Goal: Task Accomplishment & Management: Manage account settings

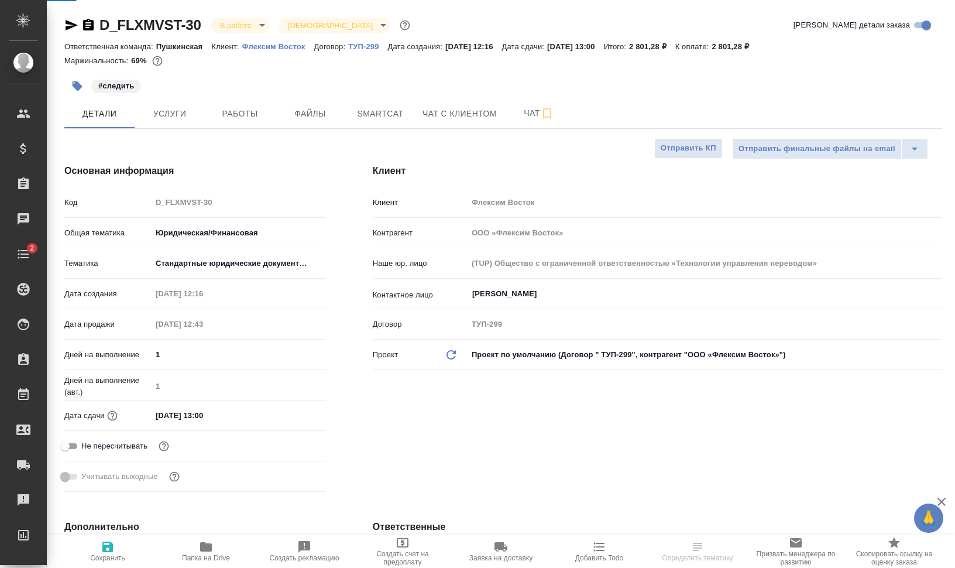
select select "RU"
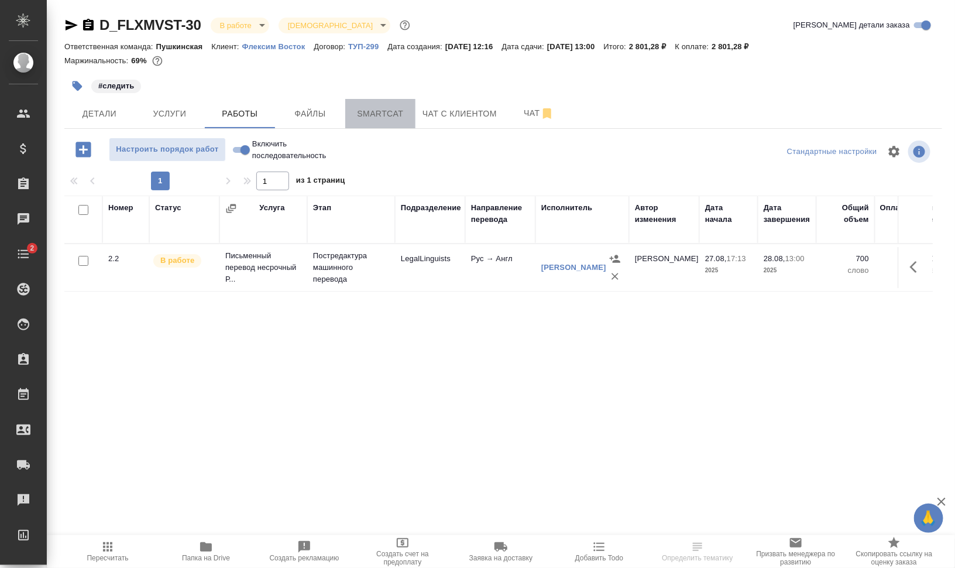
click at [407, 118] on span "Smartcat" at bounding box center [380, 114] width 56 height 15
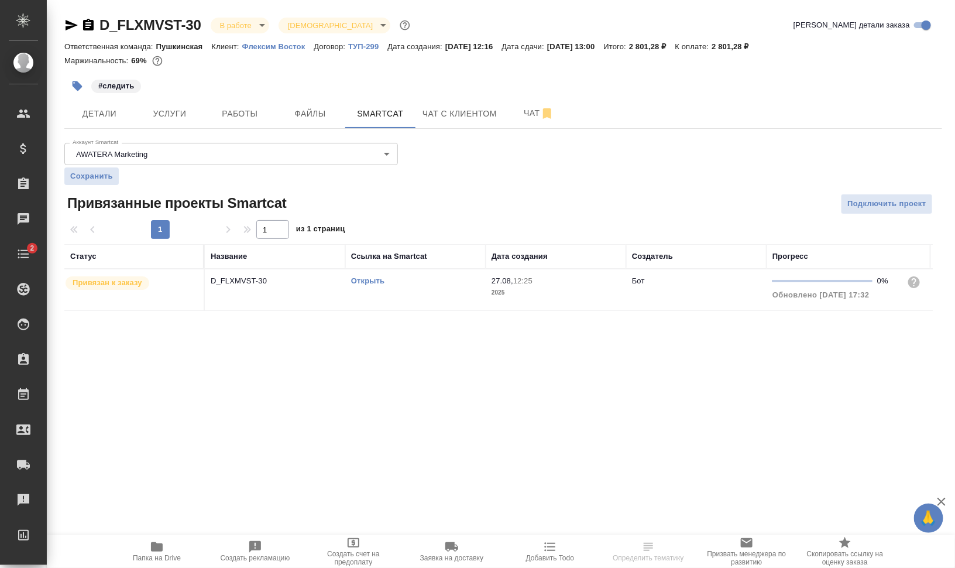
click at [380, 281] on link "Открыть" at bounding box center [367, 280] width 33 height 9
click at [232, 105] on button "Работы" at bounding box center [240, 113] width 70 height 29
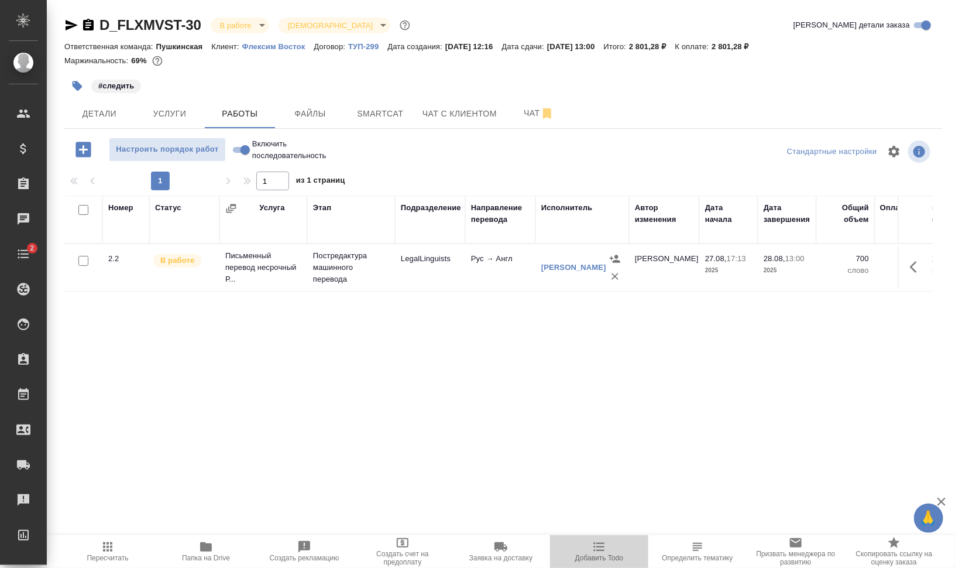
click at [614, 557] on span "Добавить Todo" at bounding box center [599, 558] width 48 height 8
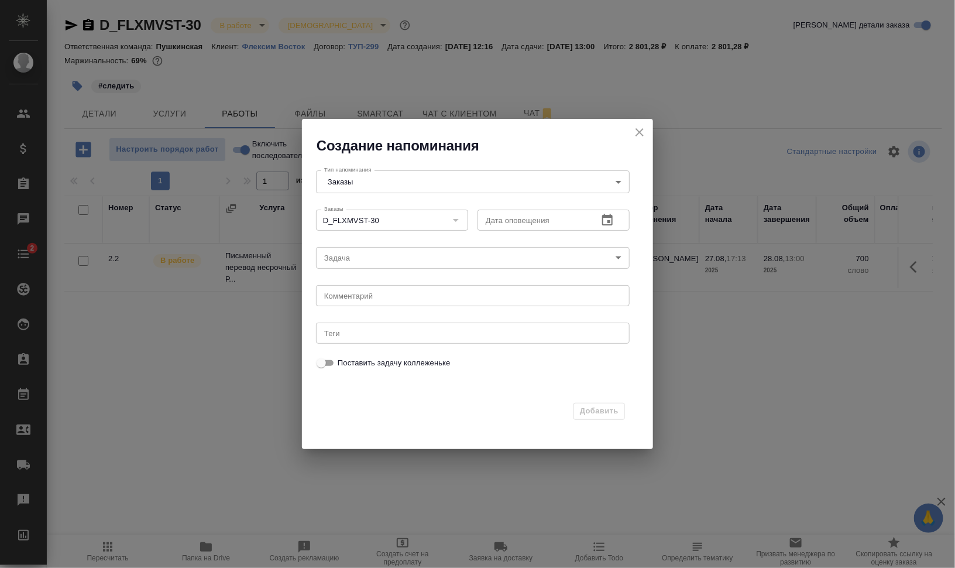
click at [603, 218] on icon "button" at bounding box center [608, 220] width 14 height 14
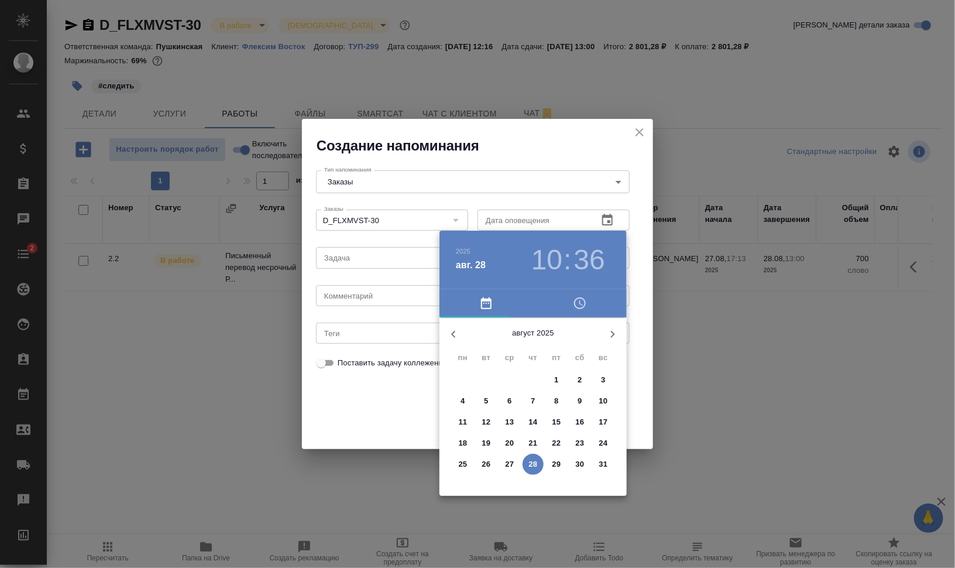
click at [545, 263] on h3 "10" at bounding box center [546, 259] width 31 height 33
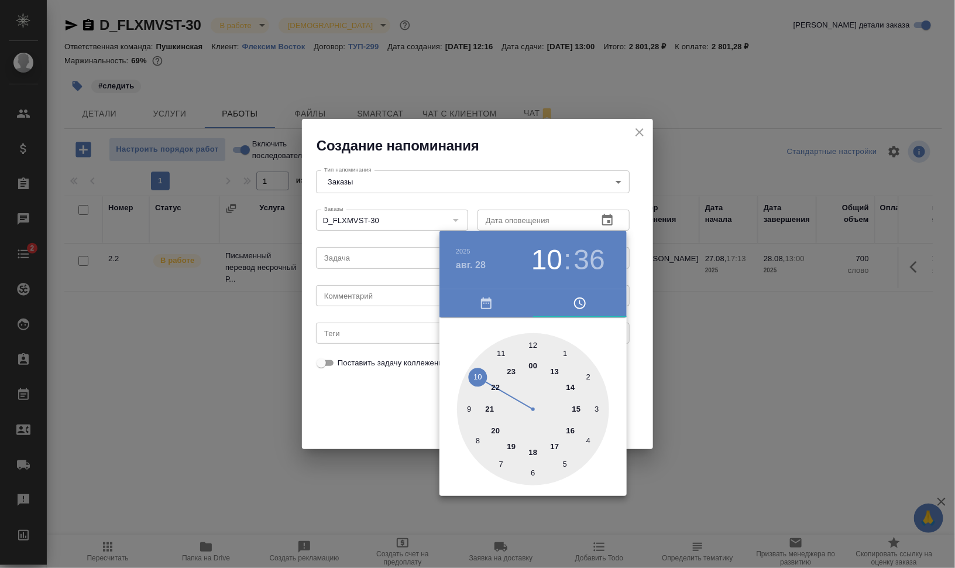
click at [557, 368] on div at bounding box center [533, 409] width 152 height 152
type input "28.08.2025 13:00"
click at [534, 346] on div at bounding box center [533, 409] width 152 height 152
click at [750, 383] on div at bounding box center [477, 284] width 955 height 568
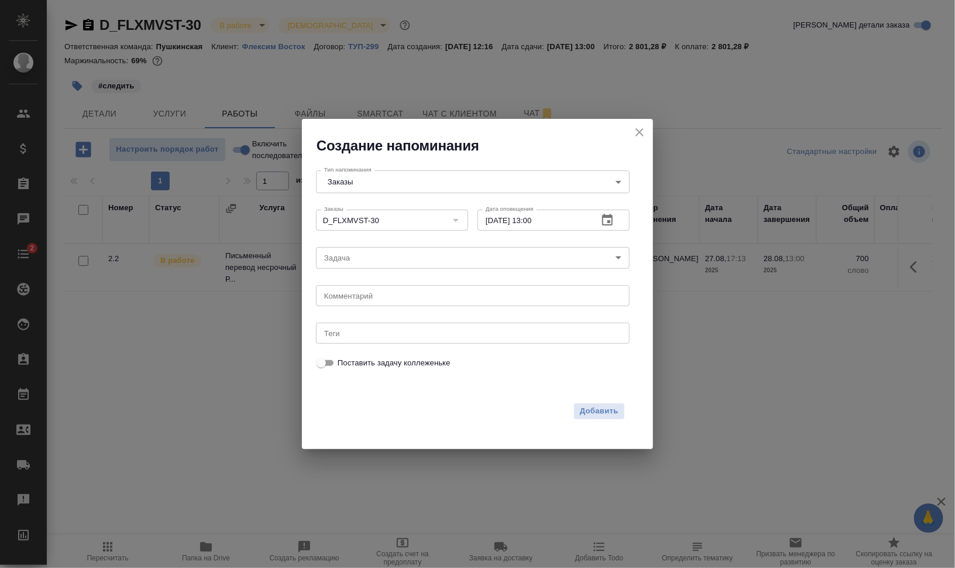
click at [478, 260] on body "🙏 .cls-1 fill:#fff; AWATERA Валеев Динар Клиенты Спецификации Заказы 0 Чаты 2 T…" at bounding box center [477, 331] width 955 height 662
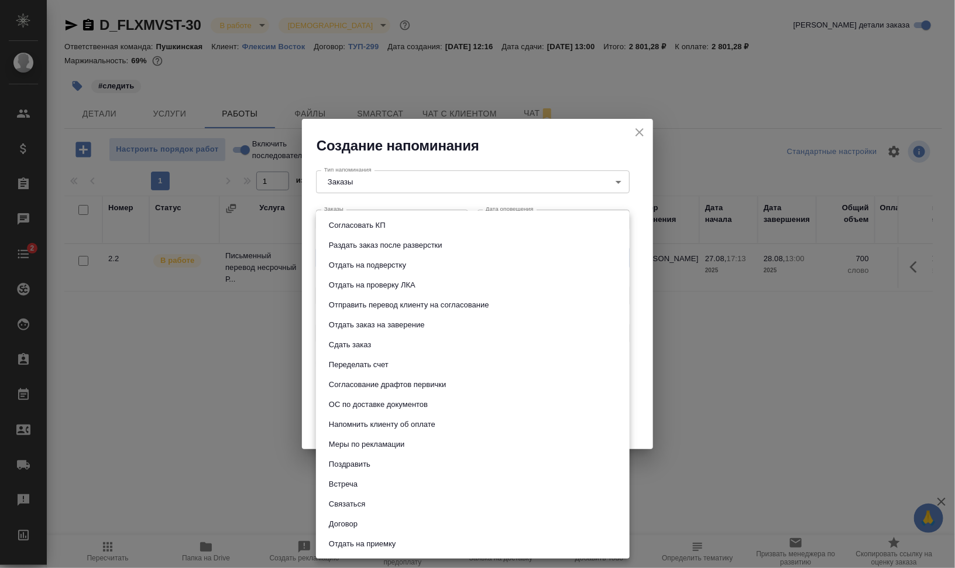
drag, startPoint x: 404, startPoint y: 348, endPoint x: 410, endPoint y: 347, distance: 6.0
click at [404, 348] on li "Сдать заказ" at bounding box center [473, 345] width 314 height 20
type input "Сдать заказ"
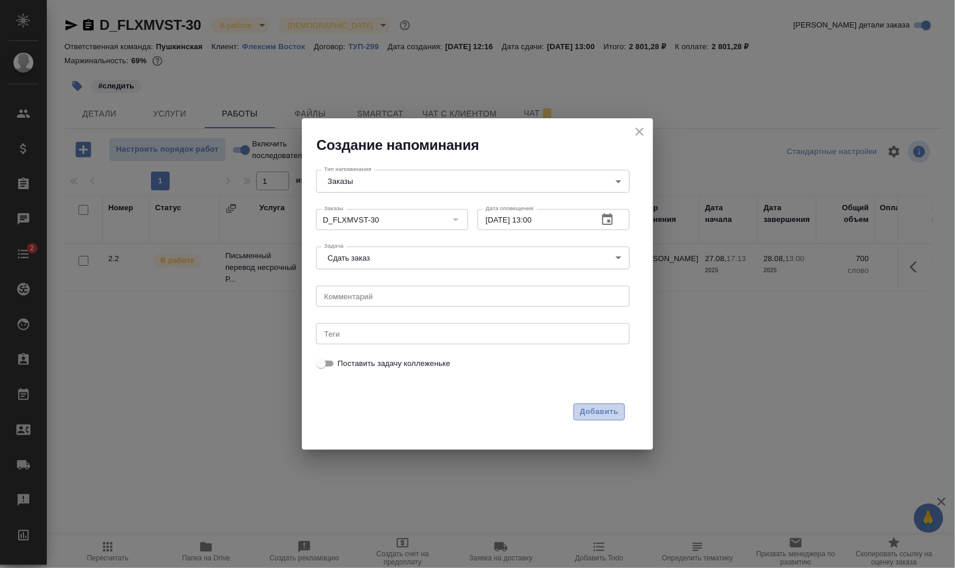
click at [613, 407] on span "Добавить" at bounding box center [599, 411] width 39 height 13
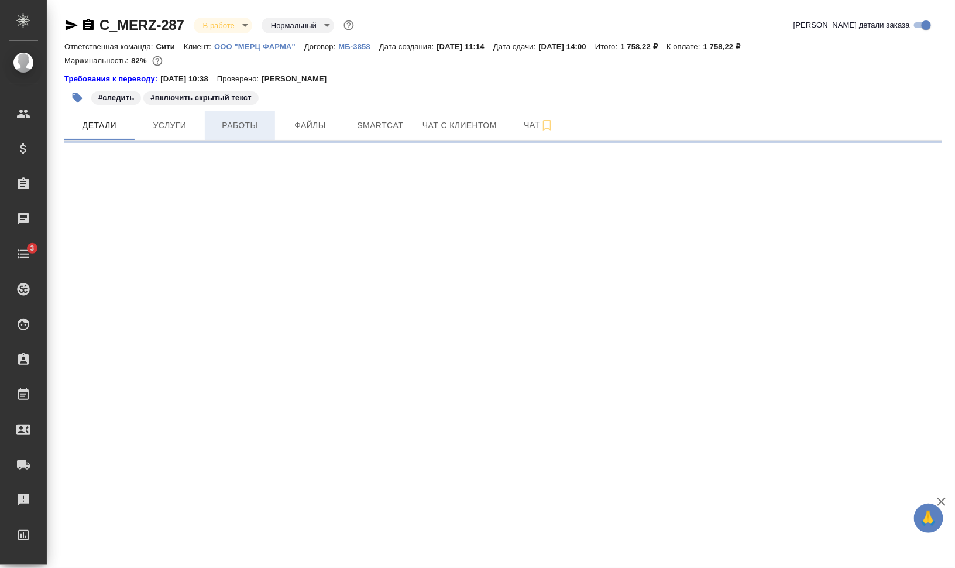
select select "RU"
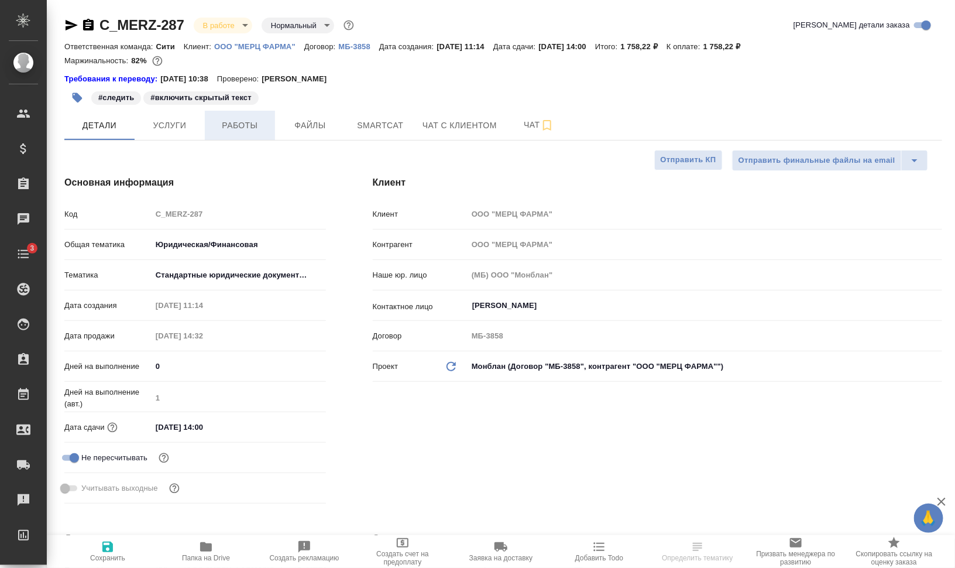
type textarea "x"
click at [258, 121] on span "Работы" at bounding box center [240, 125] width 56 height 15
type textarea "x"
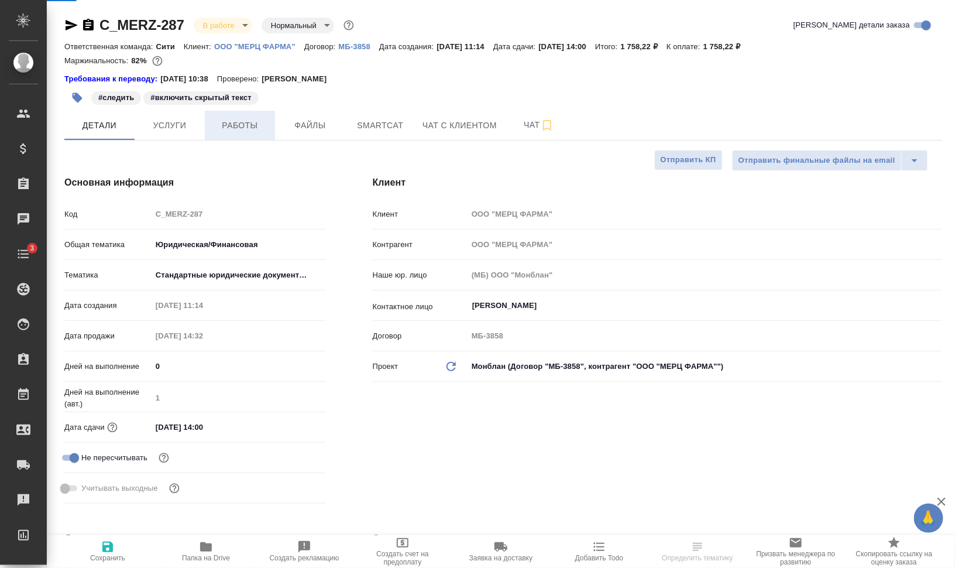
type textarea "x"
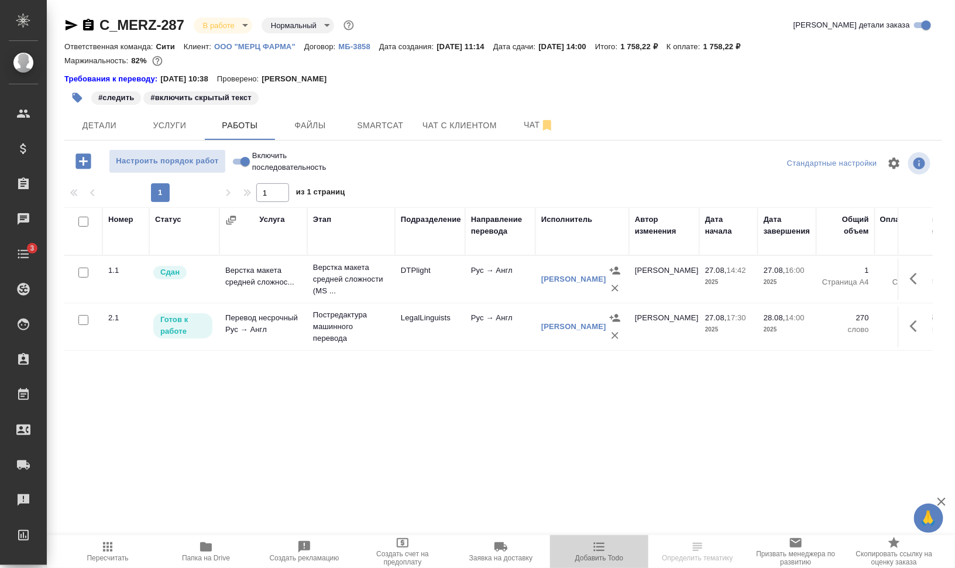
click at [608, 545] on span "Добавить Todo" at bounding box center [599, 551] width 84 height 22
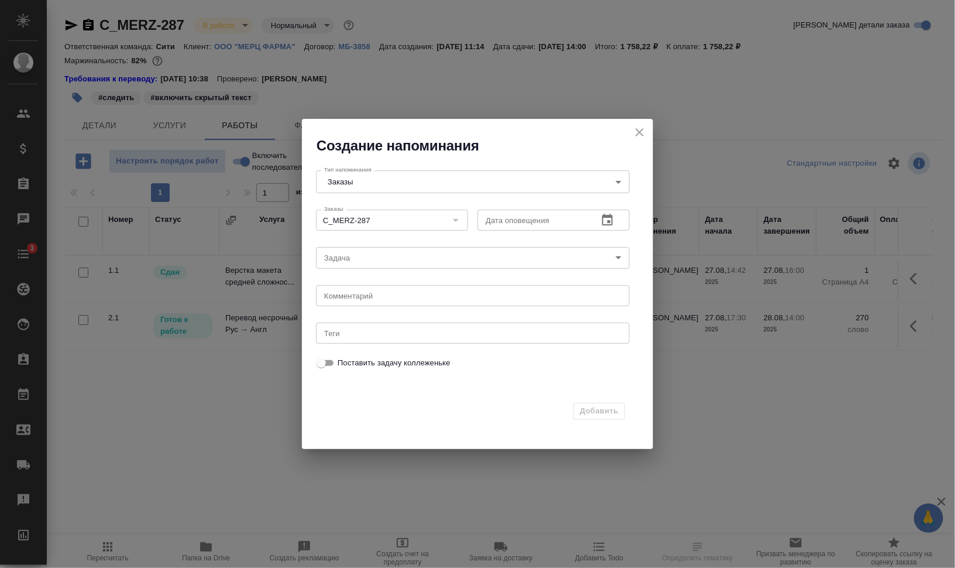
click at [601, 202] on div "Дата оповещения Дата оповещения" at bounding box center [554, 218] width 162 height 37
click at [606, 217] on icon "button" at bounding box center [607, 220] width 11 height 12
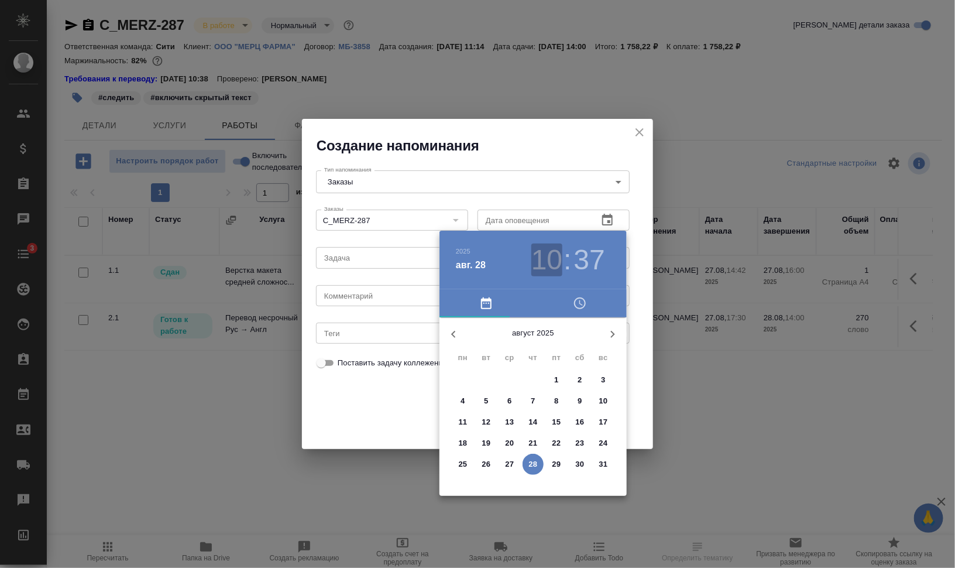
click at [555, 256] on h3 "10" at bounding box center [546, 259] width 31 height 33
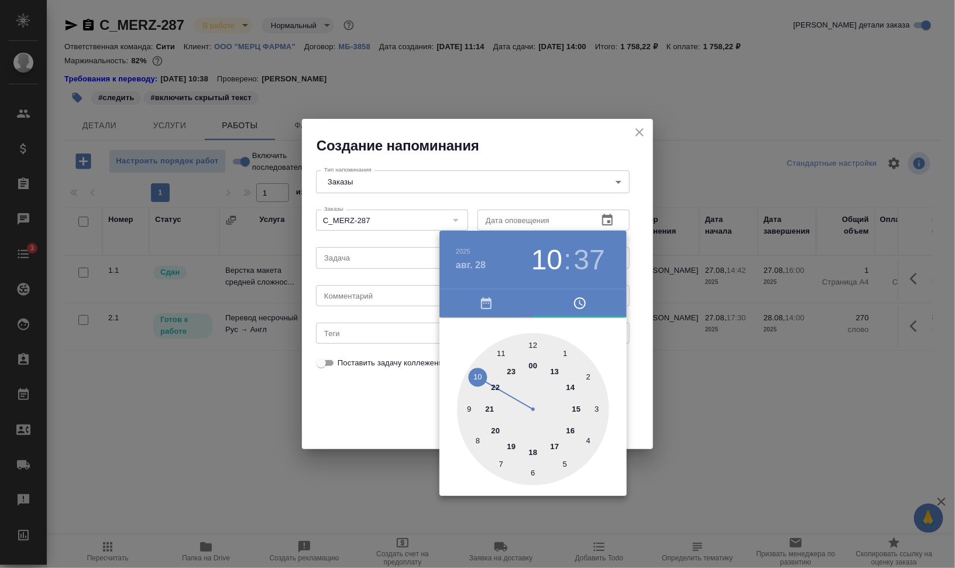
type input "28.08.2025 13:37"
click at [553, 369] on div at bounding box center [533, 409] width 152 height 152
click at [687, 290] on div at bounding box center [477, 284] width 955 height 568
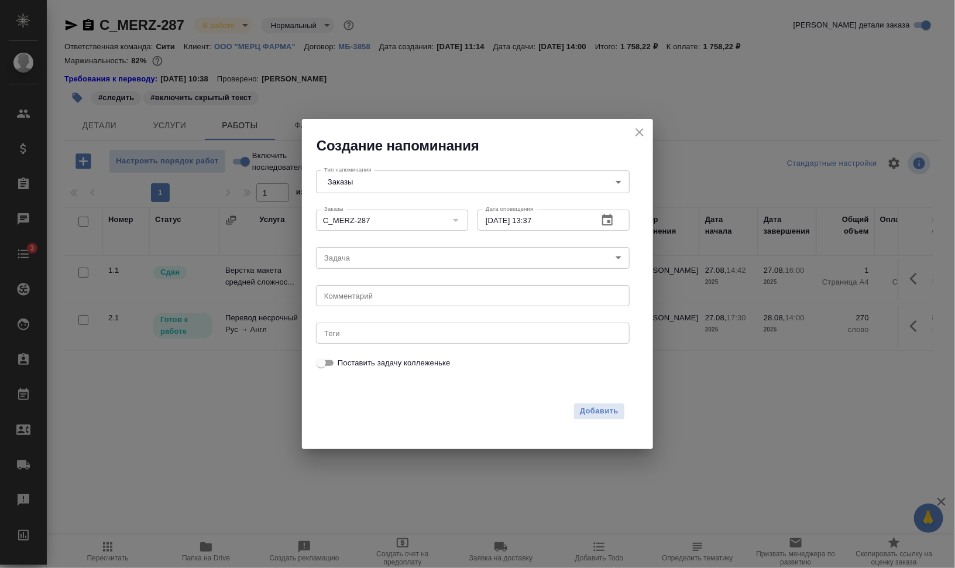
click at [351, 263] on body "🙏 .cls-1 fill:#fff; AWATERA Валеев Динар Клиенты Спецификации Заказы 0 Чаты 3 T…" at bounding box center [477, 331] width 955 height 662
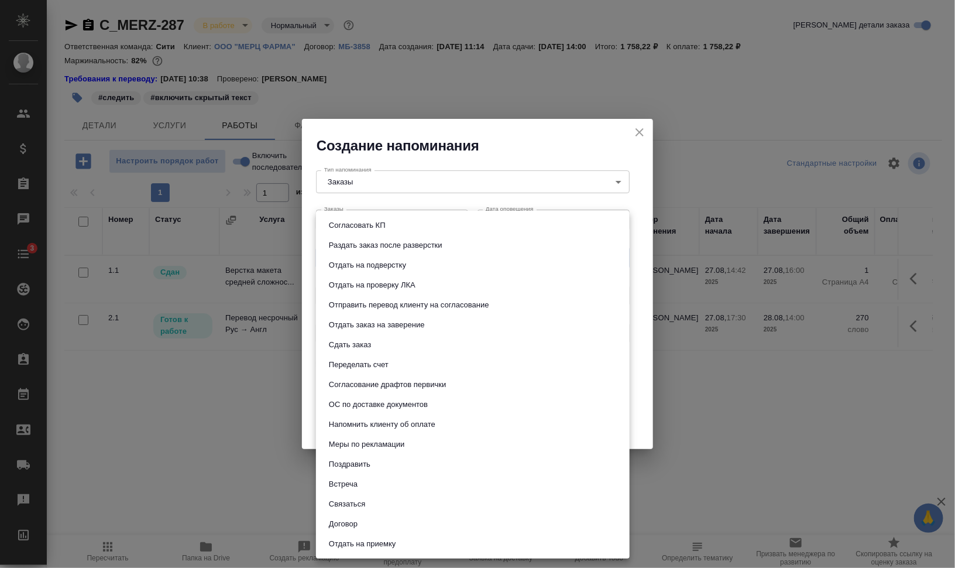
click at [386, 344] on li "Сдать заказ" at bounding box center [473, 345] width 314 height 20
type input "Сдать заказ"
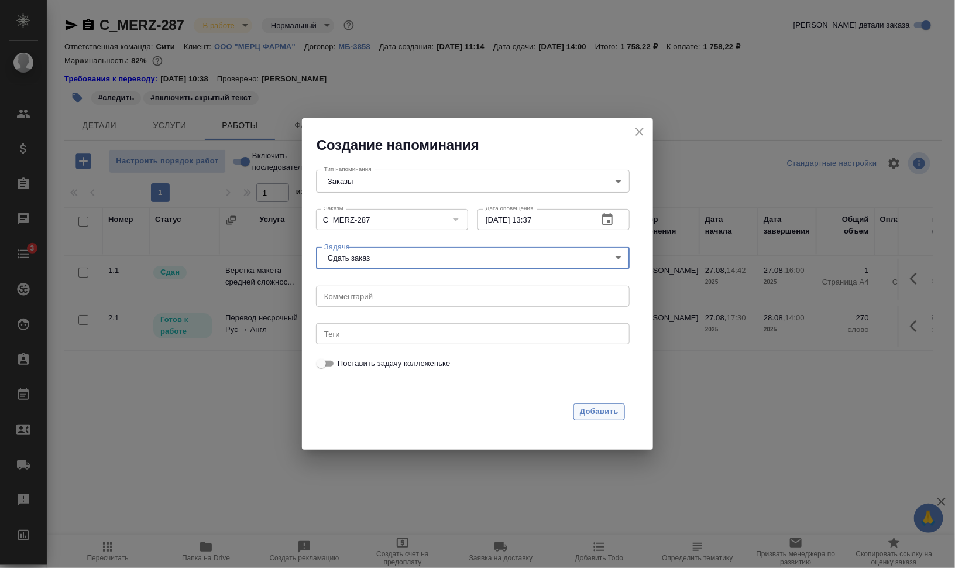
click at [606, 406] on span "Добавить" at bounding box center [599, 411] width 39 height 13
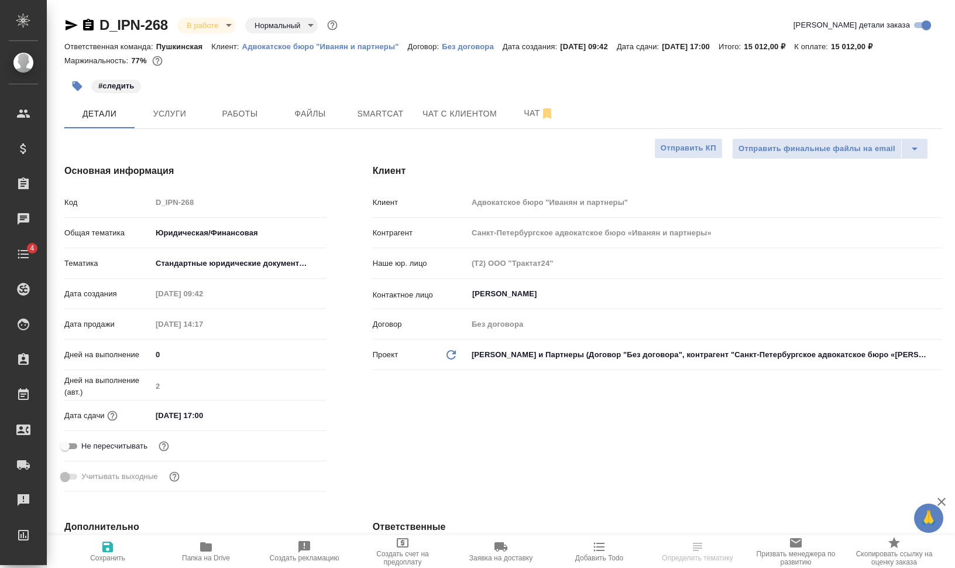
select select "RU"
click at [238, 112] on span "Работы" at bounding box center [240, 114] width 56 height 15
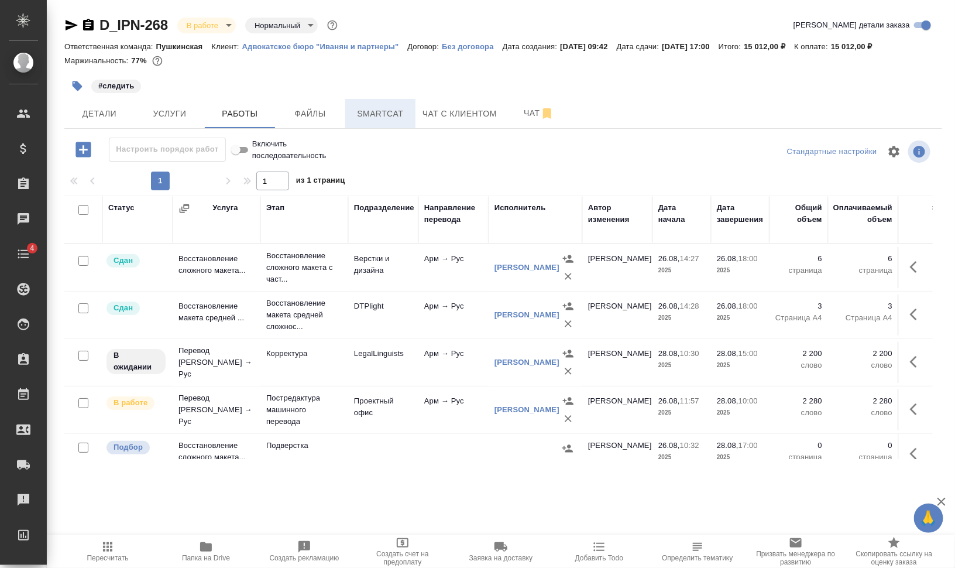
click at [378, 119] on span "Smartcat" at bounding box center [380, 114] width 56 height 15
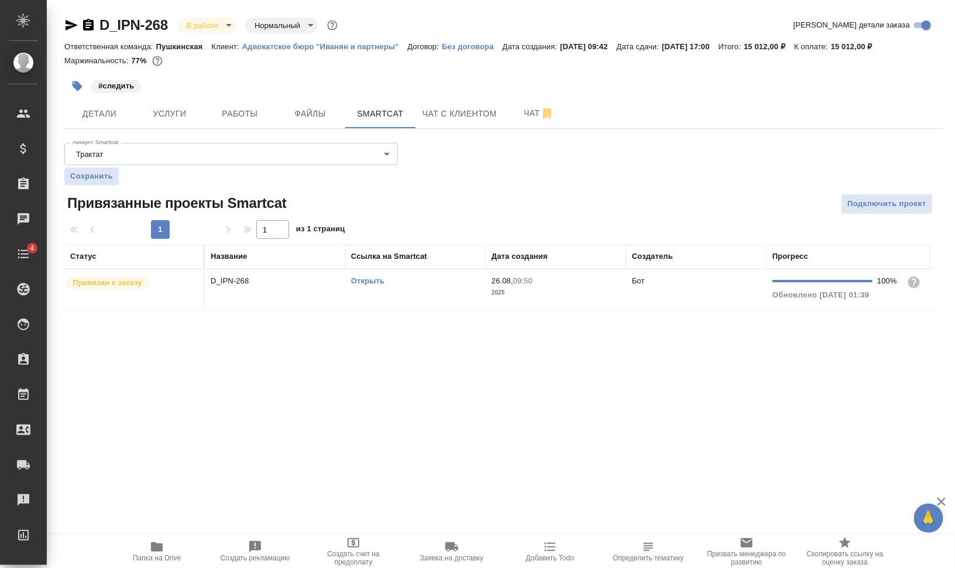
click at [372, 296] on td "Открыть" at bounding box center [415, 289] width 140 height 41
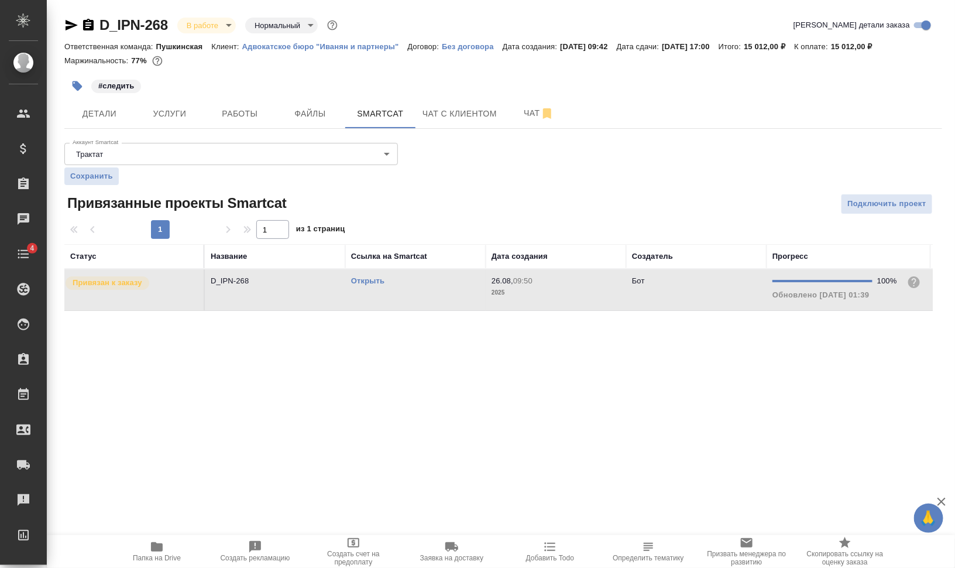
click at [372, 296] on td "Открыть" at bounding box center [415, 289] width 140 height 41
click at [172, 548] on span "Папка на Drive" at bounding box center [157, 551] width 84 height 22
click at [163, 552] on icon "button" at bounding box center [157, 547] width 14 height 14
click at [243, 104] on button "Работы" at bounding box center [240, 113] width 70 height 29
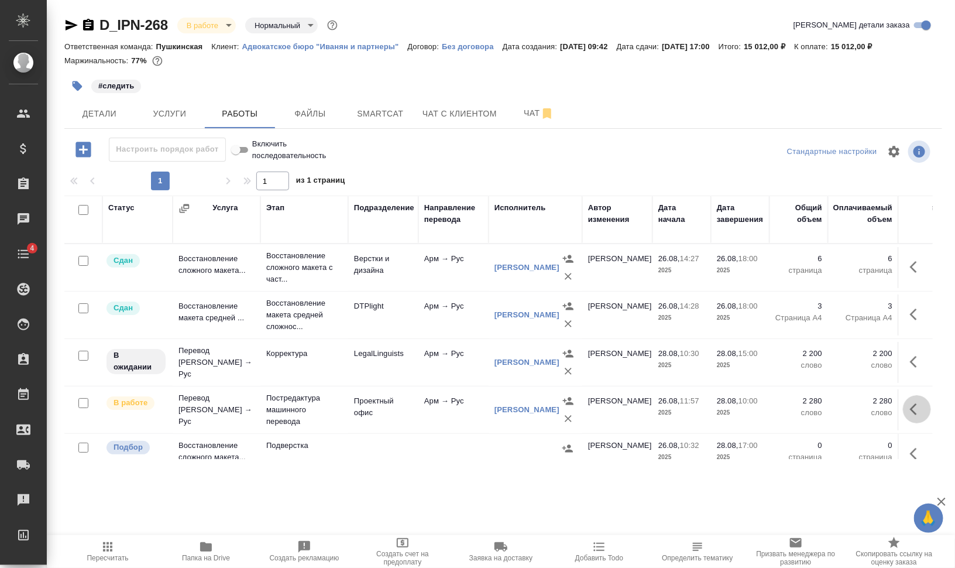
click at [910, 413] on icon "button" at bounding box center [917, 409] width 14 height 14
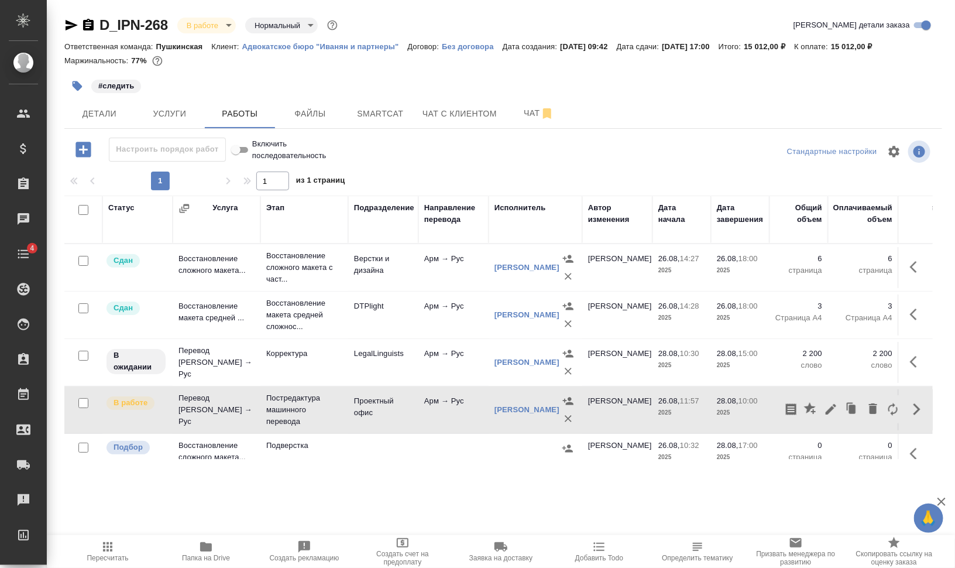
click at [824, 403] on icon "button" at bounding box center [831, 409] width 14 height 14
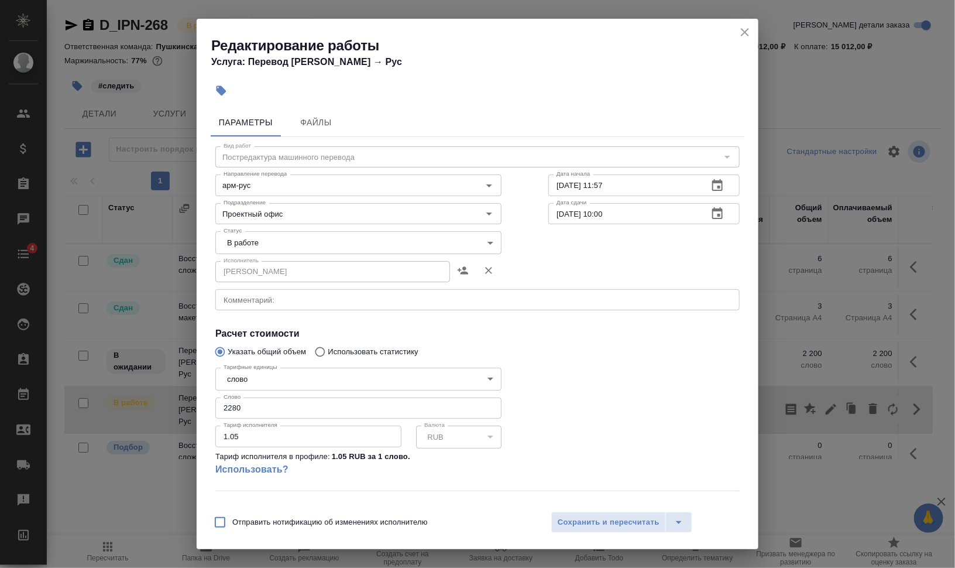
click at [269, 240] on body "🙏 .cls-1 fill:#fff; AWATERA Валеев Динар Клиенты Спецификации Заказы 0 Чаты 4 T…" at bounding box center [477, 331] width 955 height 662
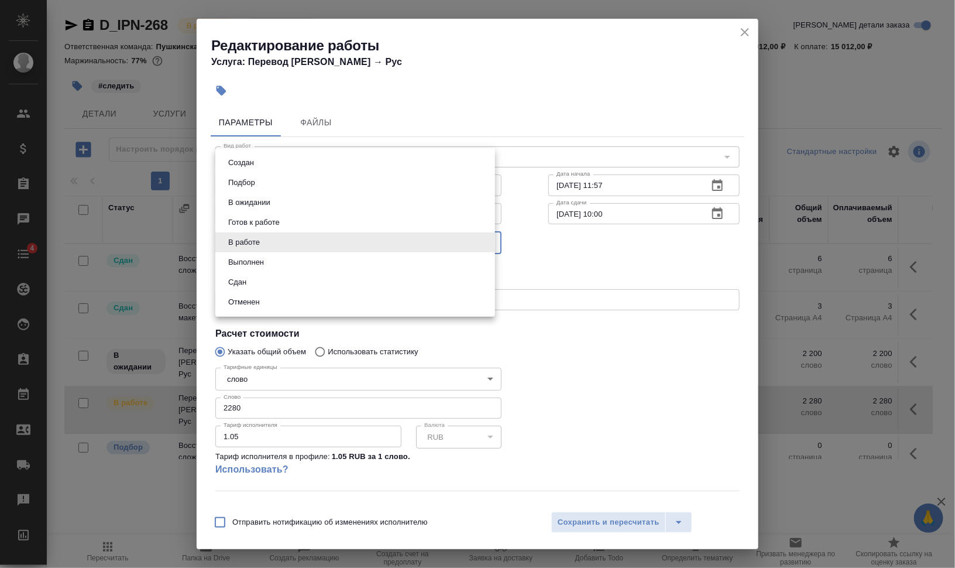
click at [263, 259] on button "Выполнен" at bounding box center [246, 262] width 43 height 13
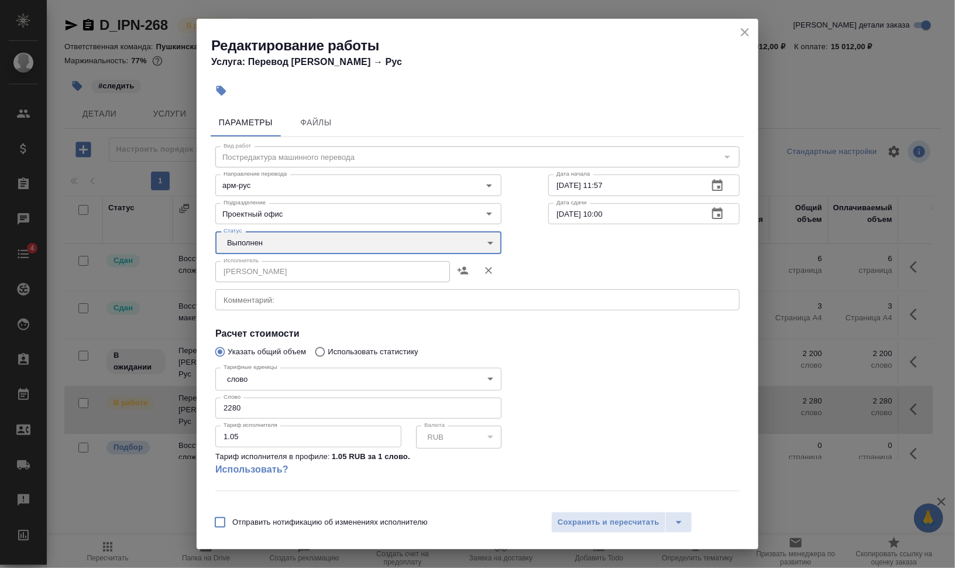
type input "completed"
click at [610, 517] on span "Сохранить и пересчитать" at bounding box center [609, 522] width 102 height 13
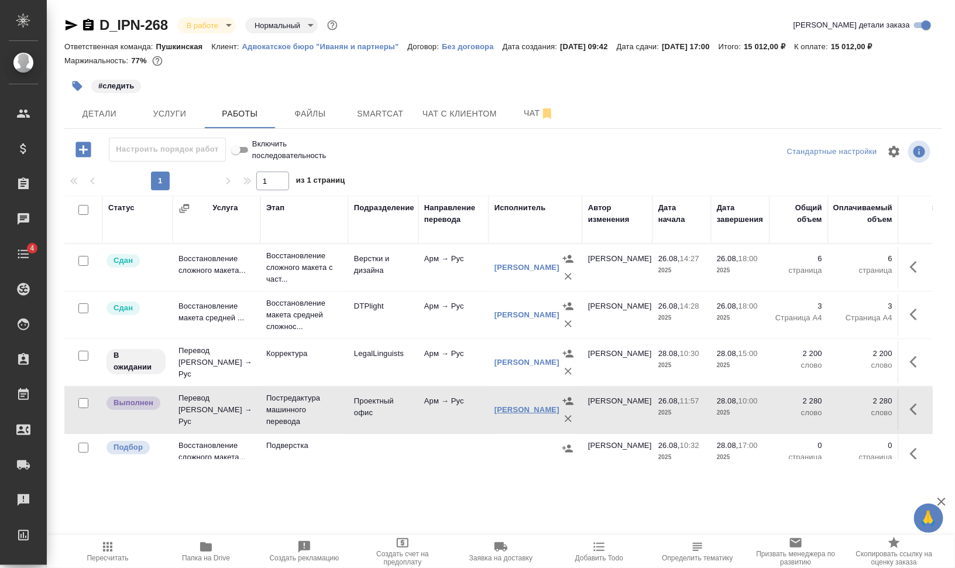
click at [517, 408] on link "Амирханян Павел Сергеевич" at bounding box center [527, 409] width 65 height 9
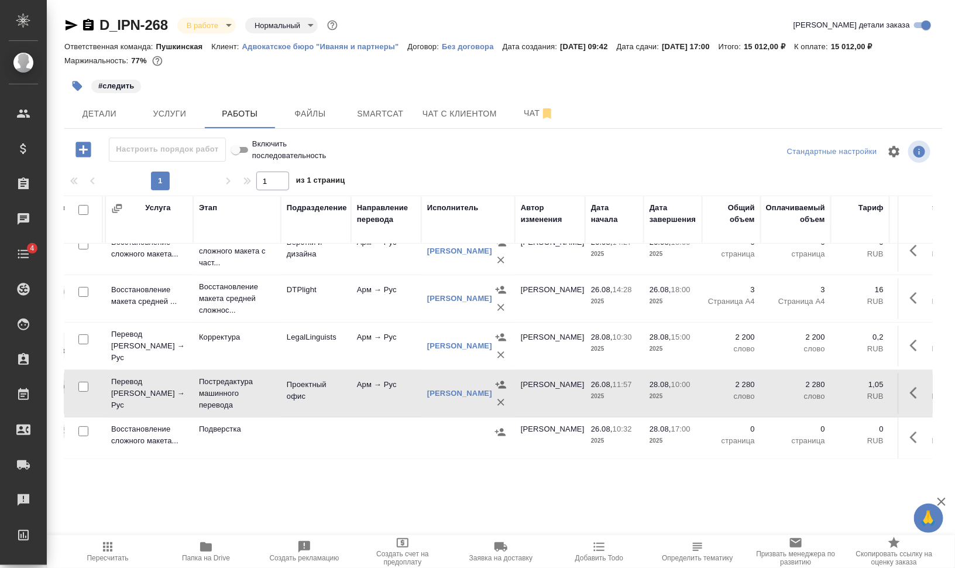
scroll to position [25, 133]
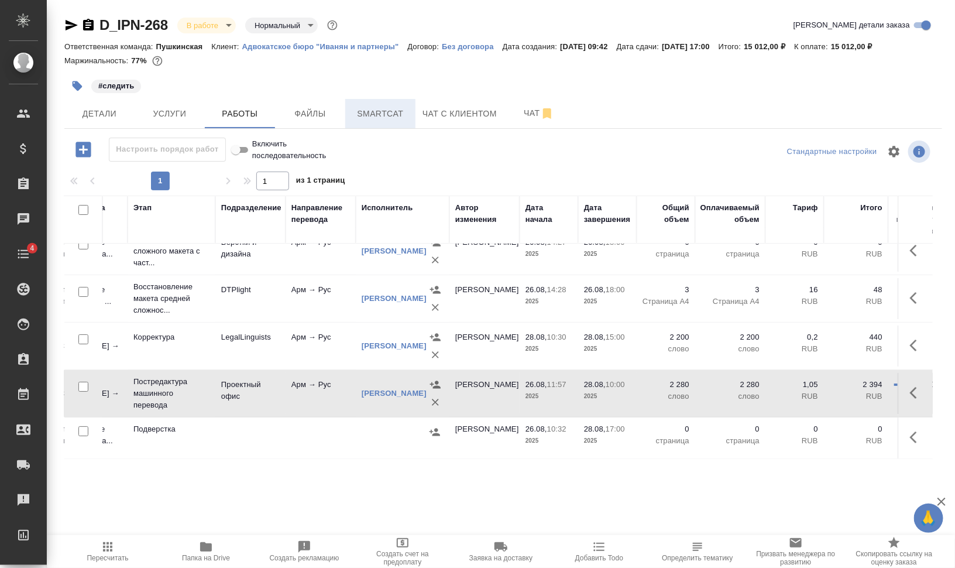
click at [367, 112] on span "Smartcat" at bounding box center [380, 114] width 56 height 15
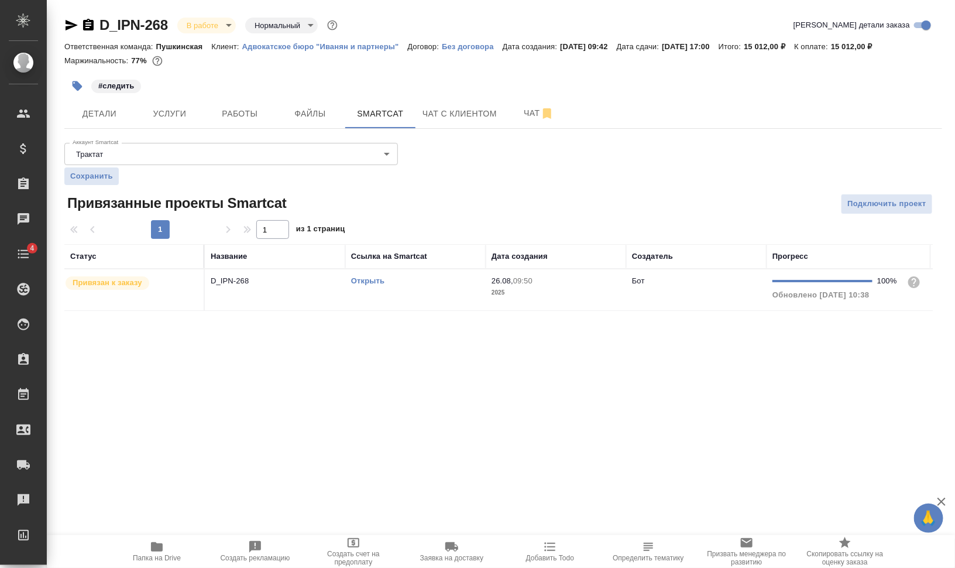
click at [366, 278] on link "Открыть" at bounding box center [367, 280] width 33 height 9
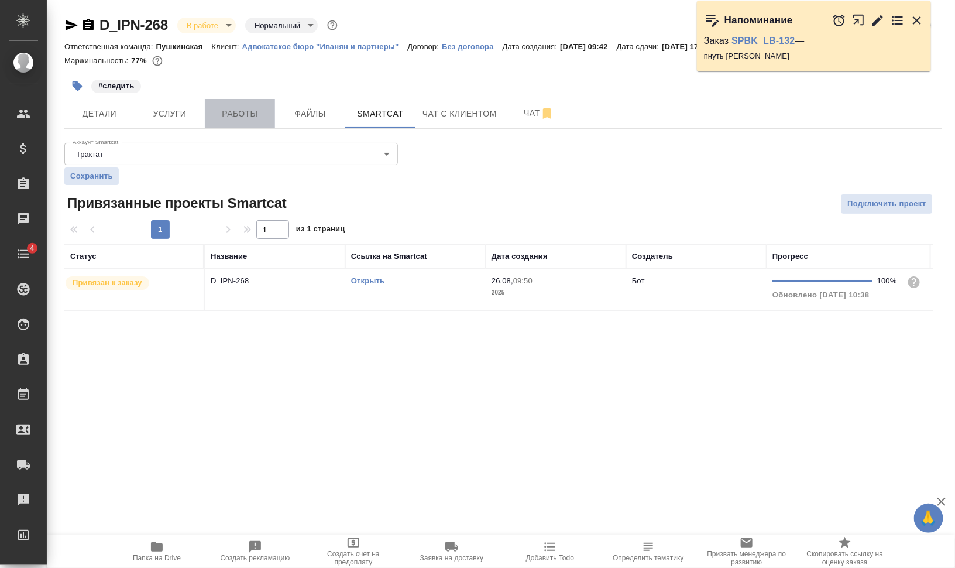
click at [237, 117] on span "Работы" at bounding box center [240, 114] width 56 height 15
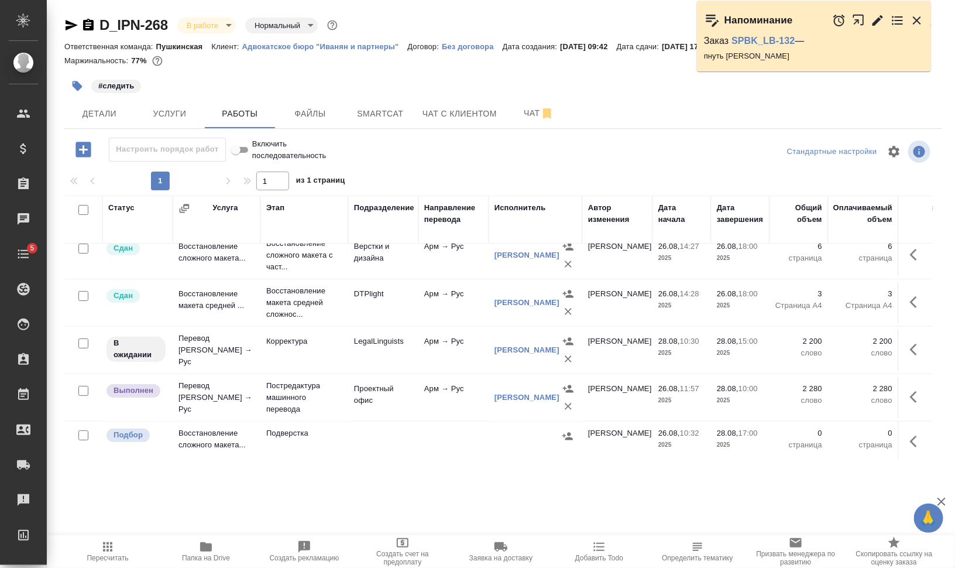
scroll to position [25, 0]
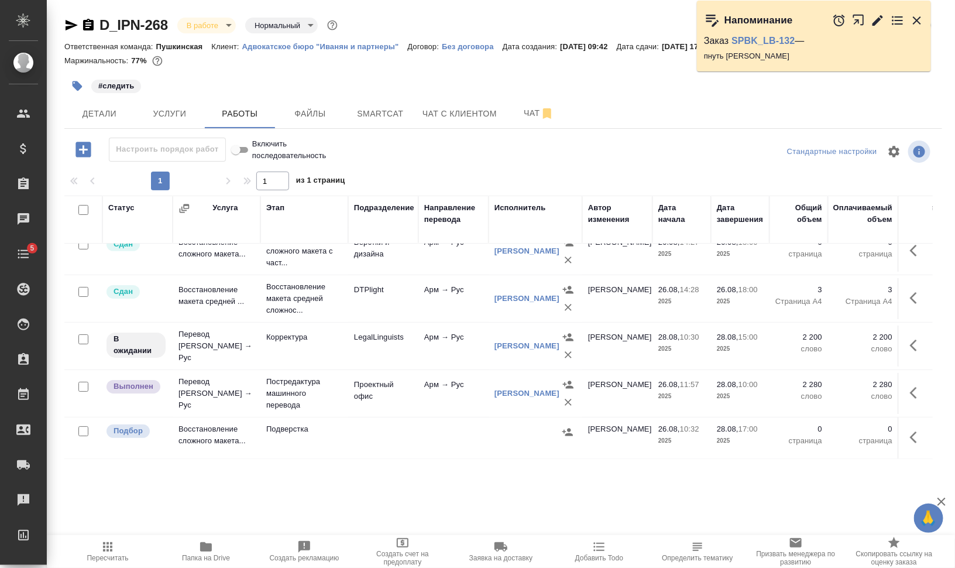
click at [910, 339] on icon "button" at bounding box center [913, 345] width 7 height 12
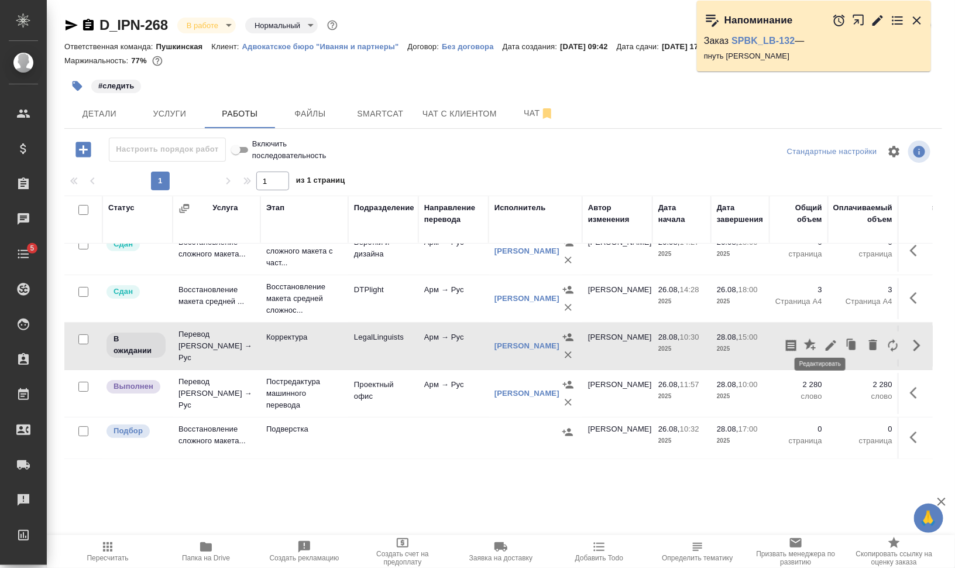
click at [826, 340] on icon "button" at bounding box center [831, 345] width 11 height 11
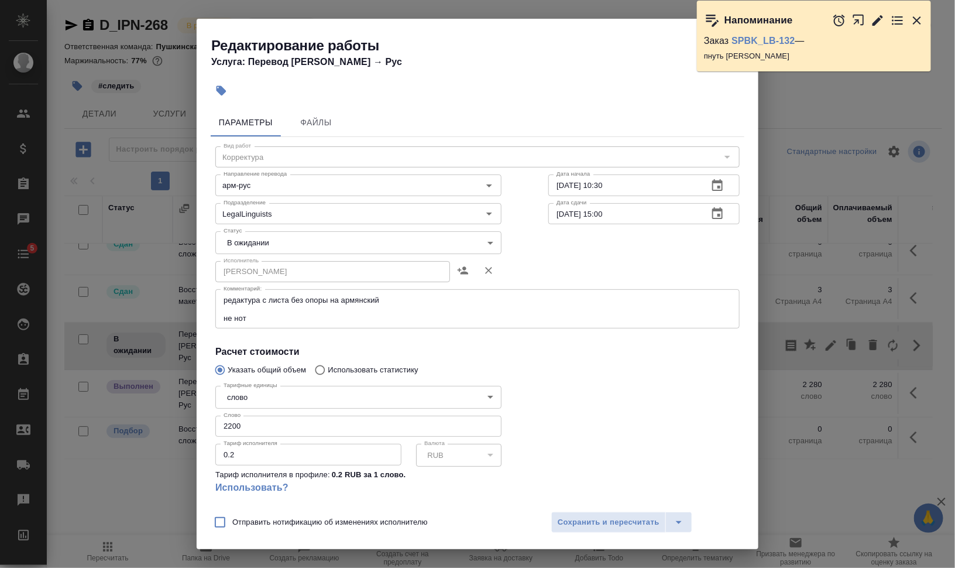
click at [259, 235] on body "🙏 .cls-1 fill:#fff; AWATERA Валеев Динар Клиенты Спецификации Заказы 0 Чаты 5 T…" at bounding box center [477, 331] width 955 height 662
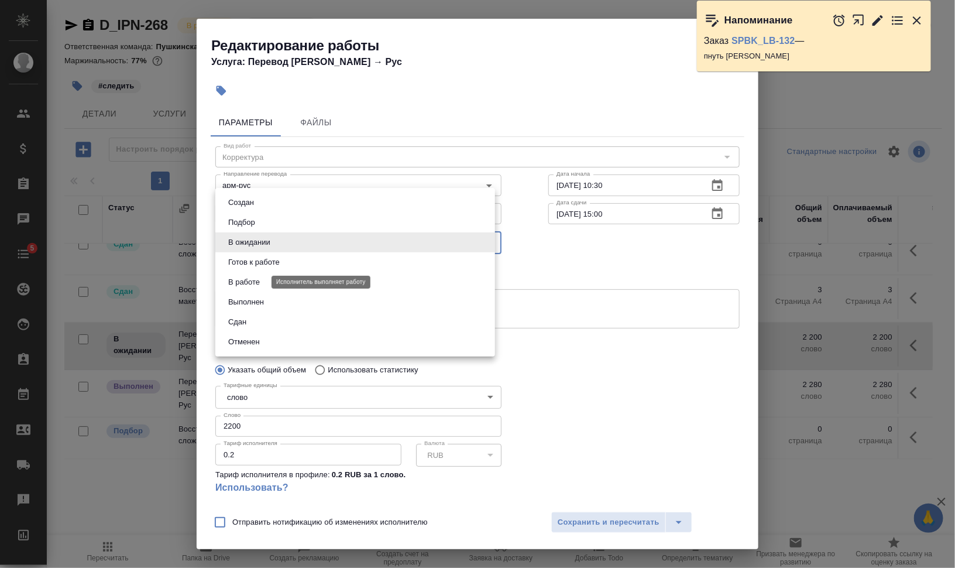
click at [257, 278] on button "В работе" at bounding box center [244, 282] width 39 height 13
type input "inProgress"
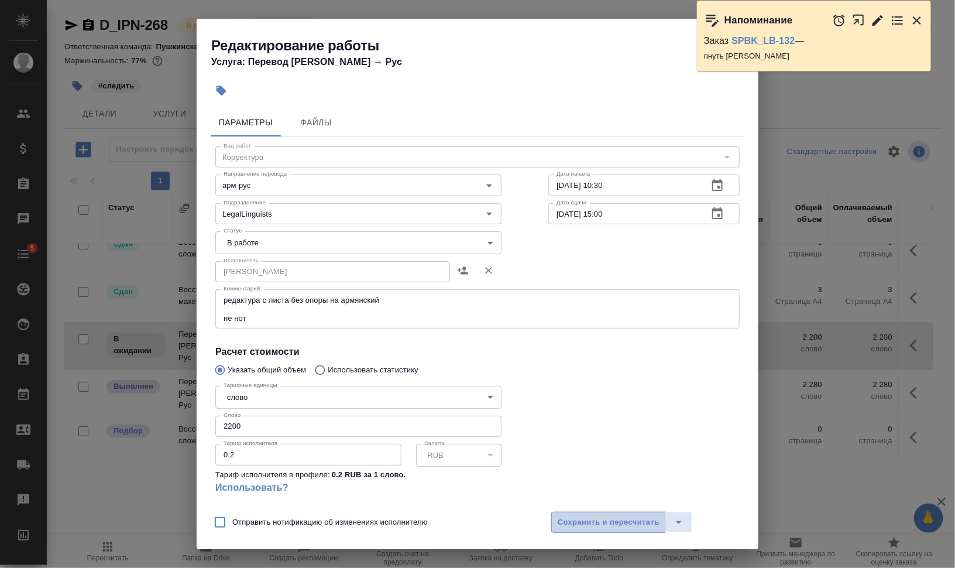
click at [636, 527] on span "Сохранить и пересчитать" at bounding box center [609, 522] width 102 height 13
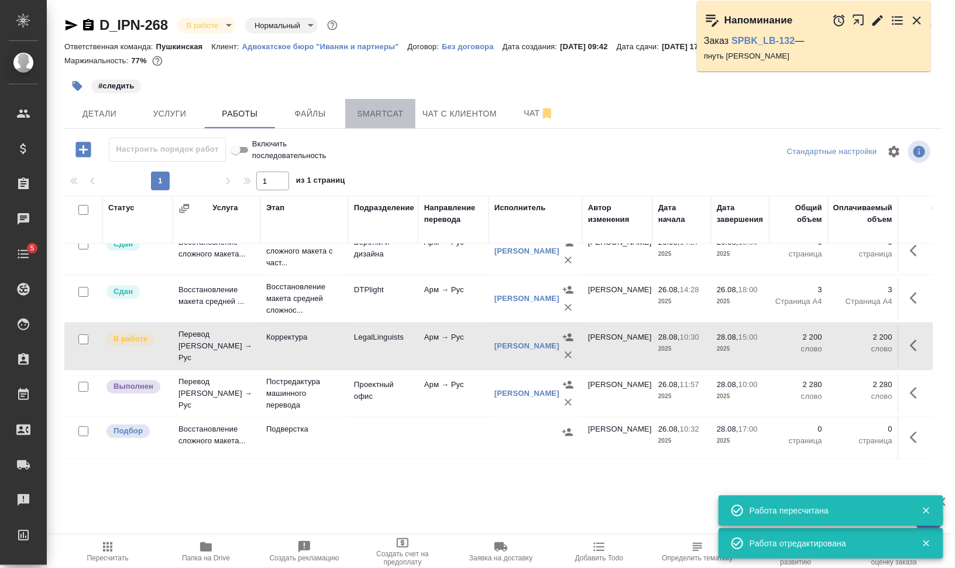
click at [415, 119] on button "Smartcat" at bounding box center [380, 113] width 70 height 29
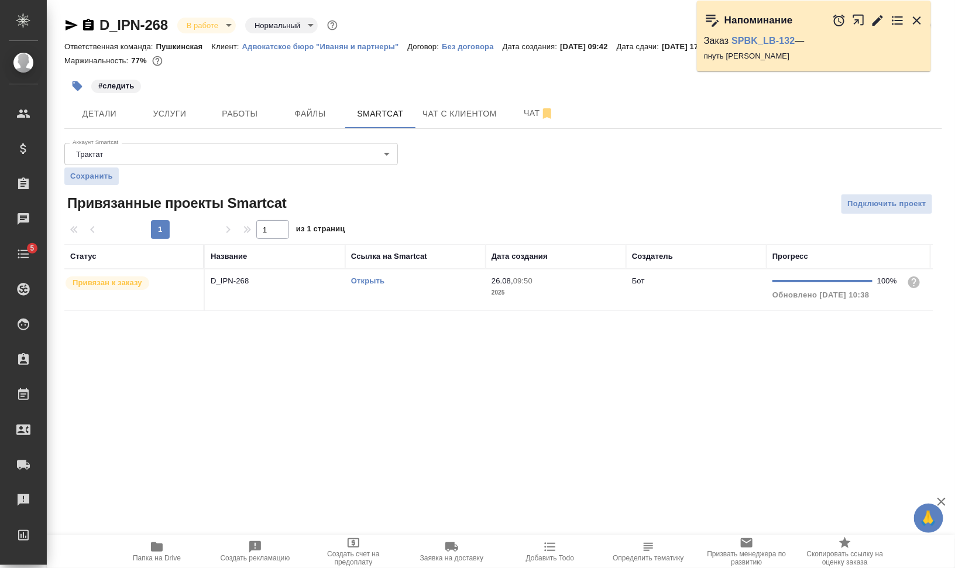
click at [921, 19] on icon "button" at bounding box center [917, 20] width 14 height 14
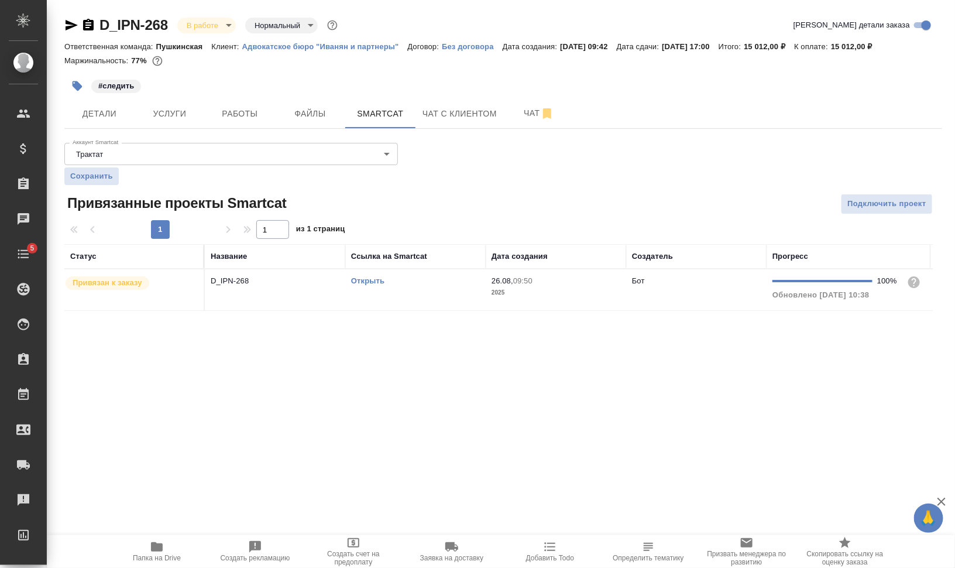
click at [375, 277] on link "Открыть" at bounding box center [367, 280] width 33 height 9
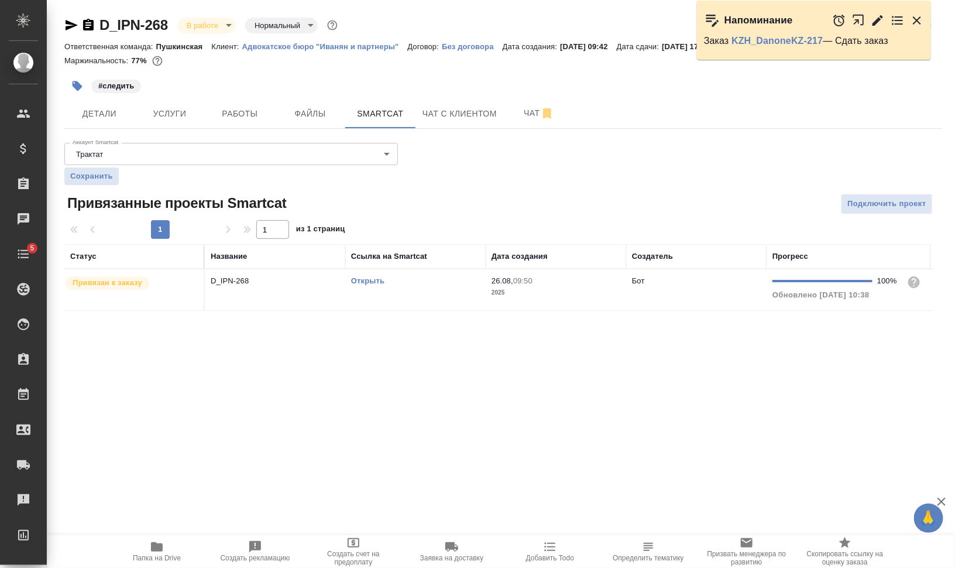
click at [879, 22] on icon "button" at bounding box center [878, 20] width 14 height 14
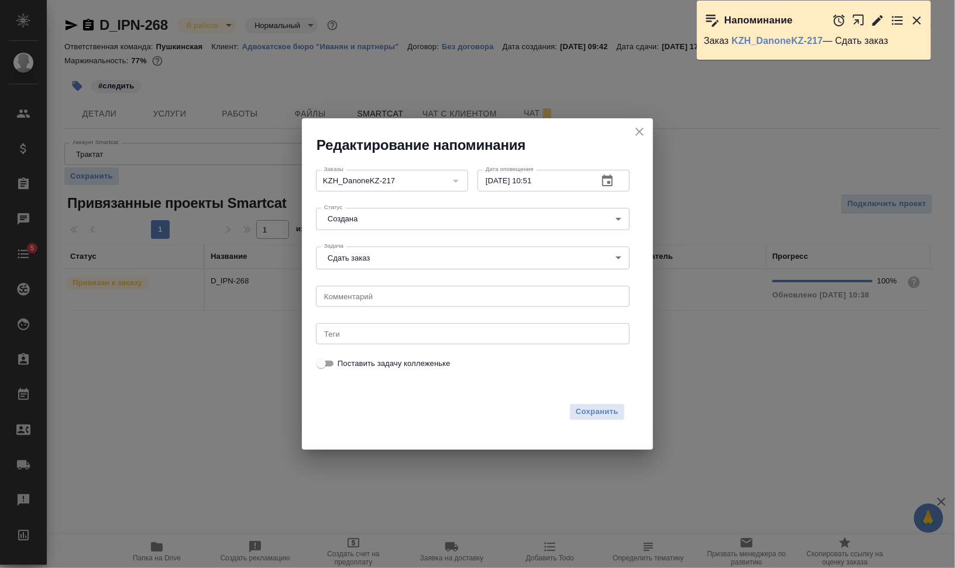
click at [639, 131] on icon "close" at bounding box center [640, 132] width 8 height 8
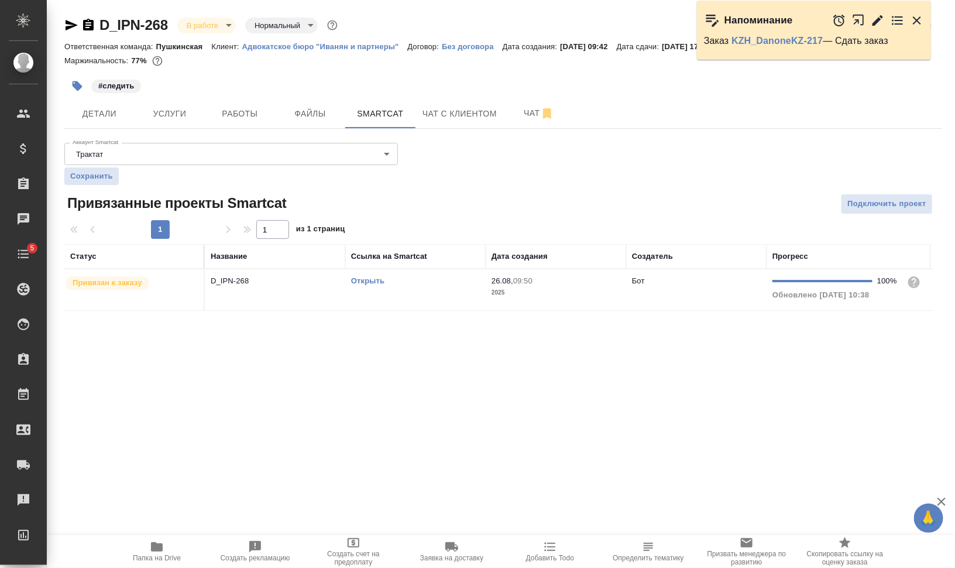
click at [859, 18] on icon "button" at bounding box center [861, 22] width 19 height 19
click at [236, 115] on span "Работы" at bounding box center [240, 114] width 56 height 15
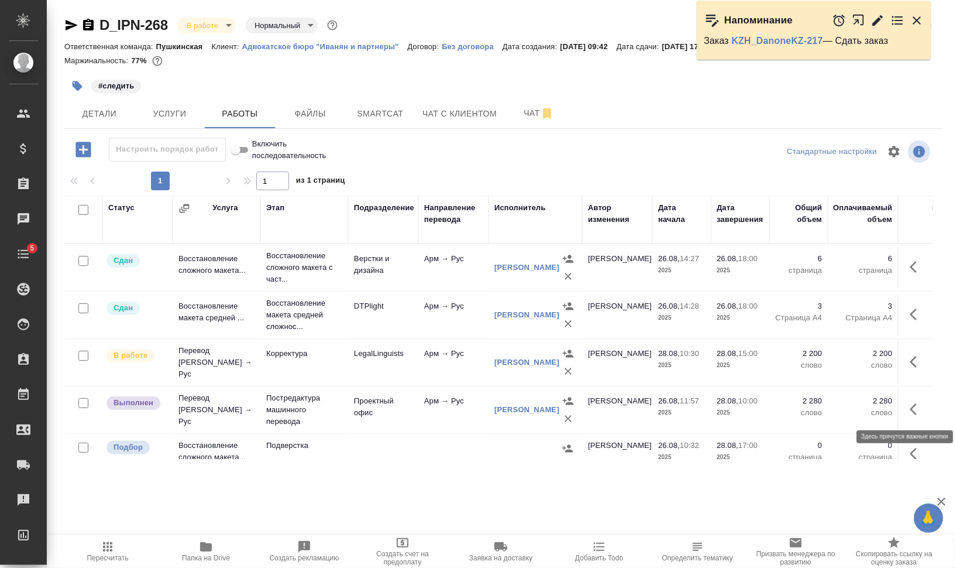
click at [912, 404] on icon "button" at bounding box center [917, 409] width 14 height 14
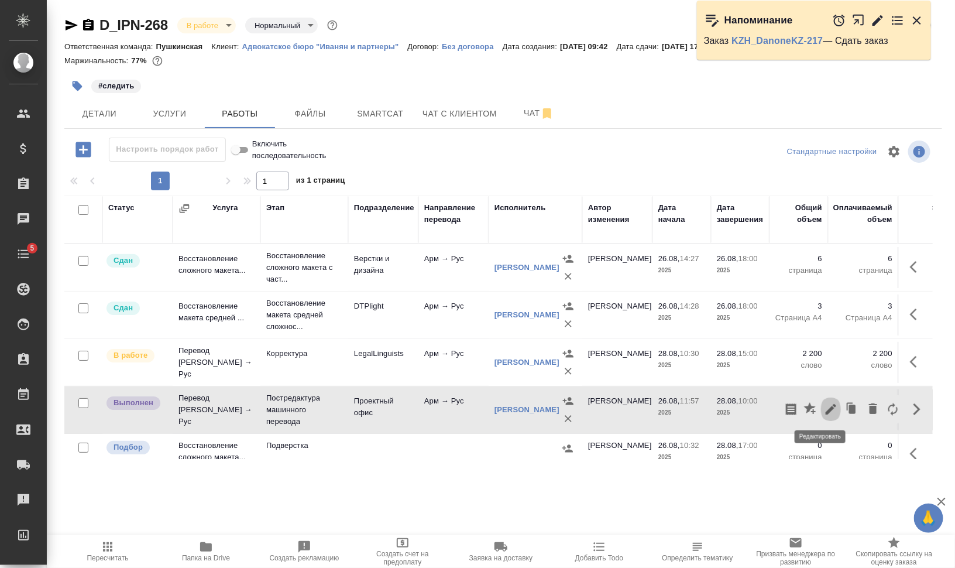
click at [824, 403] on icon "button" at bounding box center [831, 409] width 14 height 14
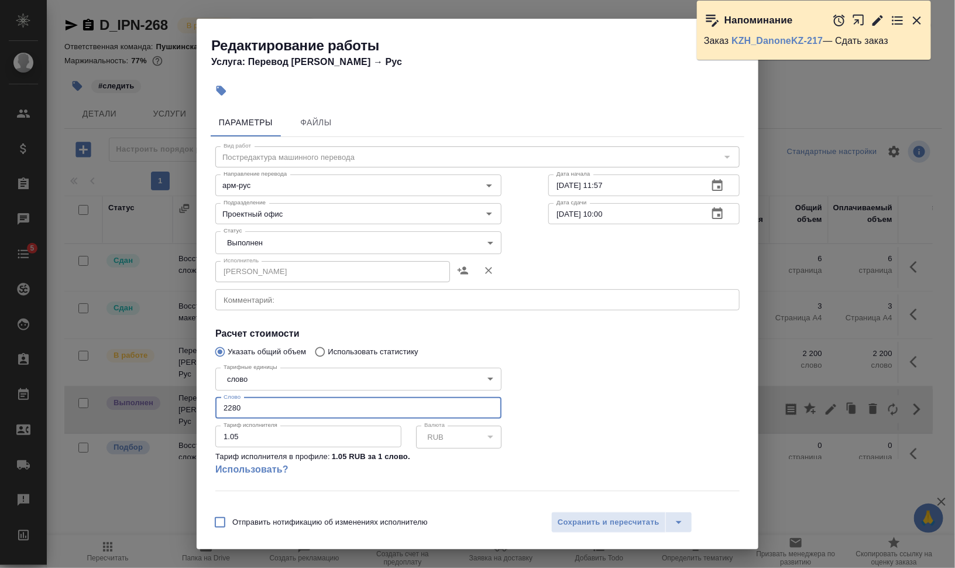
drag, startPoint x: 258, startPoint y: 413, endPoint x: 228, endPoint y: 407, distance: 31.0
click at [228, 407] on input "2280" at bounding box center [358, 407] width 286 height 21
type input "2189.8"
click at [284, 232] on body "🙏 .cls-1 fill:#fff; AWATERA Валеев Динар Клиенты Спецификации Заказы 0 Чаты 5 T…" at bounding box center [477, 331] width 955 height 662
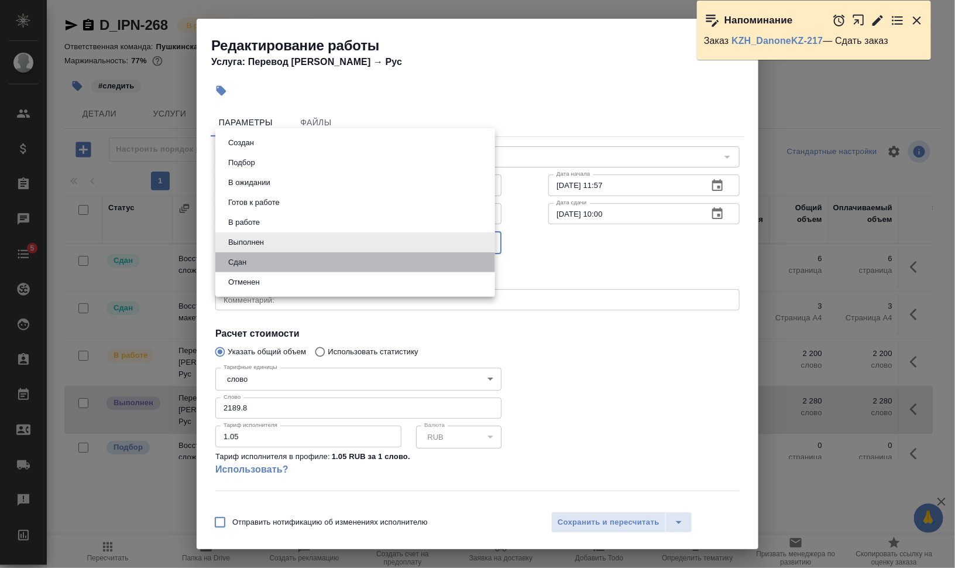
click at [303, 265] on li "Сдан" at bounding box center [355, 262] width 280 height 20
type input "closed"
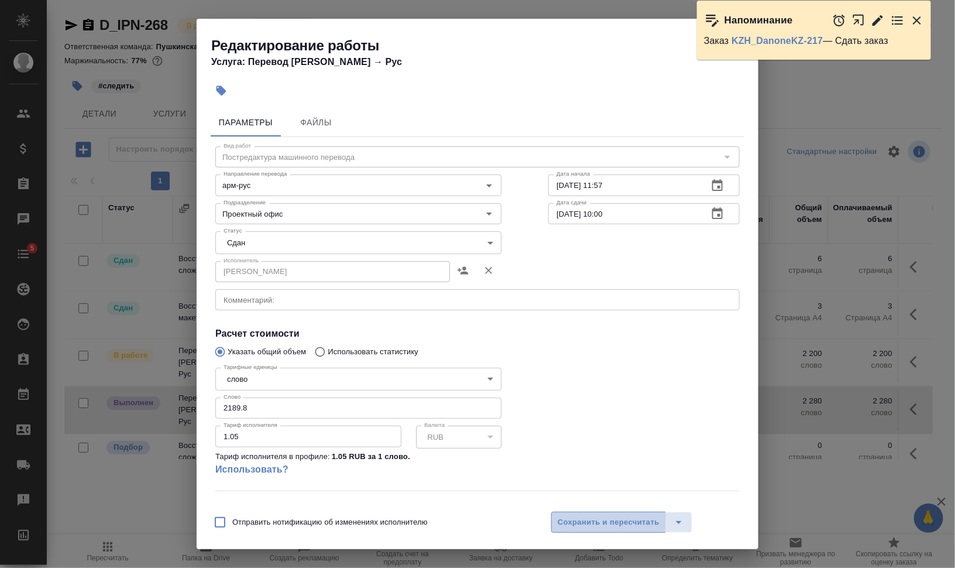
click at [616, 521] on span "Сохранить и пересчитать" at bounding box center [609, 522] width 102 height 13
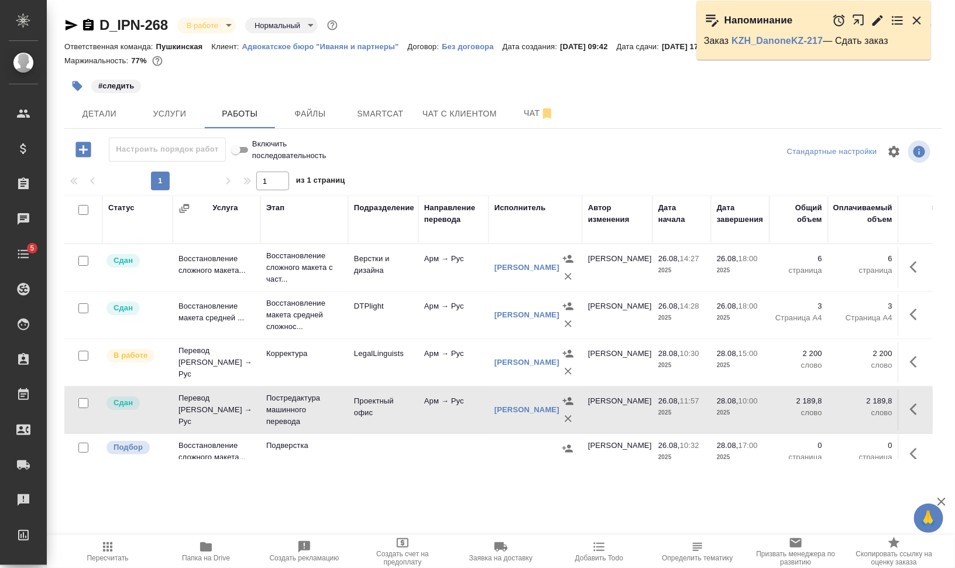
click at [605, 556] on span "Добавить Todo" at bounding box center [599, 558] width 48 height 8
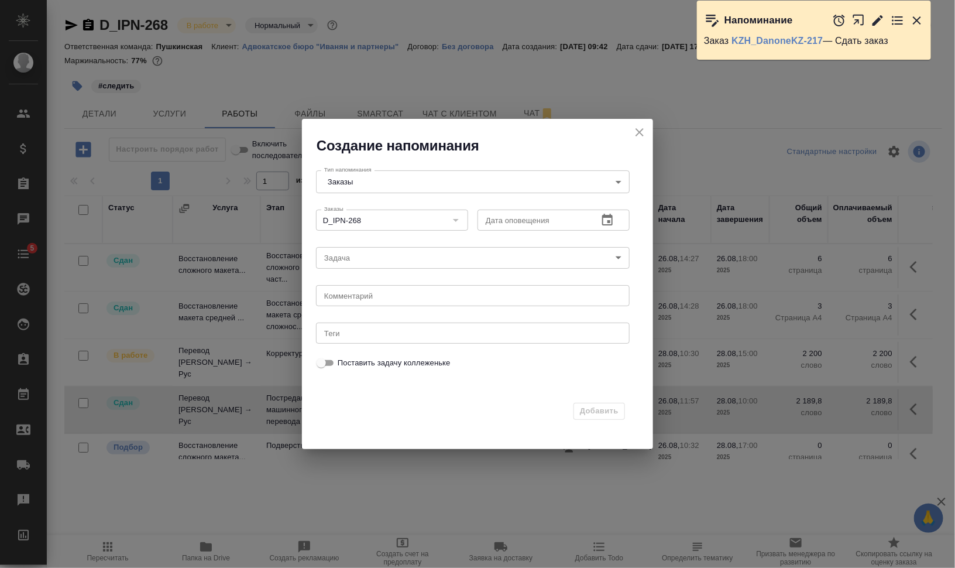
click at [608, 222] on icon "button" at bounding box center [608, 220] width 14 height 14
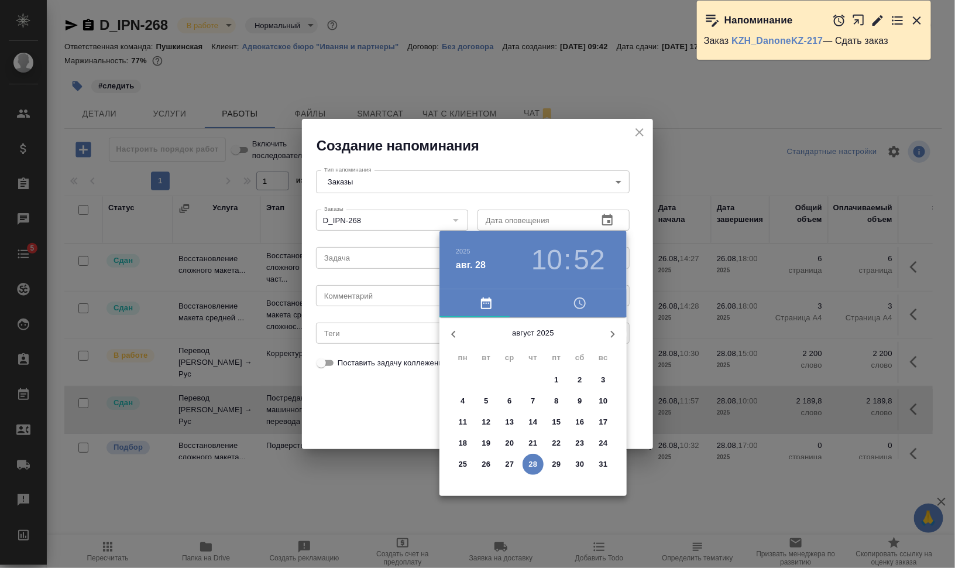
click at [550, 260] on h3 "10" at bounding box center [546, 259] width 31 height 33
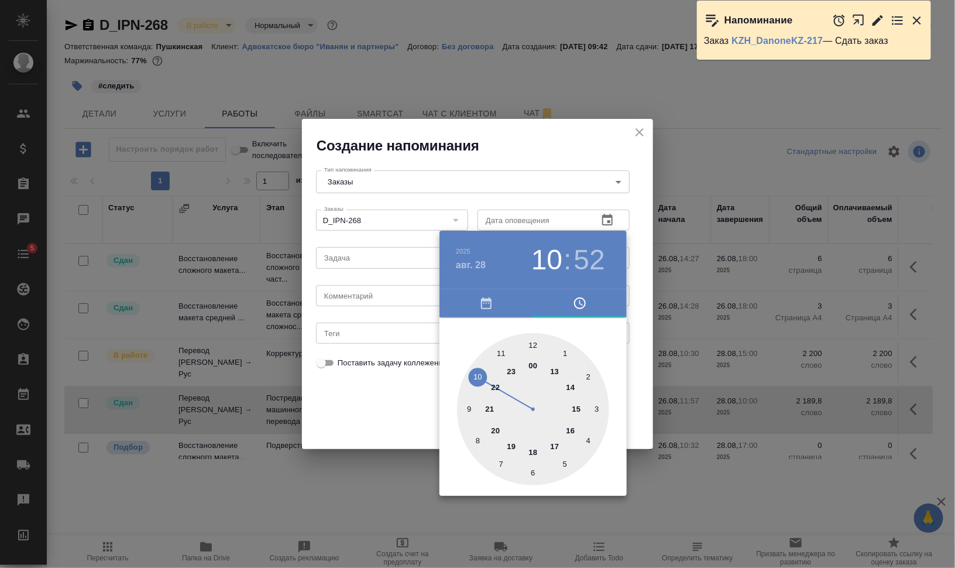
click at [571, 385] on div at bounding box center [533, 409] width 152 height 152
type input "28.08.2025 14:57"
click at [513, 349] on div at bounding box center [533, 409] width 152 height 152
click at [705, 383] on div at bounding box center [477, 284] width 955 height 568
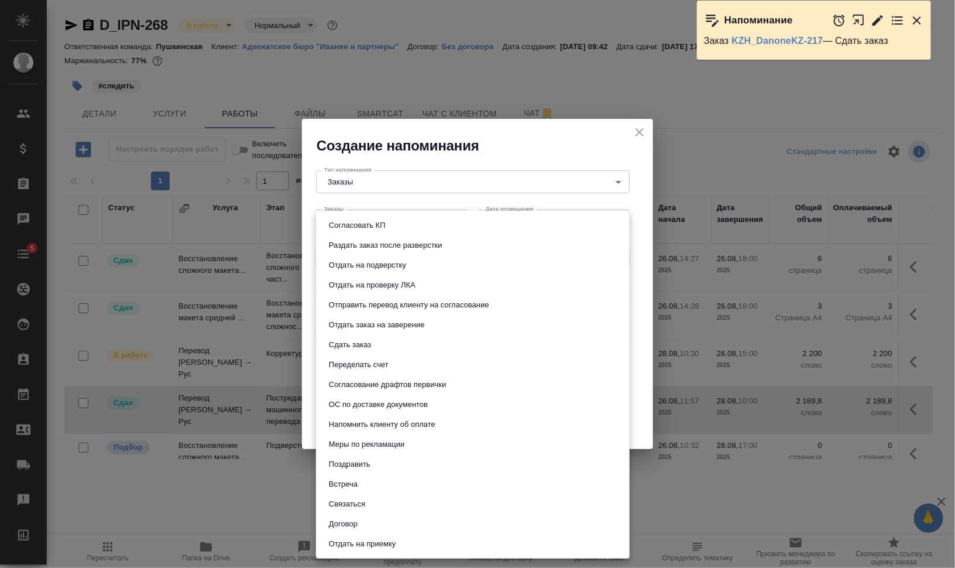
click at [399, 249] on body "🙏 .cls-1 fill:#fff; AWATERA Валеев Динар Клиенты Спецификации Заказы 0 Чаты 5 T…" at bounding box center [477, 331] width 955 height 662
click at [413, 347] on li "Сдать заказ" at bounding box center [473, 345] width 314 height 20
type input "Сдать заказ"
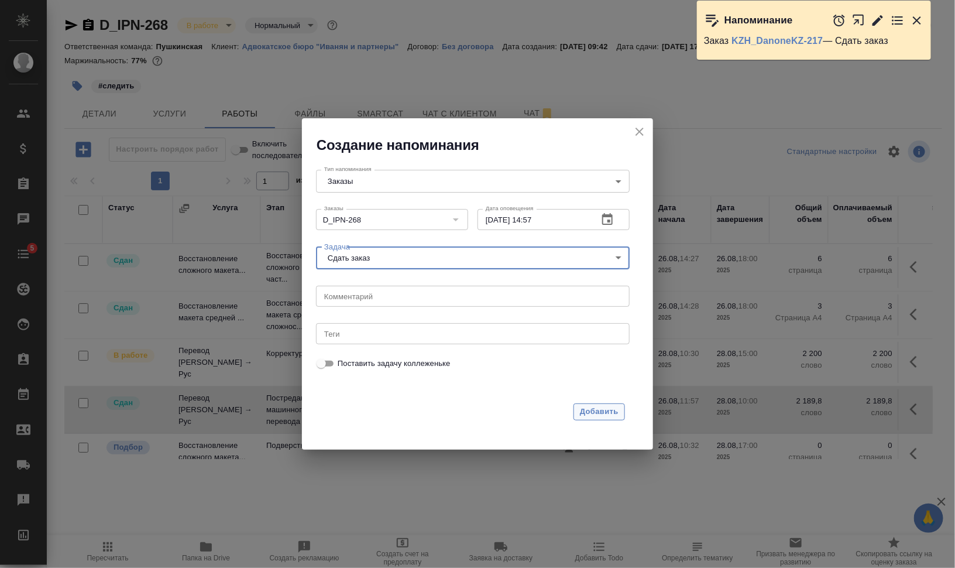
click at [593, 407] on span "Добавить" at bounding box center [599, 411] width 39 height 13
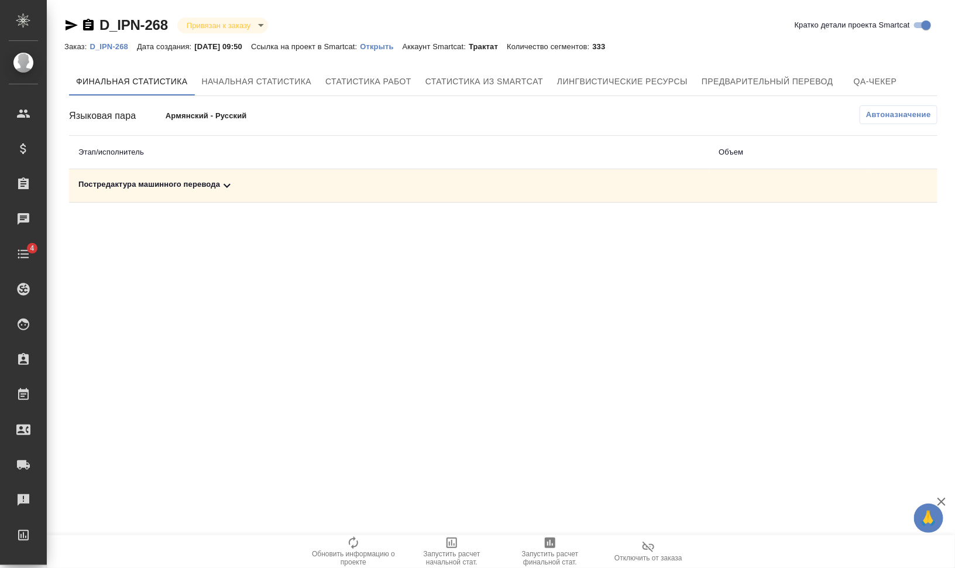
click at [167, 183] on div "Постредактура машинного перевода" at bounding box center [389, 186] width 622 height 14
click at [542, 541] on span "Запустить расчет финальной стат." at bounding box center [550, 551] width 84 height 30
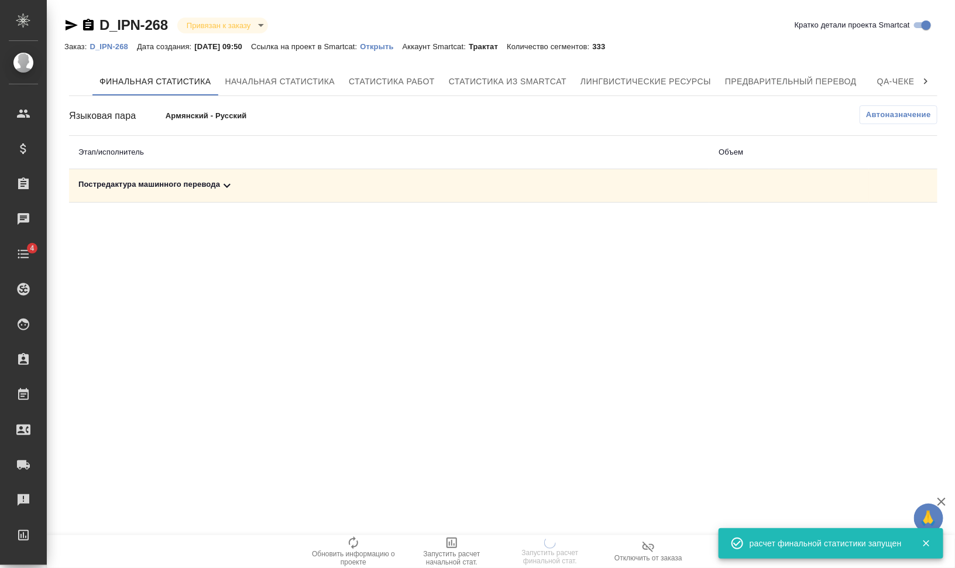
click at [379, 42] on p "Открыть" at bounding box center [381, 46] width 42 height 9
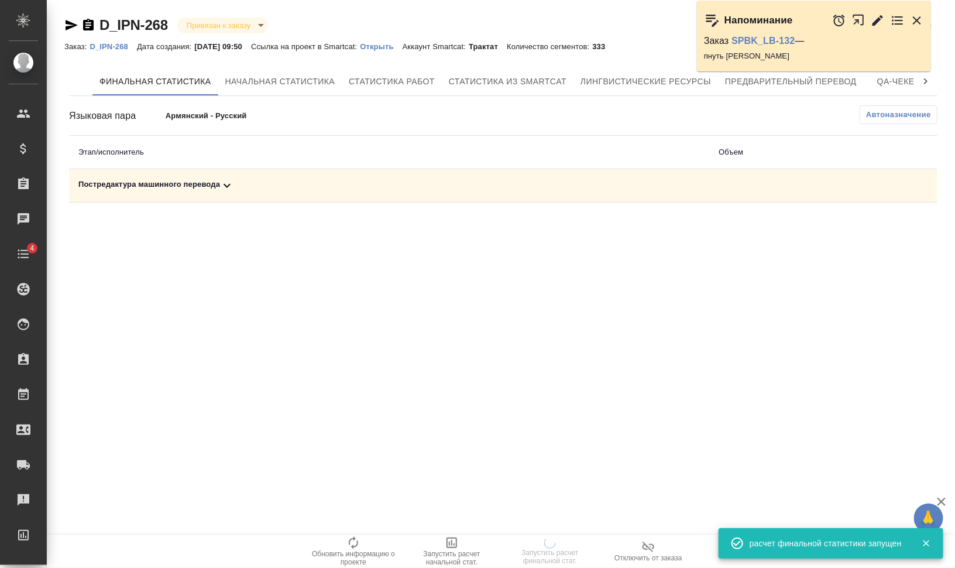
click at [180, 179] on div "Постредактура машинного перевода" at bounding box center [389, 186] width 622 height 14
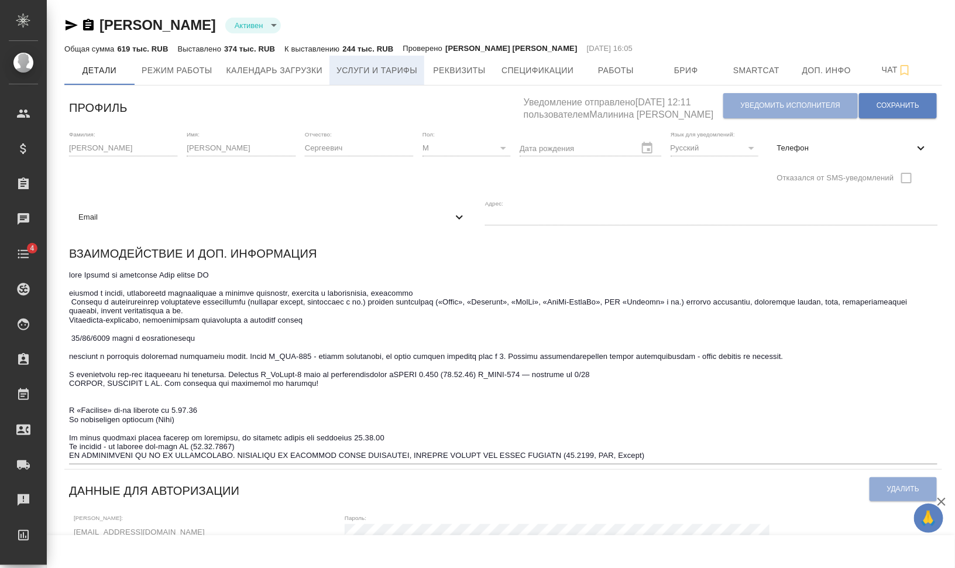
click at [387, 68] on span "Услуги и тарифы" at bounding box center [377, 70] width 81 height 15
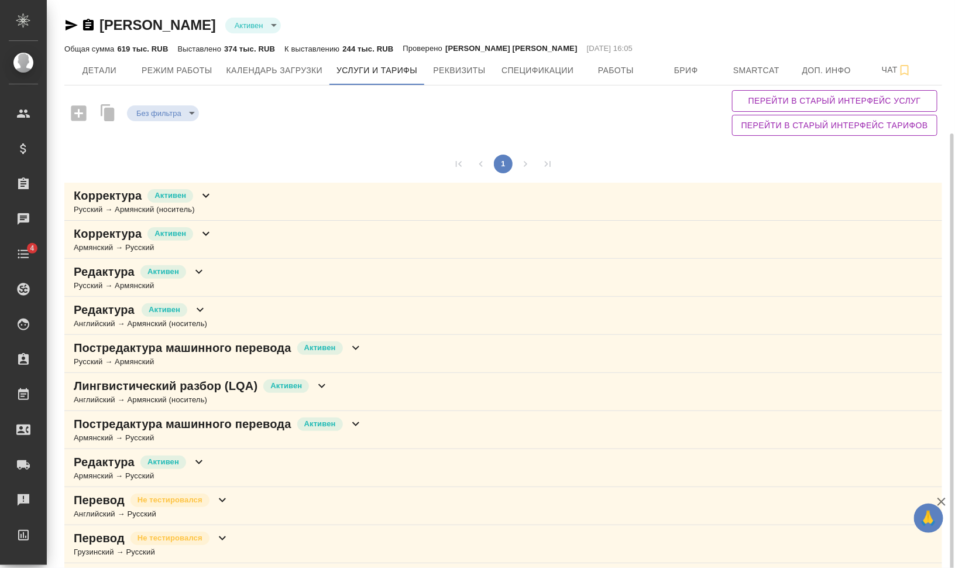
scroll to position [116, 0]
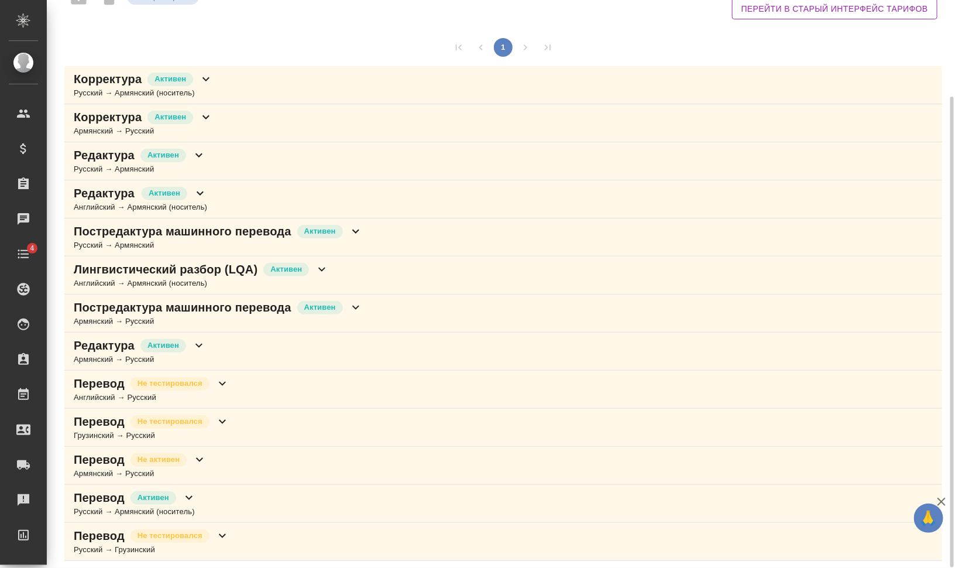
click at [397, 456] on div "Перевод Не активен Армянский → Русский" at bounding box center [503, 466] width 878 height 38
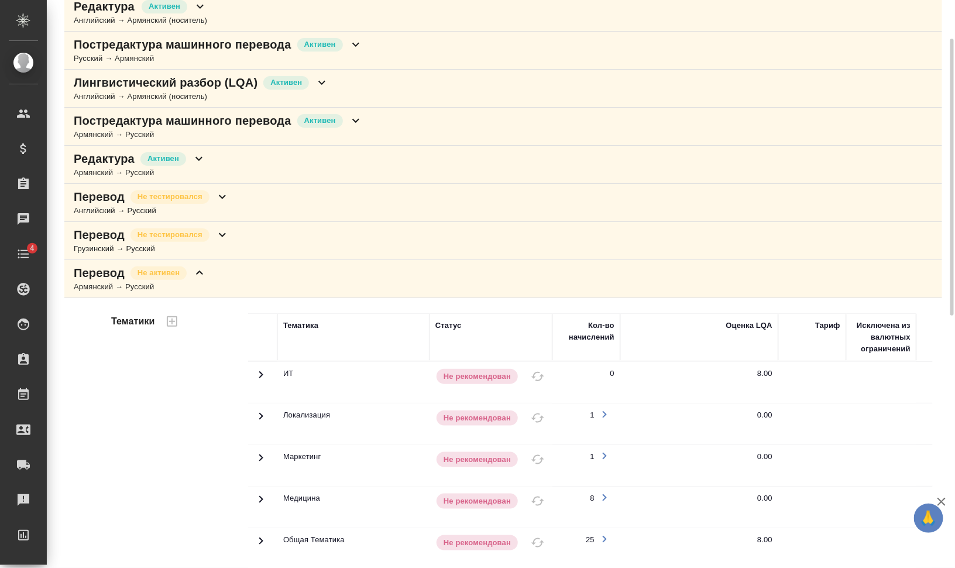
scroll to position [230, 0]
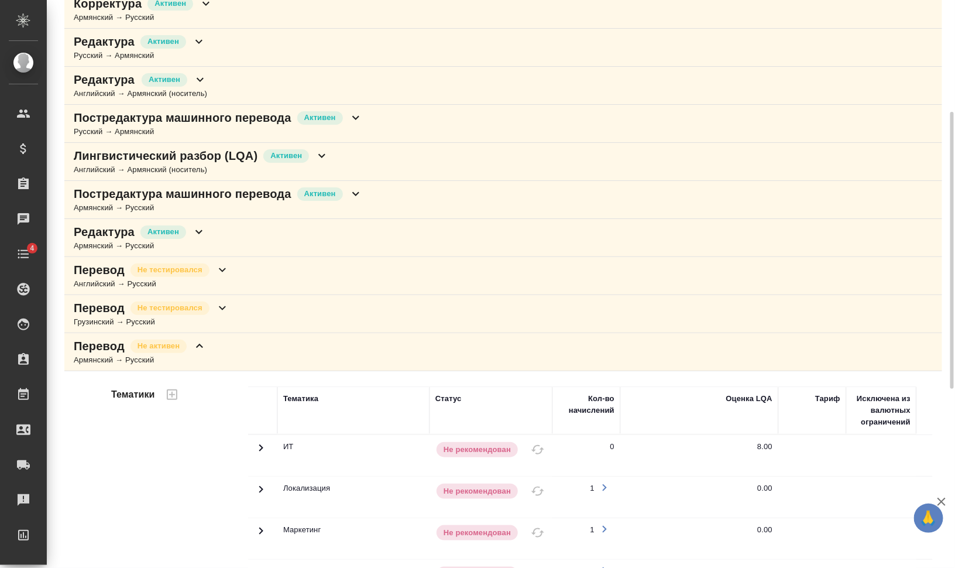
click at [307, 357] on div "Перевод Не активен Армянский → Русский" at bounding box center [503, 352] width 878 height 38
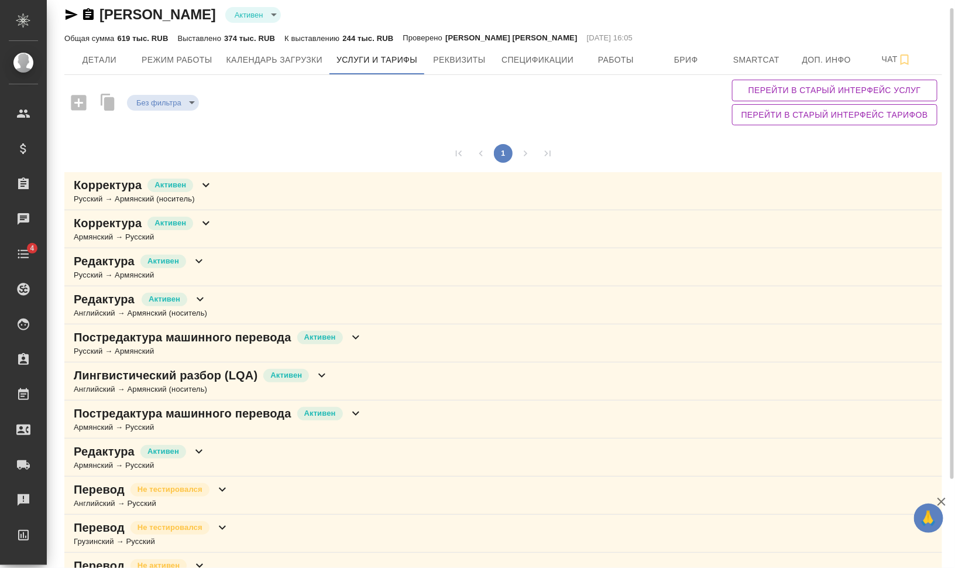
scroll to position [84, 0]
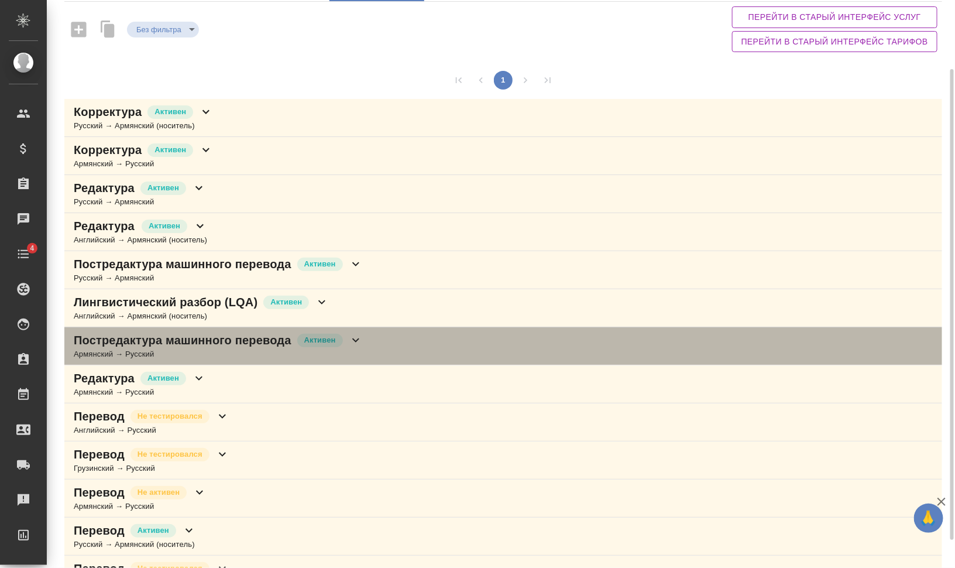
click at [516, 327] on div "Постредактура машинного перевода [PERSON_NAME] → Русский" at bounding box center [503, 346] width 878 height 38
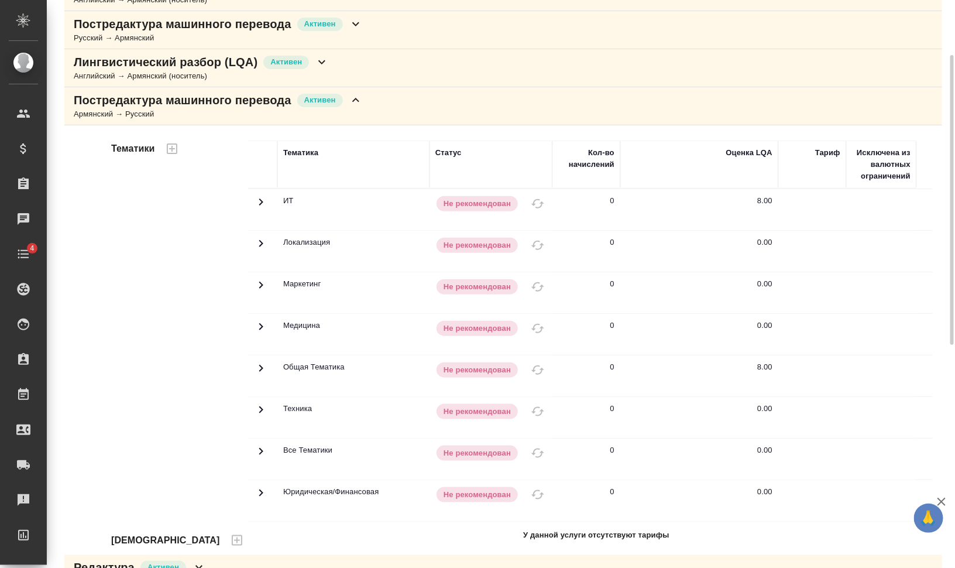
scroll to position [251, 0]
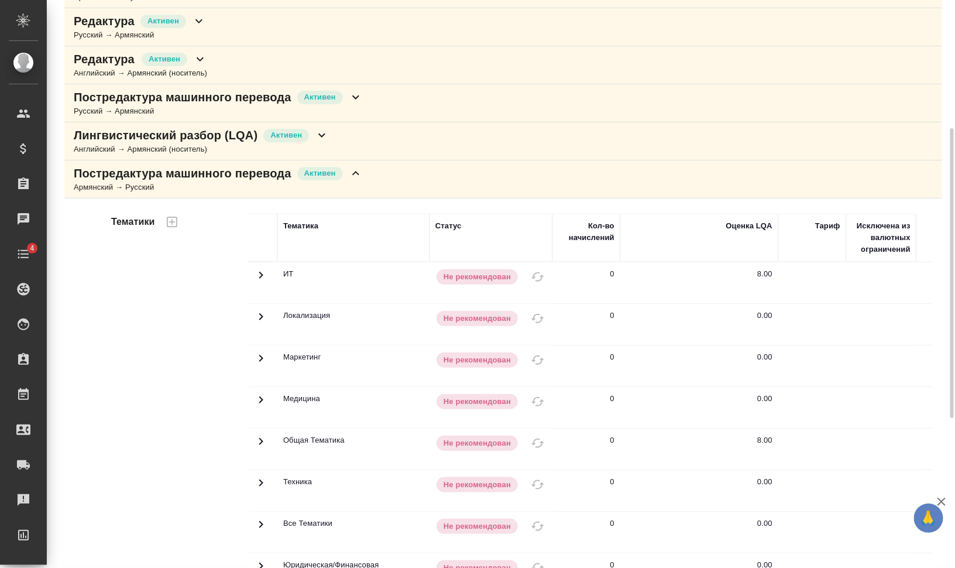
click at [475, 188] on div "Постредактура машинного перевода [PERSON_NAME] → Русский" at bounding box center [503, 179] width 878 height 38
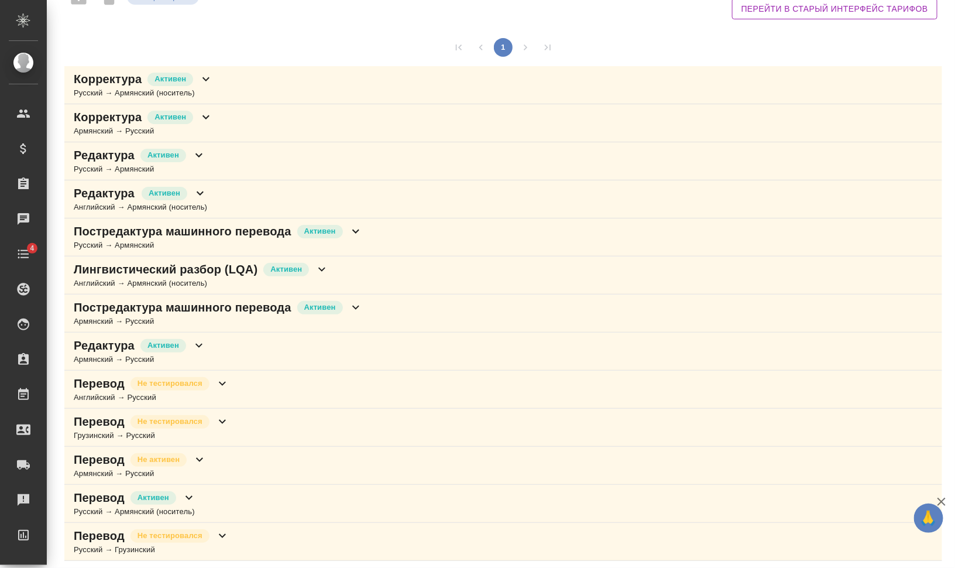
scroll to position [0, 0]
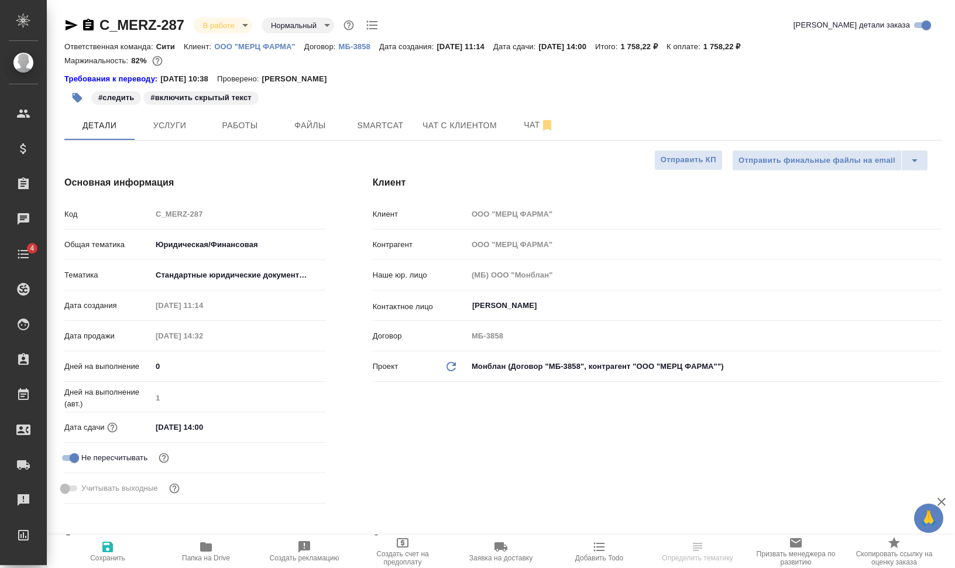
select select "RU"
type textarea "x"
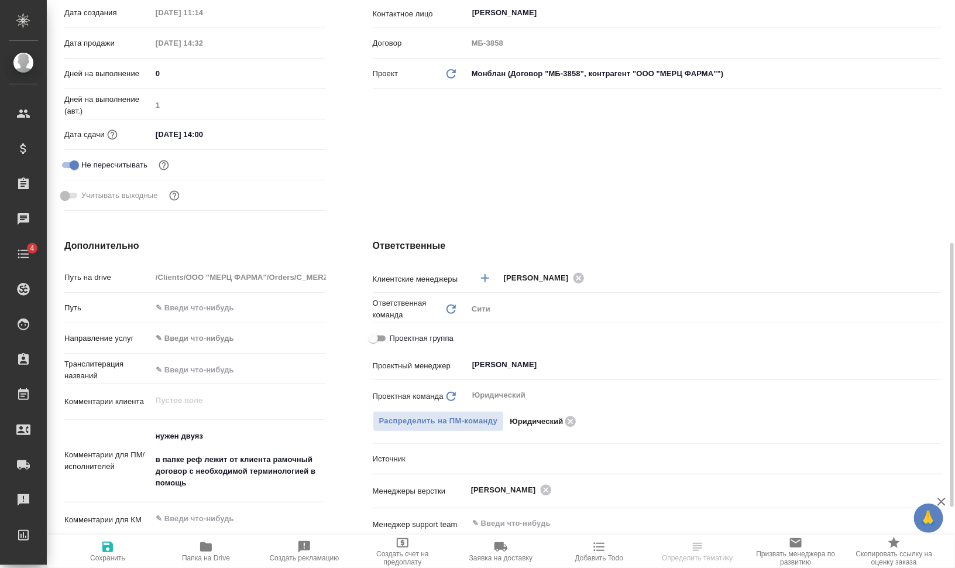
scroll to position [439, 0]
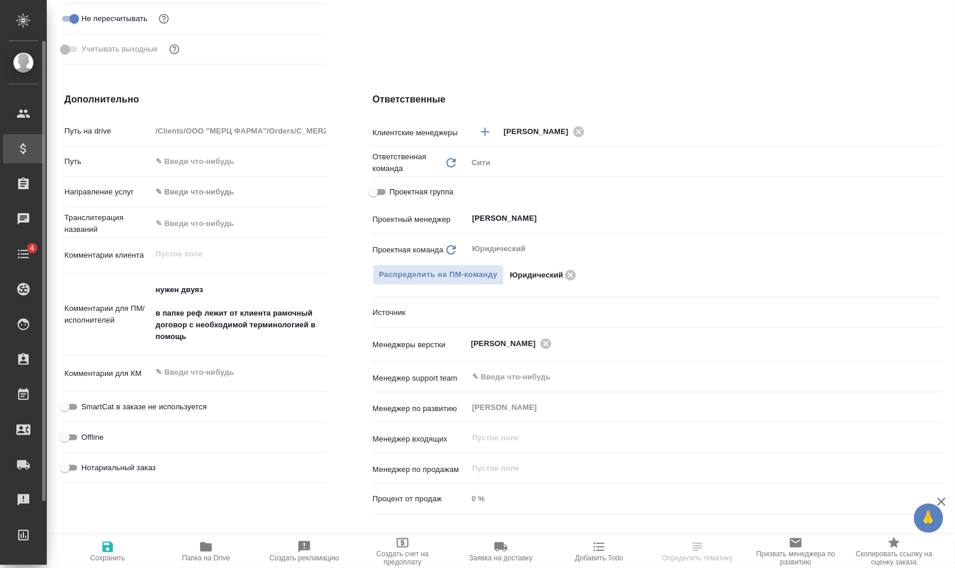
type textarea "x"
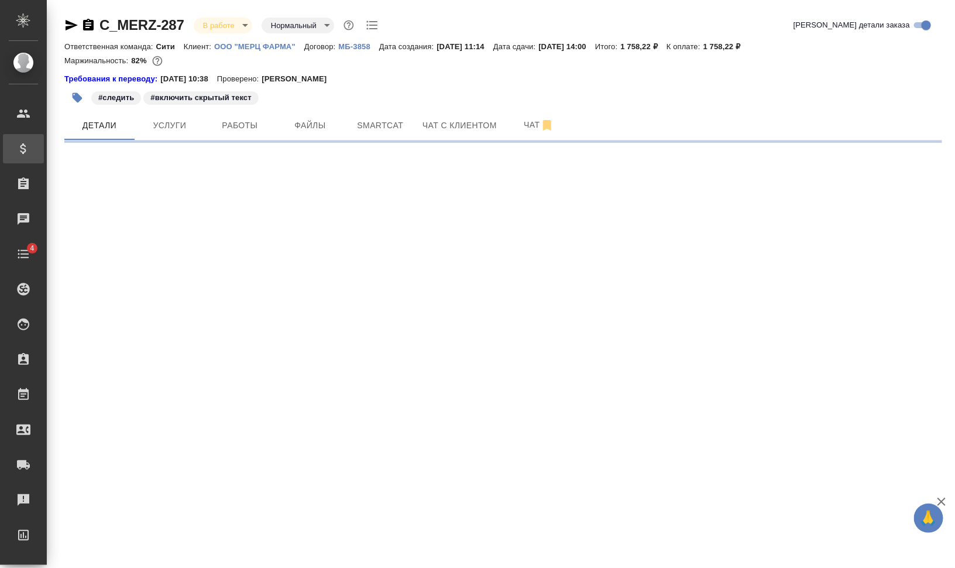
select select "RU"
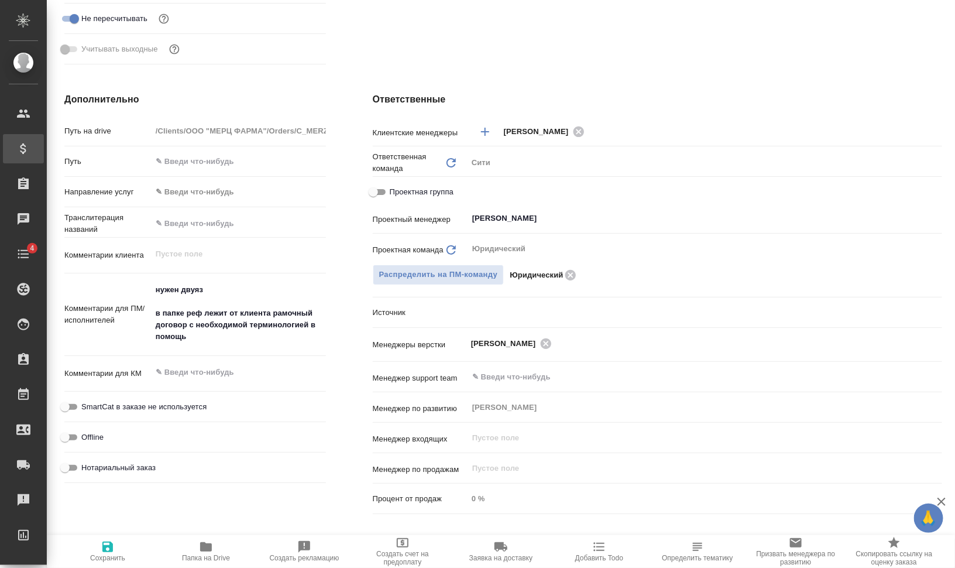
type textarea "x"
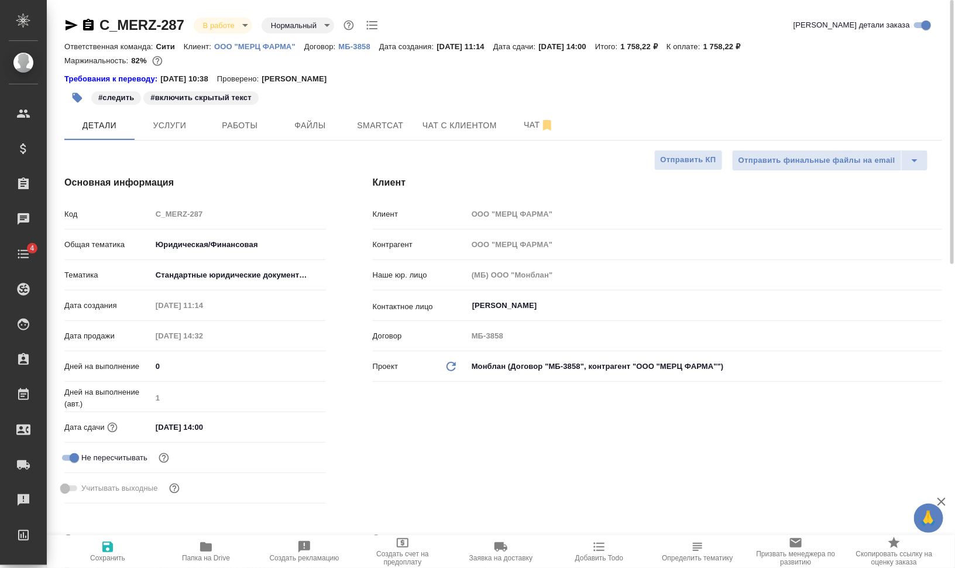
type textarea "x"
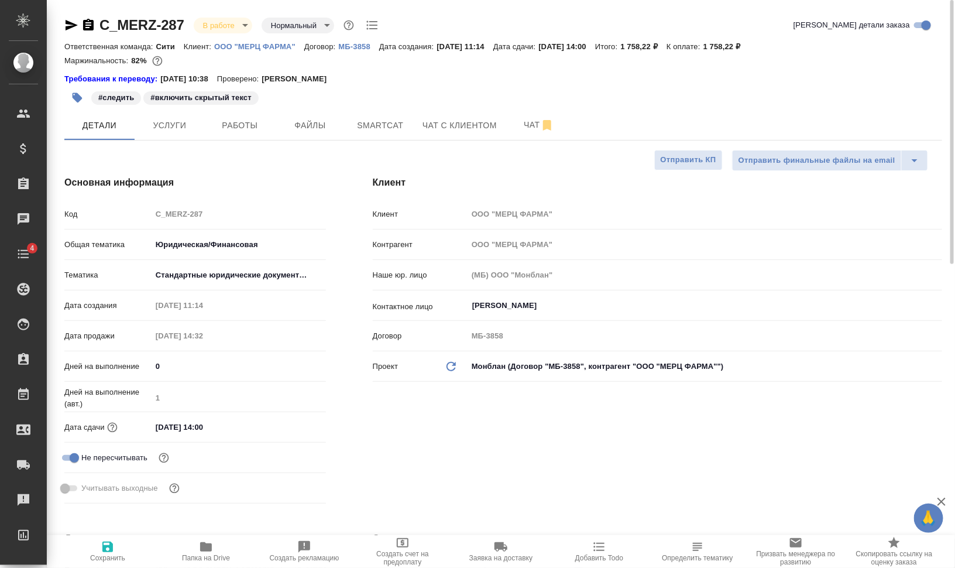
type textarea "x"
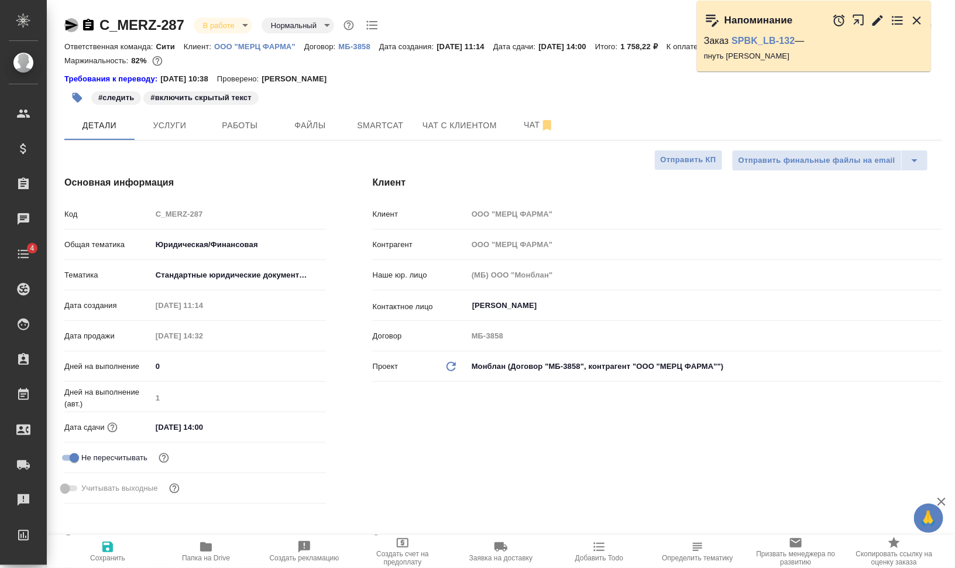
click at [67, 30] on icon "button" at bounding box center [71, 25] width 14 height 14
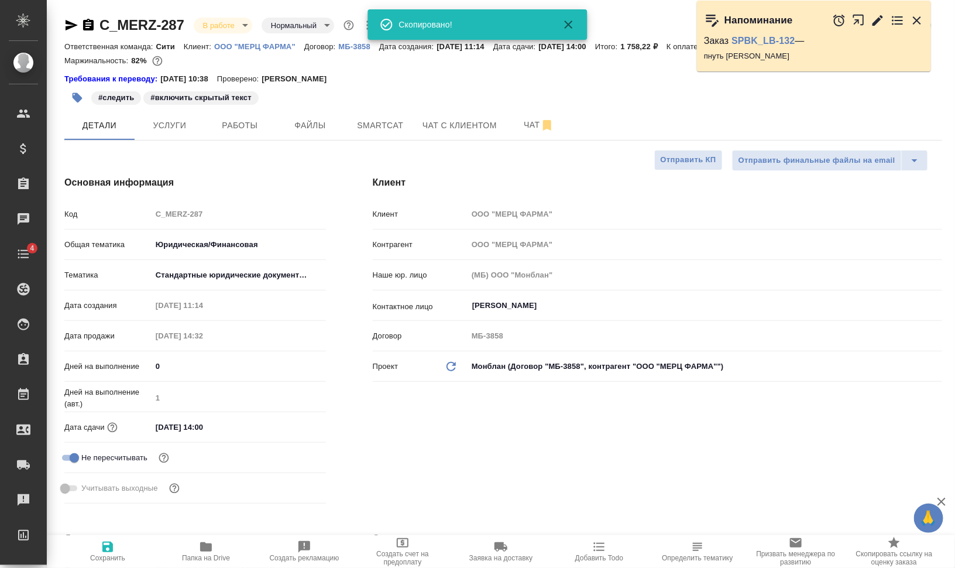
type textarea "x"
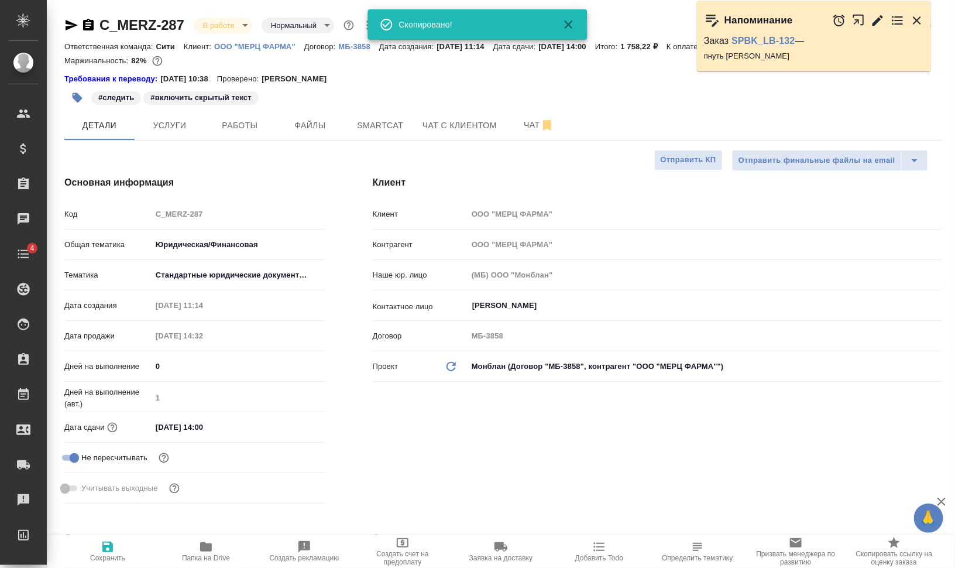
type textarea "x"
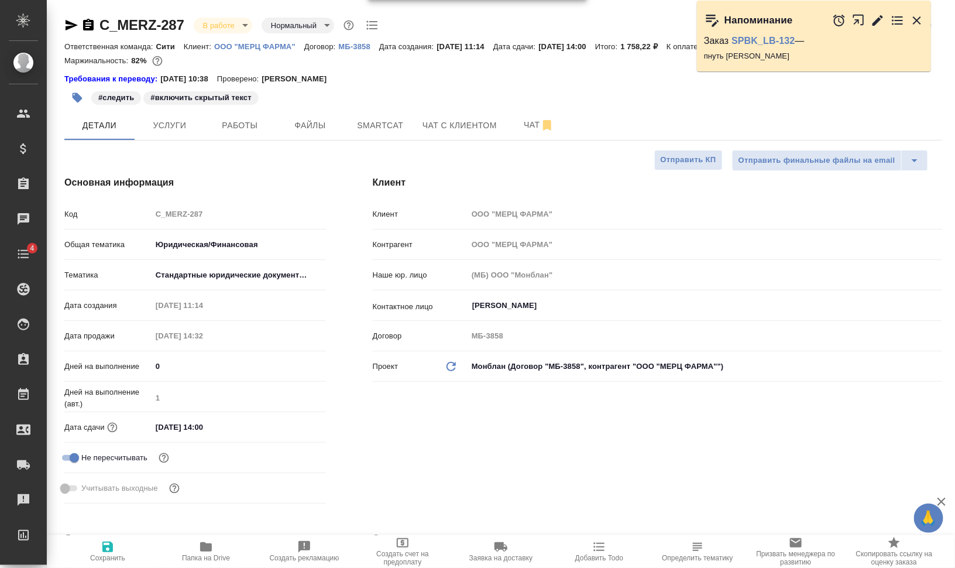
type textarea "x"
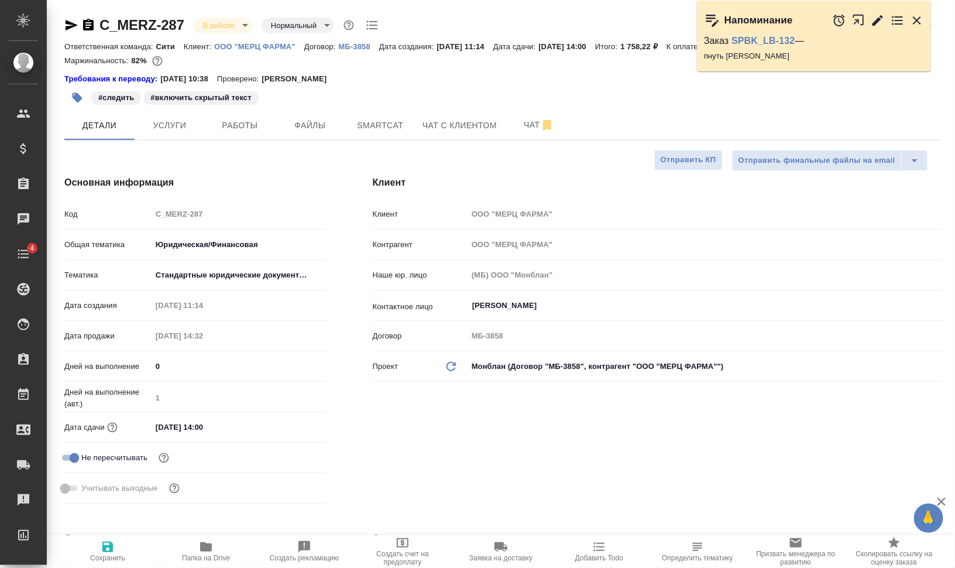
type textarea "x"
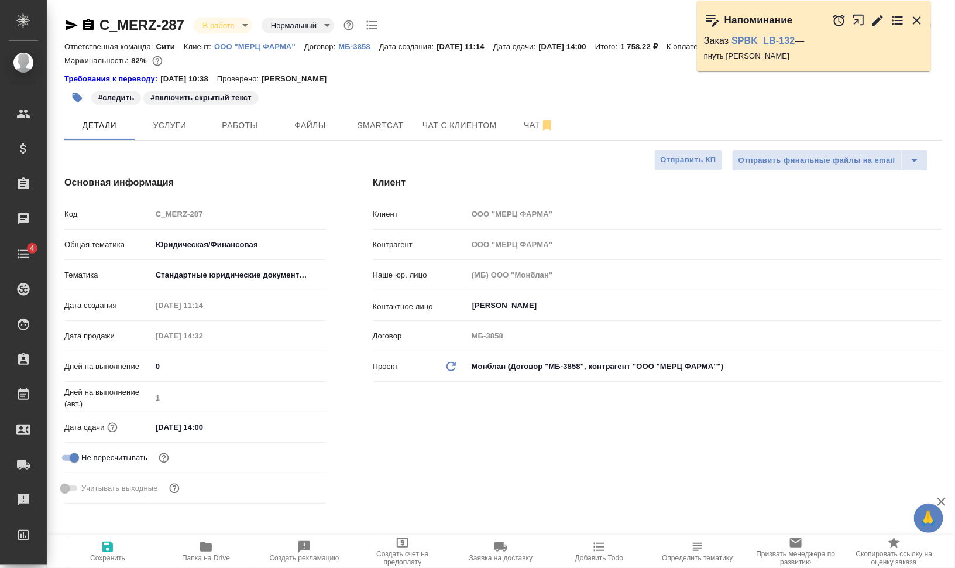
type textarea "x"
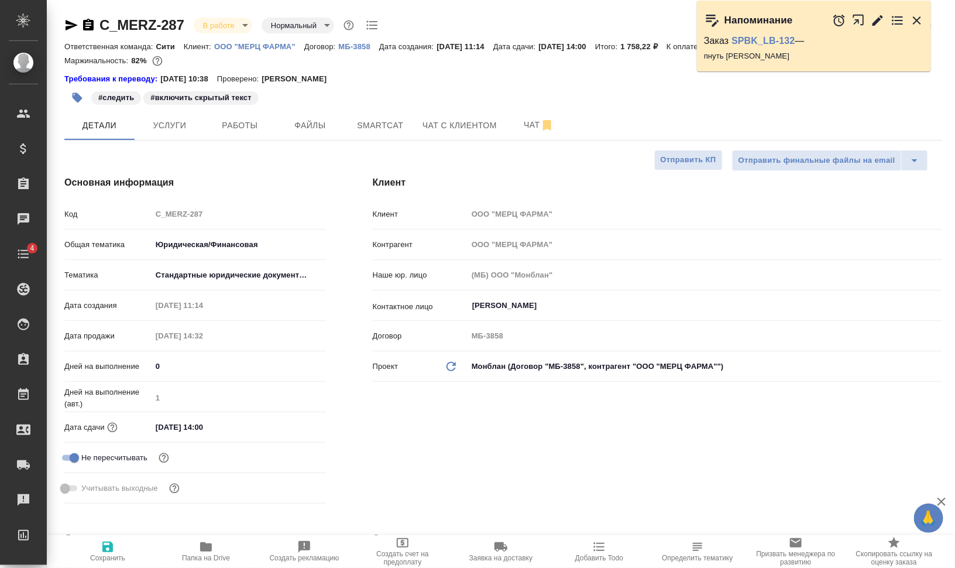
type textarea "x"
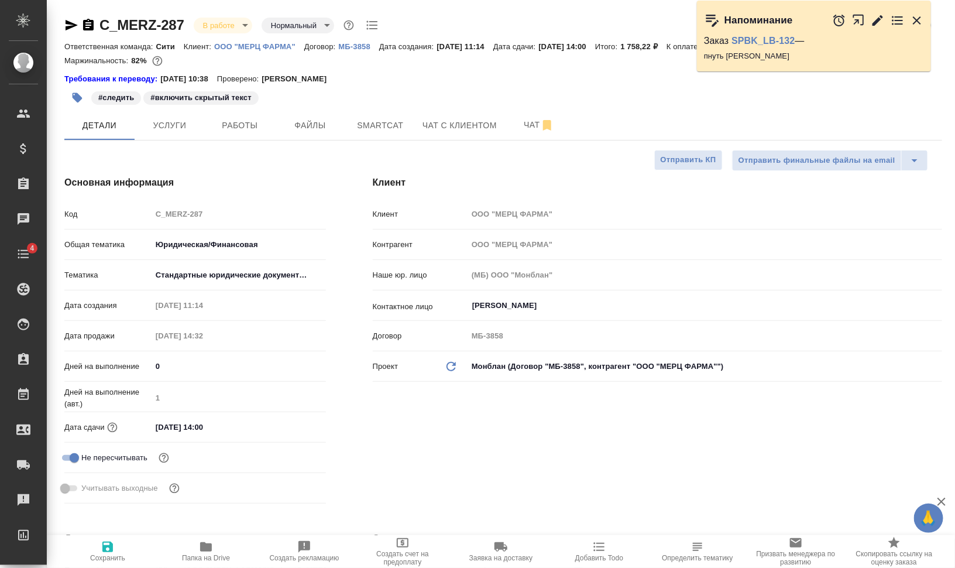
type textarea "x"
click at [230, 120] on span "Работы" at bounding box center [240, 125] width 56 height 15
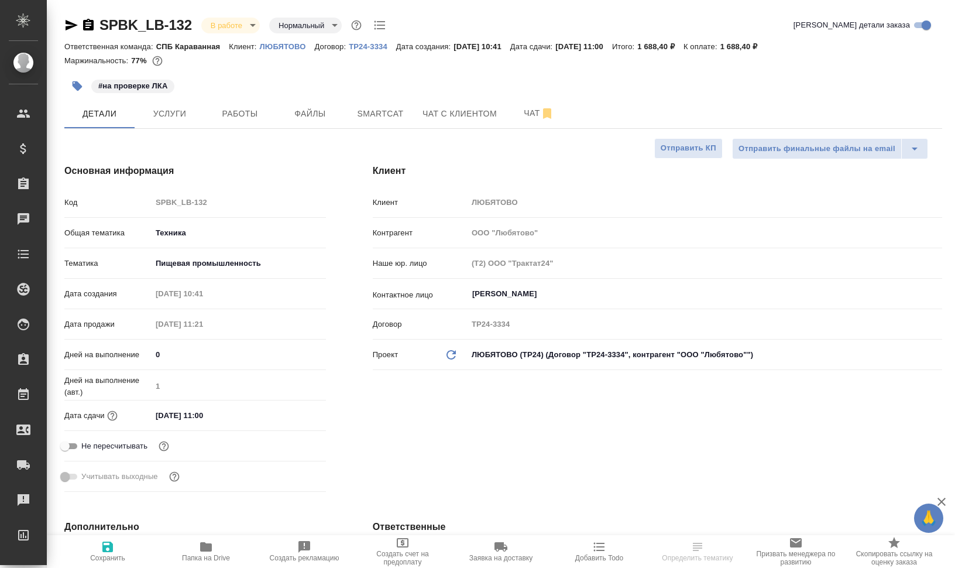
select select "RU"
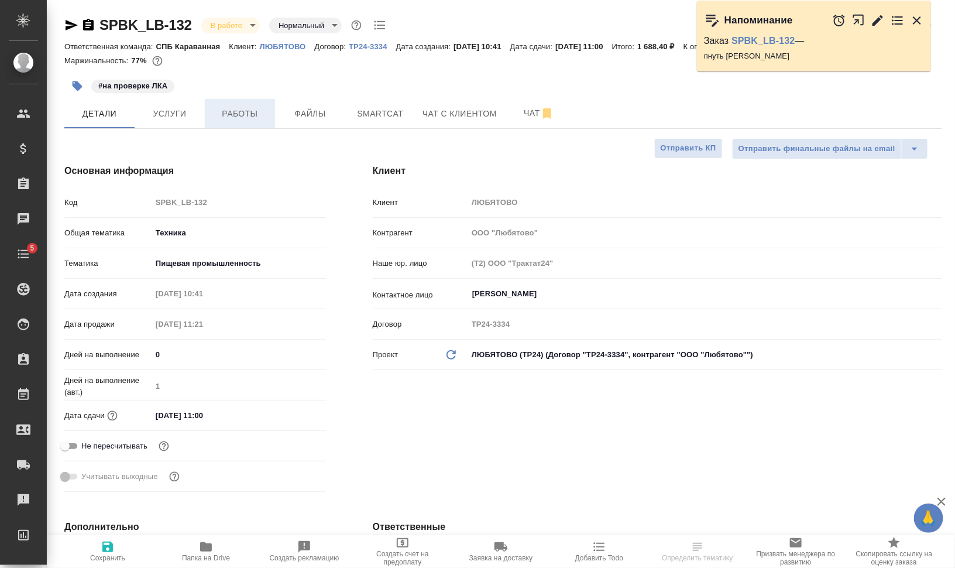
click at [245, 114] on span "Работы" at bounding box center [240, 114] width 56 height 15
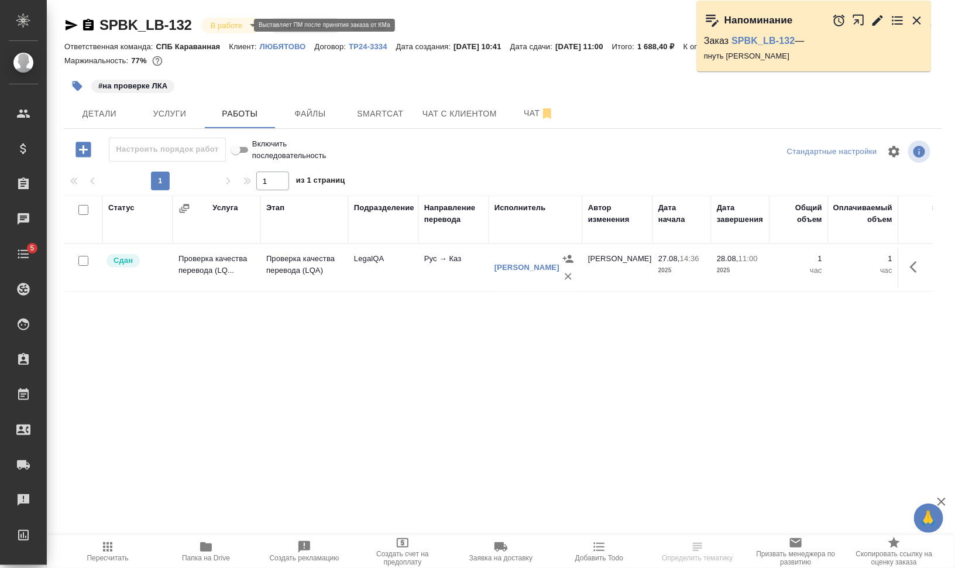
click at [224, 26] on body "🙏 .cls-1 fill:#fff; AWATERA [PERSON_NAME] Спецификации Заказы 0 Чаты 5 Todo Про…" at bounding box center [477, 331] width 955 height 662
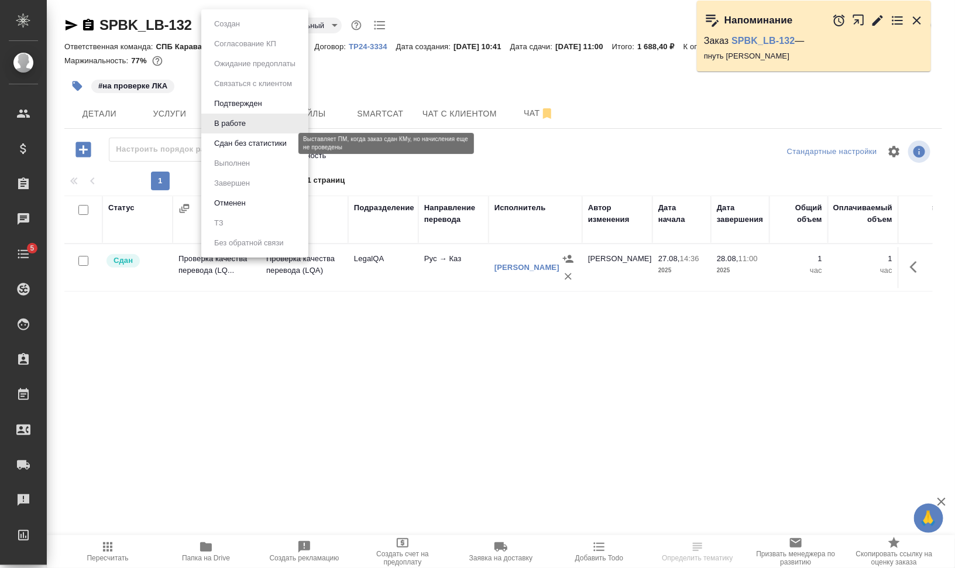
click at [251, 142] on button "Сдан без статистики" at bounding box center [251, 143] width 80 height 13
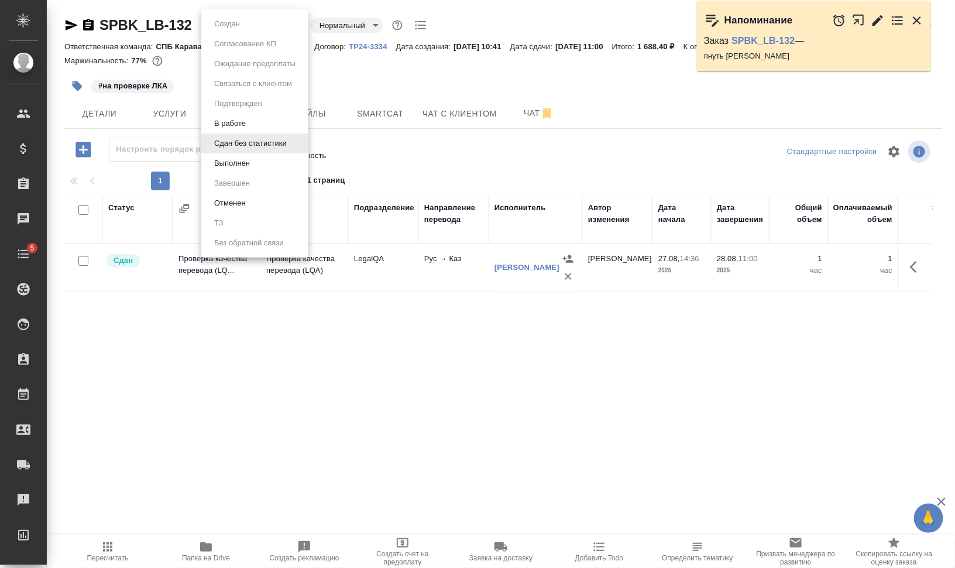
click at [246, 26] on body "🙏 .cls-1 fill:#fff; AWATERA [PERSON_NAME] Спецификации Заказы 0 Чаты 5 Todo Про…" at bounding box center [477, 331] width 955 height 662
click at [247, 163] on button "Выполнен" at bounding box center [232, 163] width 43 height 13
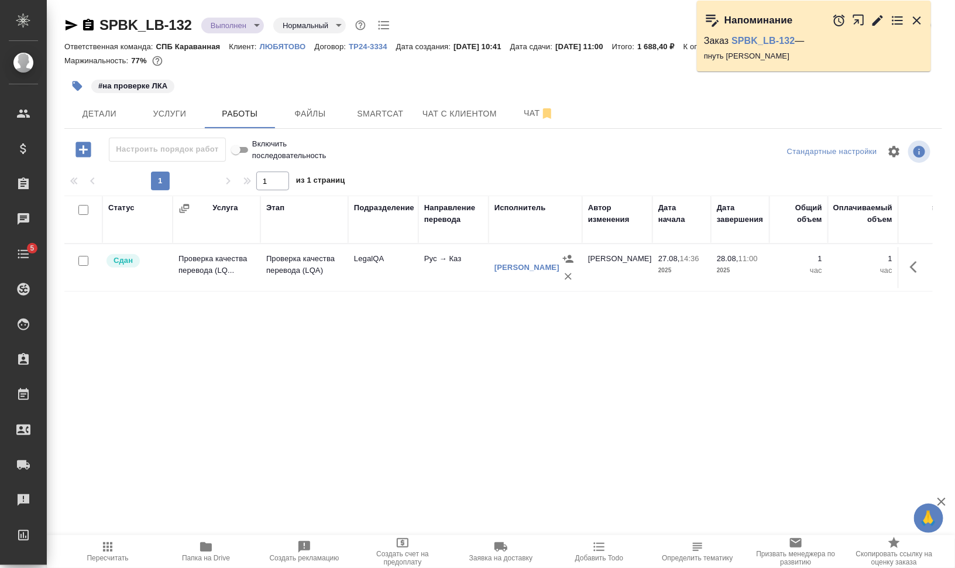
click at [80, 87] on icon "button" at bounding box center [78, 86] width 10 height 10
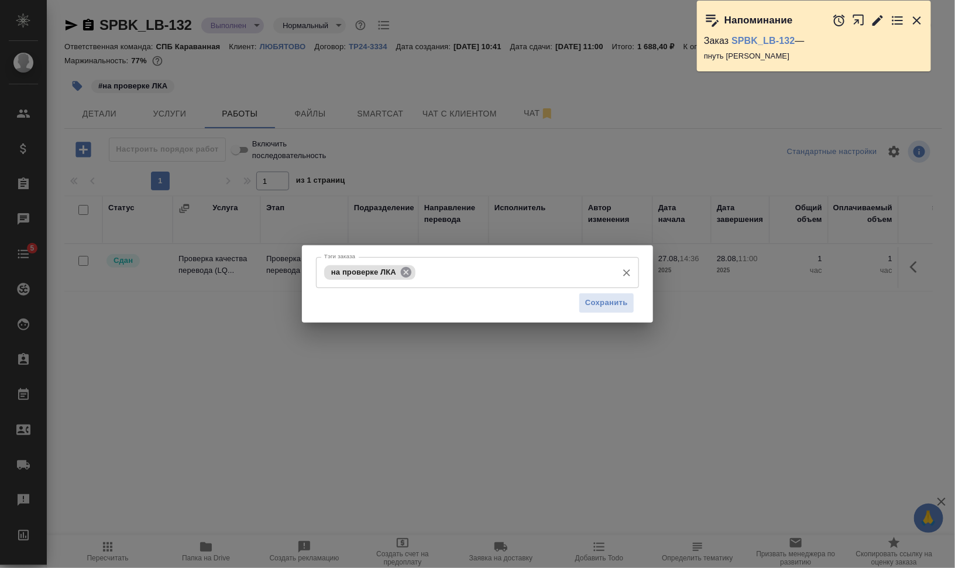
click at [404, 270] on icon at bounding box center [406, 271] width 11 height 11
click at [623, 304] on span "Сохранить" at bounding box center [606, 302] width 43 height 13
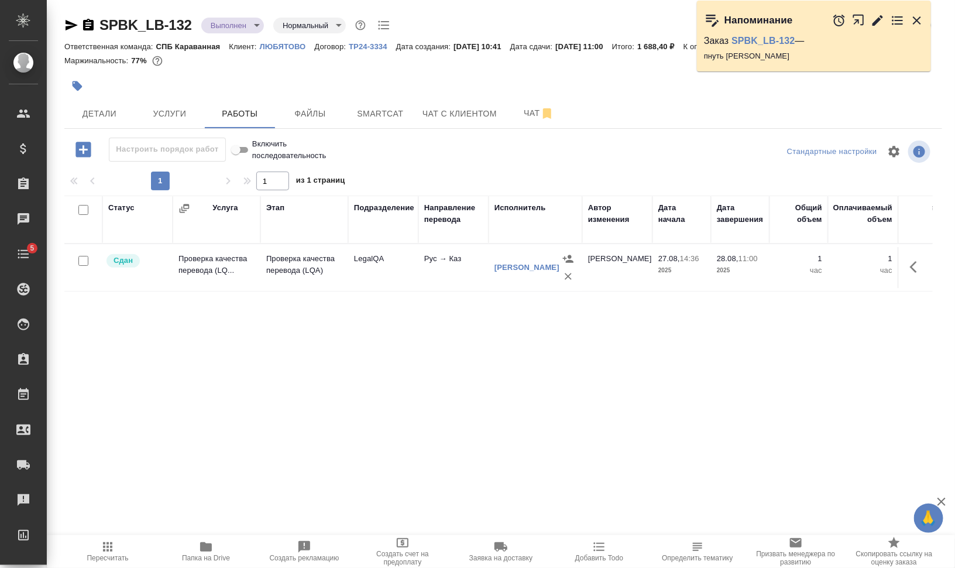
click at [921, 19] on icon "button" at bounding box center [917, 20] width 14 height 14
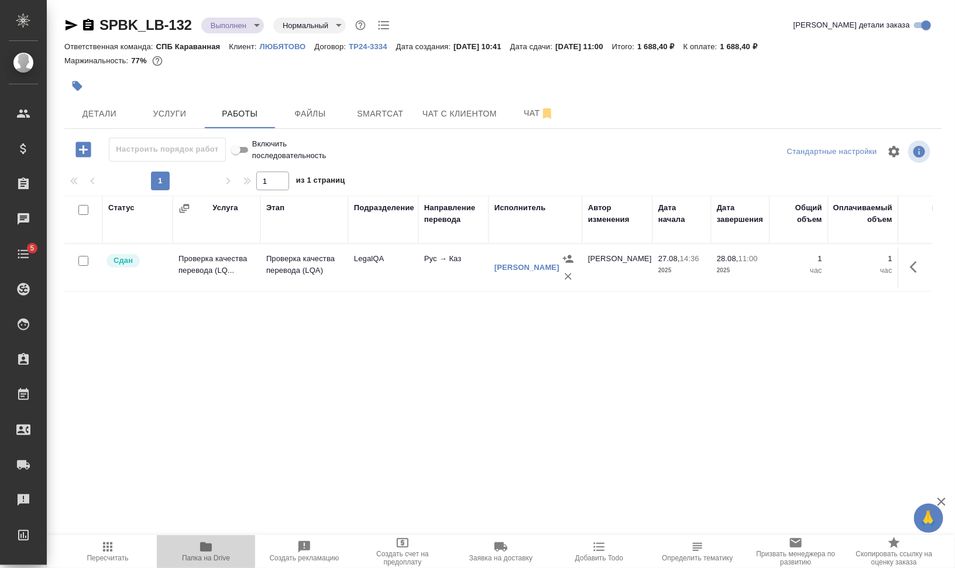
click at [207, 567] on html "🙏 .cls-1 fill:#fff; AWATERA [PERSON_NAME] Спецификации Заказы 0 Чаты 5 Todo Про…" at bounding box center [477, 331] width 955 height 662
click at [210, 556] on span "Папка на Drive" at bounding box center [206, 558] width 48 height 8
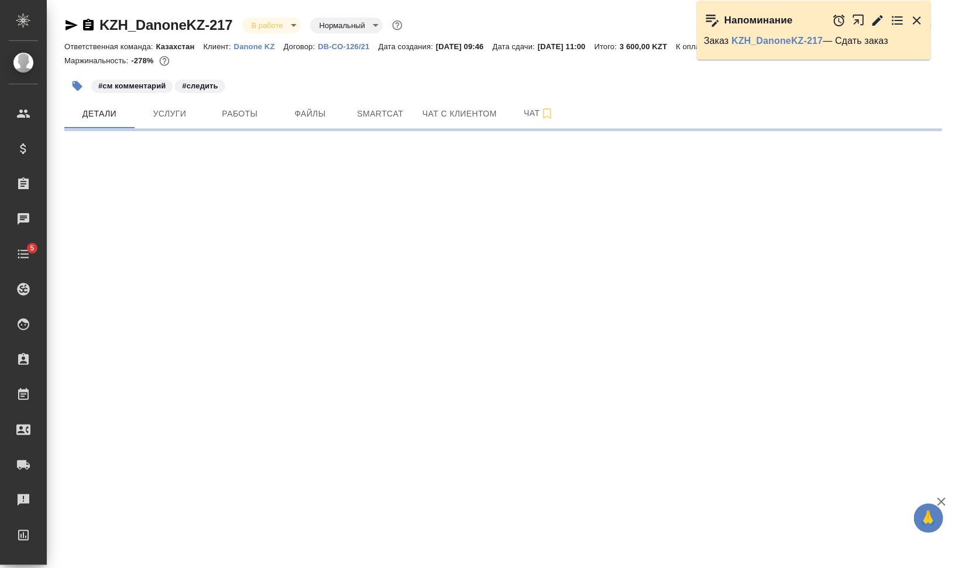
select select "RU"
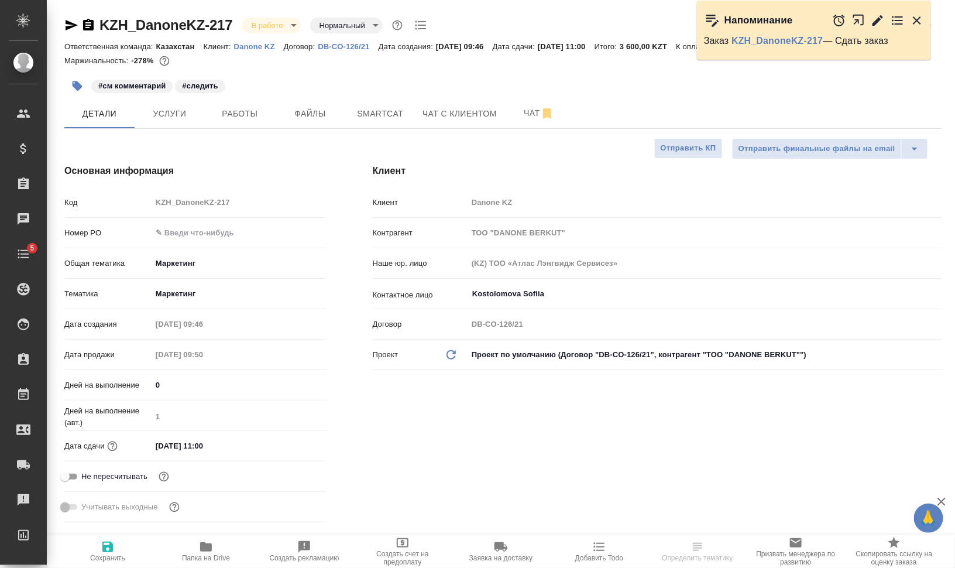
type textarea "x"
click at [367, 125] on button "Smartcat" at bounding box center [380, 113] width 70 height 29
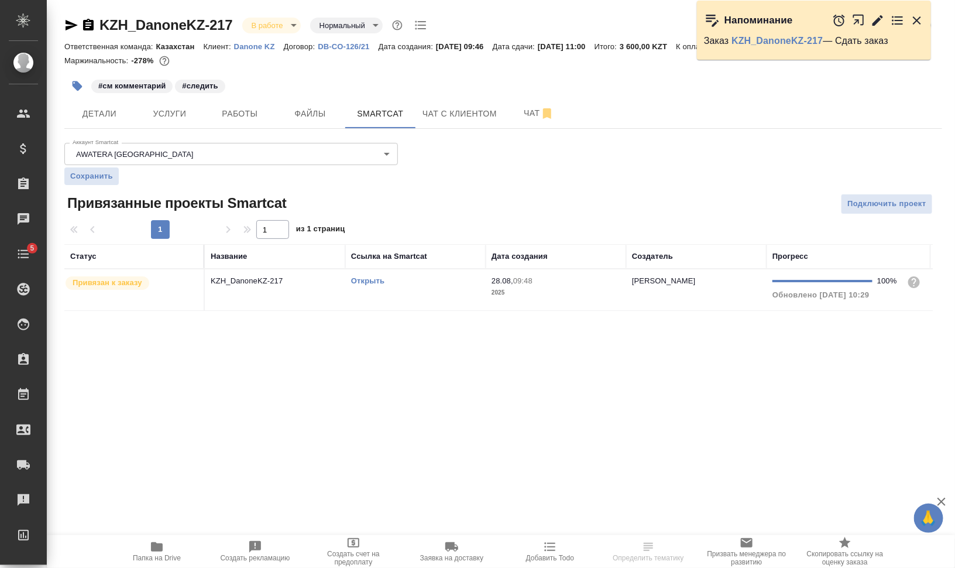
click at [360, 281] on link "Открыть" at bounding box center [367, 280] width 33 height 9
click at [372, 297] on td "Открыть" at bounding box center [415, 289] width 140 height 41
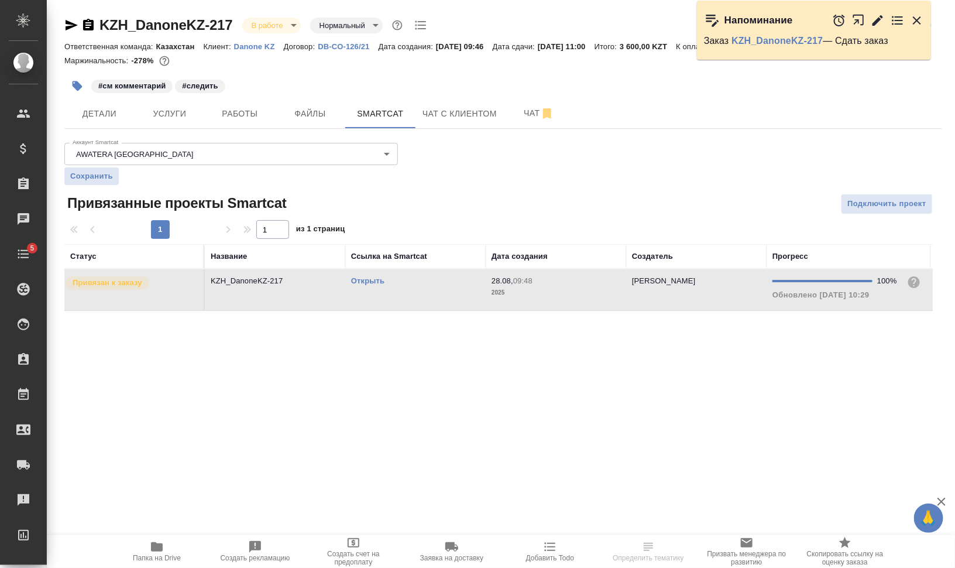
click at [372, 297] on td "Открыть" at bounding box center [415, 289] width 140 height 41
click at [237, 111] on span "Работы" at bounding box center [240, 114] width 56 height 15
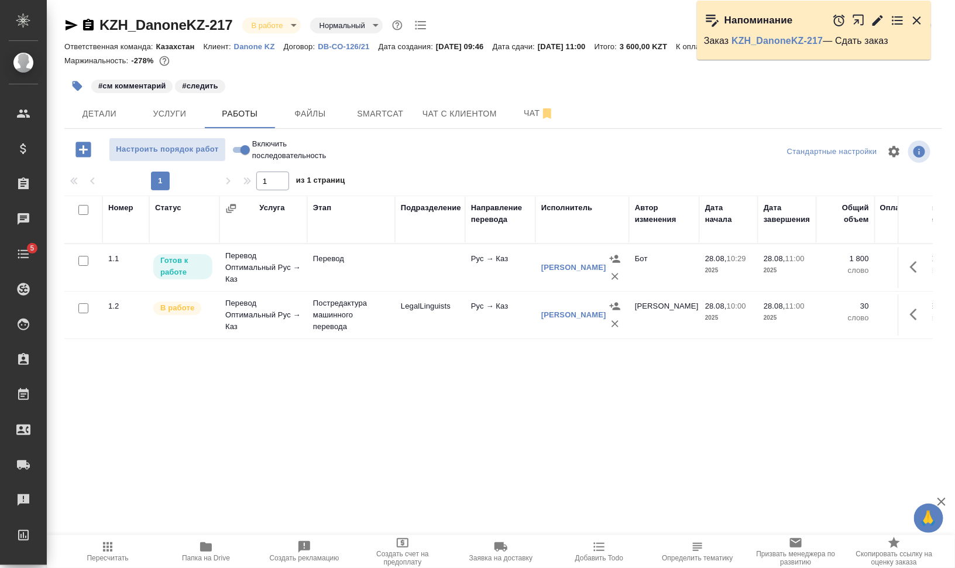
click at [927, 263] on button "button" at bounding box center [917, 267] width 28 height 28
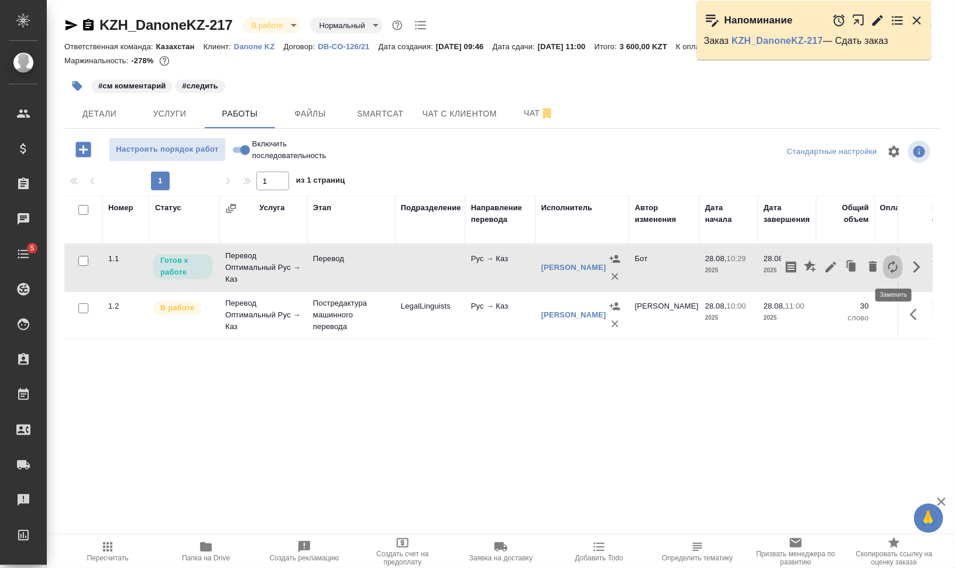
click at [894, 263] on icon "button" at bounding box center [892, 266] width 9 height 13
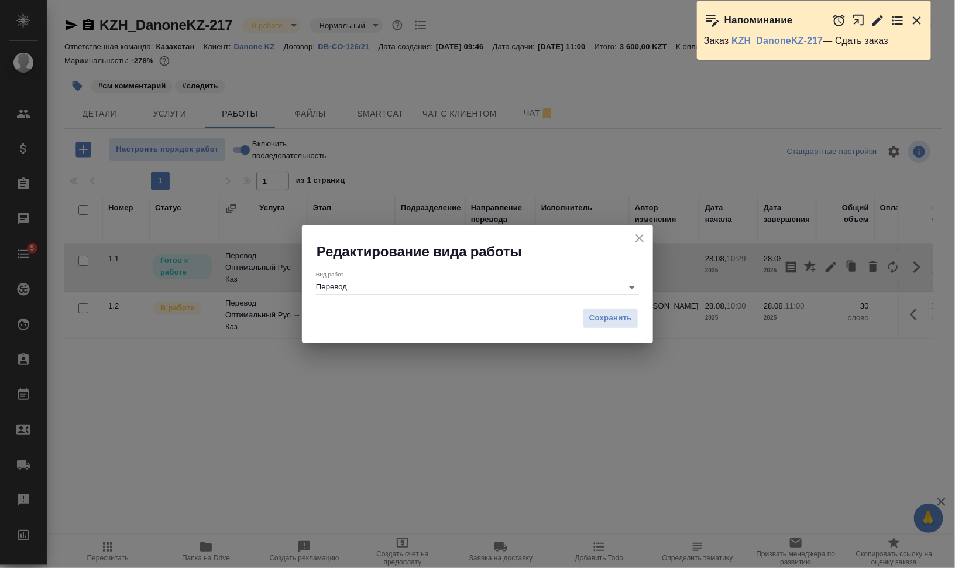
click at [555, 284] on input "Перевод" at bounding box center [466, 287] width 301 height 14
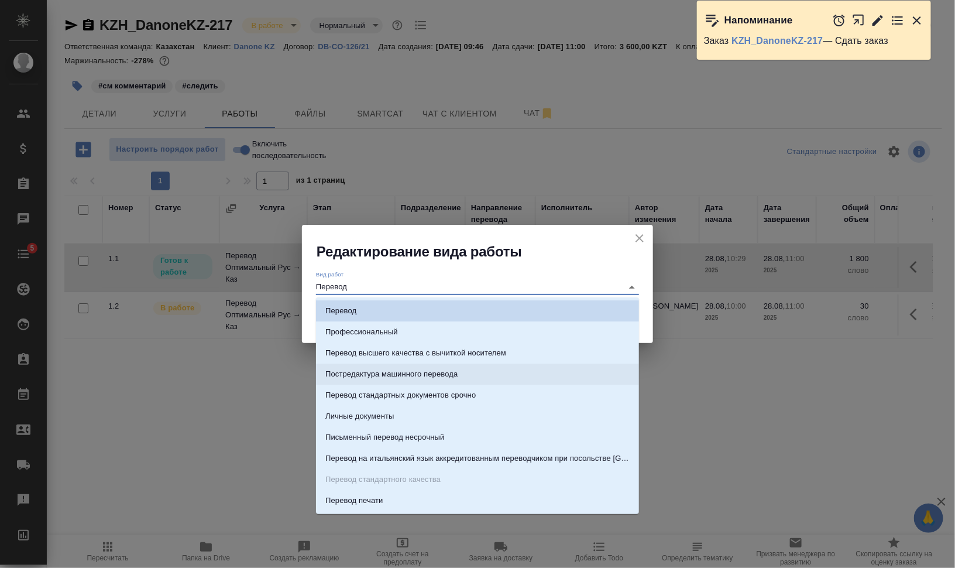
click at [483, 370] on li "Постредактура машинного перевода" at bounding box center [477, 373] width 323 height 21
type input "Постредактура машинного перевода"
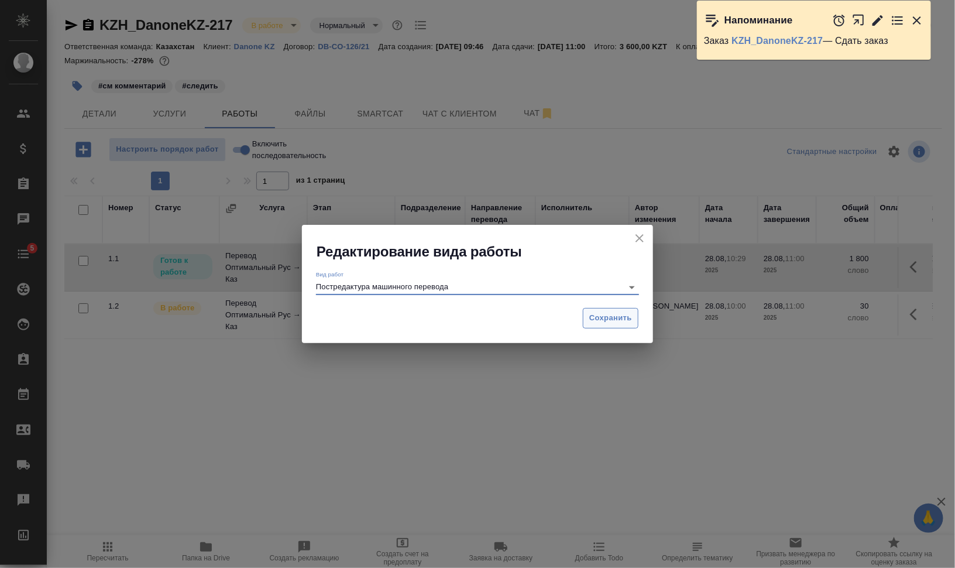
click at [620, 320] on span "Сохранить" at bounding box center [610, 317] width 43 height 13
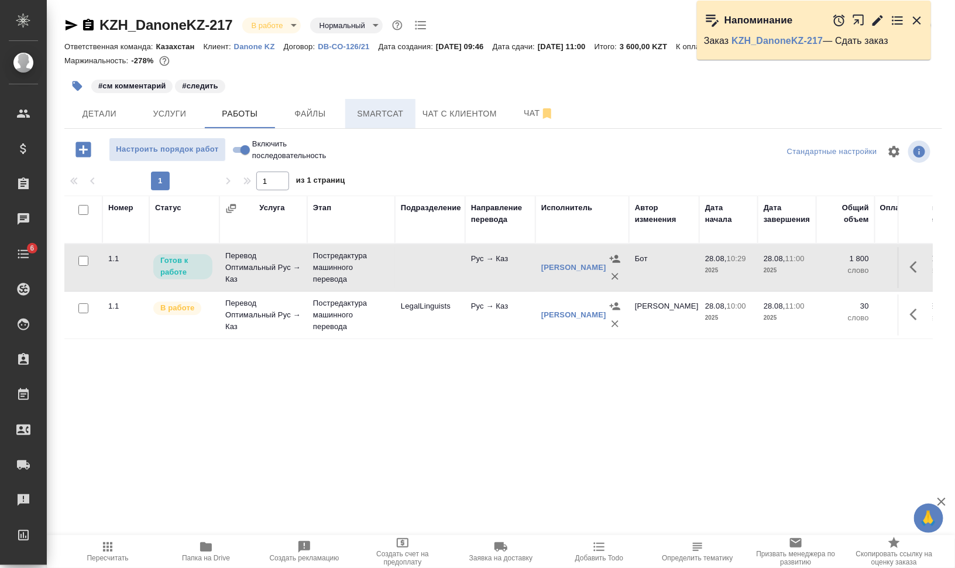
click at [386, 114] on span "Smartcat" at bounding box center [380, 114] width 56 height 15
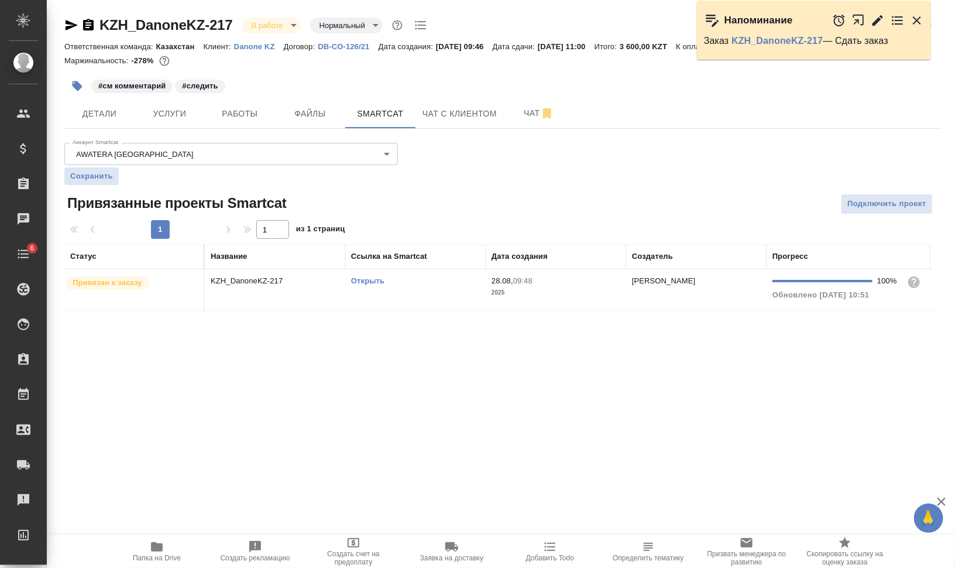
click at [376, 283] on link "Открыть" at bounding box center [367, 280] width 33 height 9
click at [169, 546] on span "Папка на Drive" at bounding box center [157, 551] width 84 height 22
click at [112, 112] on span "Детали" at bounding box center [99, 114] width 56 height 15
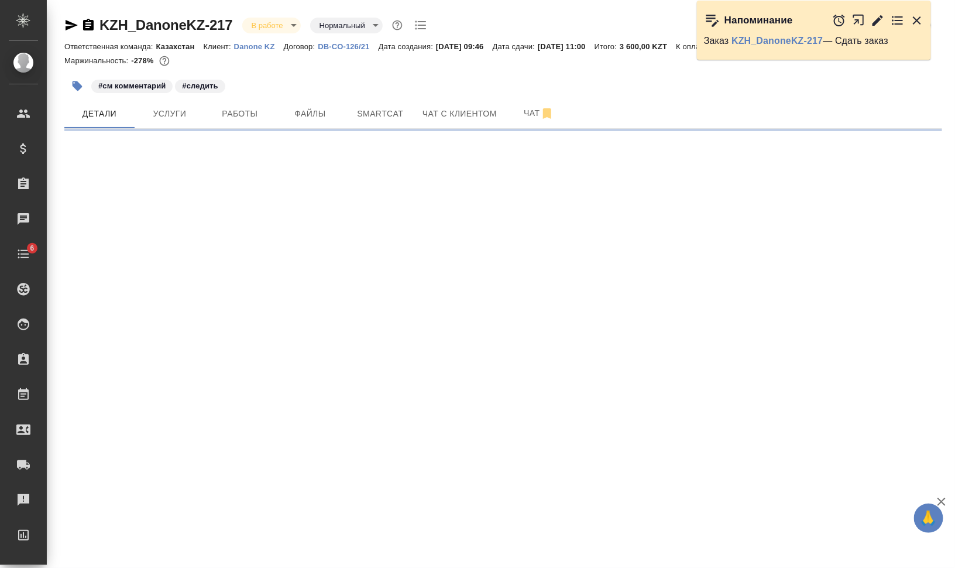
select select "RU"
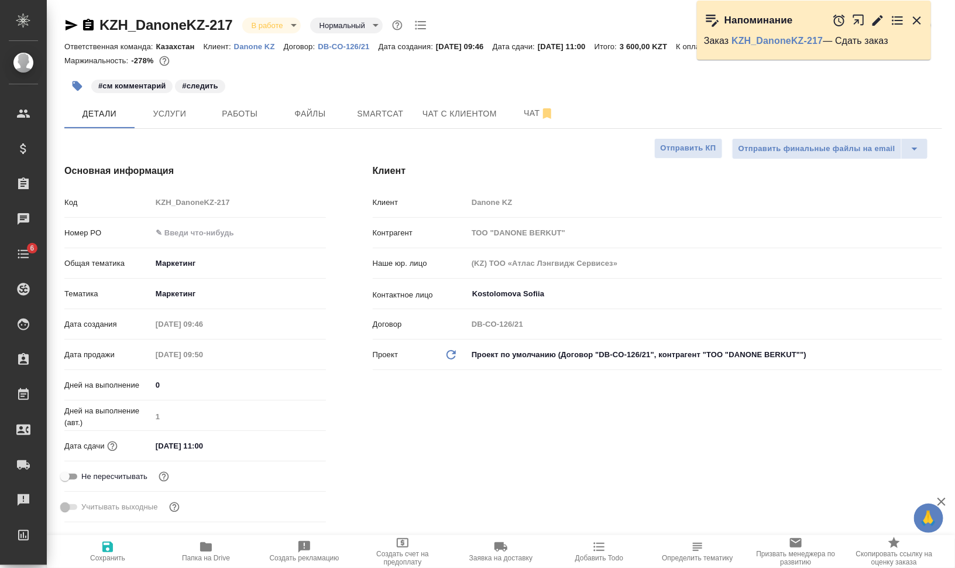
type textarea "x"
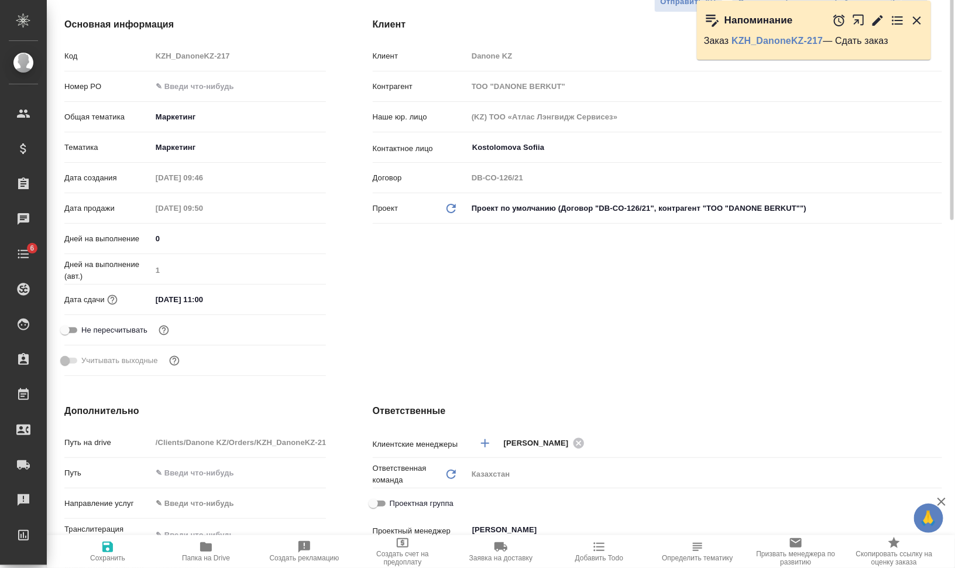
scroll to position [293, 0]
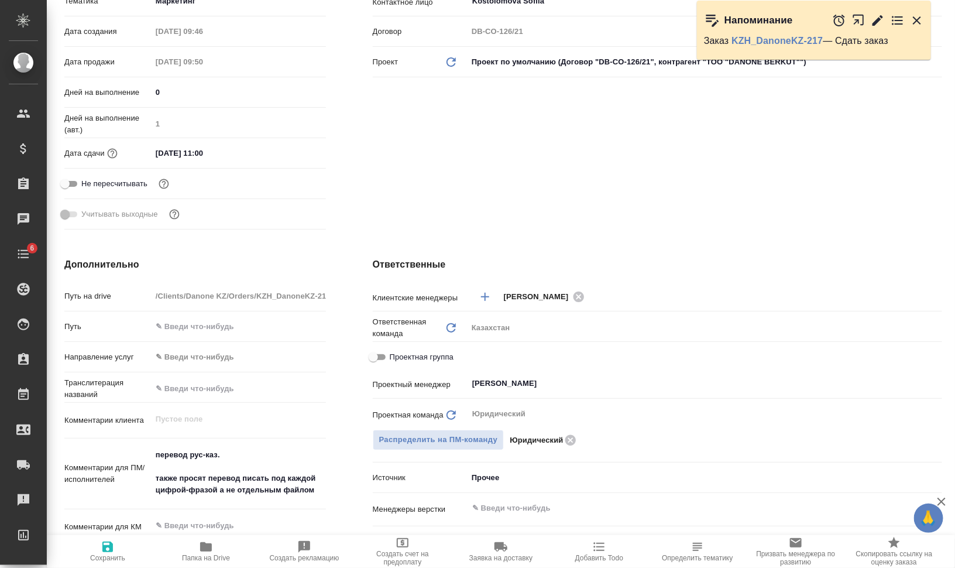
type textarea "x"
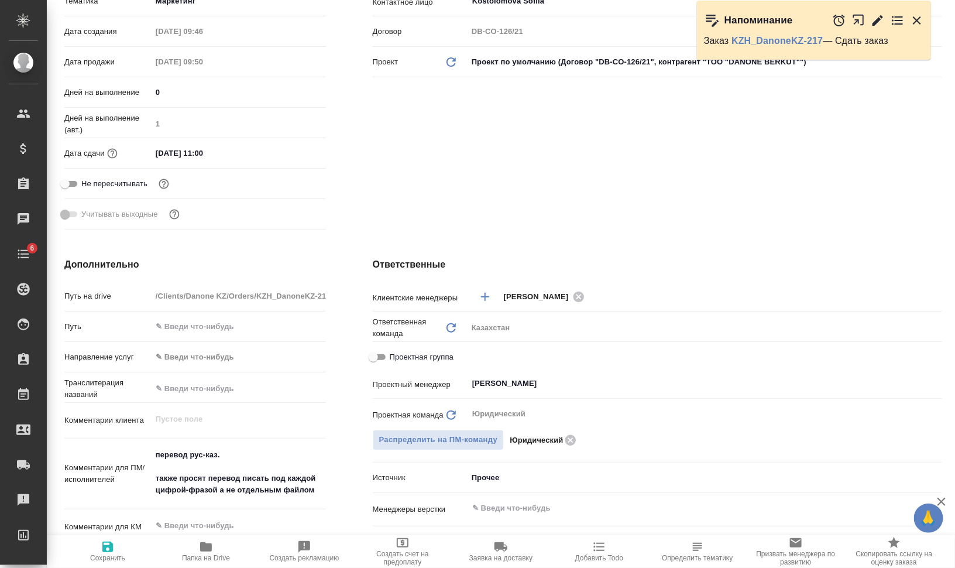
type textarea "x"
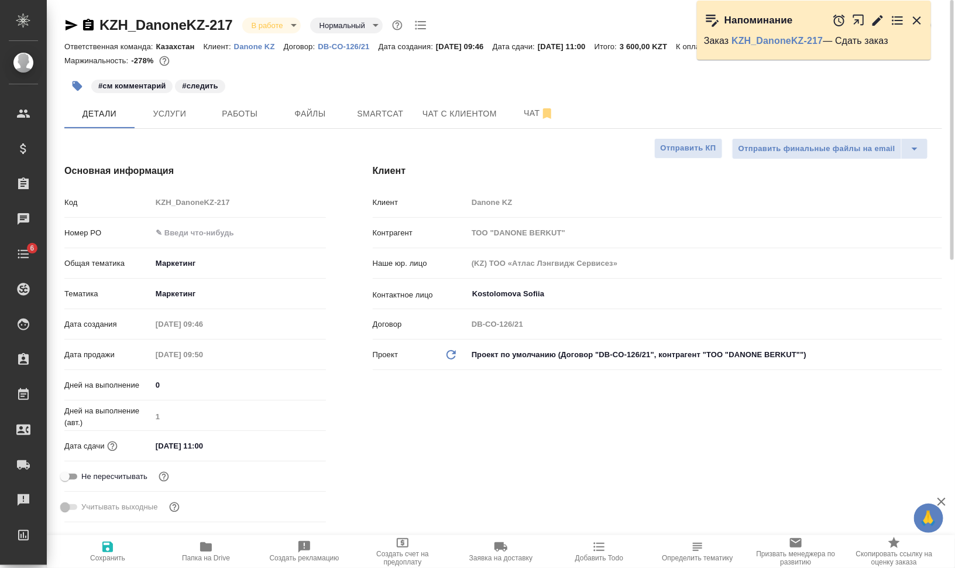
type textarea "x"
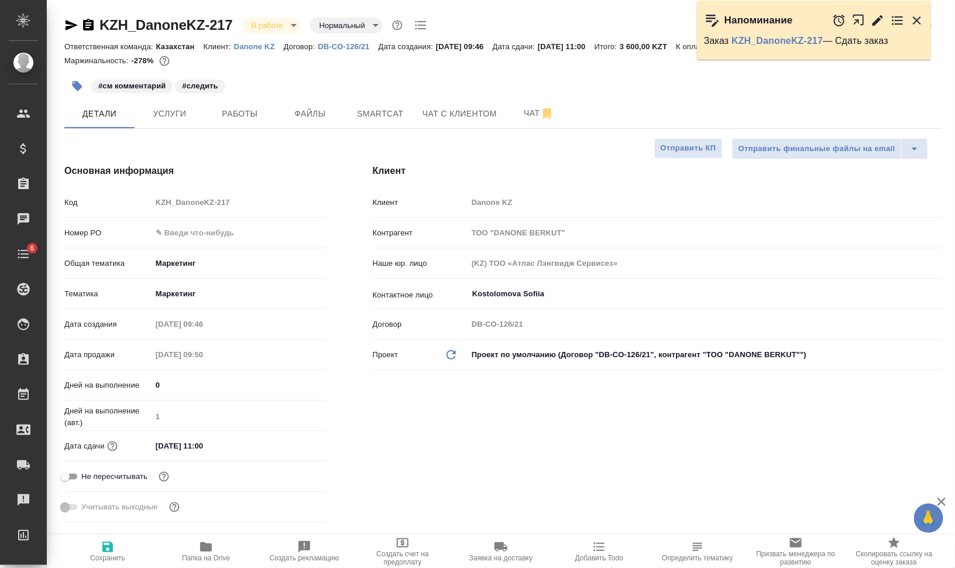
type textarea "x"
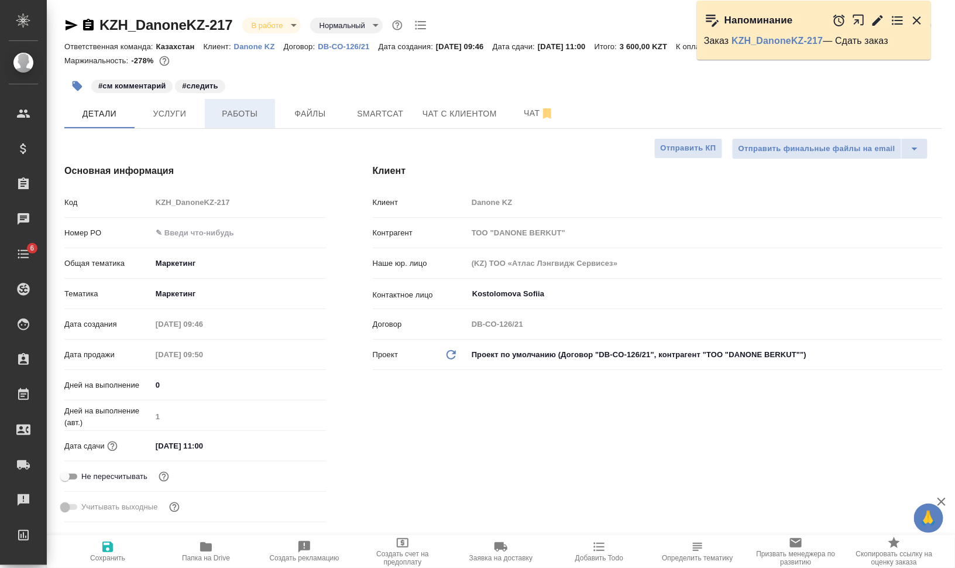
type textarea "x"
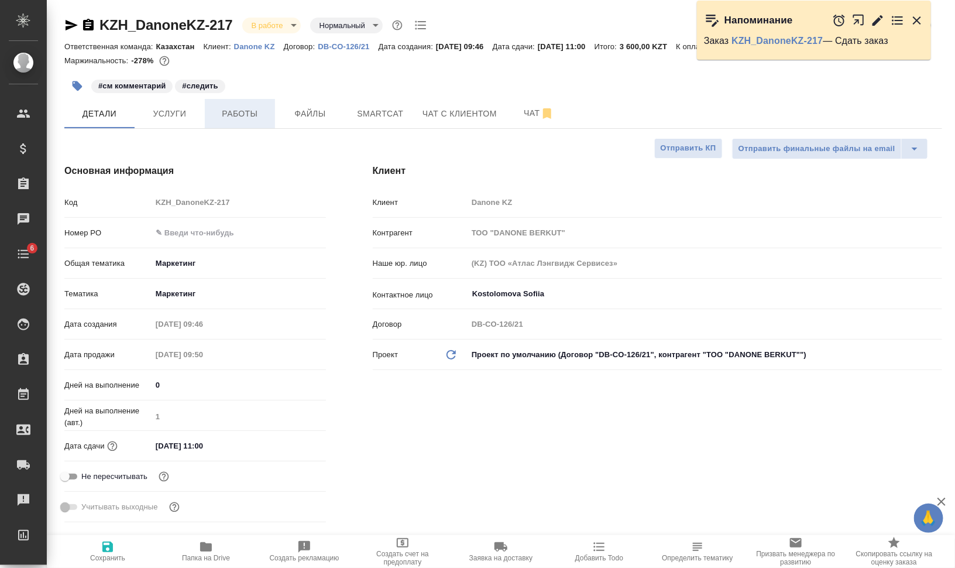
click at [252, 115] on span "Работы" at bounding box center [240, 114] width 56 height 15
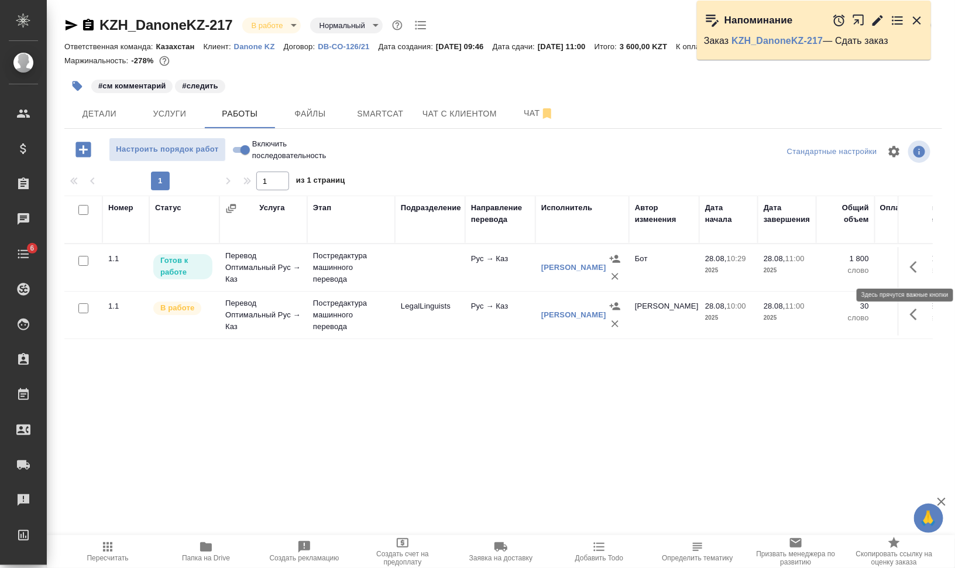
drag, startPoint x: 913, startPoint y: 271, endPoint x: 905, endPoint y: 274, distance: 8.2
click at [913, 270] on icon "button" at bounding box center [917, 267] width 14 height 14
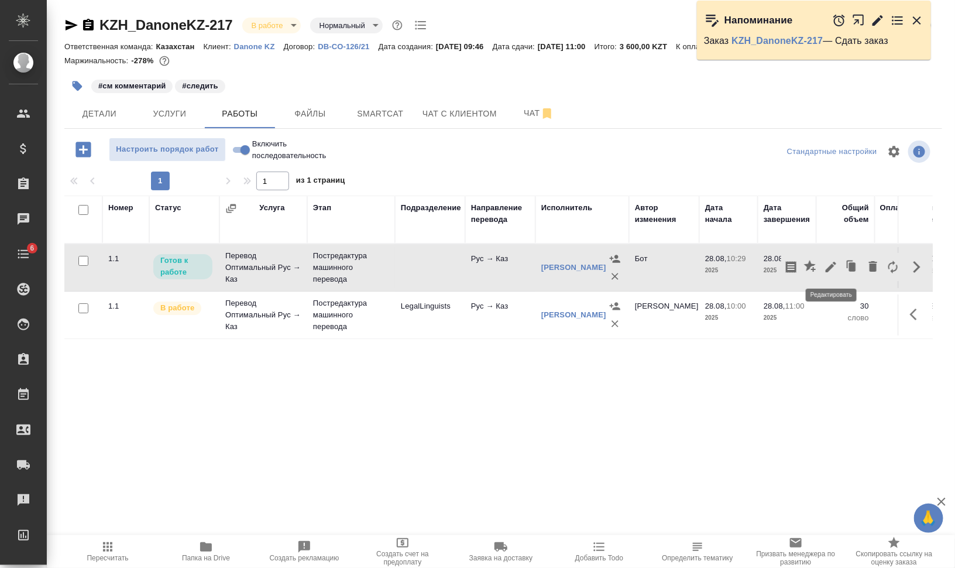
click at [830, 265] on icon "button" at bounding box center [831, 267] width 14 height 14
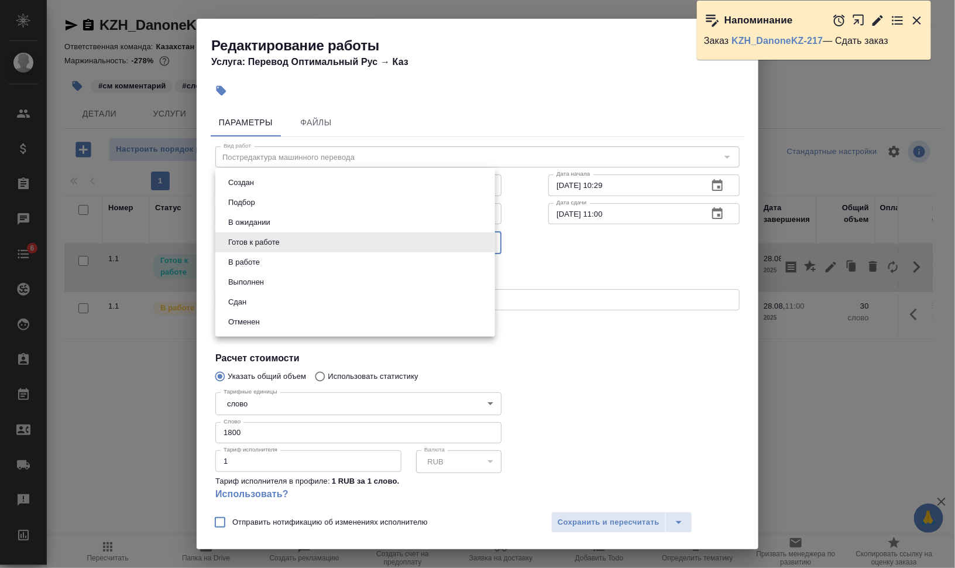
click at [320, 239] on body "🙏 .cls-1 fill:#fff; AWATERA Валеев Динар Клиенты Спецификации Заказы 0 Чаты 6 T…" at bounding box center [477, 331] width 955 height 662
click at [311, 263] on li "В работе" at bounding box center [355, 262] width 280 height 20
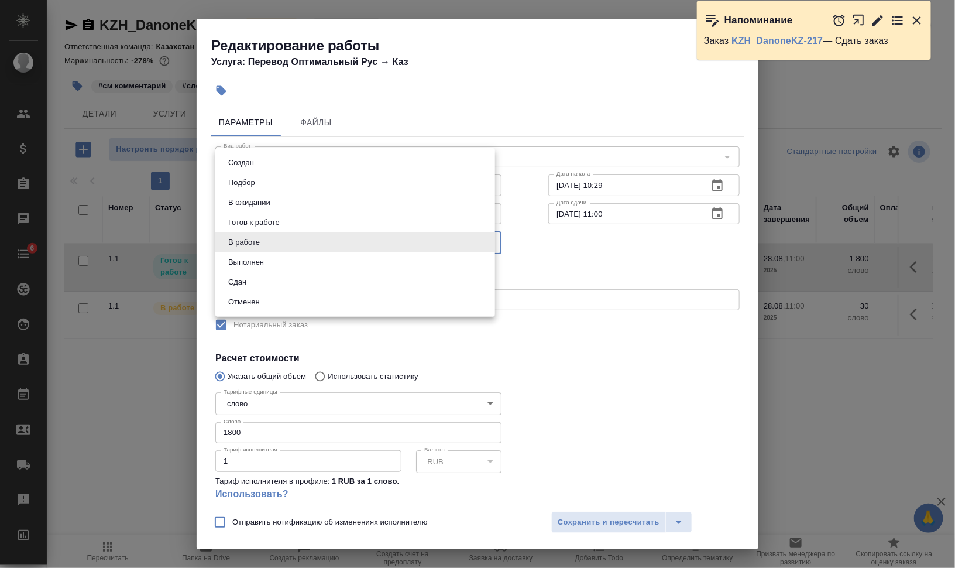
click at [319, 231] on body "🙏 .cls-1 fill:#fff; AWATERA Валеев Динар Клиенты Спецификации Заказы 0 Чаты 6 T…" at bounding box center [477, 331] width 955 height 662
click at [297, 277] on li "Сдан" at bounding box center [355, 282] width 280 height 20
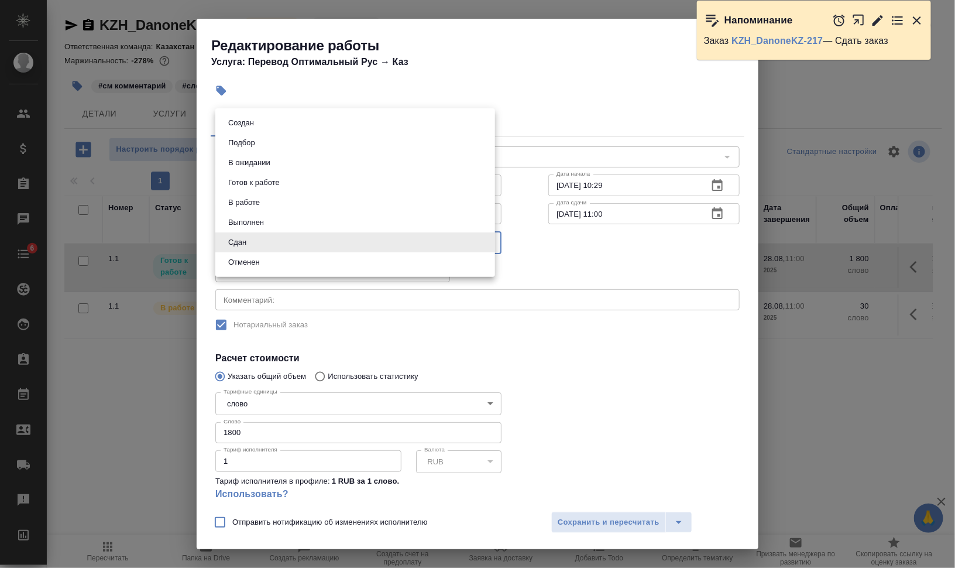
click at [297, 248] on body "🙏 .cls-1 fill:#fff; AWATERA Валеев Динар Клиенты Спецификации Заказы 0 Чаты 6 T…" at bounding box center [477, 331] width 955 height 662
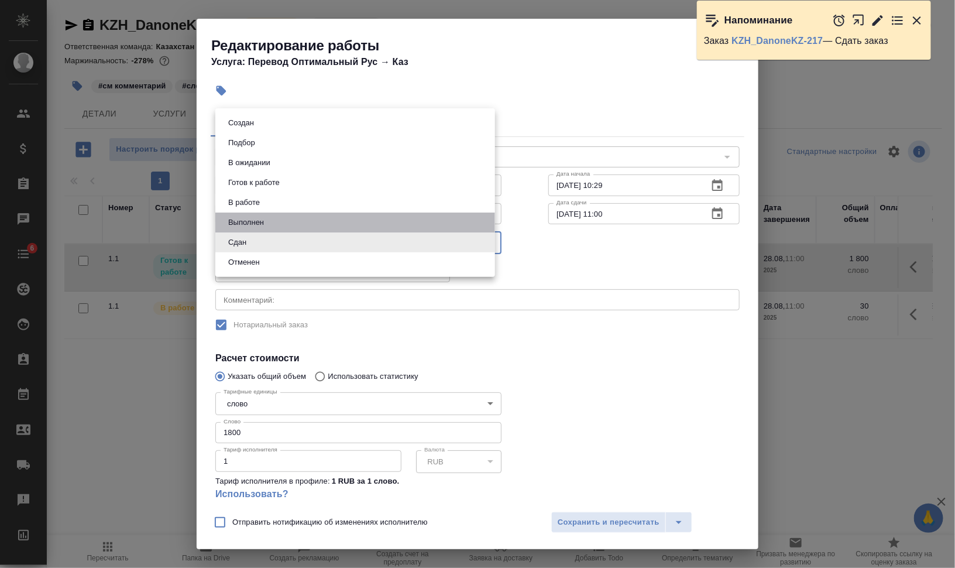
click at [298, 220] on li "Выполнен" at bounding box center [355, 222] width 280 height 20
type input "completed"
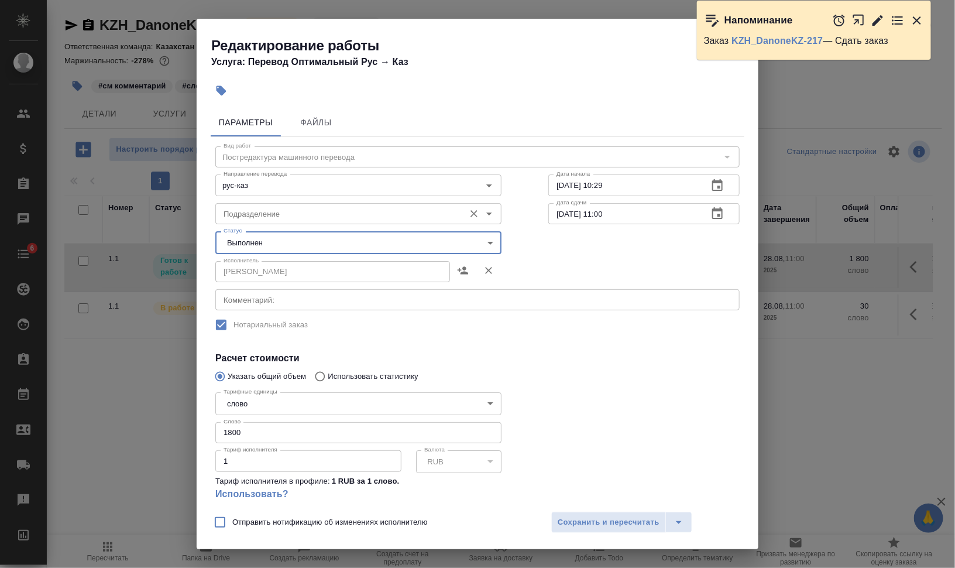
click at [298, 208] on input "Подразделение" at bounding box center [339, 214] width 240 height 14
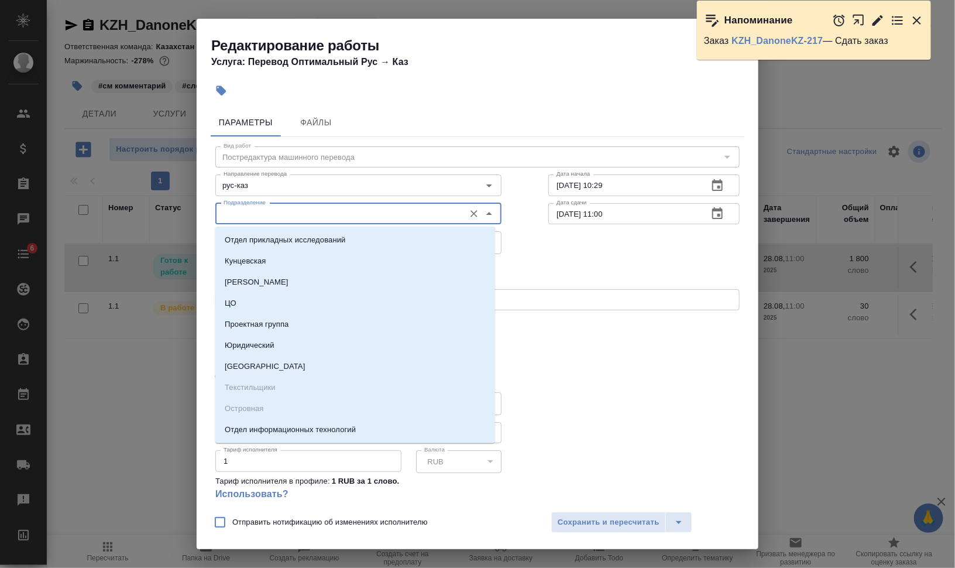
type input "п"
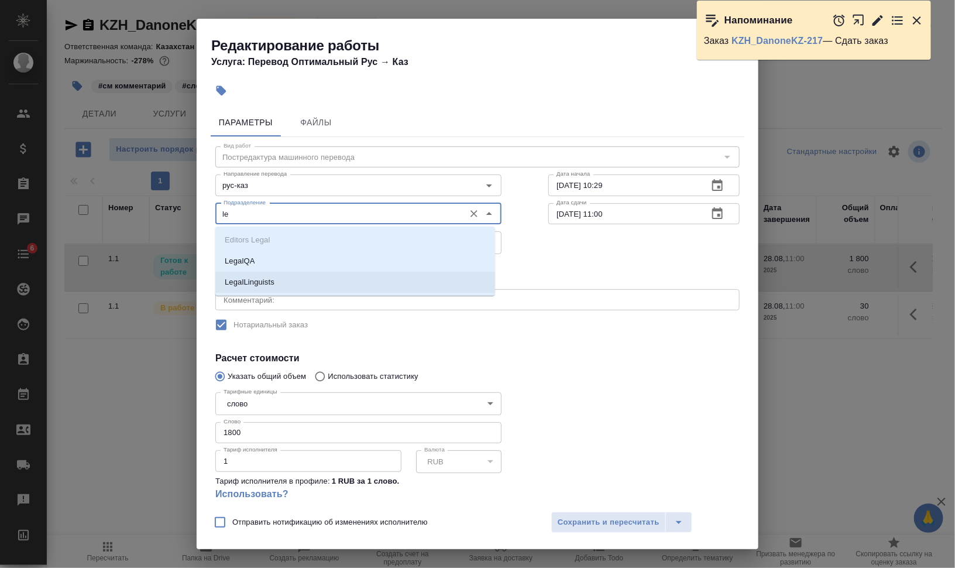
click at [306, 274] on li "LegalLinguists" at bounding box center [355, 282] width 280 height 21
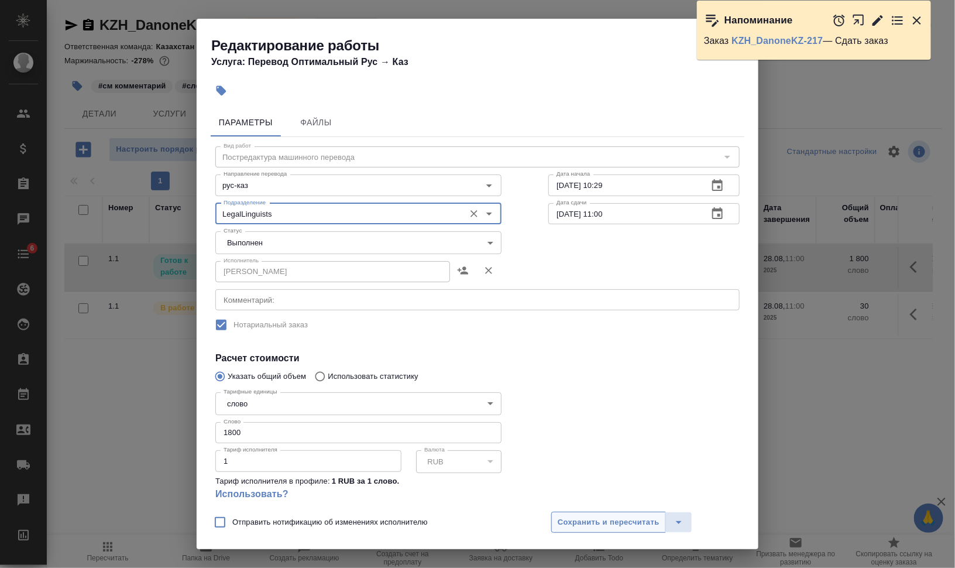
type input "LegalLinguists"
click at [641, 524] on span "Сохранить и пересчитать" at bounding box center [609, 522] width 102 height 13
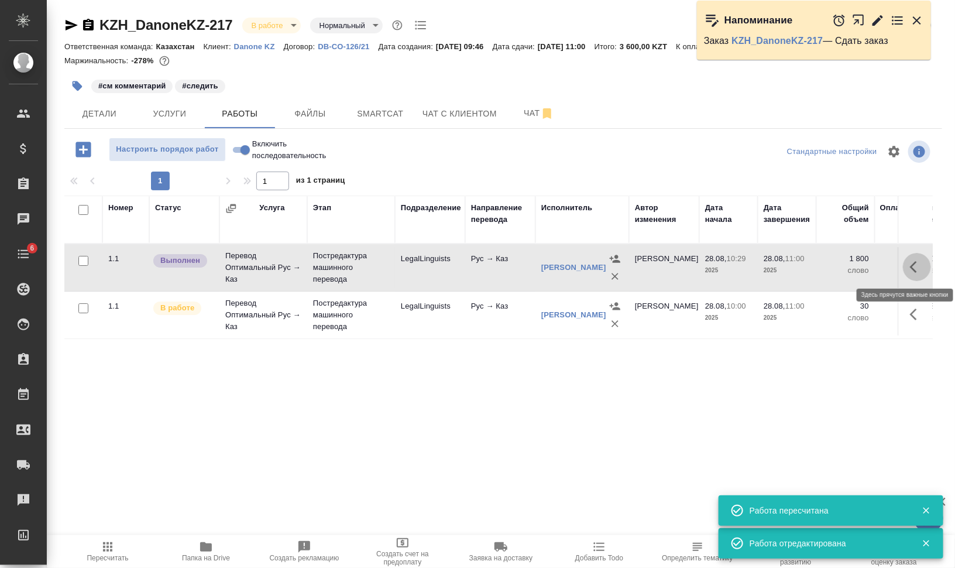
click at [927, 264] on button "button" at bounding box center [917, 267] width 28 height 28
click at [834, 269] on icon "button" at bounding box center [831, 267] width 14 height 14
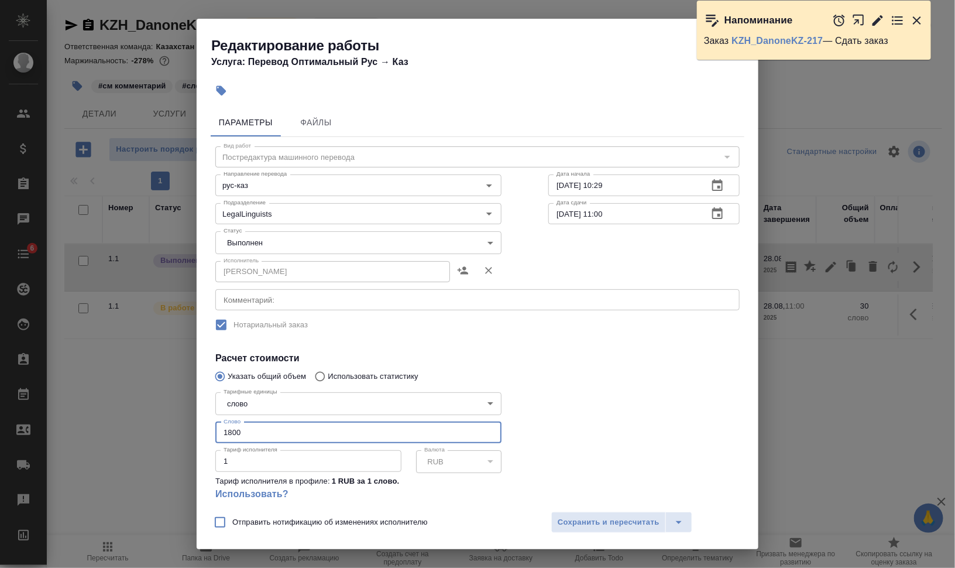
drag, startPoint x: 232, startPoint y: 435, endPoint x: 208, endPoint y: 434, distance: 23.4
click at [219, 435] on input "1800" at bounding box center [358, 432] width 286 height 21
type input "30"
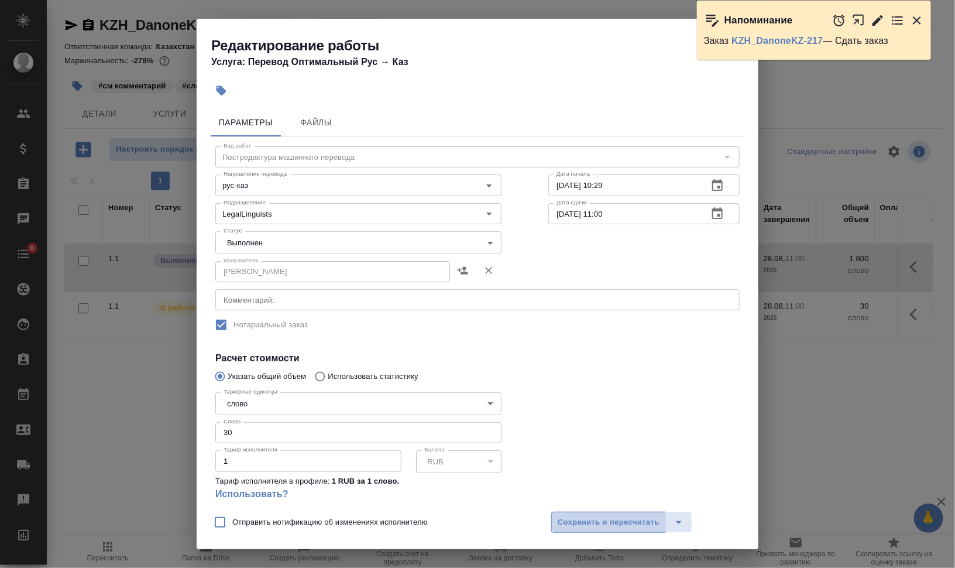
click at [602, 516] on span "Сохранить и пересчитать" at bounding box center [609, 522] width 102 height 13
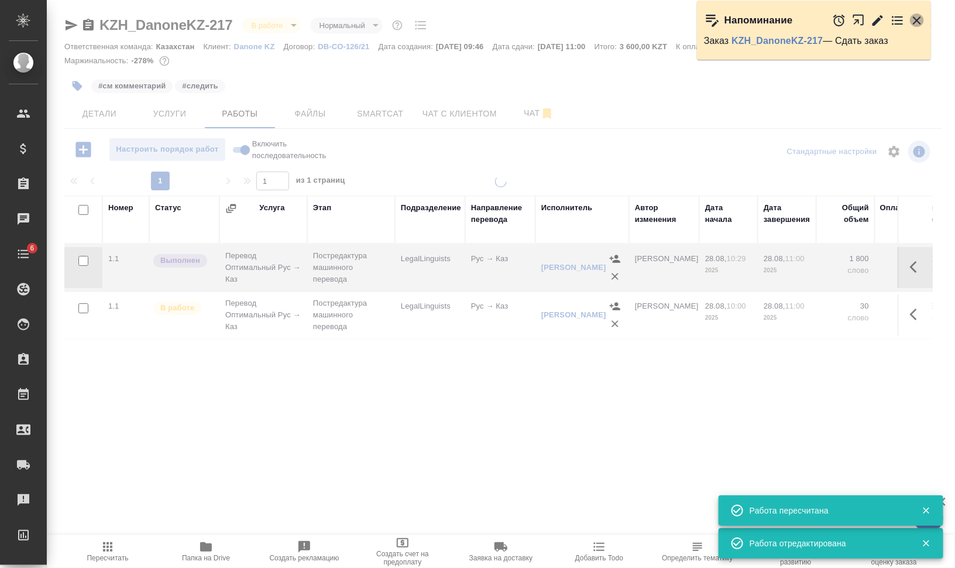
click at [915, 19] on icon "button" at bounding box center [917, 20] width 14 height 14
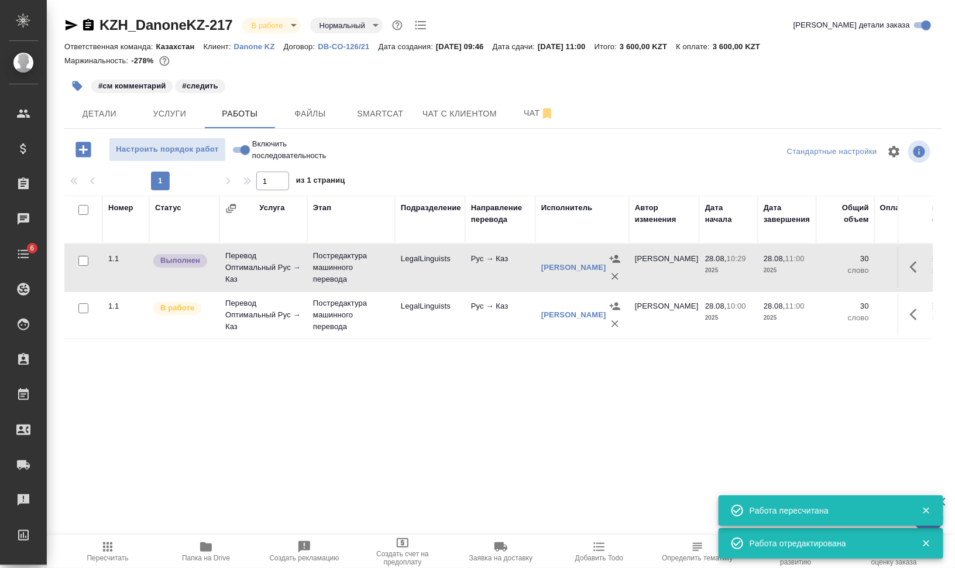
click at [609, 328] on icon "button" at bounding box center [615, 324] width 12 height 12
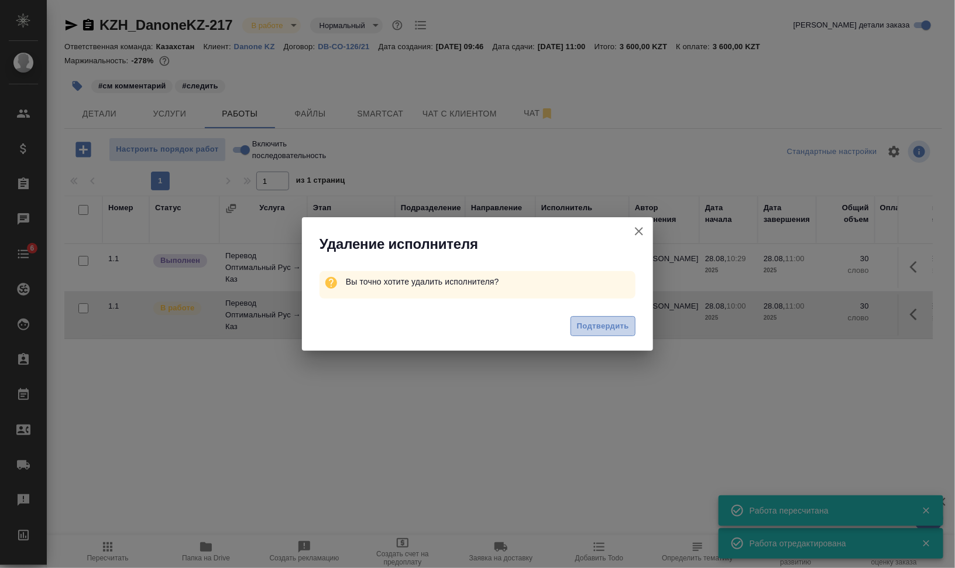
click at [593, 330] on span "Подтвердить" at bounding box center [603, 326] width 52 height 13
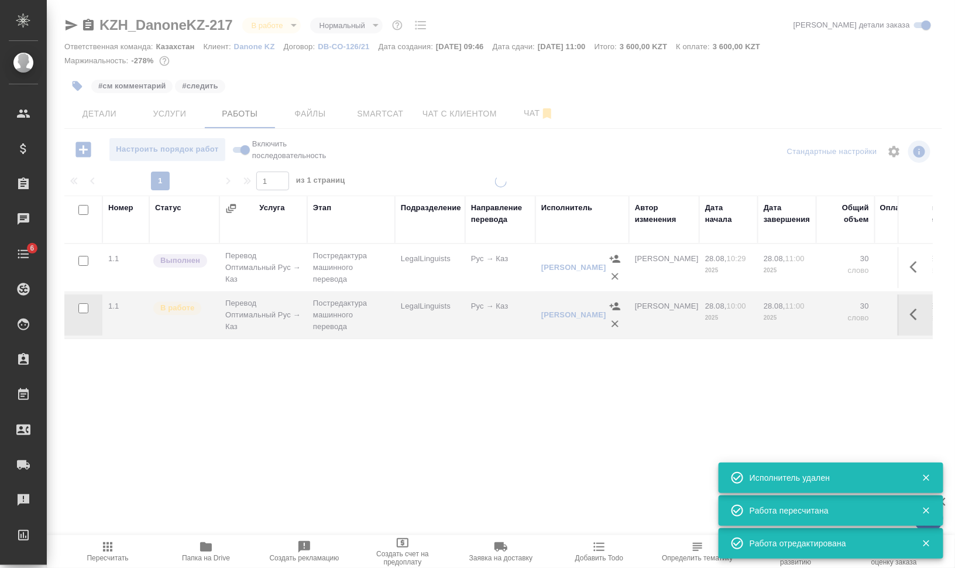
click at [922, 318] on icon "button" at bounding box center [917, 314] width 14 height 14
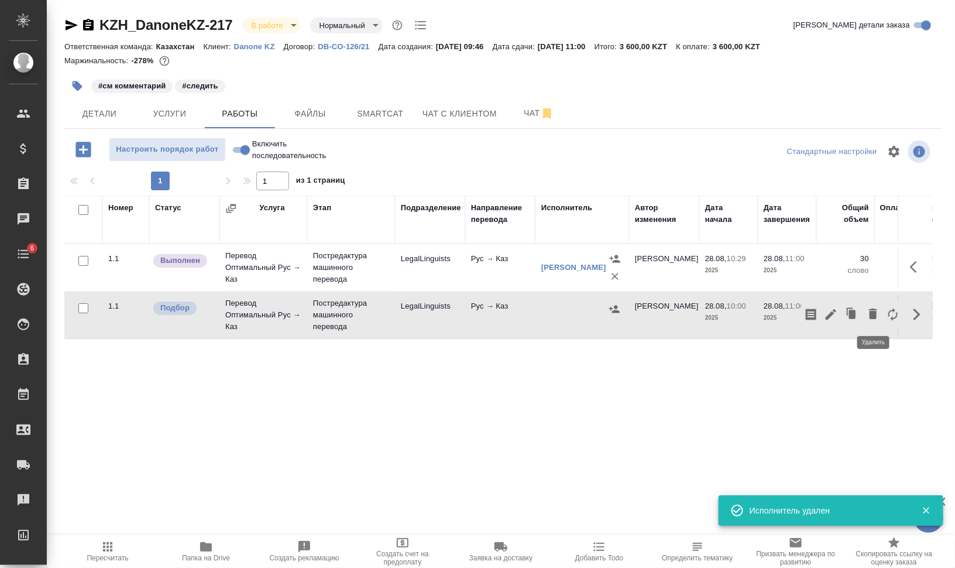
click at [874, 315] on icon "button" at bounding box center [873, 313] width 8 height 11
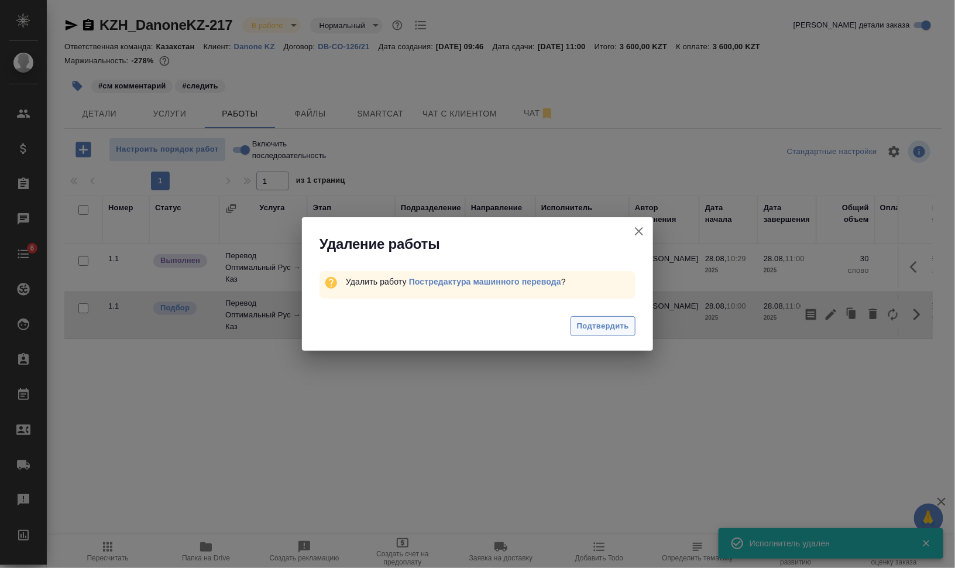
click at [606, 328] on span "Подтвердить" at bounding box center [603, 326] width 52 height 13
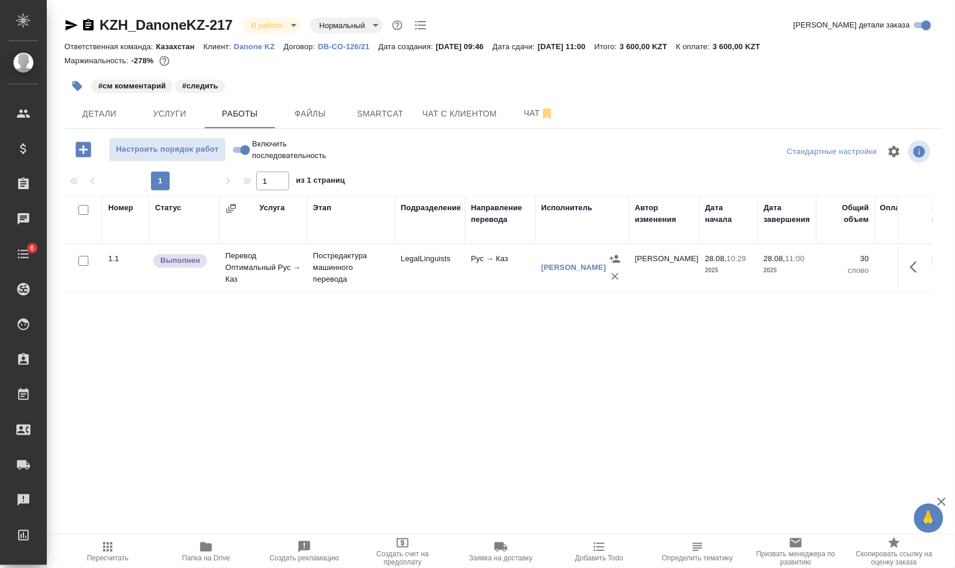
click at [123, 555] on span "Пересчитать" at bounding box center [108, 558] width 42 height 8
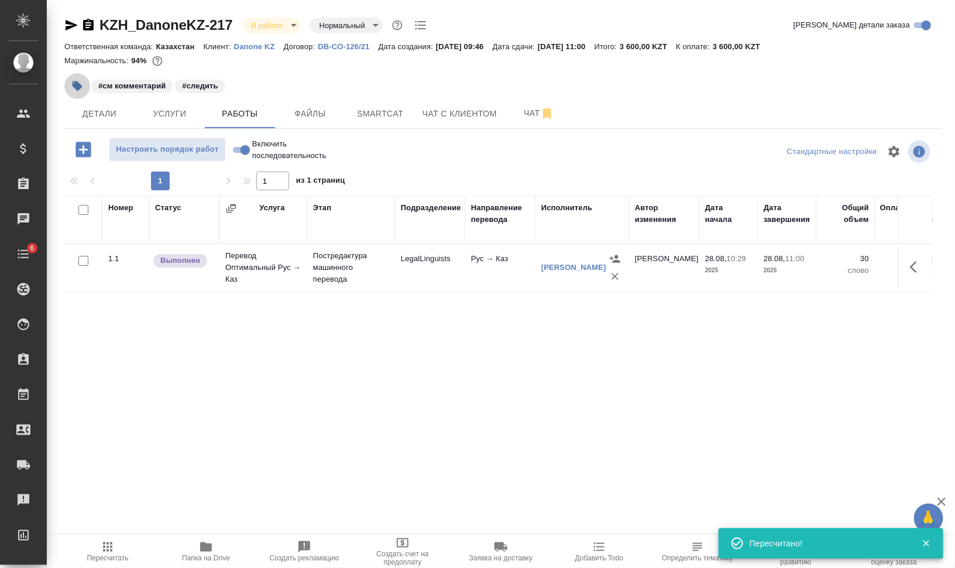
click at [73, 87] on icon "button" at bounding box center [78, 86] width 10 height 10
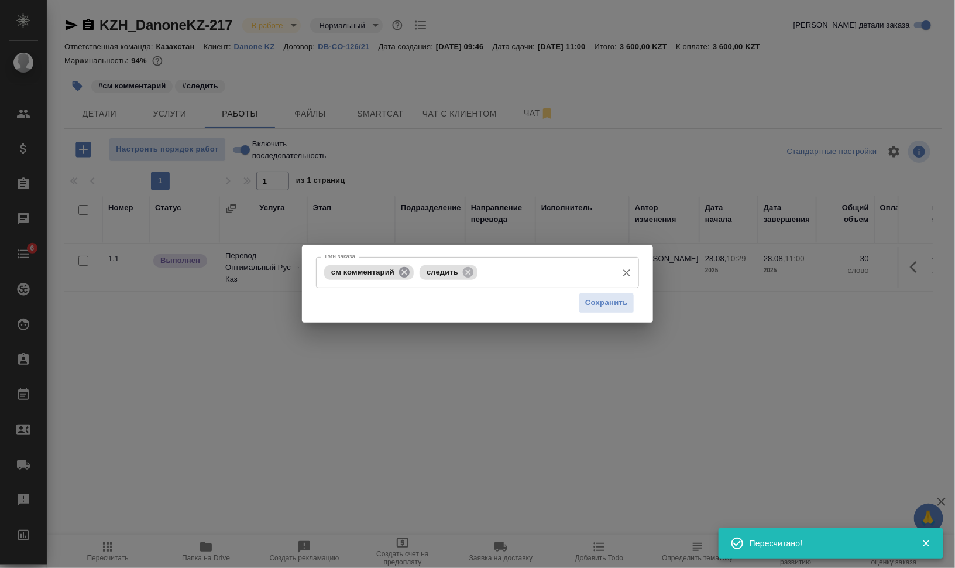
click at [401, 271] on icon at bounding box center [404, 271] width 11 height 11
click at [387, 274] on input "Тэги заказа" at bounding box center [498, 272] width 227 height 20
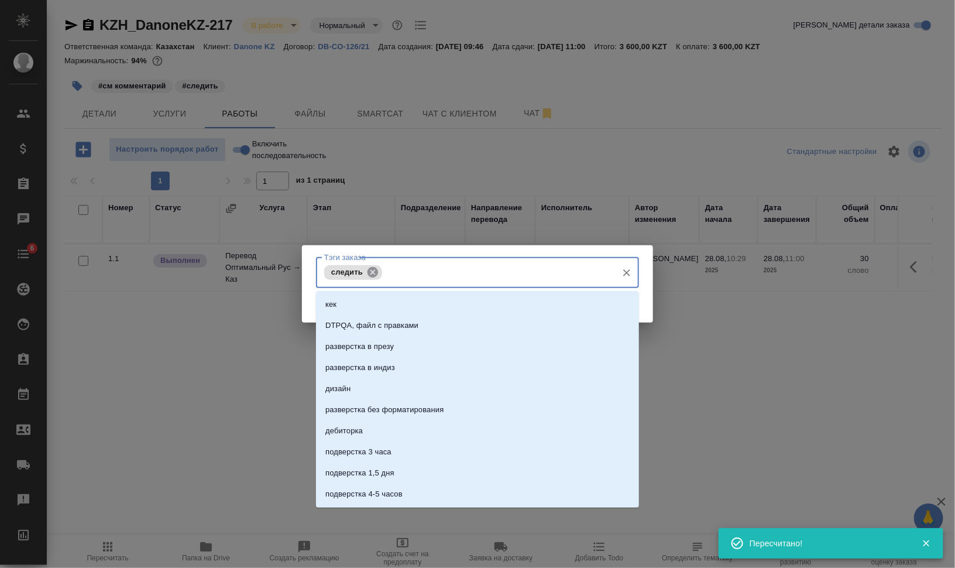
click at [375, 274] on icon at bounding box center [372, 272] width 13 height 13
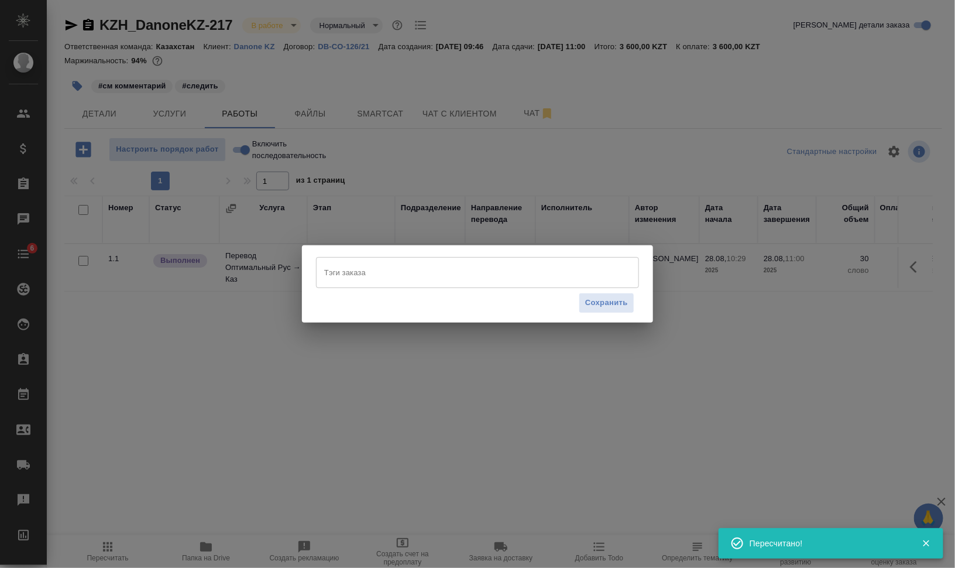
click at [653, 307] on div "Тэги заказа Тэги заказа Сохранить" at bounding box center [477, 283] width 351 height 77
click at [600, 307] on span "Сохранить" at bounding box center [606, 302] width 43 height 13
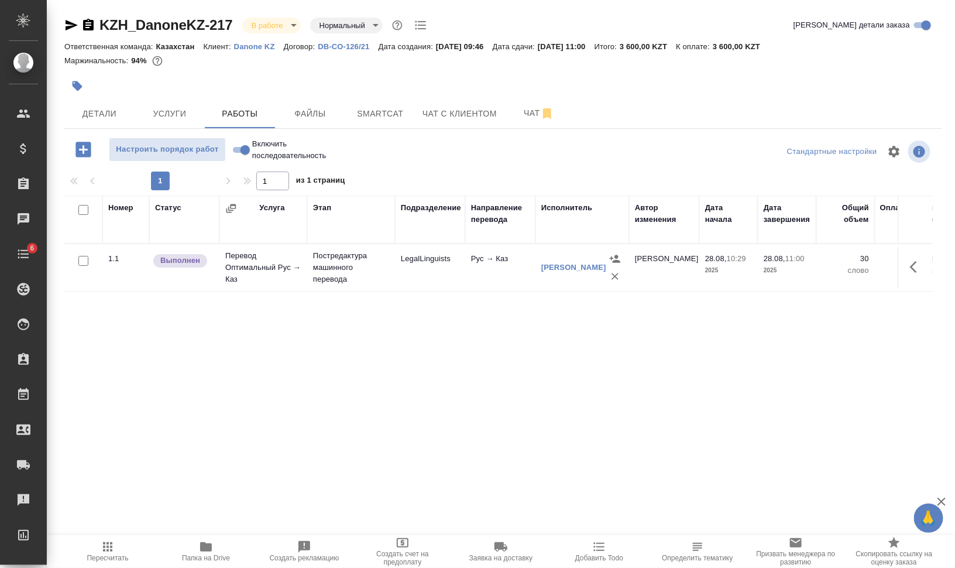
click at [280, 11] on div "KZH_DanoneKZ-217 В работе inProgress Нормальный normal Кратко детали заказа Отв…" at bounding box center [503, 244] width 891 height 489
click at [284, 29] on body "🙏 .cls-1 fill:#fff; AWATERA Валеев Динар Клиенты Спецификации Заказы 0 Чаты 6 T…" at bounding box center [477, 331] width 955 height 662
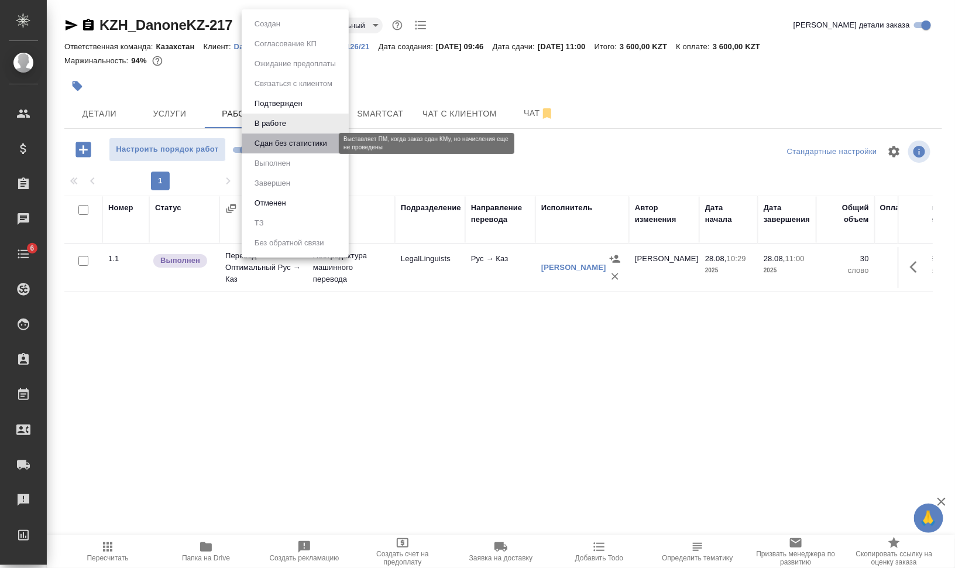
click at [296, 138] on button "Сдан без статистики" at bounding box center [291, 143] width 80 height 13
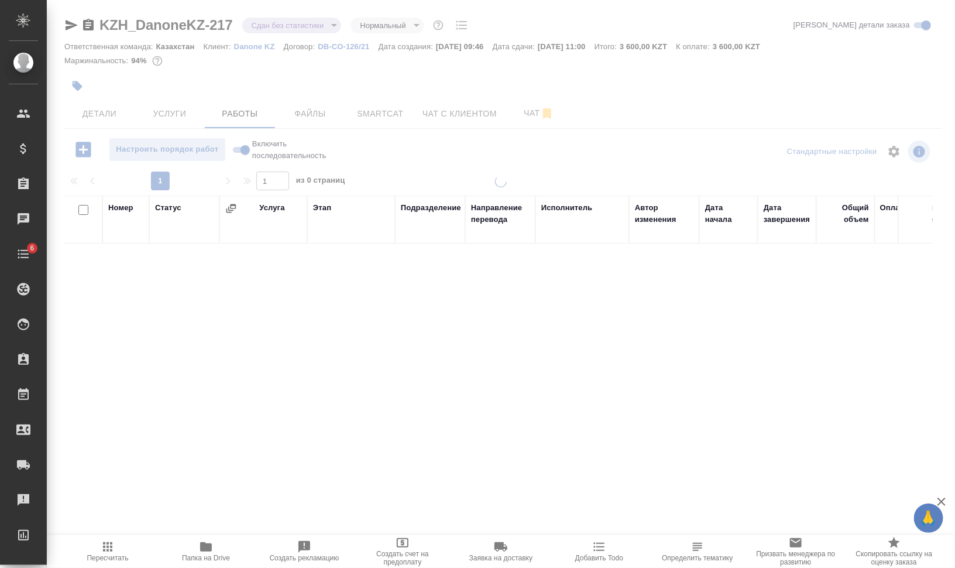
click at [87, 28] on div at bounding box center [501, 244] width 908 height 489
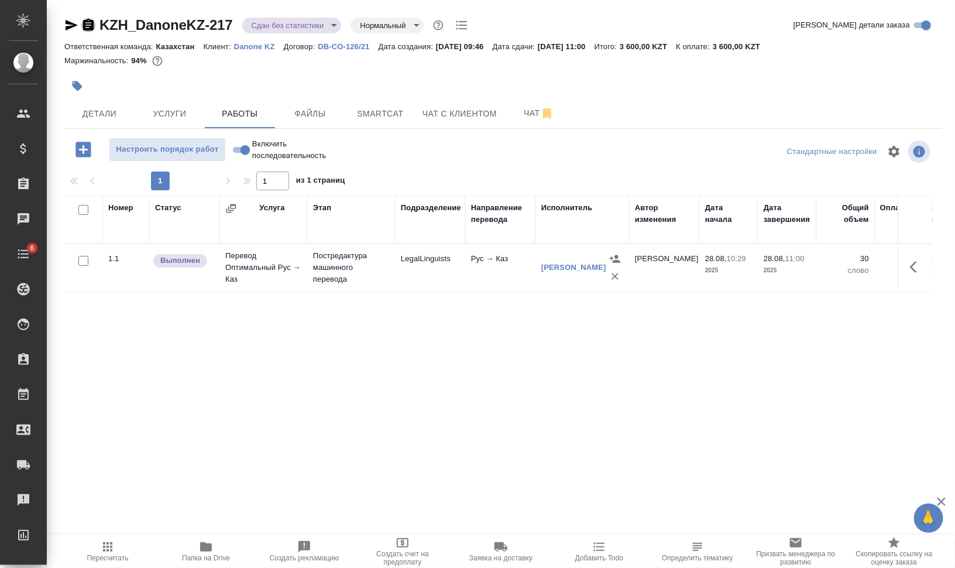
click at [87, 22] on icon "button" at bounding box center [88, 25] width 11 height 12
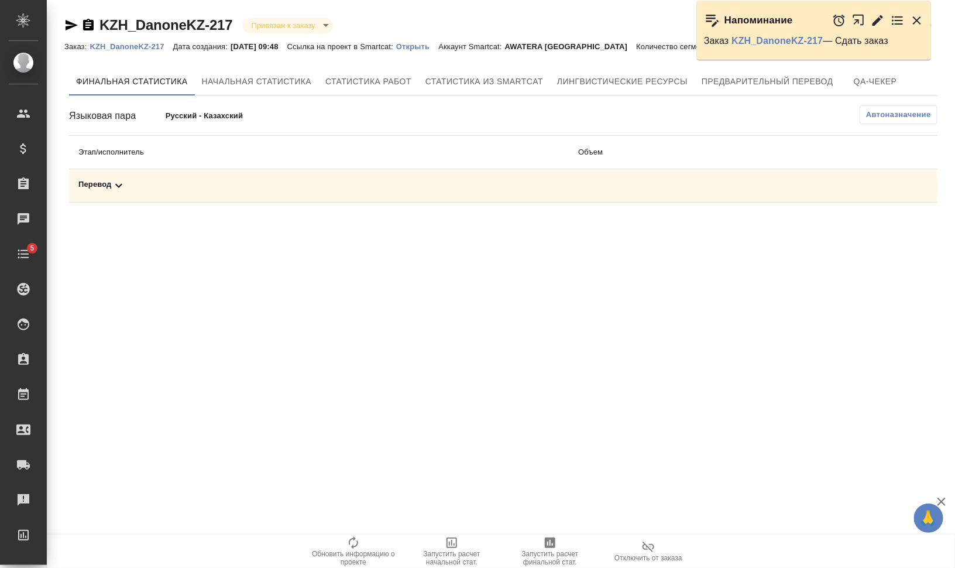
click at [94, 183] on div "Перевод" at bounding box center [318, 186] width 481 height 14
click at [883, 121] on button "Автоназначение" at bounding box center [899, 114] width 78 height 19
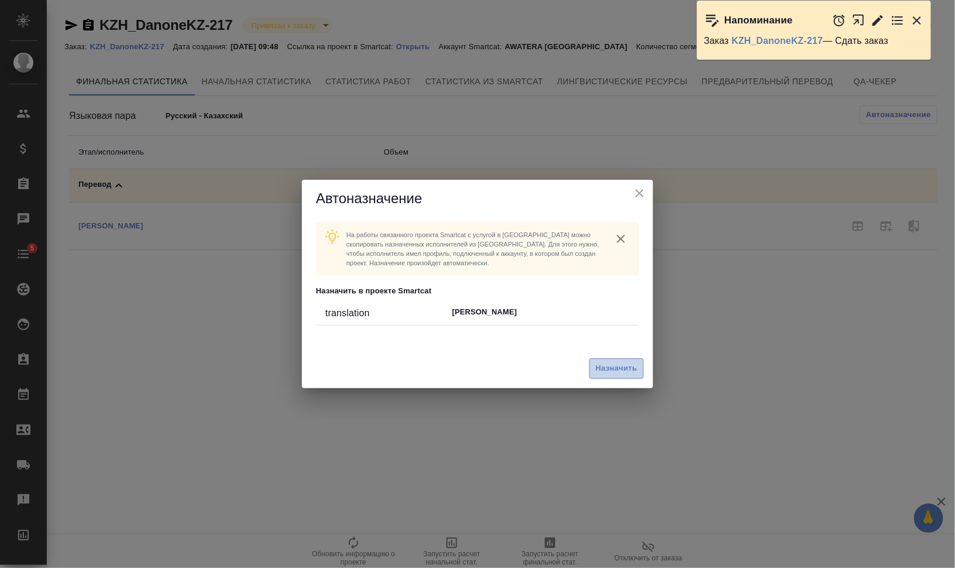
click at [612, 365] on span "Назначить" at bounding box center [617, 368] width 42 height 13
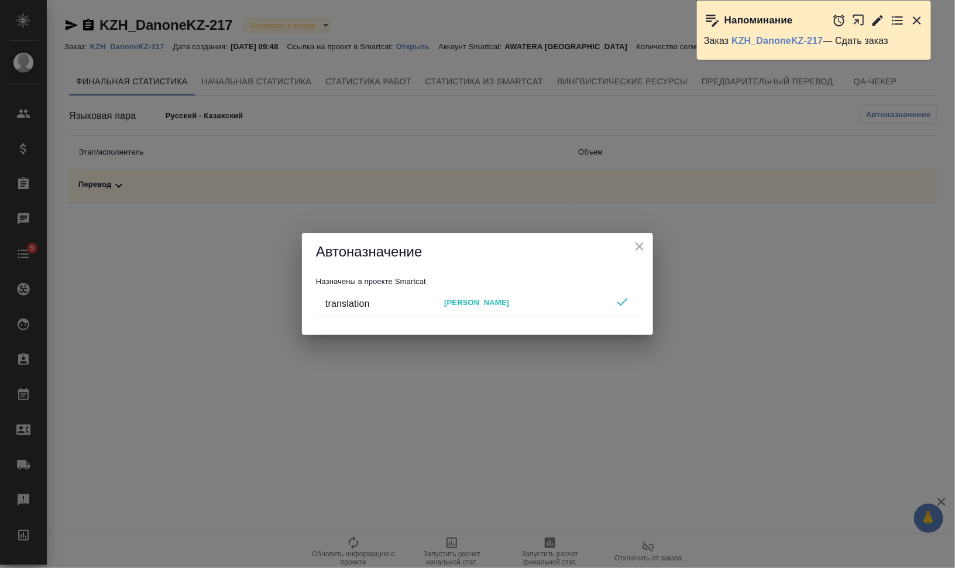
click at [647, 245] on button "close" at bounding box center [640, 247] width 18 height 18
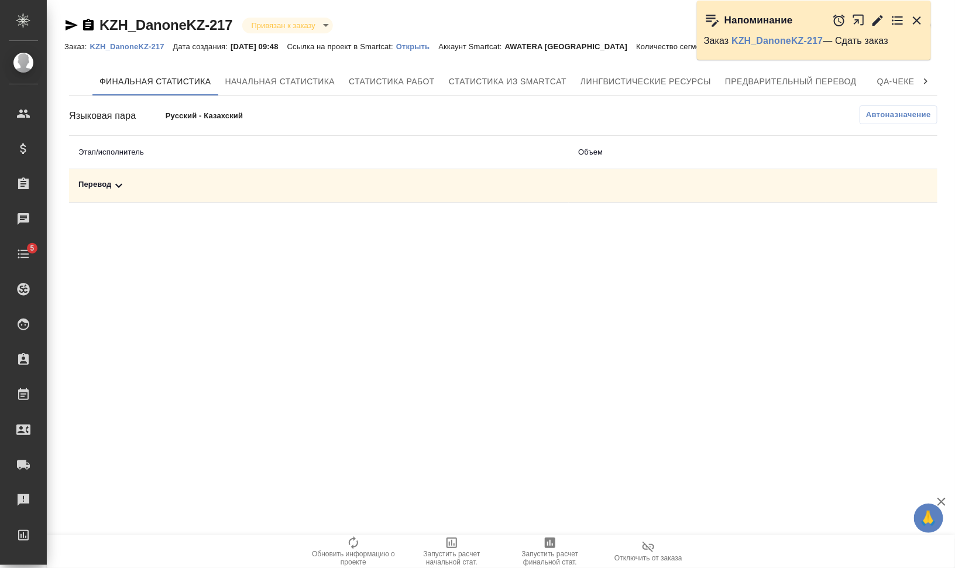
click at [912, 118] on span "Автоназначение" at bounding box center [898, 115] width 65 height 12
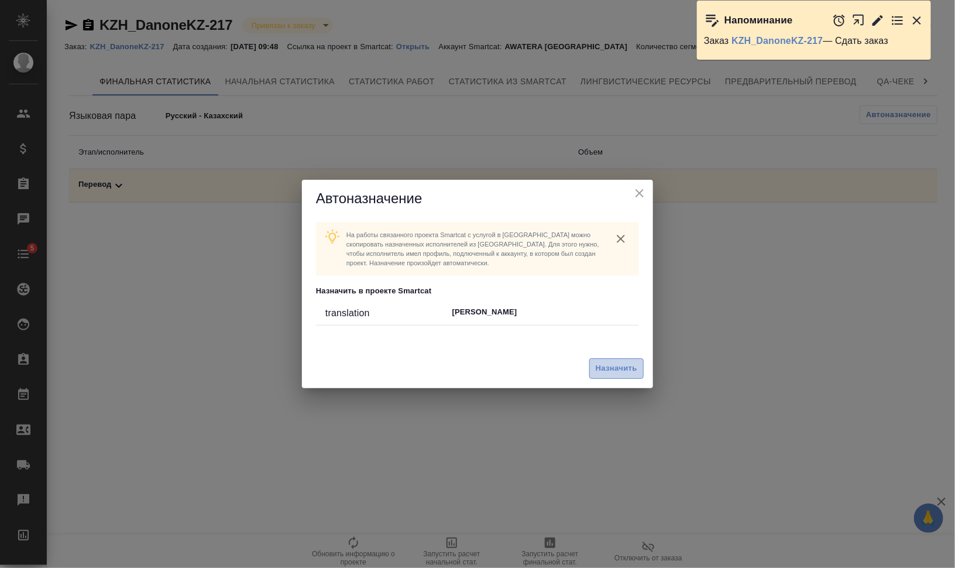
click at [624, 368] on span "Назначить" at bounding box center [617, 368] width 42 height 13
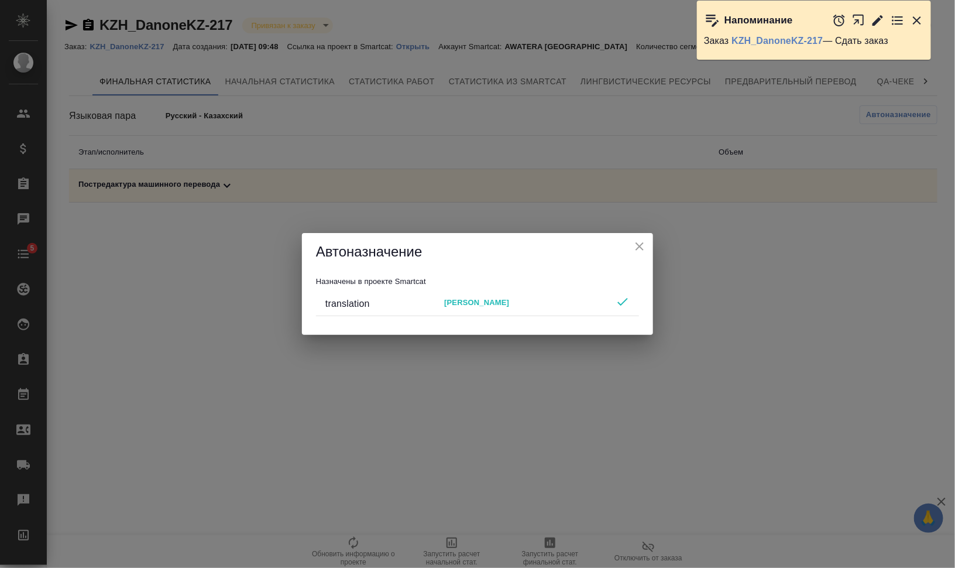
click at [640, 249] on icon "close" at bounding box center [640, 246] width 14 height 14
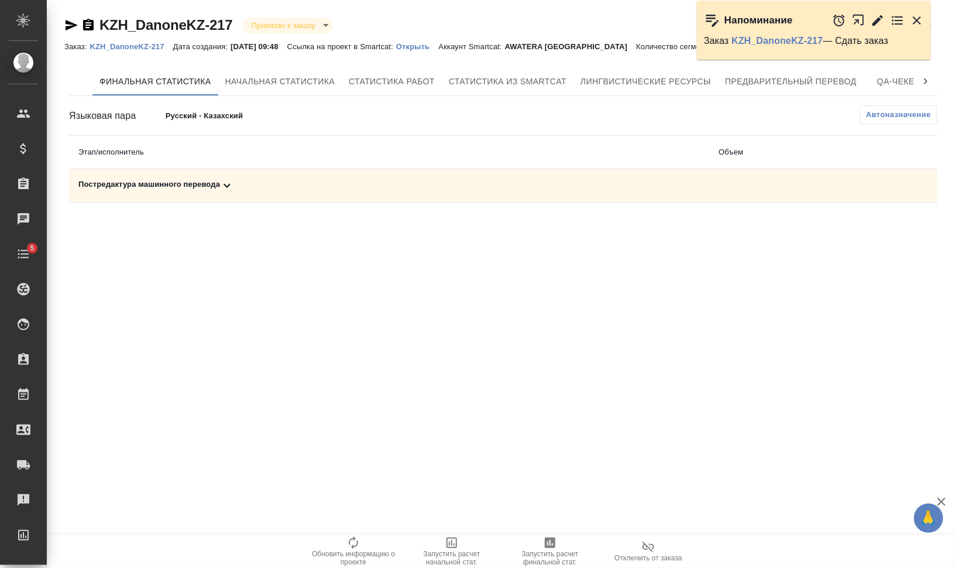
click at [286, 191] on div "Постредактура машинного перевода" at bounding box center [389, 186] width 622 height 14
click at [545, 556] on span "Запустить расчет финальной стат." at bounding box center [550, 558] width 84 height 16
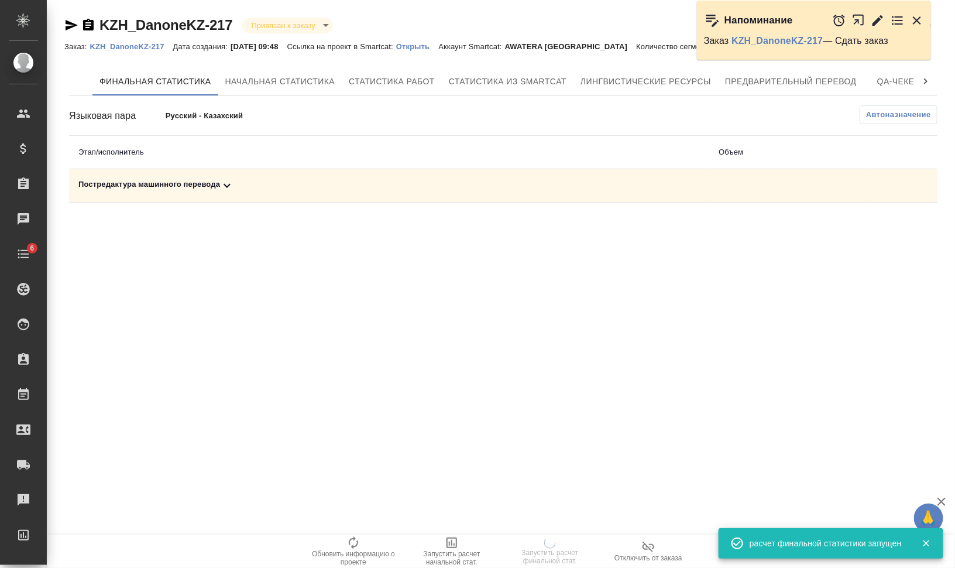
click at [132, 180] on div "Постредактура машинного перевода" at bounding box center [389, 186] width 622 height 14
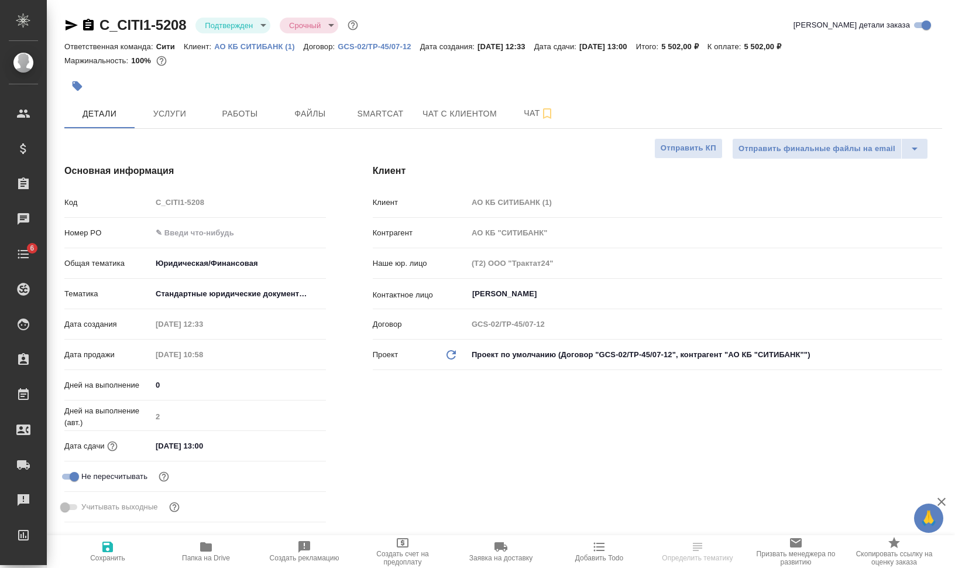
select select "RU"
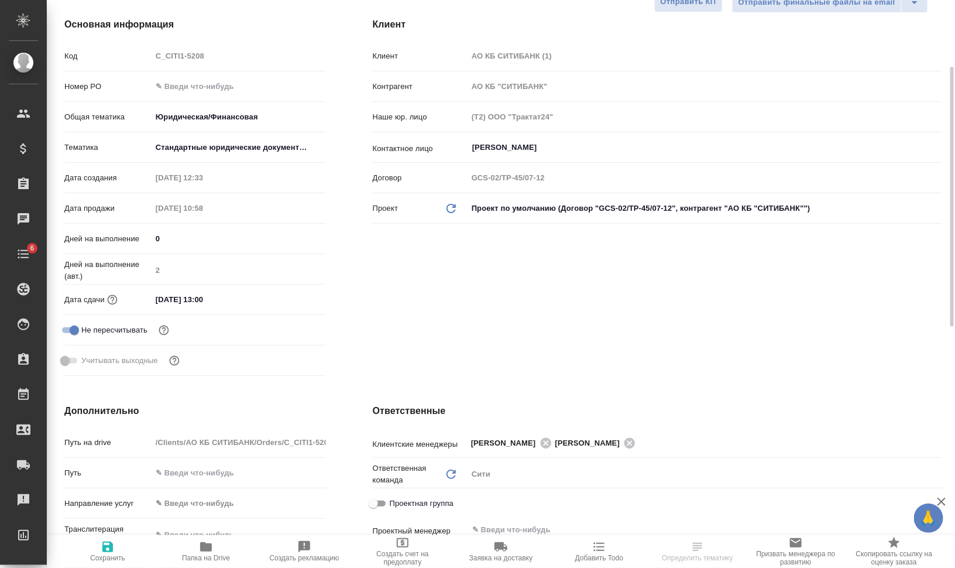
scroll to position [366, 0]
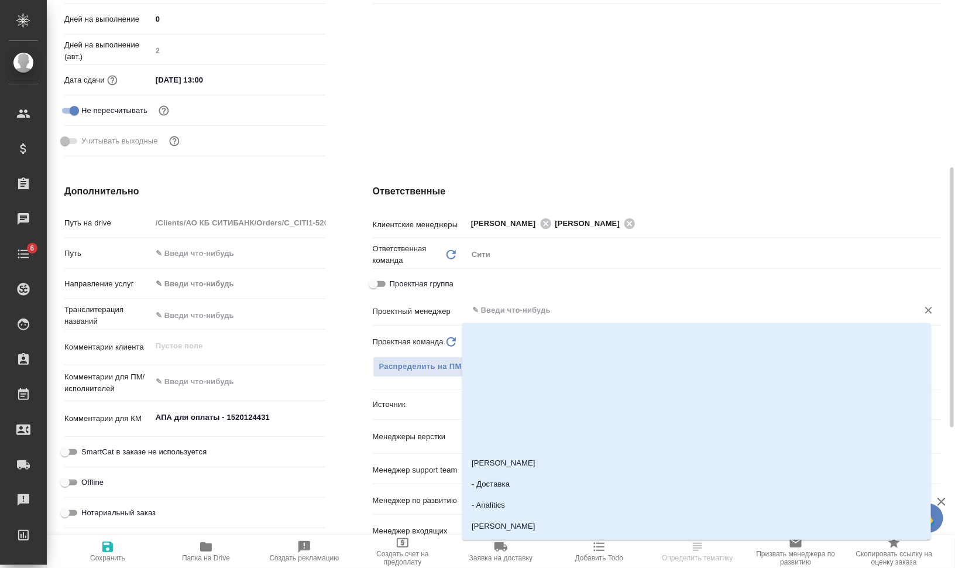
click at [536, 308] on input "text" at bounding box center [685, 310] width 428 height 14
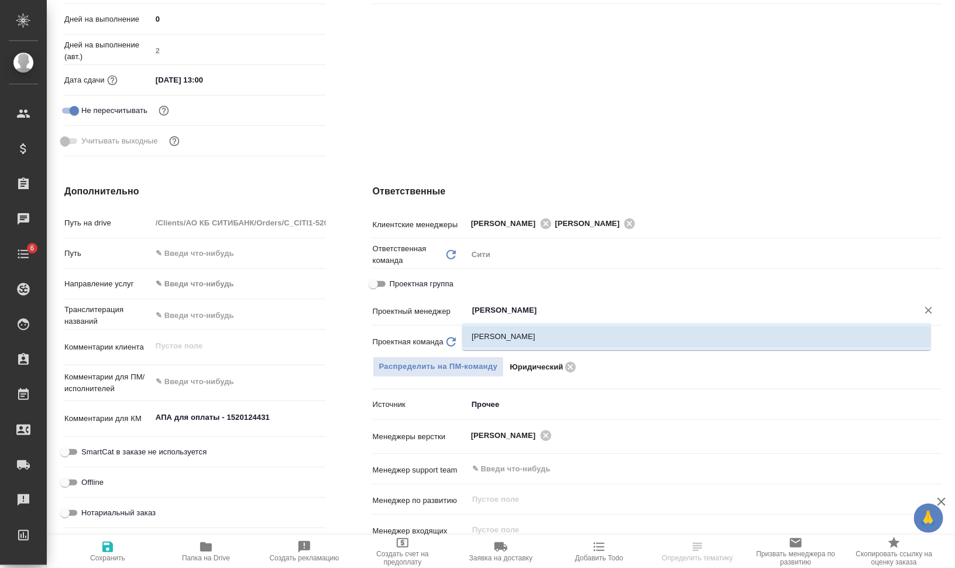
click at [547, 332] on li "[PERSON_NAME]" at bounding box center [696, 336] width 469 height 21
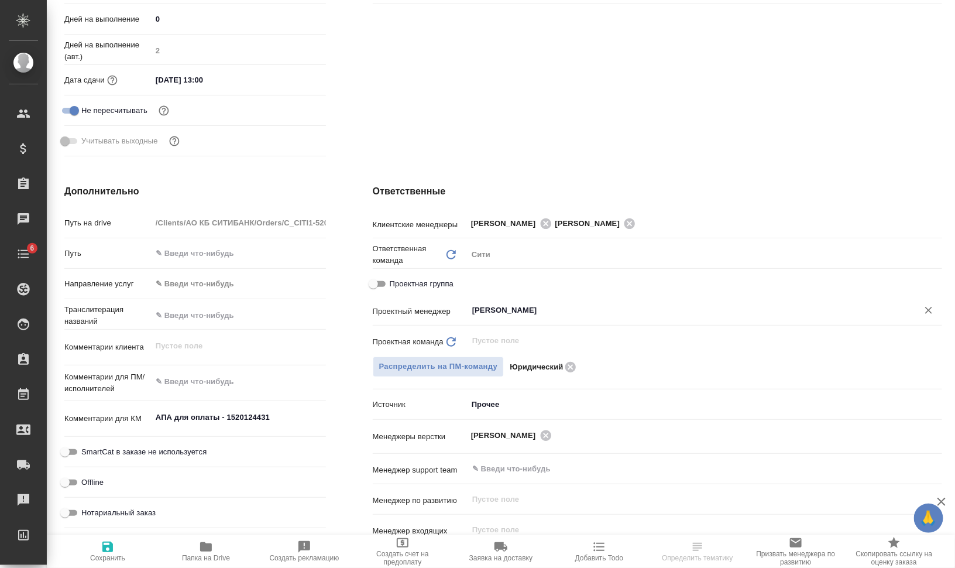
type input "[PERSON_NAME]"
click at [91, 561] on span "Сохранить" at bounding box center [107, 558] width 35 height 8
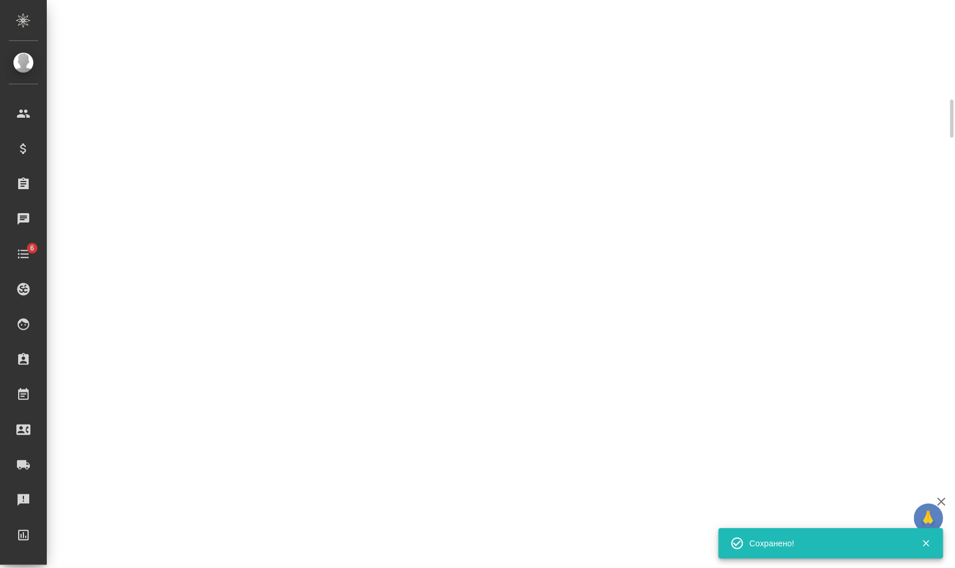
select select "RU"
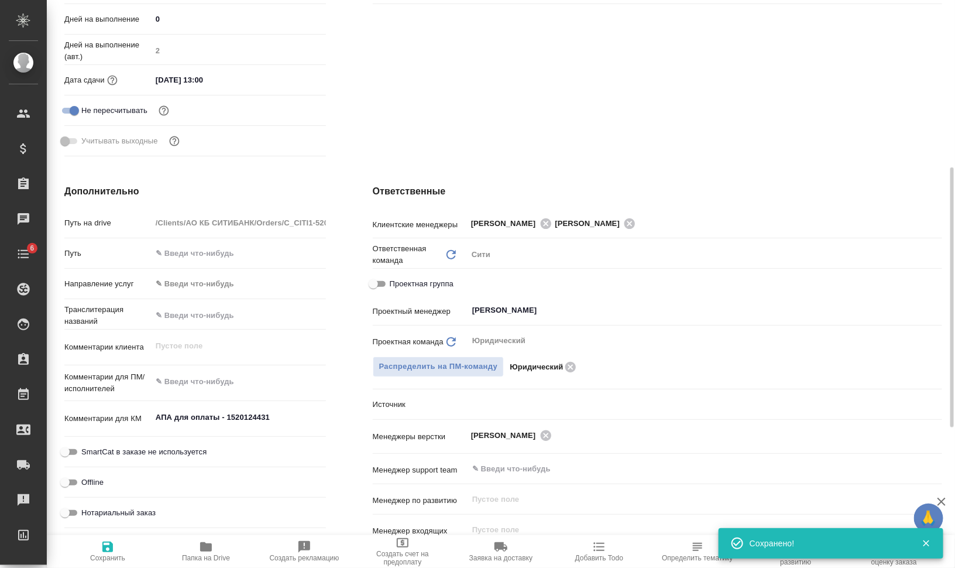
type textarea "x"
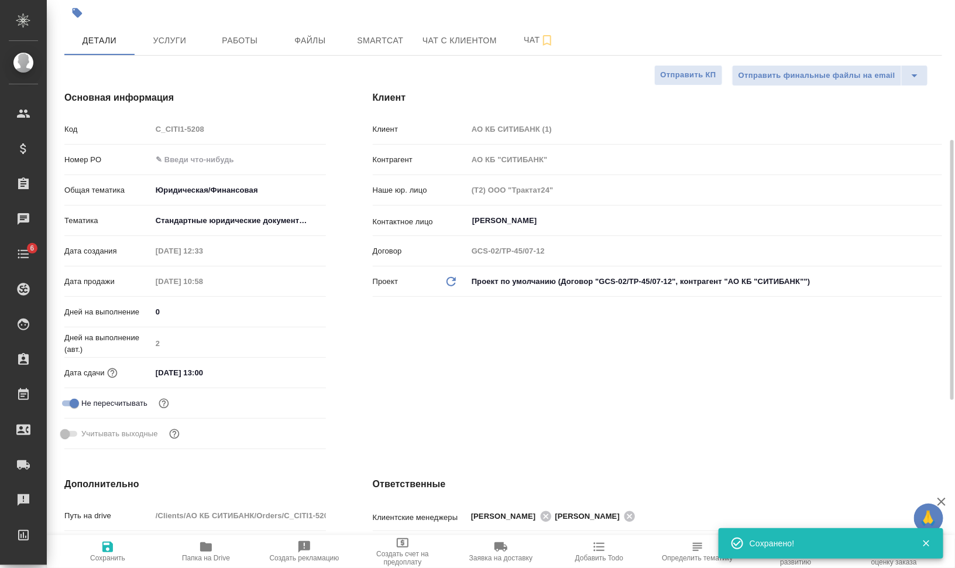
scroll to position [0, 0]
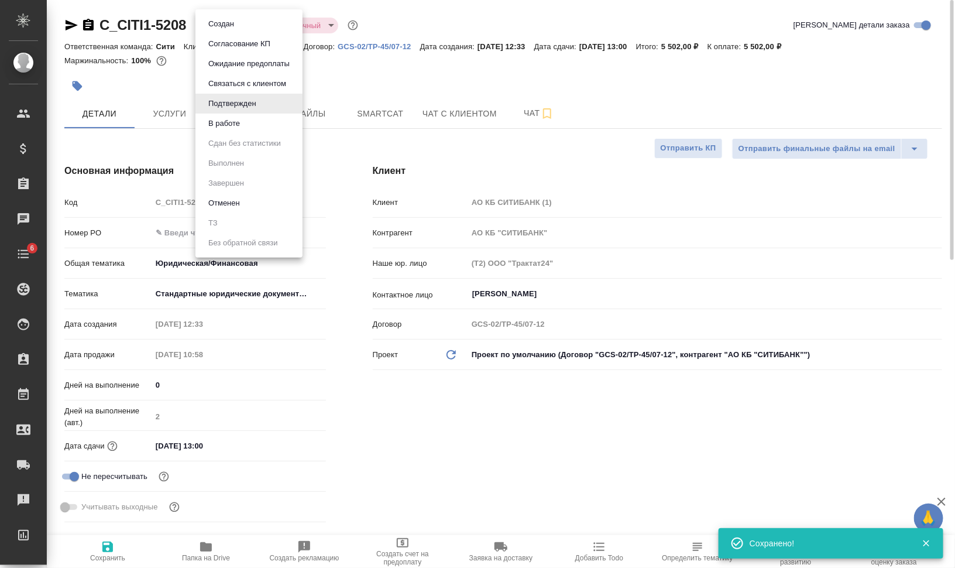
click at [249, 27] on body "🙏 .cls-1 fill:#fff; AWATERA Валеев Динар Клиенты Спецификации Заказы 0 Чаты 6 T…" at bounding box center [477, 331] width 955 height 662
click at [241, 128] on button "В работе" at bounding box center [224, 123] width 39 height 13
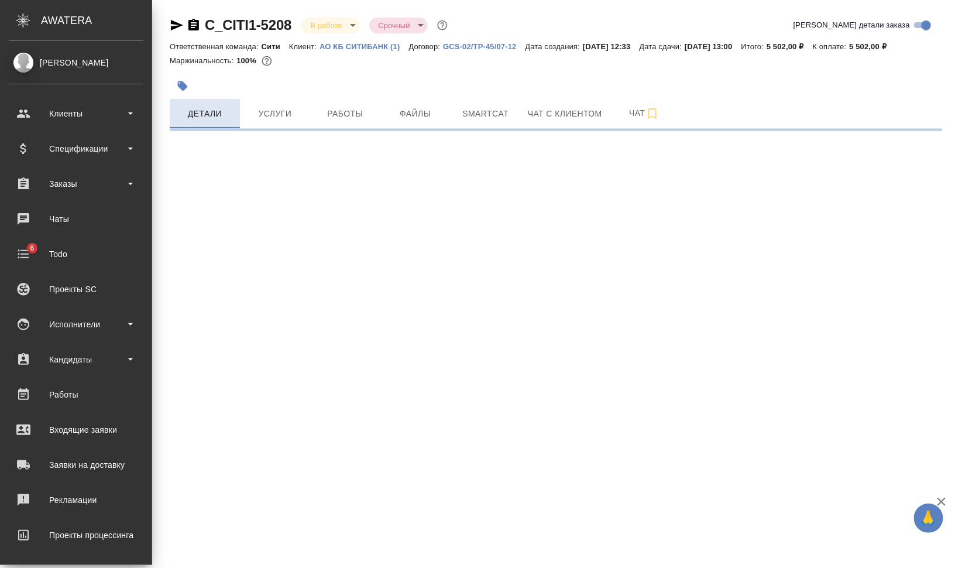
select select "RU"
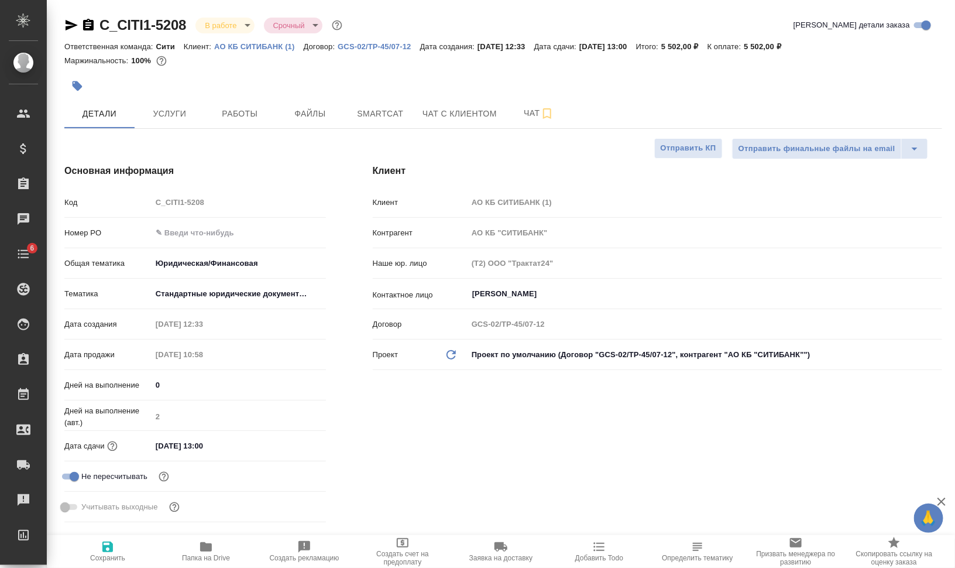
type textarea "x"
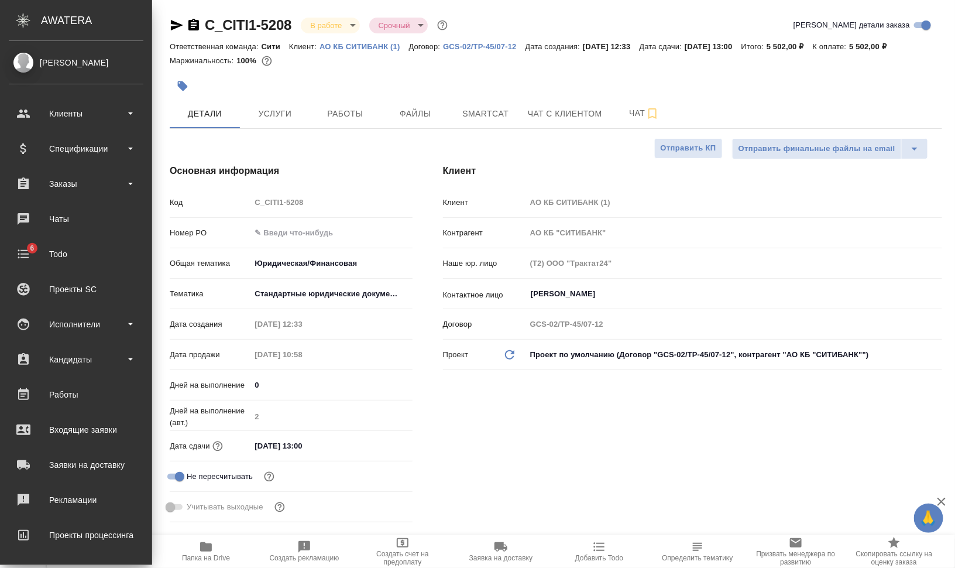
type textarea "x"
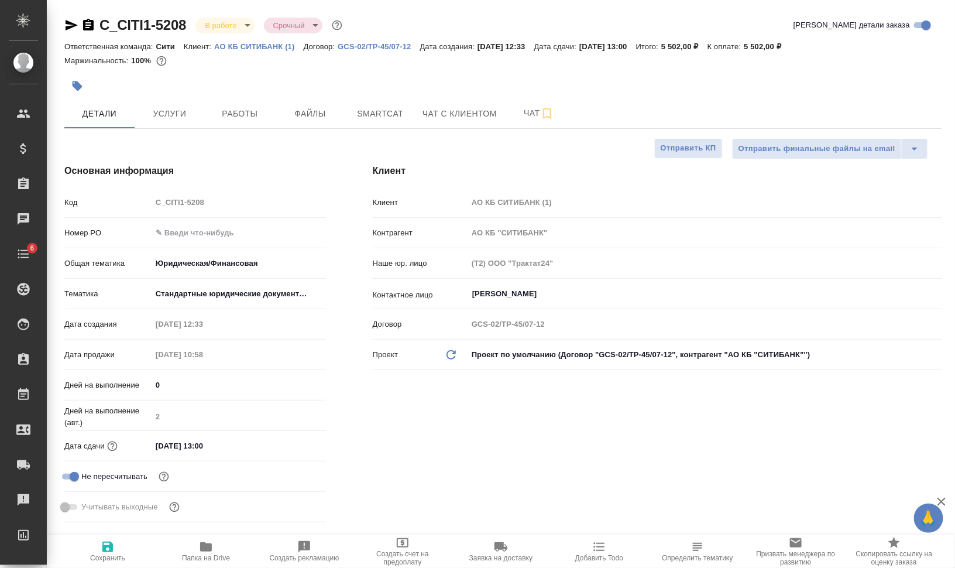
click at [78, 84] on icon "button" at bounding box center [78, 86] width 10 height 10
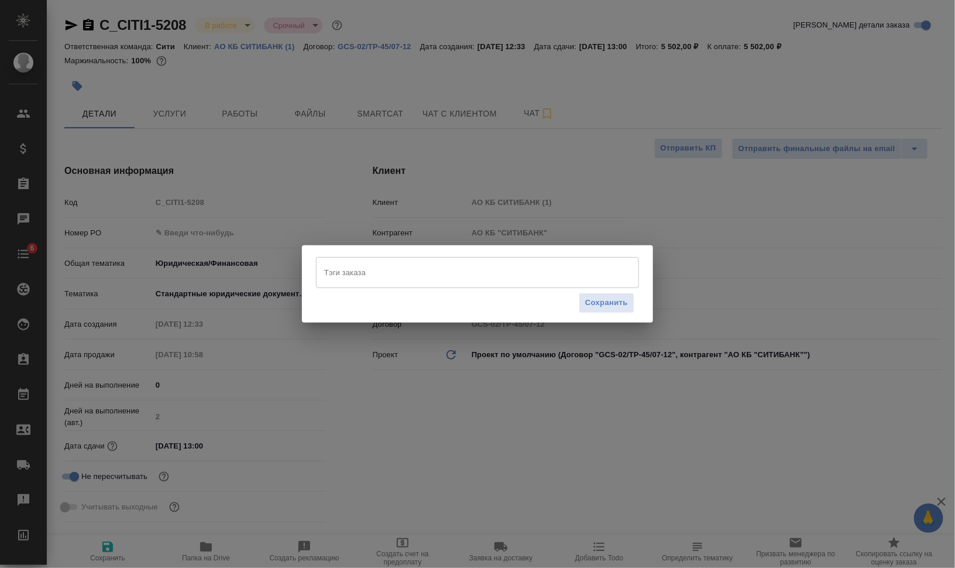
click at [441, 268] on input "Тэги заказа" at bounding box center [466, 272] width 290 height 20
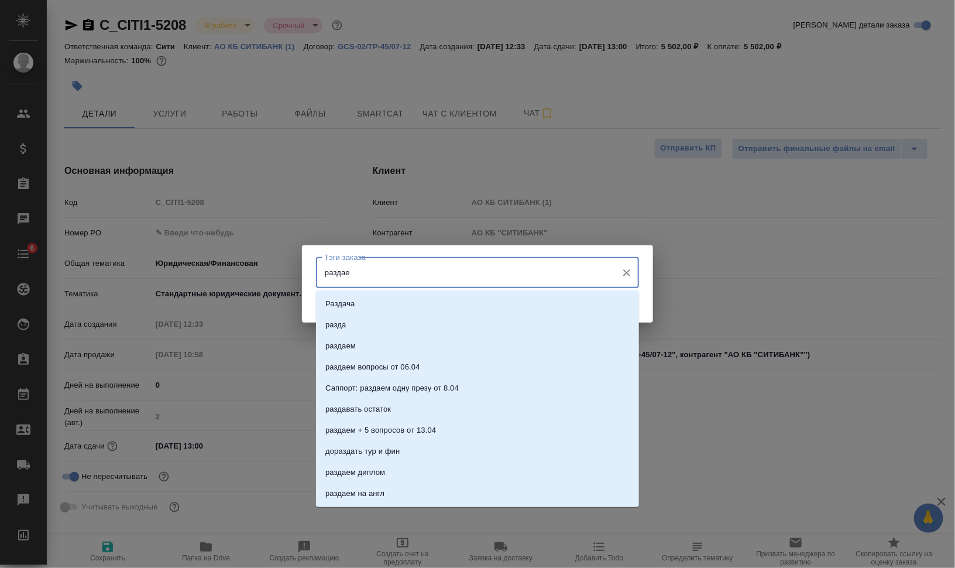
type input "раздаем"
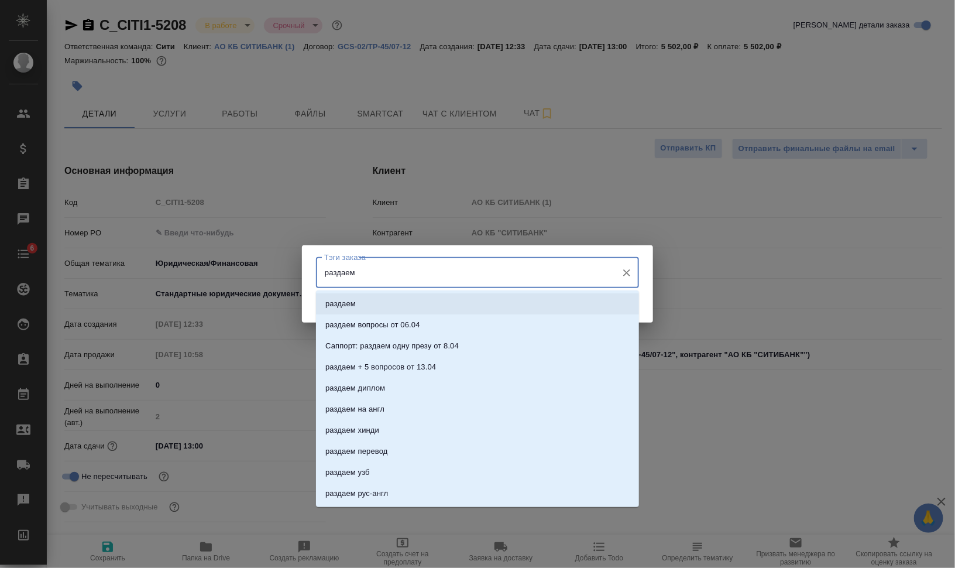
click at [461, 304] on li "раздаем" at bounding box center [477, 303] width 323 height 21
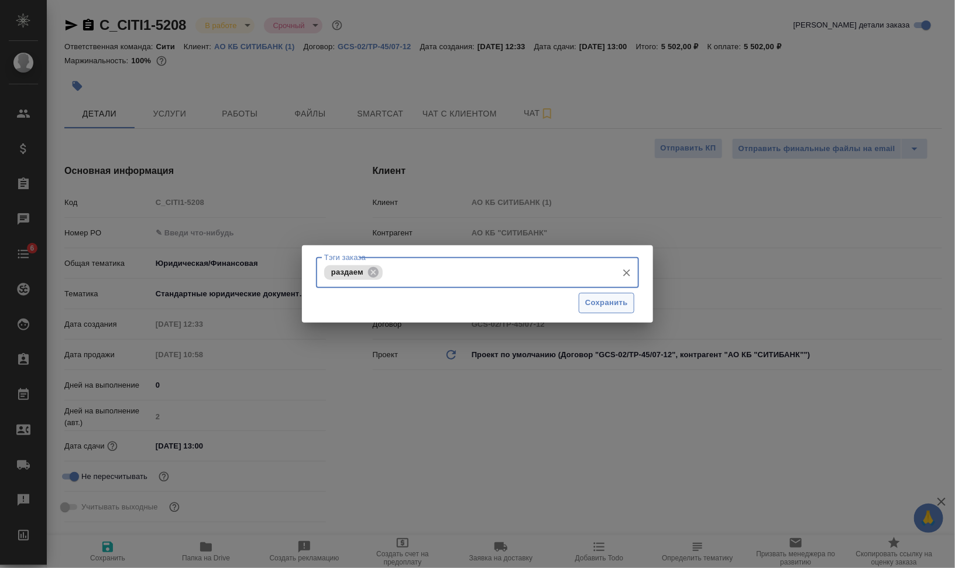
click at [602, 303] on span "Сохранить" at bounding box center [606, 302] width 43 height 13
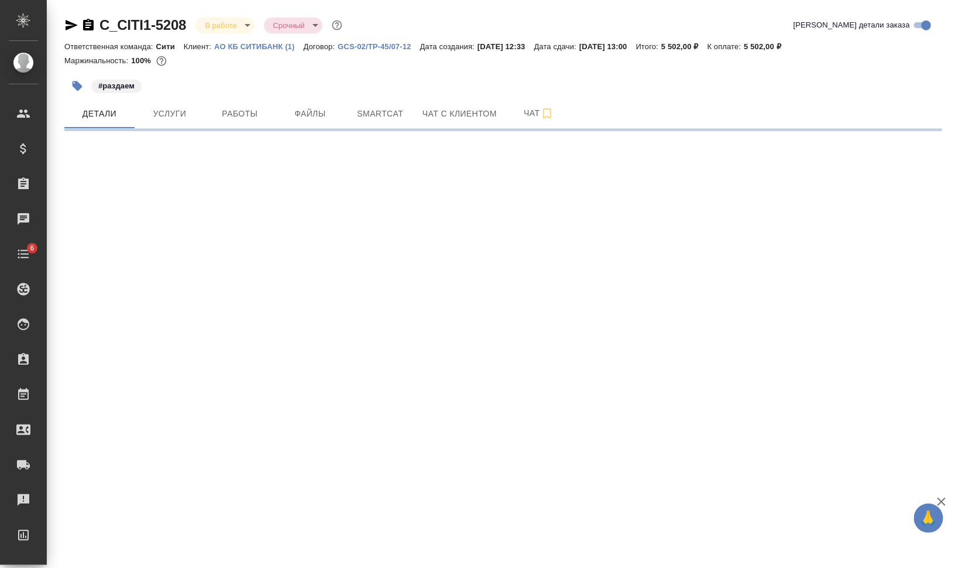
select select "RU"
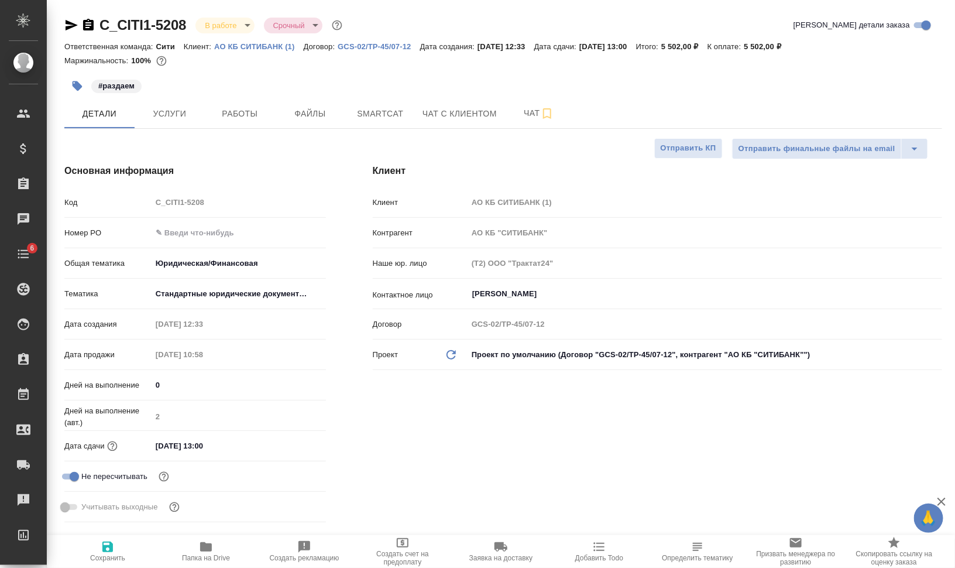
type textarea "x"
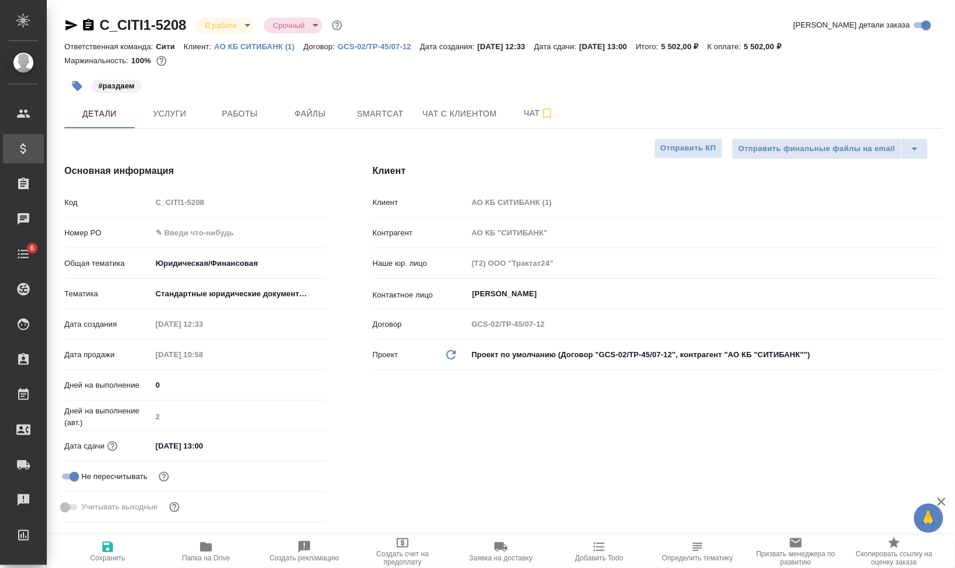
type textarea "x"
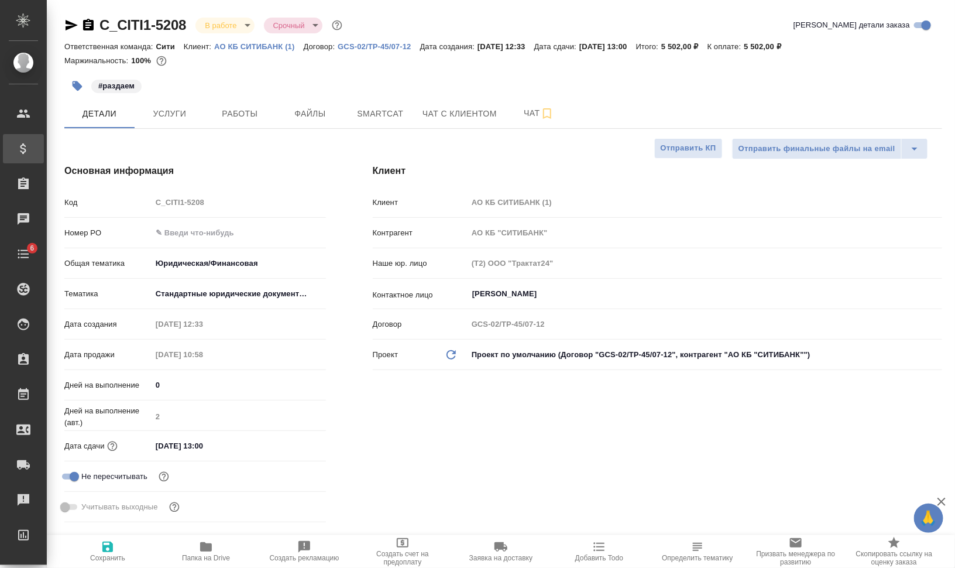
type textarea "x"
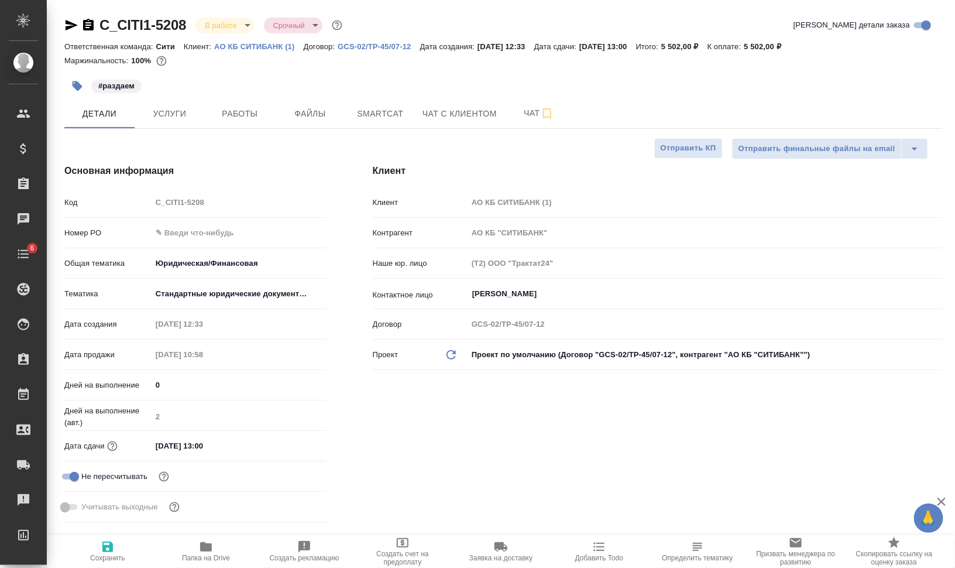
type textarea "x"
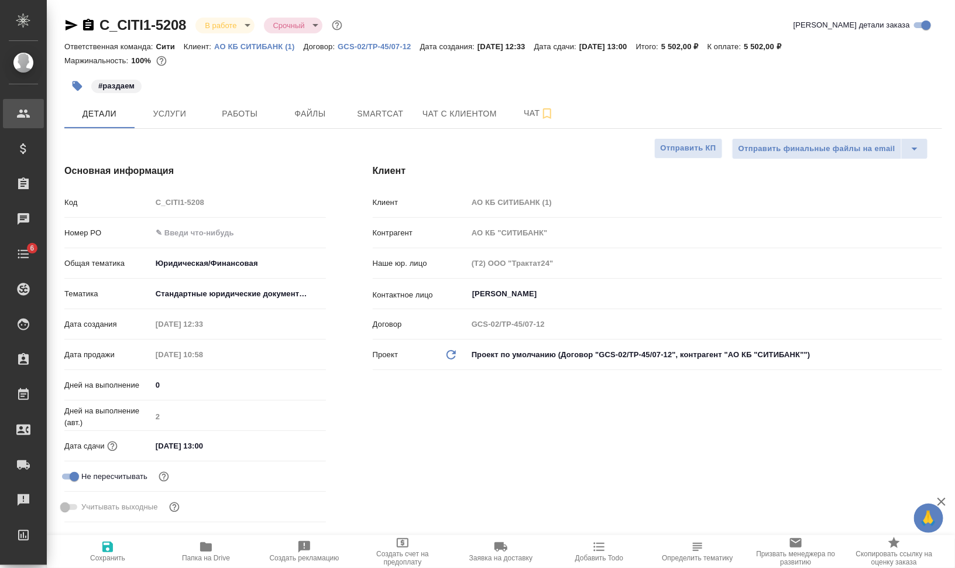
type textarea "x"
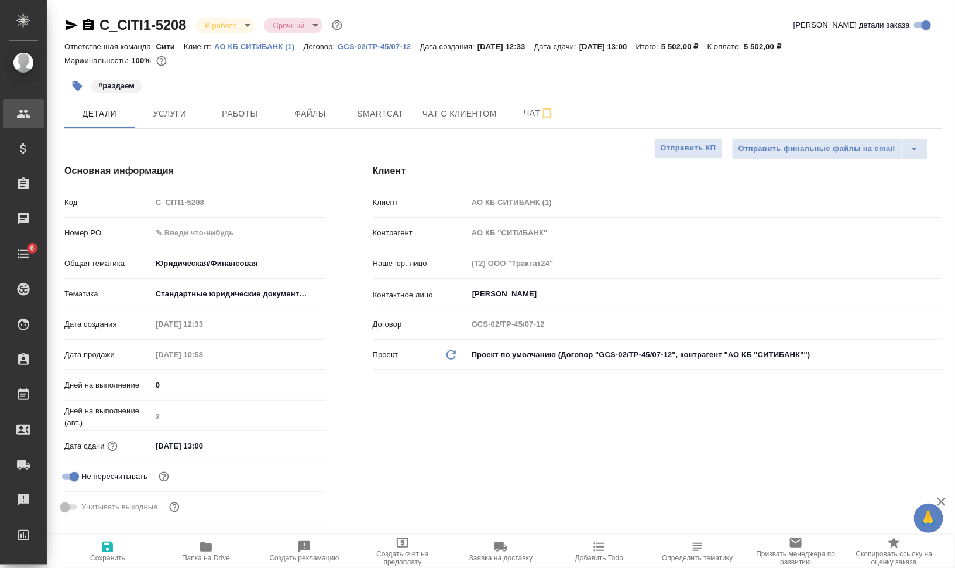
type textarea "x"
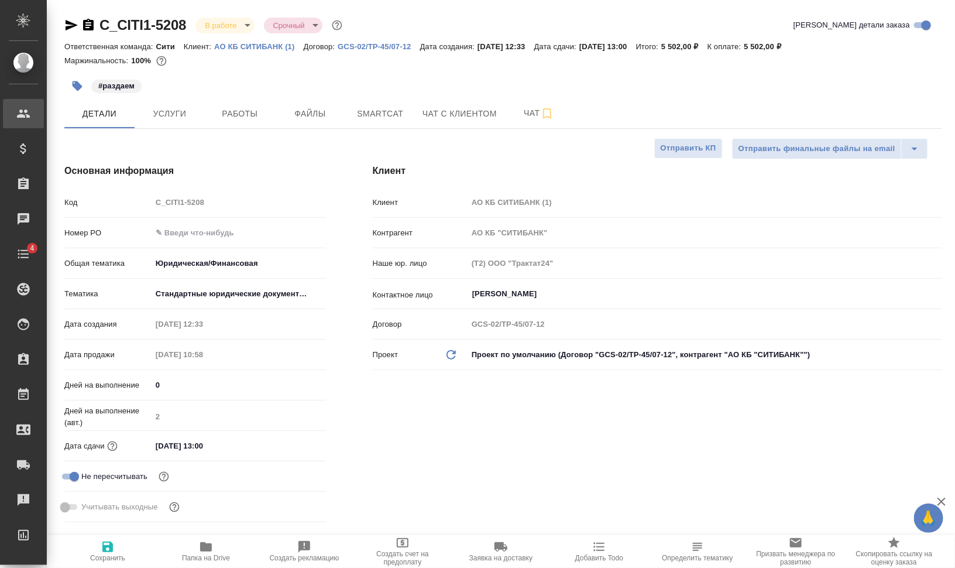
type textarea "x"
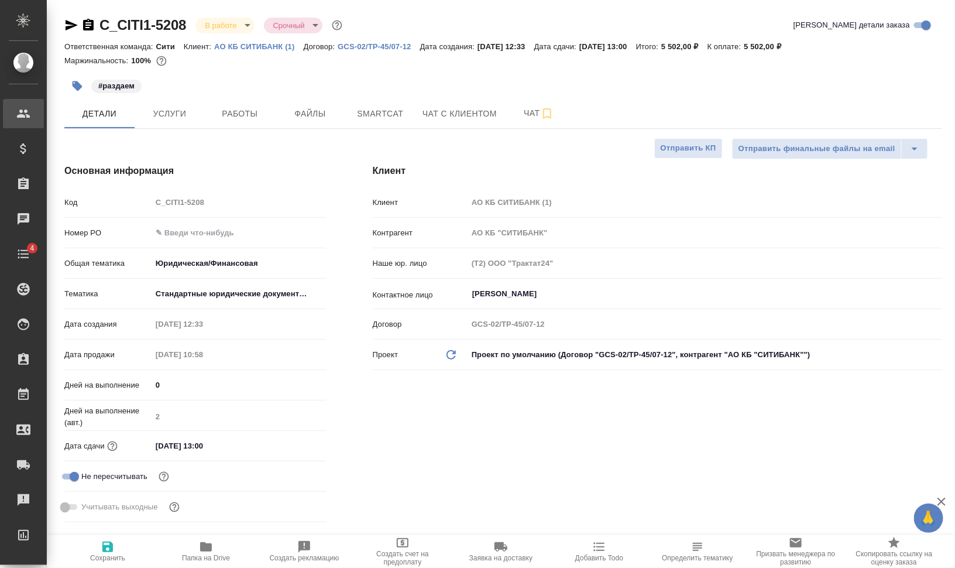
type textarea "x"
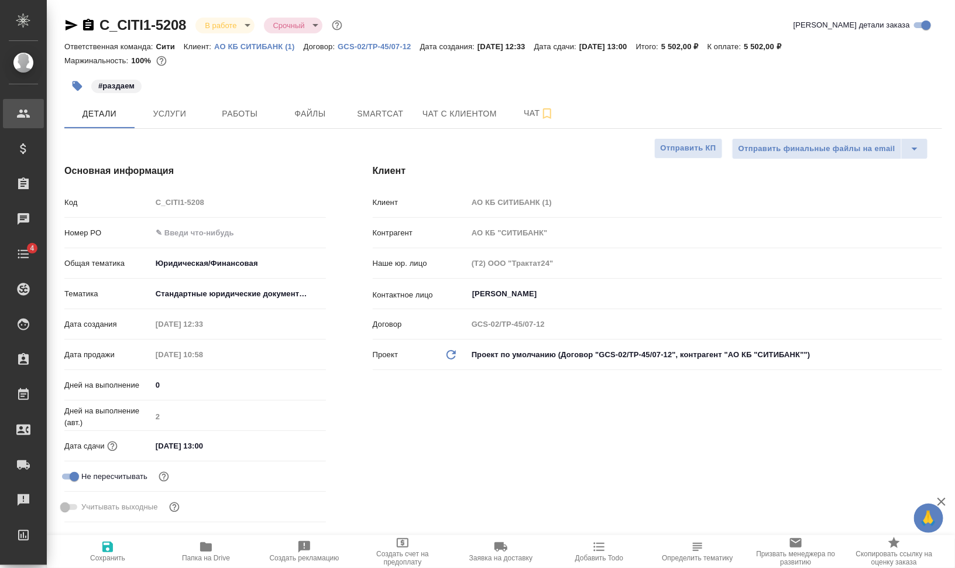
type textarea "x"
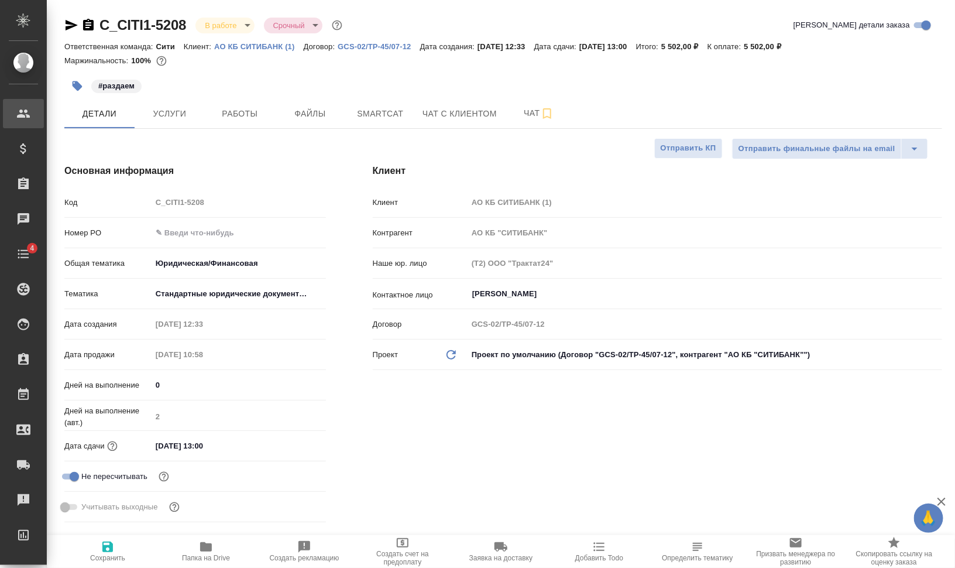
type textarea "x"
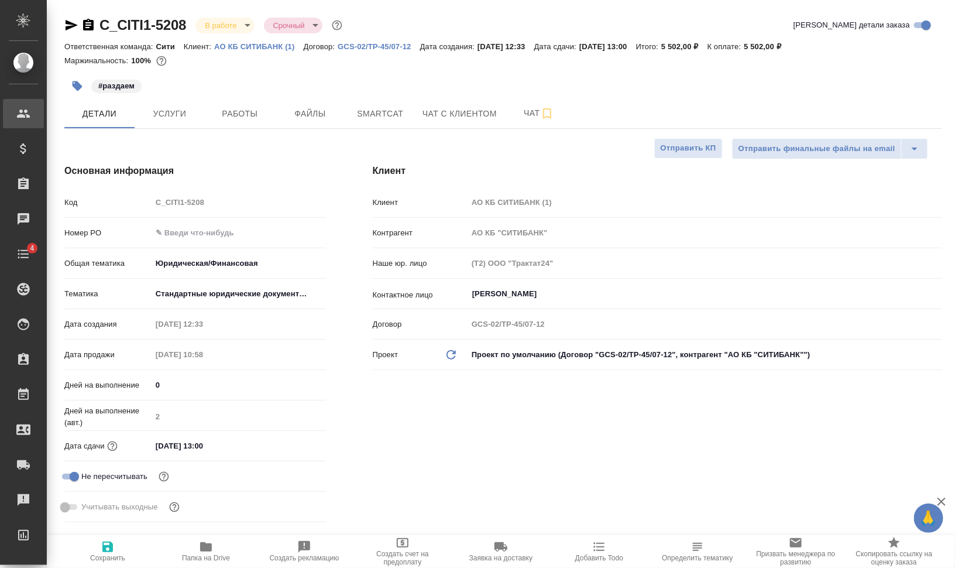
type textarea "x"
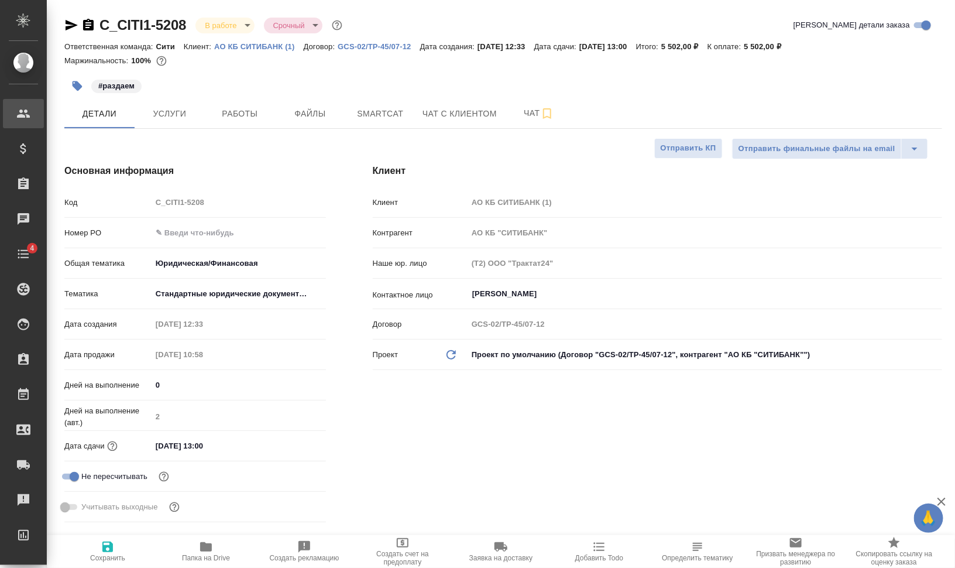
type textarea "x"
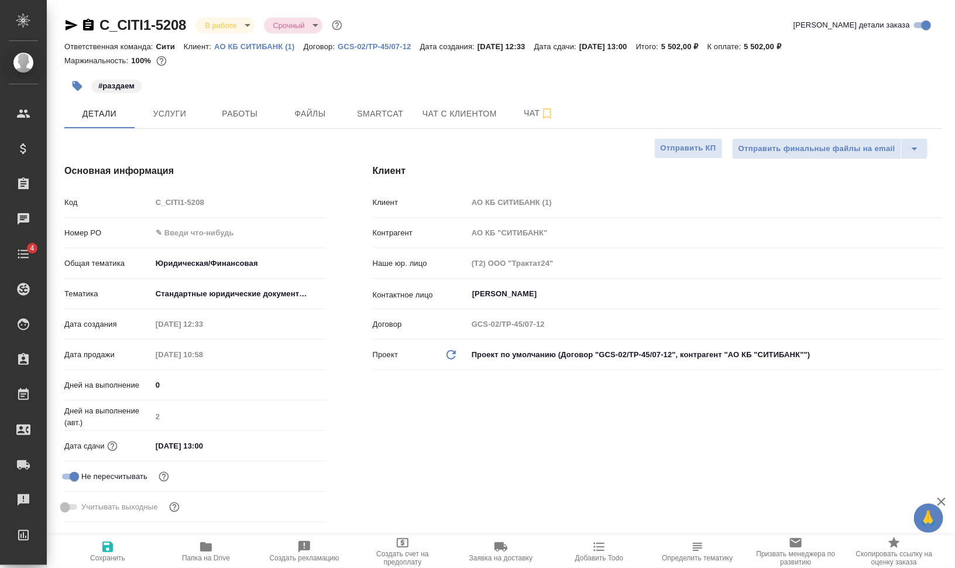
type textarea "x"
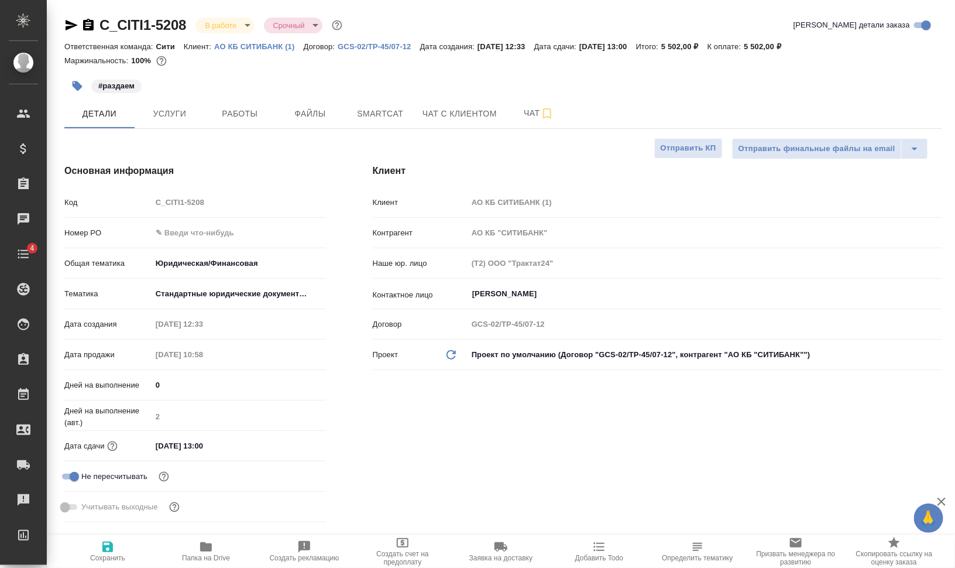
type textarea "x"
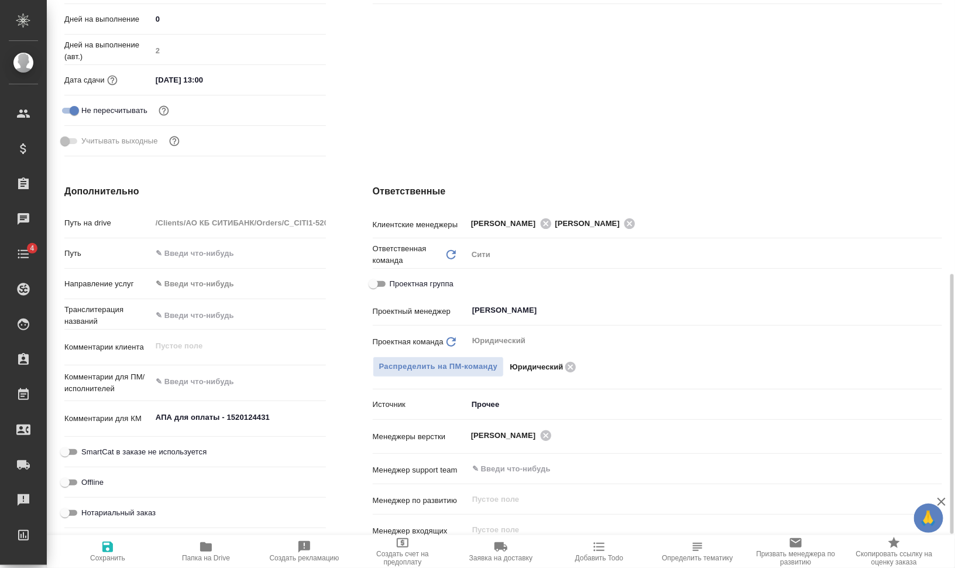
scroll to position [439, 0]
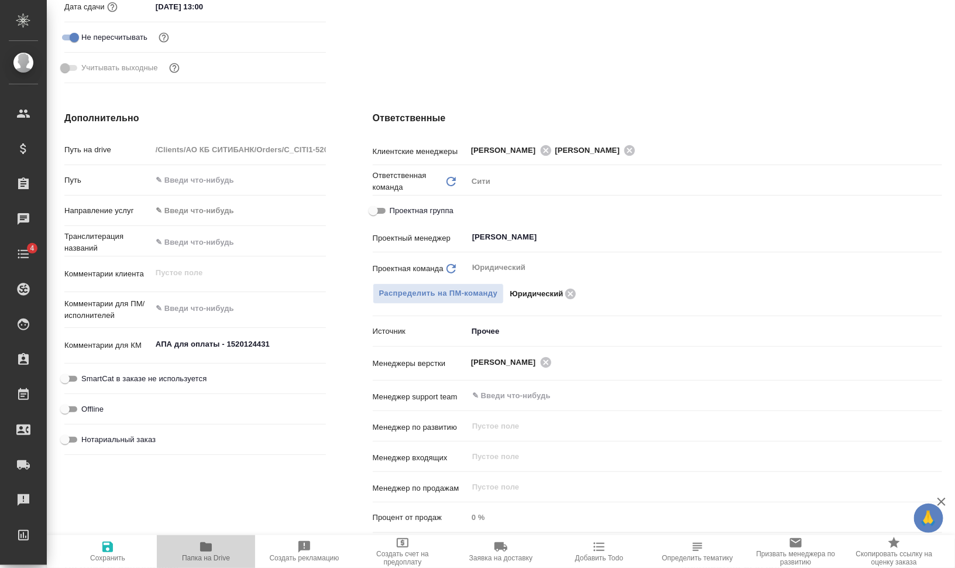
click at [211, 554] on span "Папка на Drive" at bounding box center [206, 558] width 48 height 8
type textarea "x"
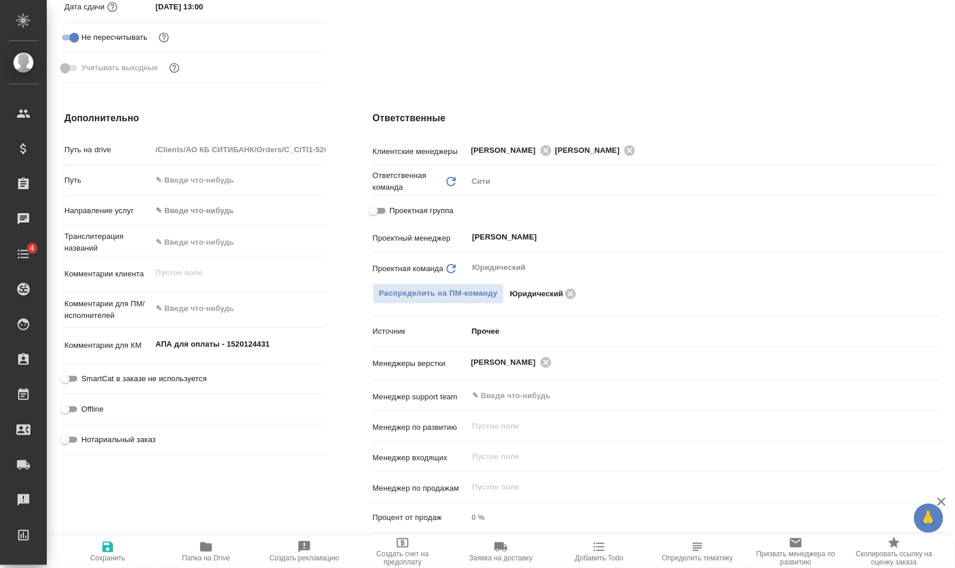
type textarea "x"
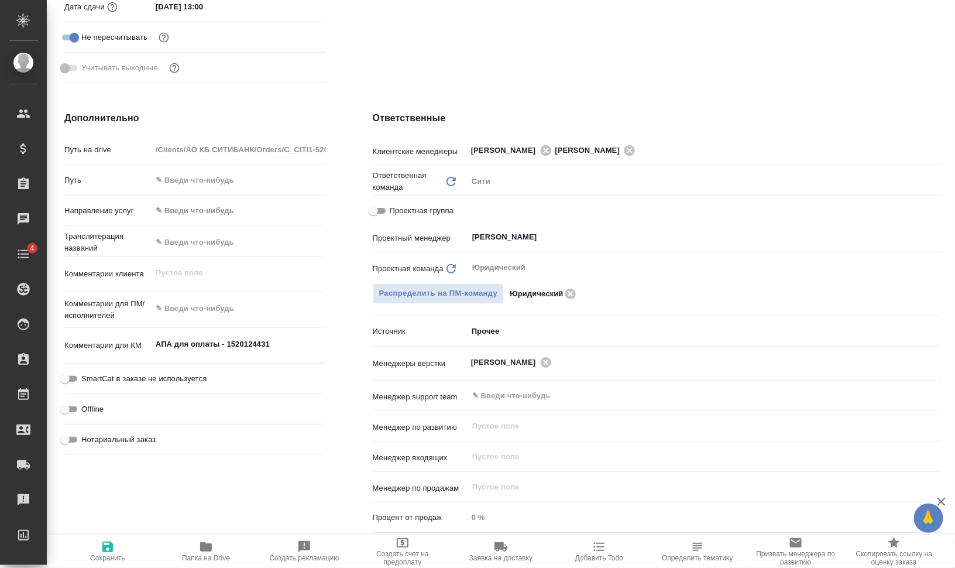
scroll to position [0, 0]
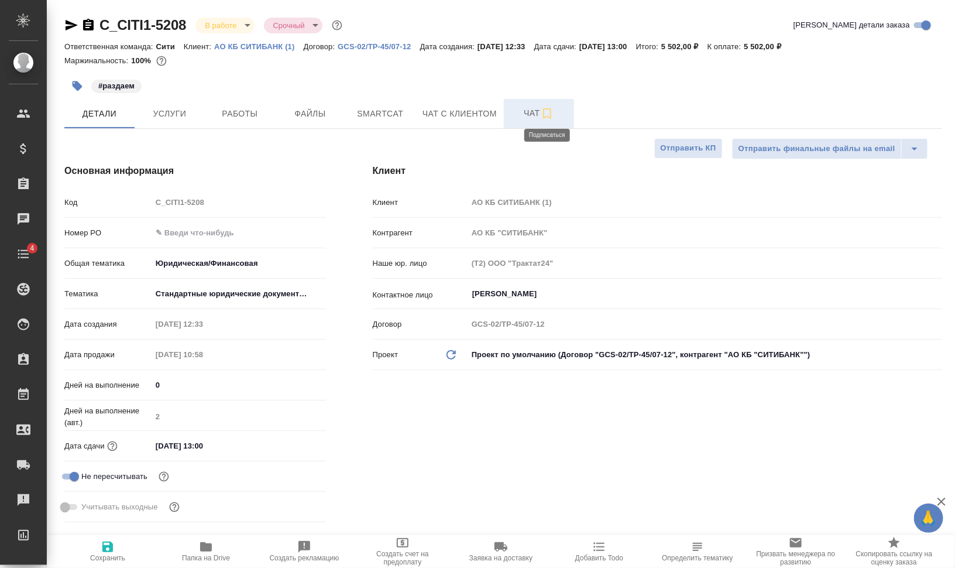
click at [547, 113] on icon "button" at bounding box center [547, 114] width 14 height 14
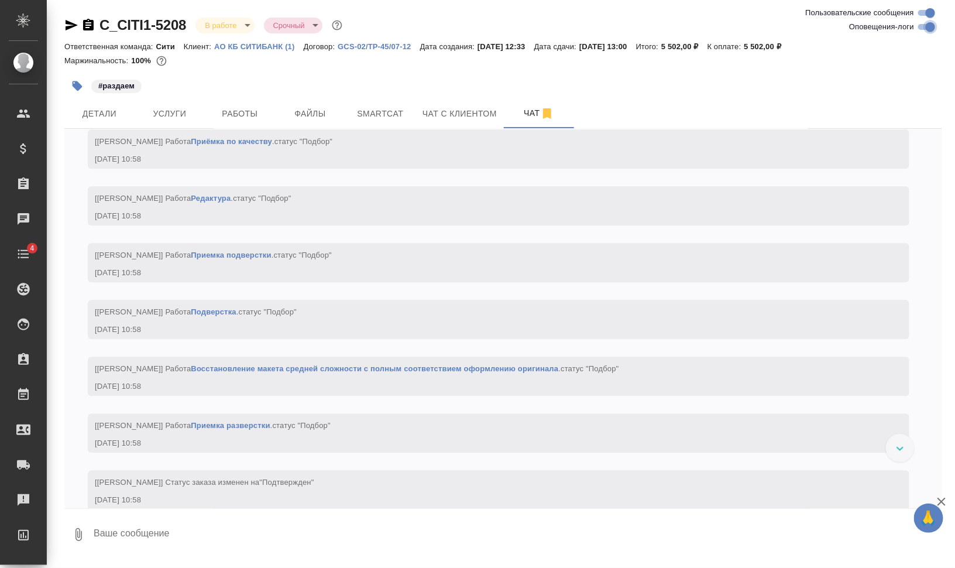
click at [925, 25] on input "Оповещения-логи" at bounding box center [931, 27] width 42 height 14
checkbox input "false"
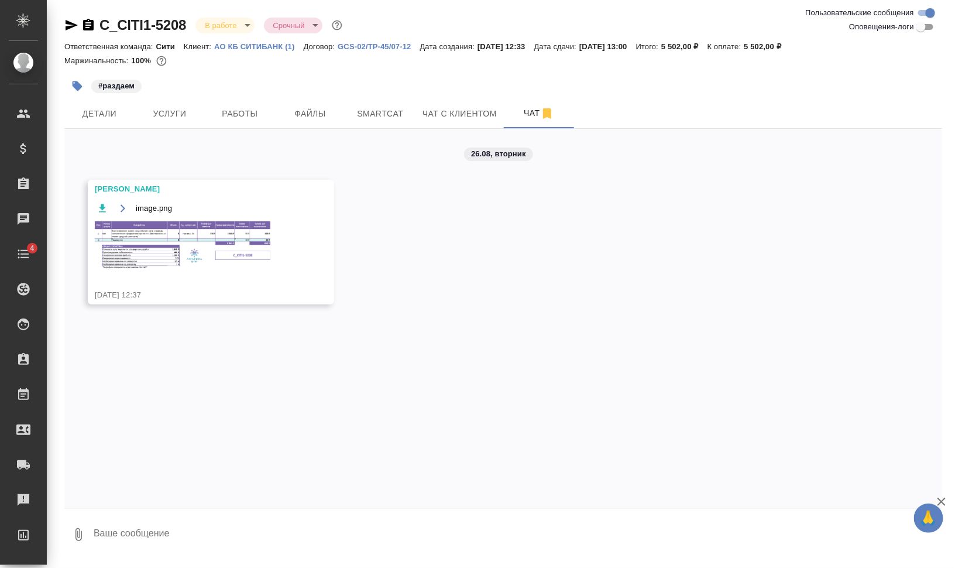
click at [193, 242] on img at bounding box center [183, 244] width 176 height 47
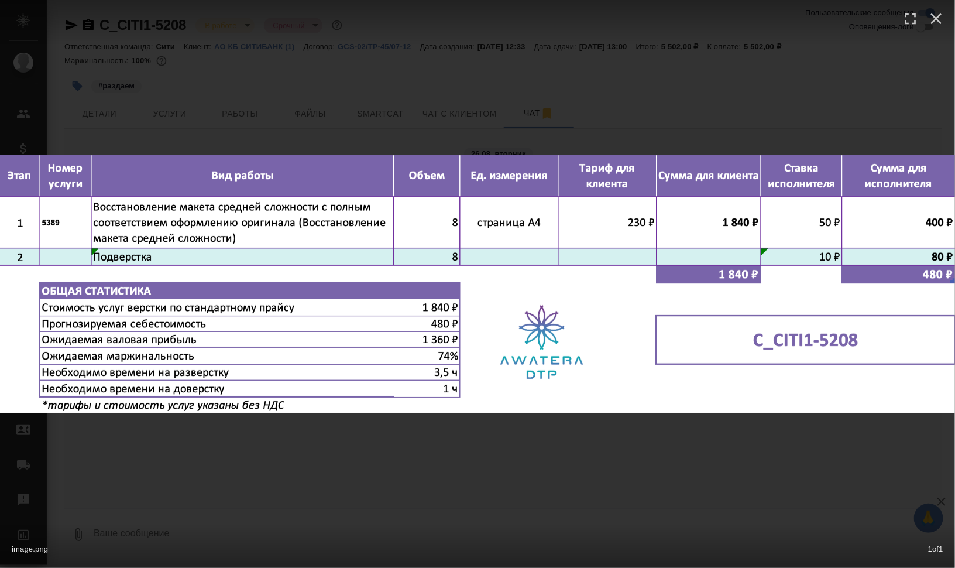
click at [871, 478] on div "image.png 1 of 1" at bounding box center [477, 284] width 955 height 568
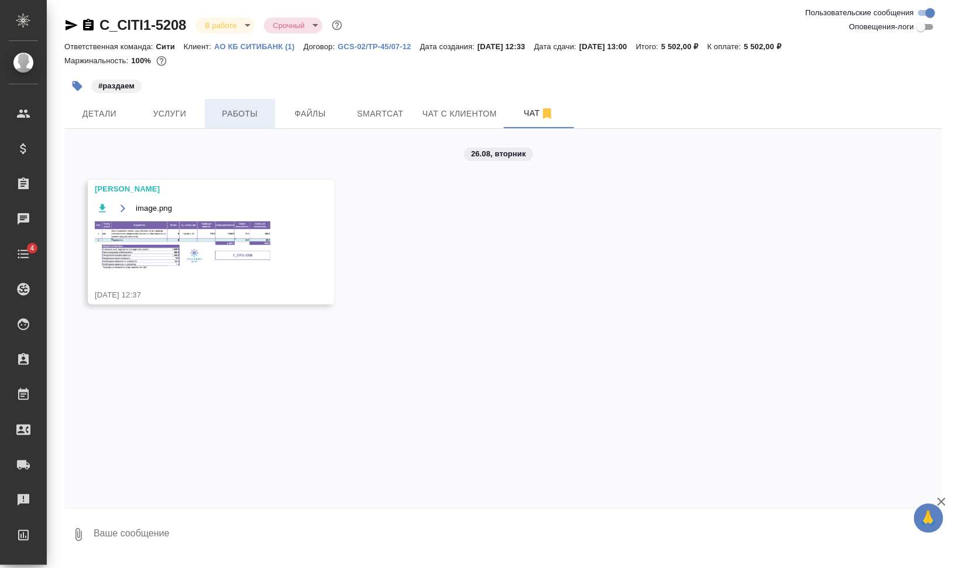
click at [235, 114] on span "Работы" at bounding box center [240, 114] width 56 height 15
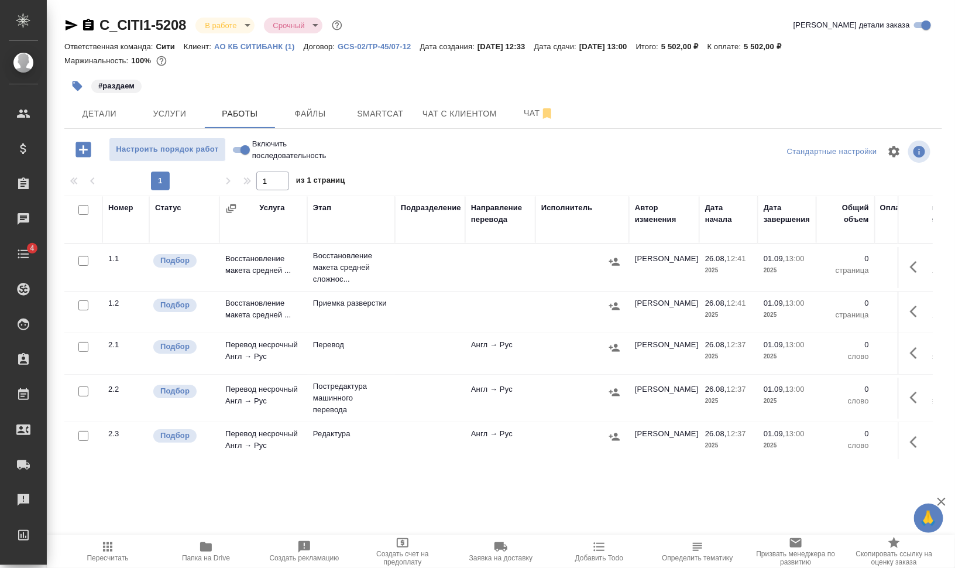
click at [81, 208] on input "checkbox" at bounding box center [83, 210] width 10 height 10
checkbox input "true"
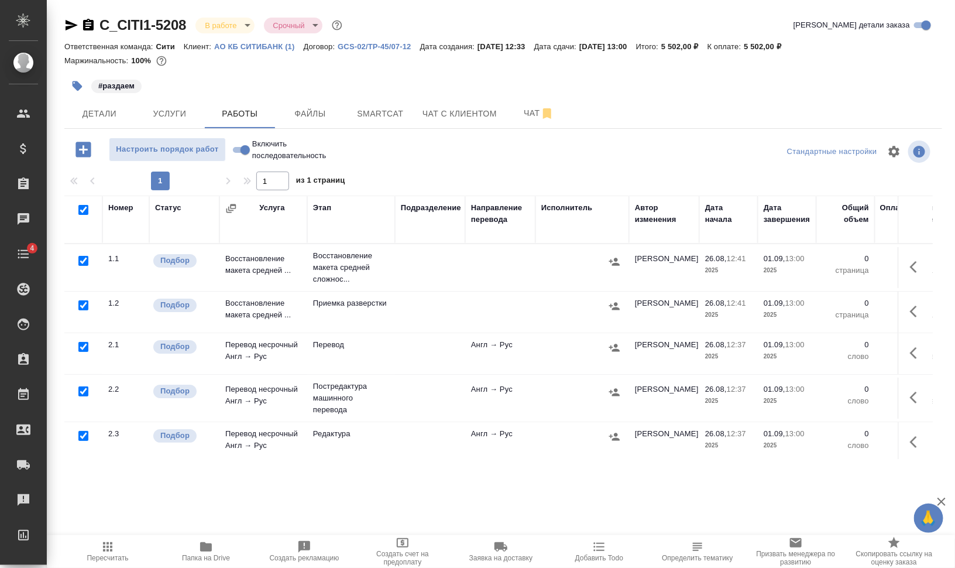
checkbox input "true"
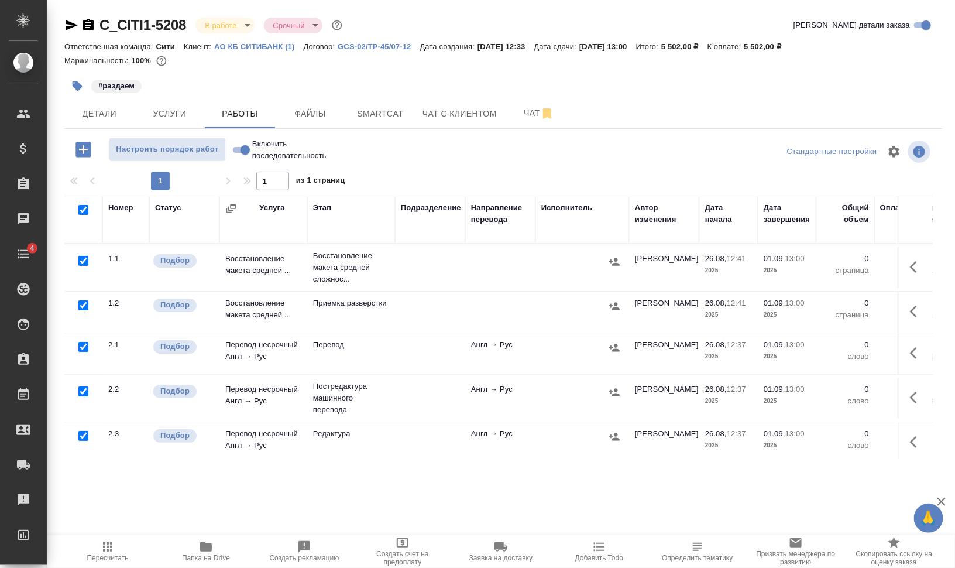
checkbox input "true"
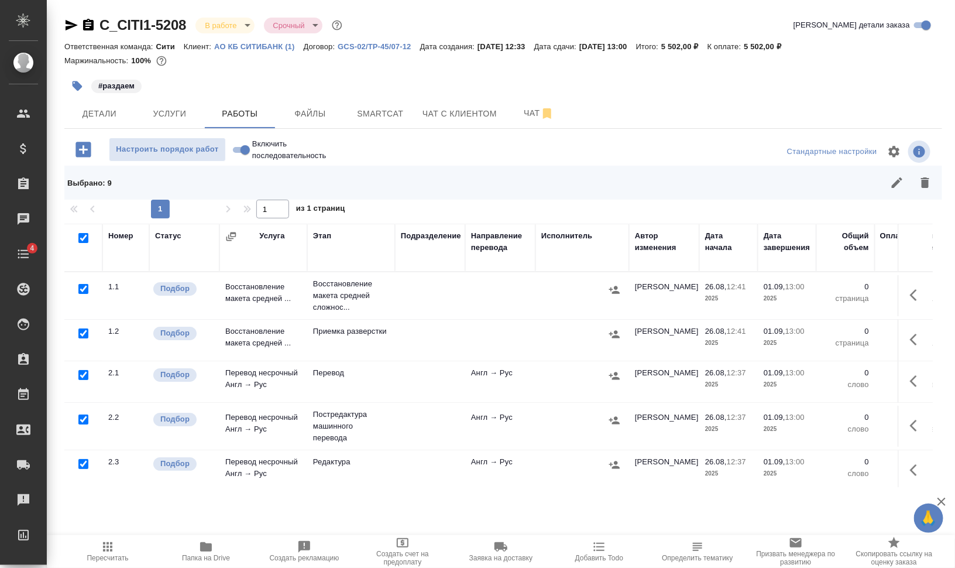
click at [83, 285] on input "checkbox" at bounding box center [83, 289] width 10 height 10
checkbox input "false"
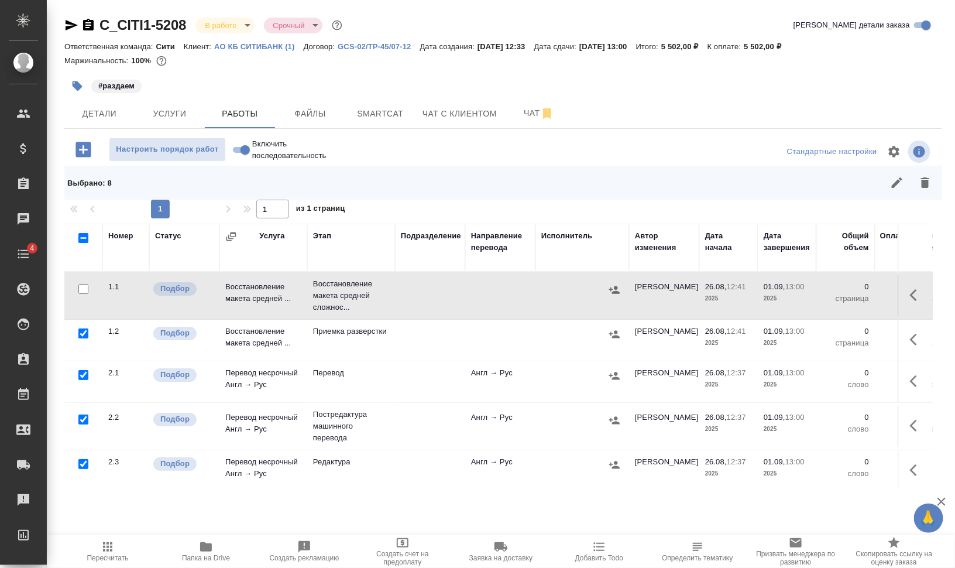
click at [82, 418] on input "checkbox" at bounding box center [83, 419] width 10 height 10
checkbox input "false"
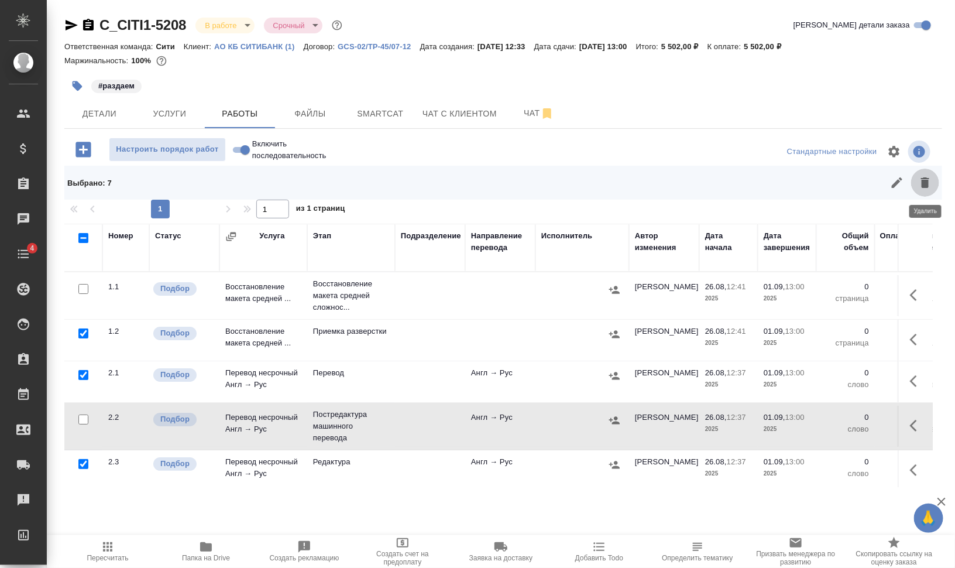
click at [934, 183] on button "button" at bounding box center [925, 183] width 28 height 28
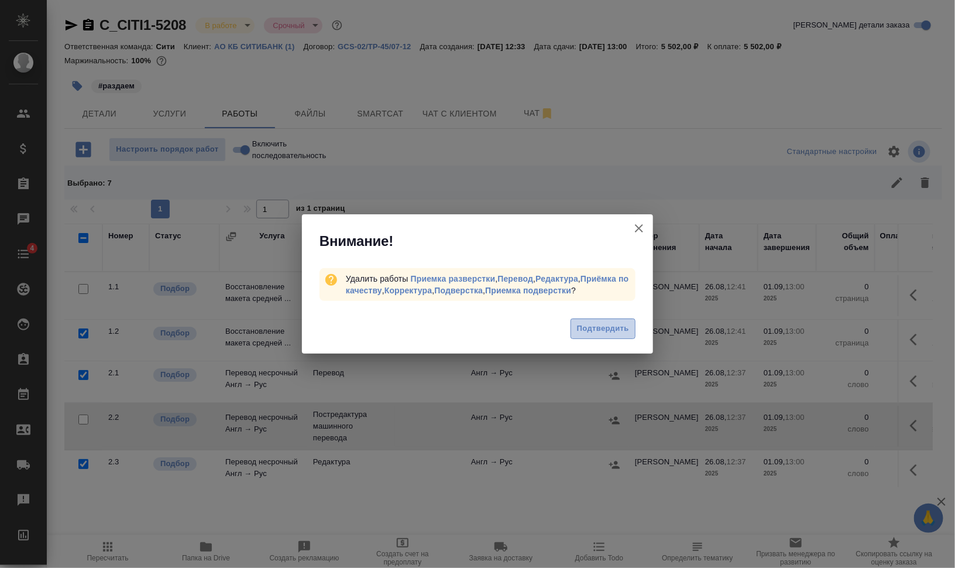
click at [619, 326] on span "Подтвердить" at bounding box center [603, 328] width 52 height 13
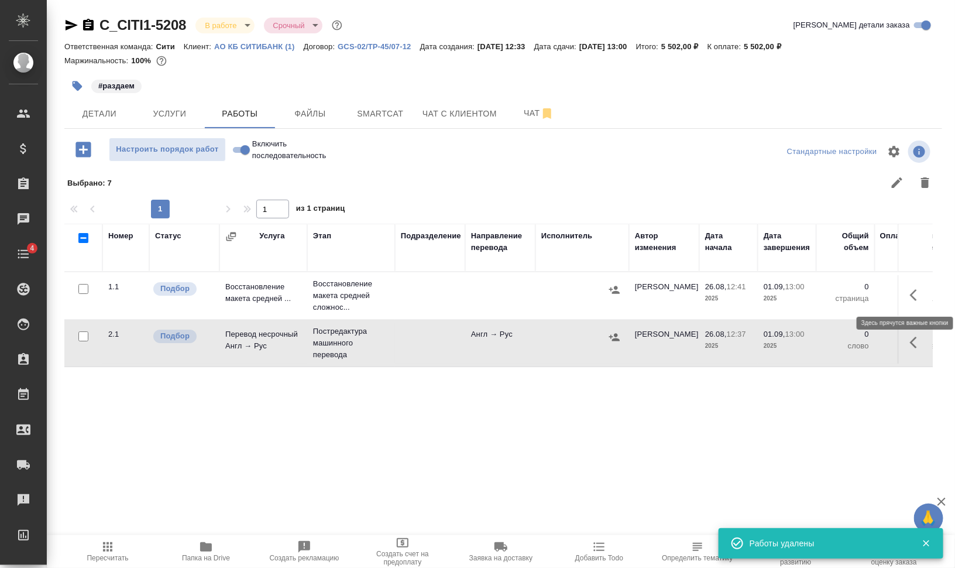
click at [916, 292] on icon "button" at bounding box center [917, 295] width 14 height 14
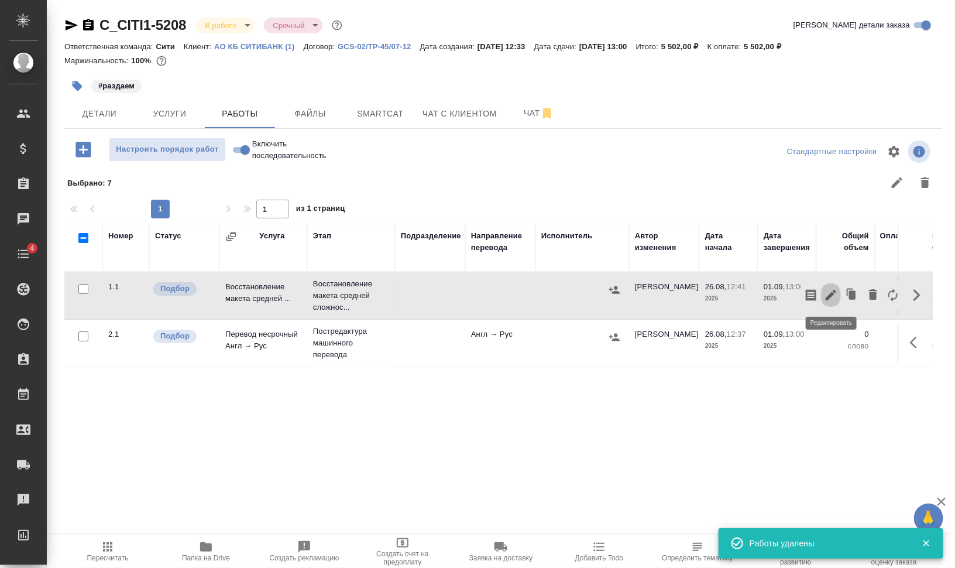
click at [835, 296] on icon "button" at bounding box center [831, 295] width 14 height 14
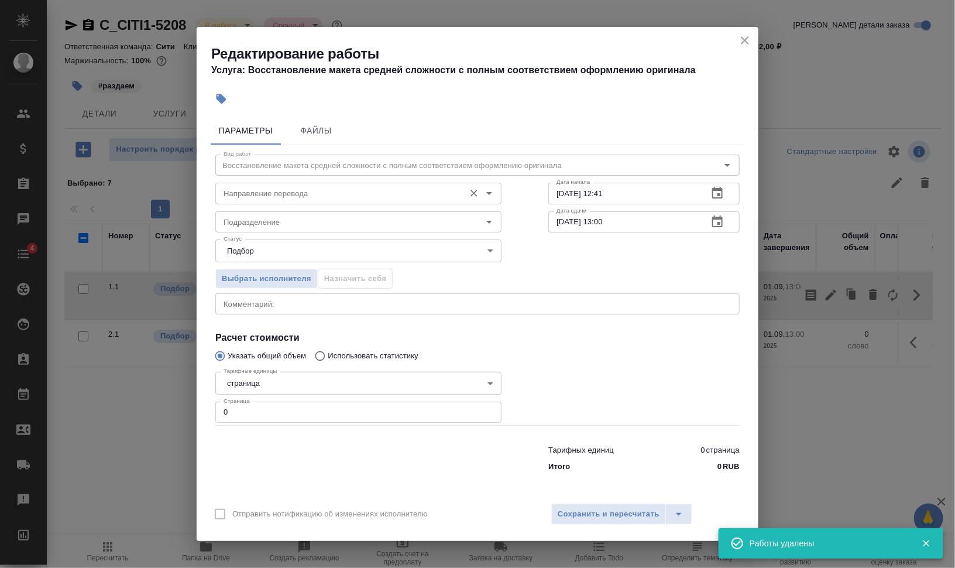
click at [294, 200] on input "Направление перевода" at bounding box center [339, 193] width 240 height 14
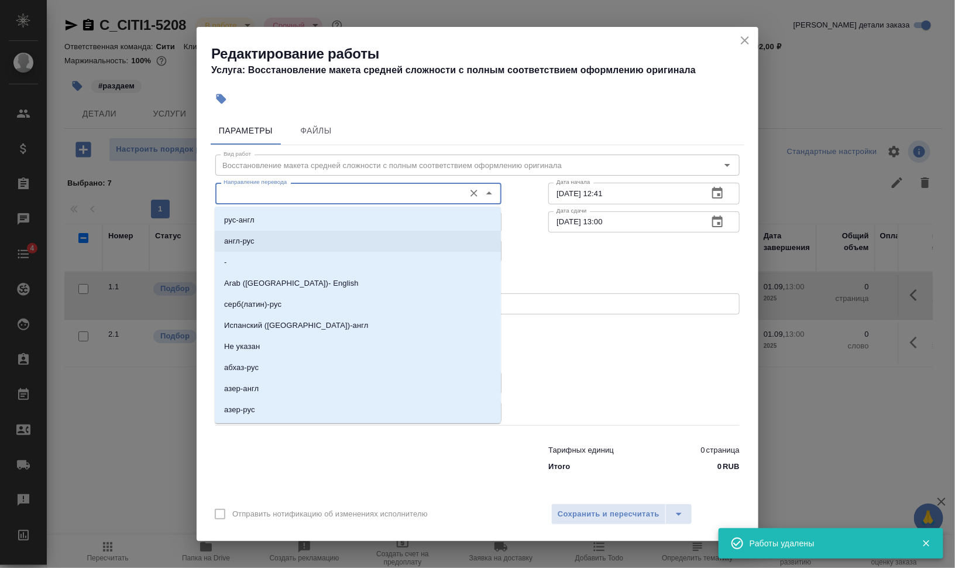
click at [290, 234] on li "англ-рус" at bounding box center [358, 241] width 286 height 21
type input "англ-рус"
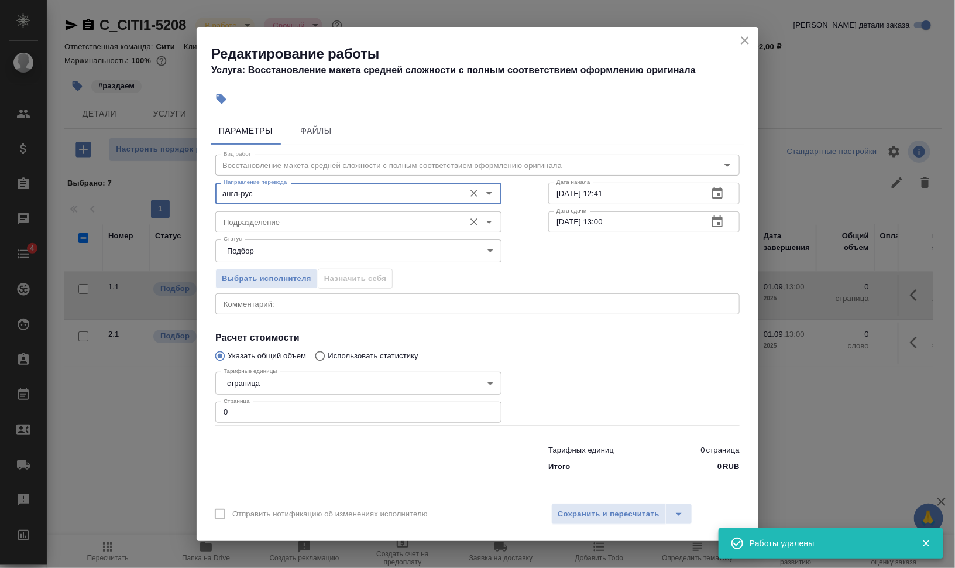
click at [295, 222] on input "Подразделение" at bounding box center [339, 222] width 240 height 14
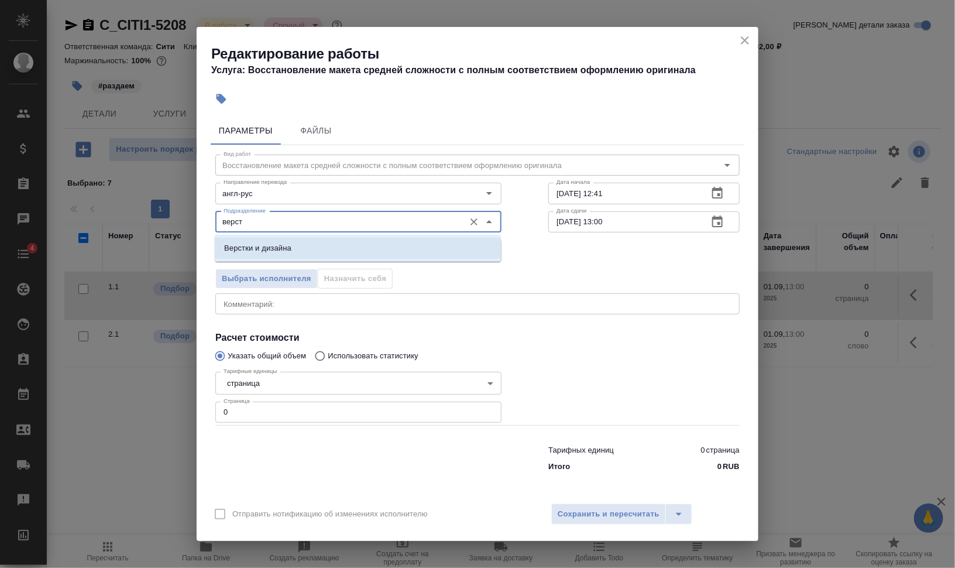
click at [302, 249] on li "Верстки и дизайна" at bounding box center [358, 248] width 286 height 21
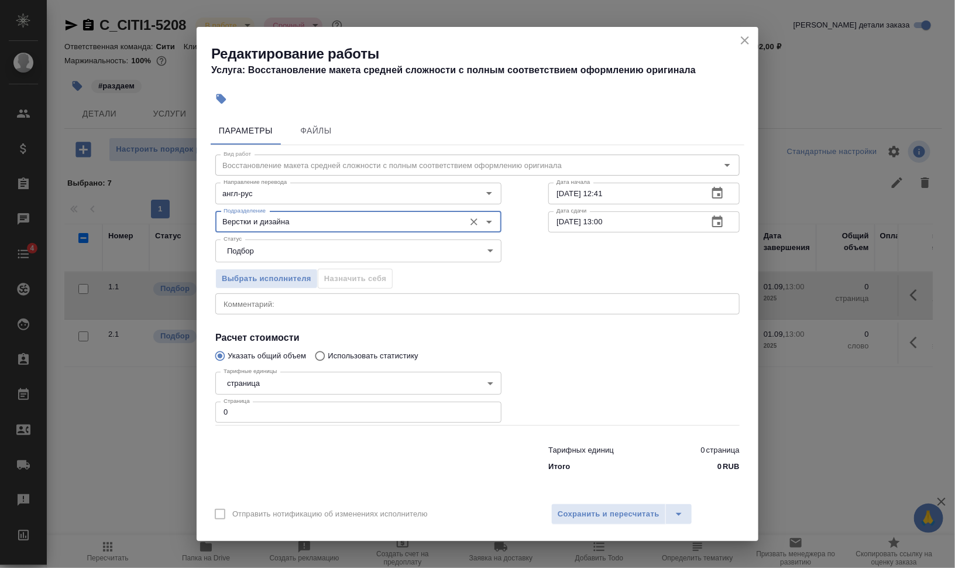
type input "Верстки и дизайна"
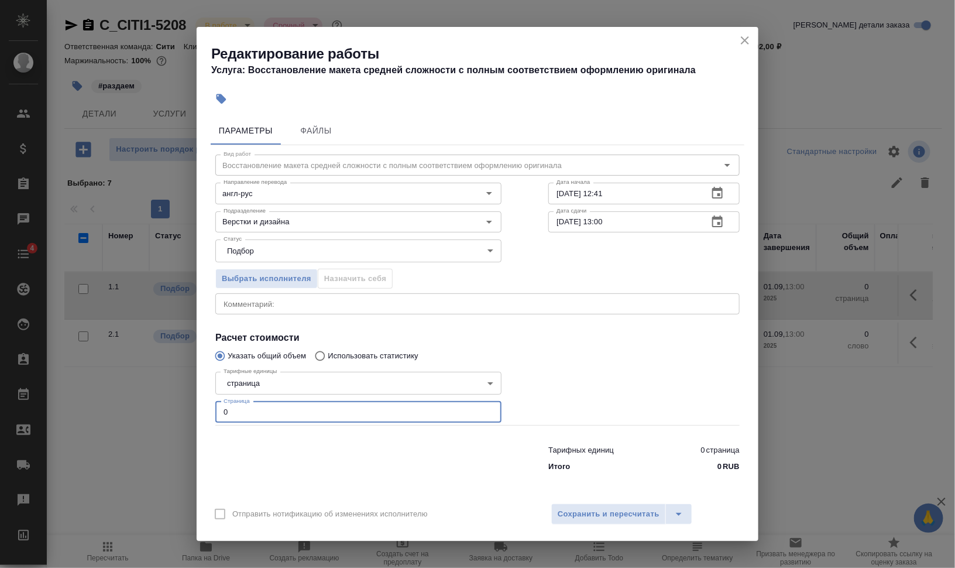
drag, startPoint x: 262, startPoint y: 404, endPoint x: 153, endPoint y: 395, distance: 109.8
click at [156, 395] on div "Редактирование работы Услуга: Восстановление макета средней сложности с полным …" at bounding box center [477, 284] width 955 height 568
type input "8"
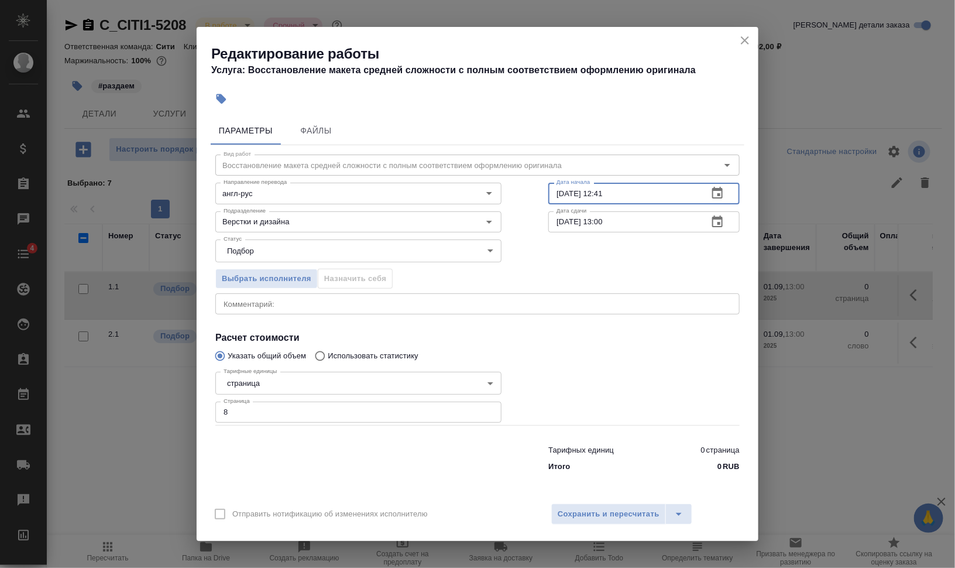
click at [548, 195] on div "Вид работ Восстановление макета средней сложности с полным соответствием оформл…" at bounding box center [478, 311] width 534 height 332
drag, startPoint x: 600, startPoint y: 191, endPoint x: 650, endPoint y: 194, distance: 49.8
click at [650, 194] on input "28.08.2025 12:41" at bounding box center [623, 193] width 150 height 21
type input "28.08.2025 11:03"
drag, startPoint x: 565, startPoint y: 223, endPoint x: 553, endPoint y: 223, distance: 12.9
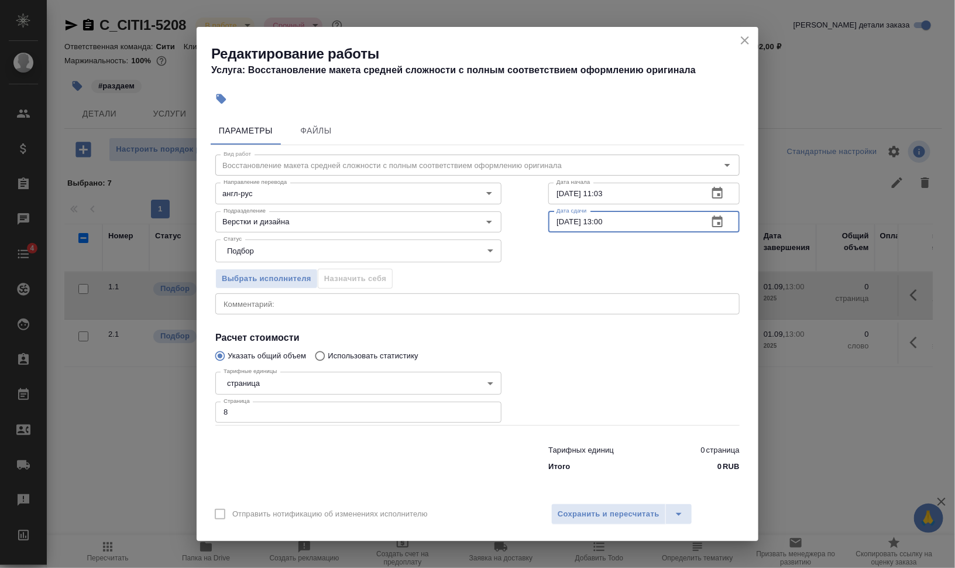
click at [553, 223] on input "01.09.2025 13:00" at bounding box center [623, 221] width 150 height 21
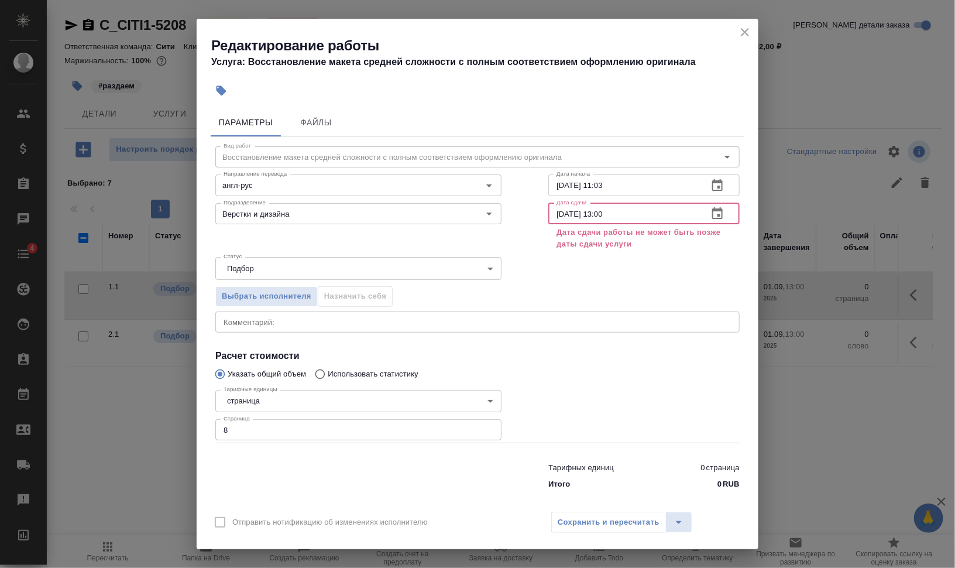
click at [567, 212] on input "28.09.2025 13:00" at bounding box center [623, 213] width 150 height 21
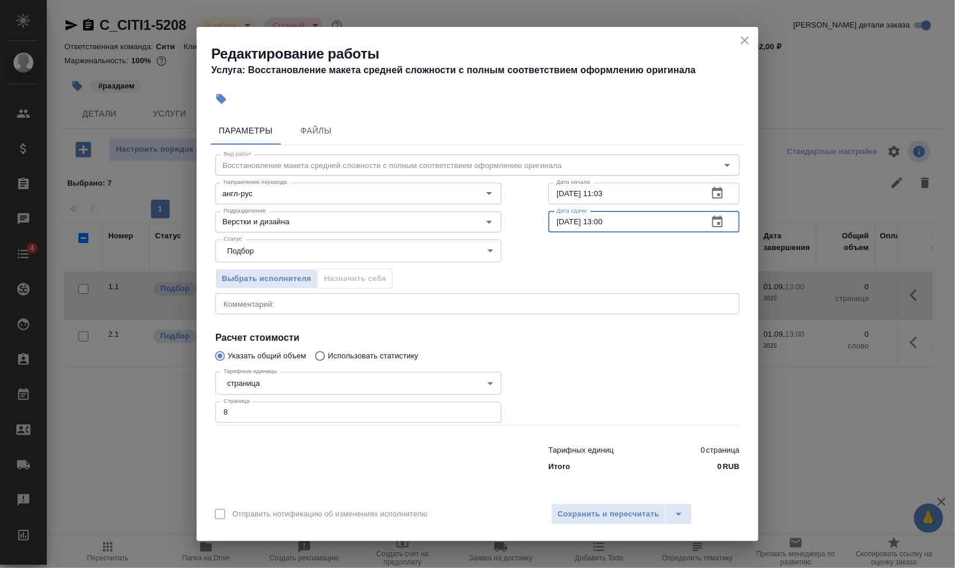
drag, startPoint x: 601, startPoint y: 221, endPoint x: 669, endPoint y: 227, distance: 68.2
click at [668, 227] on input "28.08.2025 13:00" at bounding box center [623, 221] width 150 height 21
drag, startPoint x: 598, startPoint y: 220, endPoint x: 676, endPoint y: 222, distance: 77.9
click at [676, 222] on input "28.08.2025 11:43" at bounding box center [623, 221] width 150 height 21
type input "28.08.2025 14:30"
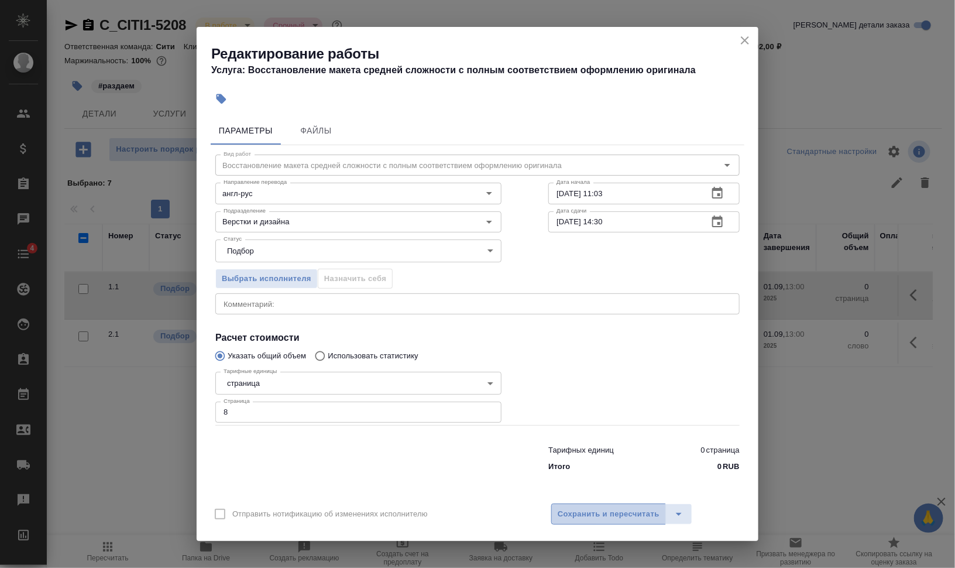
drag, startPoint x: 616, startPoint y: 503, endPoint x: 656, endPoint y: 507, distance: 39.4
click at [616, 503] on button "Сохранить и пересчитать" at bounding box center [608, 513] width 115 height 21
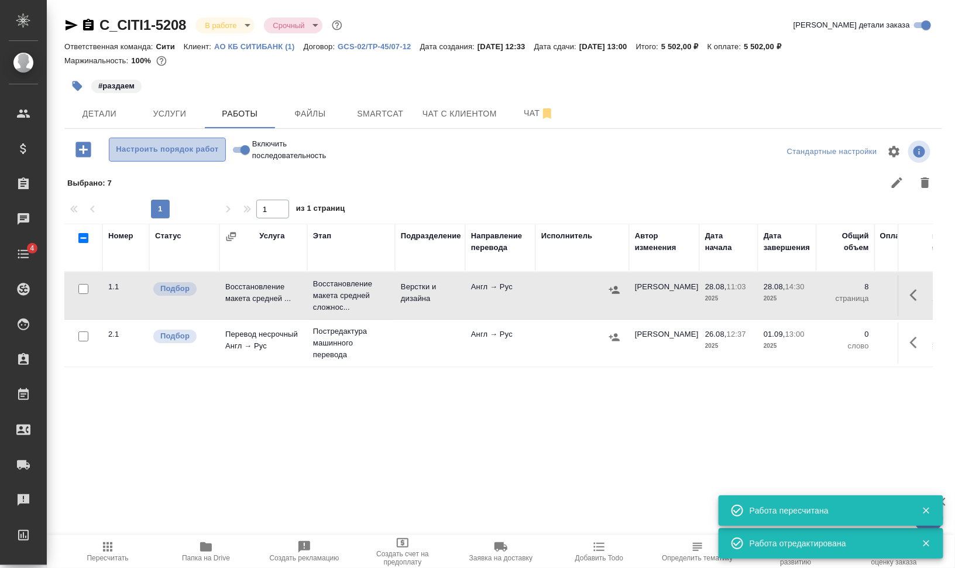
click at [190, 156] on span "Настроить порядок работ" at bounding box center [167, 149] width 104 height 13
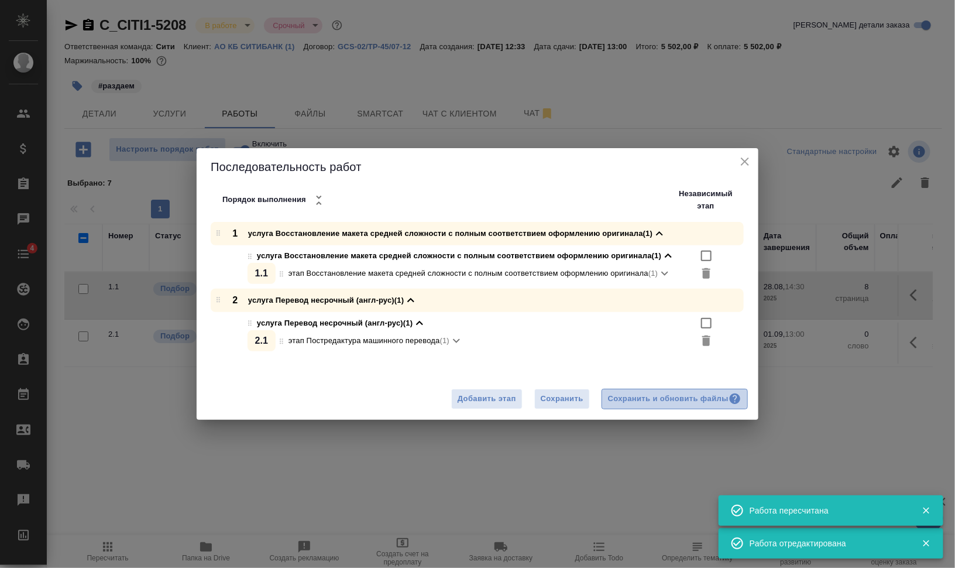
click at [671, 400] on div "Сохранить и обновить файлы" at bounding box center [674, 398] width 133 height 13
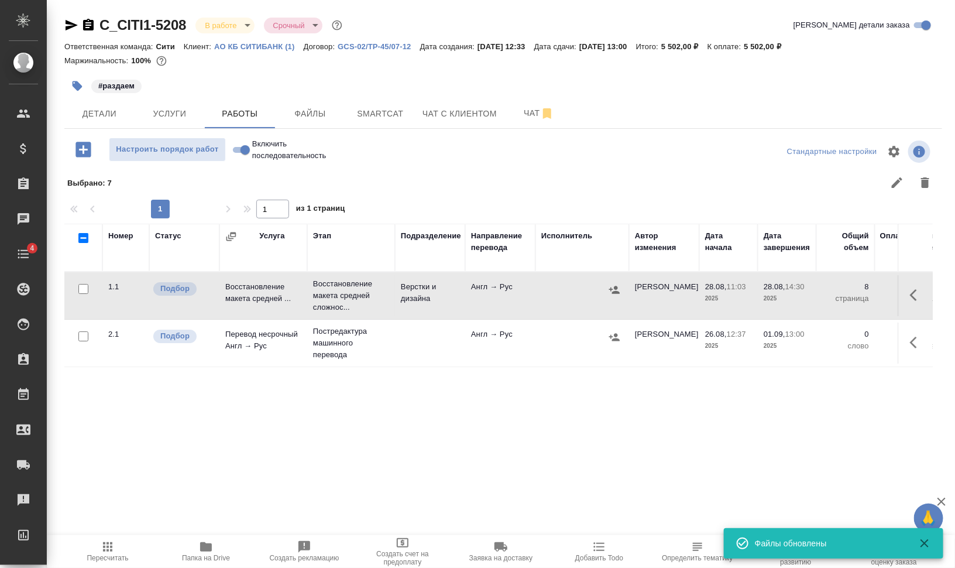
click at [77, 84] on icon "button" at bounding box center [78, 86] width 10 height 10
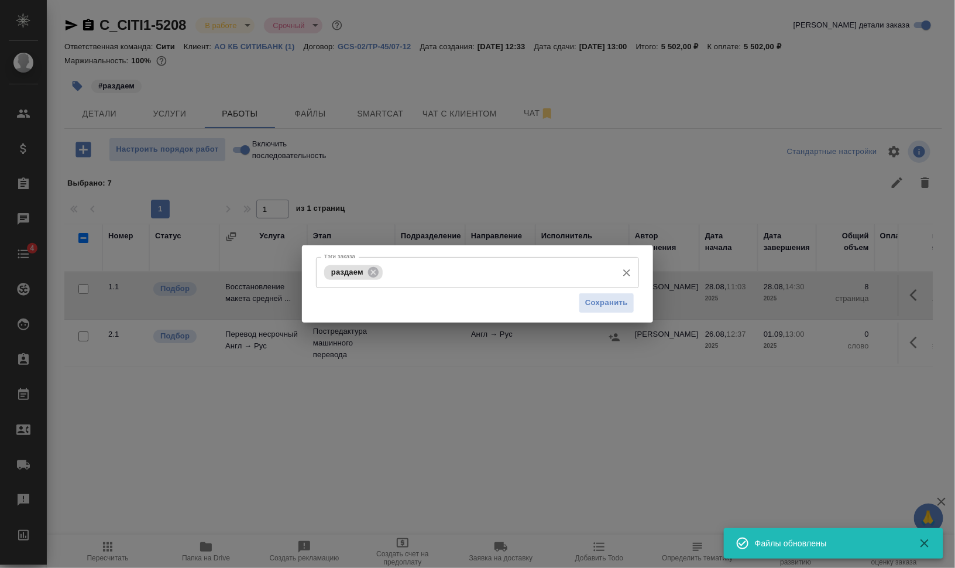
click at [495, 269] on input "Тэги заказа" at bounding box center [499, 272] width 226 height 20
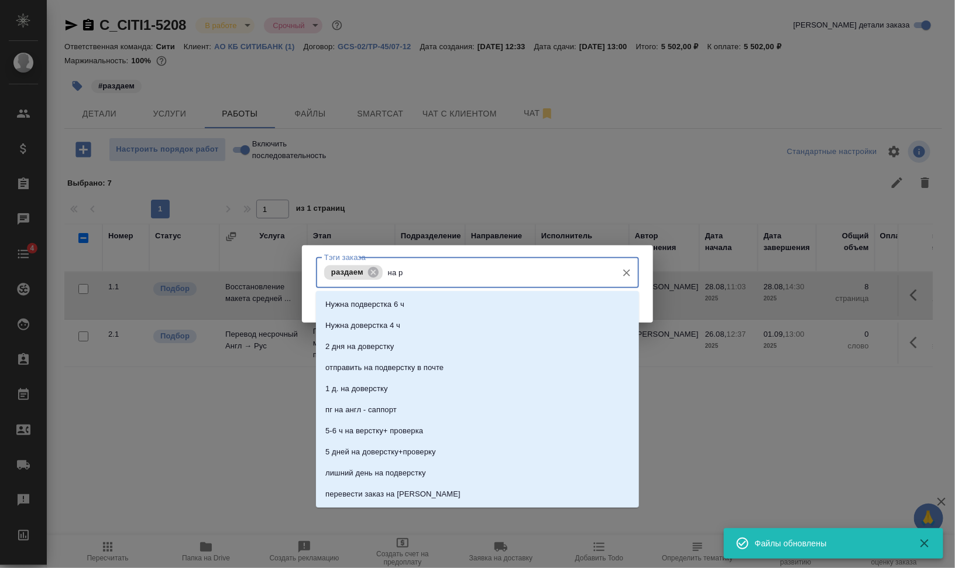
type input "на ра"
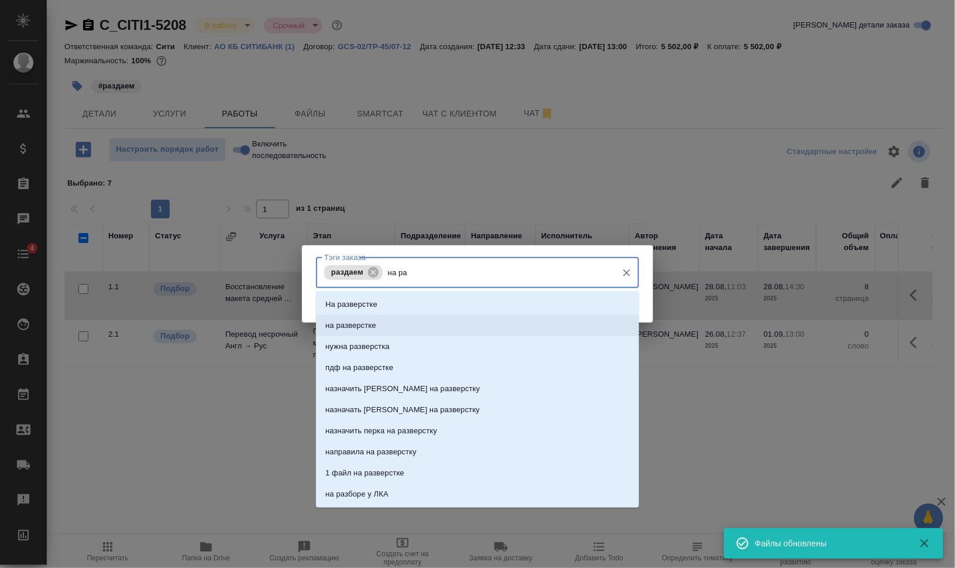
click at [428, 322] on li "на разверстке" at bounding box center [477, 325] width 323 height 21
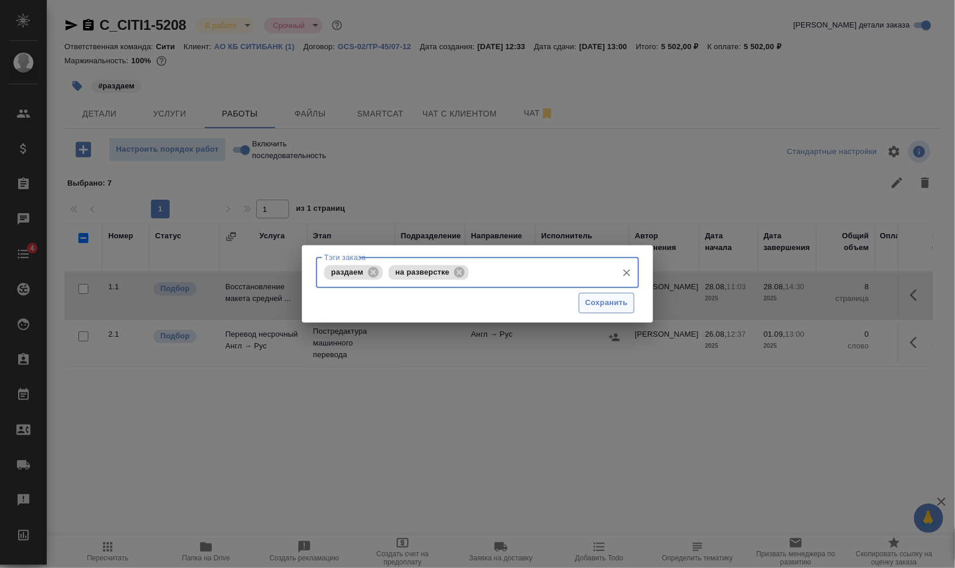
click at [613, 300] on span "Сохранить" at bounding box center [606, 302] width 43 height 13
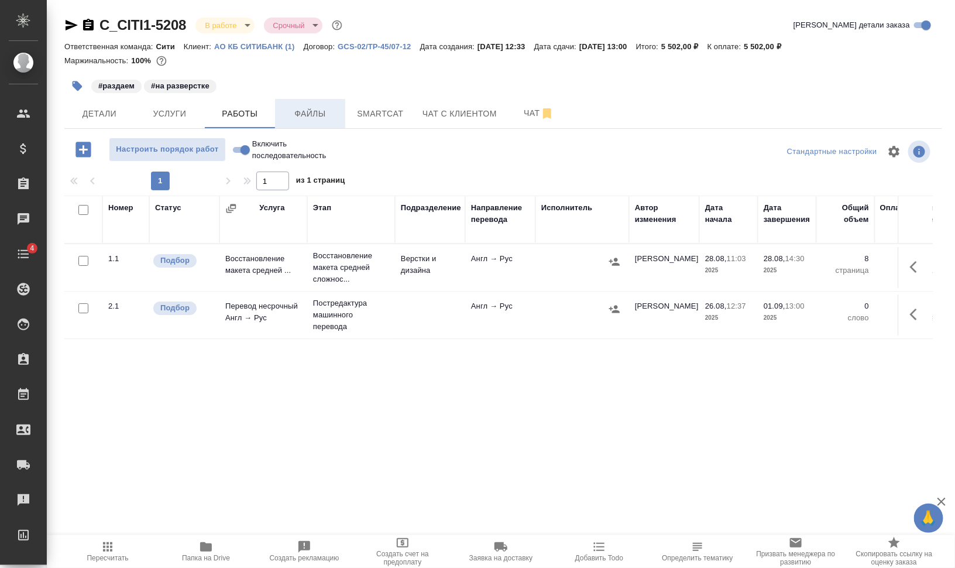
click at [289, 112] on span "Файлы" at bounding box center [310, 114] width 56 height 15
click at [243, 113] on span "Работы" at bounding box center [240, 114] width 56 height 15
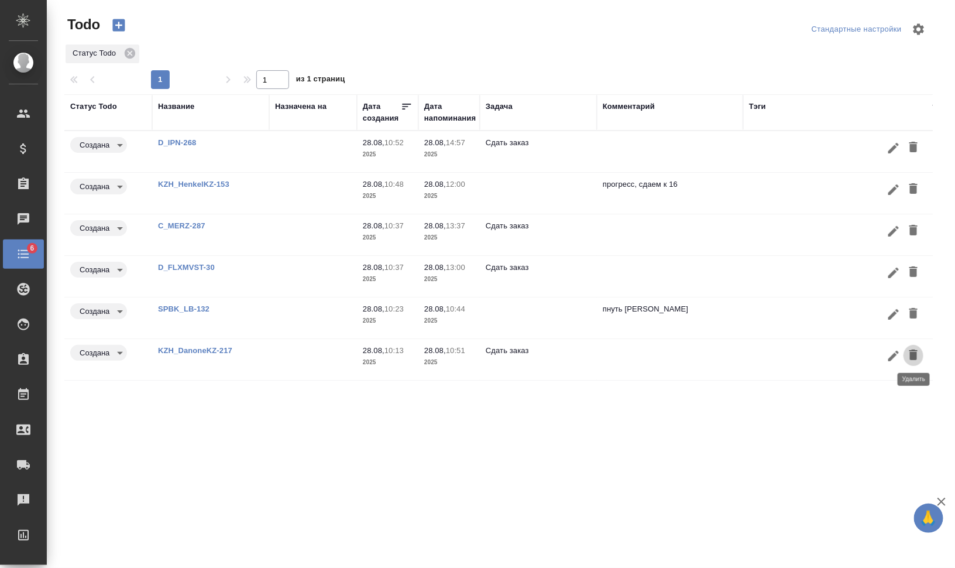
click at [913, 352] on icon "button" at bounding box center [914, 354] width 8 height 11
click at [914, 308] on icon "button" at bounding box center [914, 313] width 8 height 11
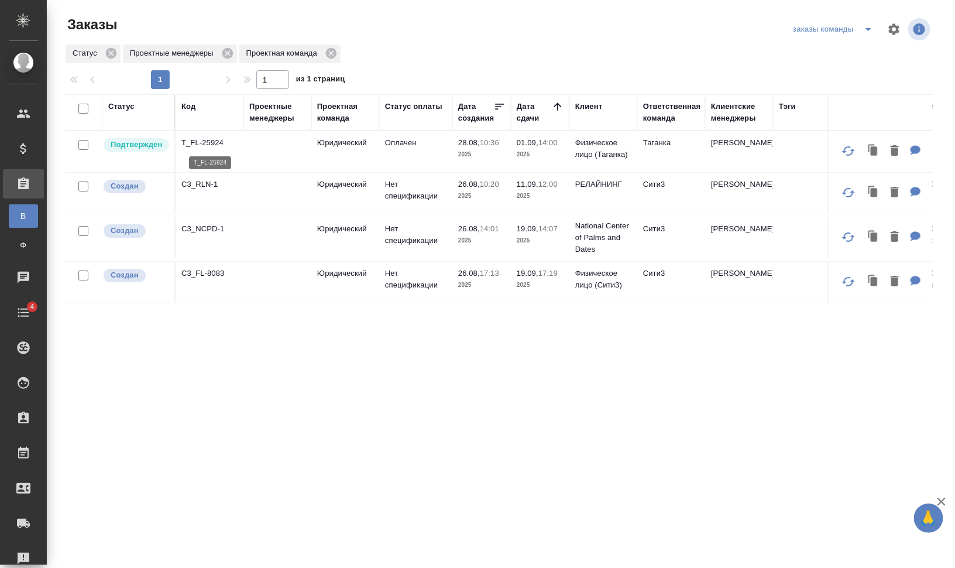
click at [200, 144] on p "T_FL-25924" at bounding box center [209, 143] width 56 height 12
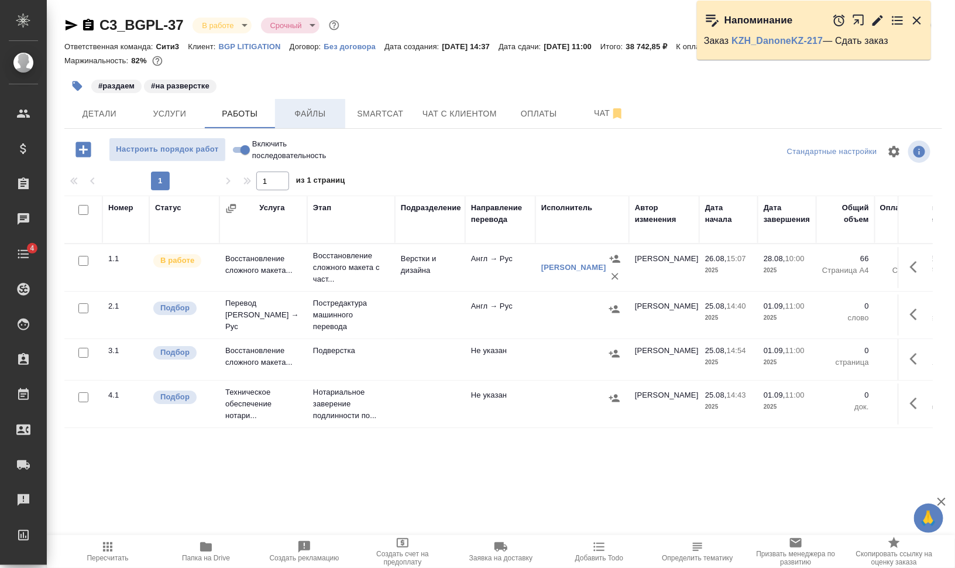
click at [308, 117] on span "Файлы" at bounding box center [310, 114] width 56 height 15
click at [242, 115] on span "Работы" at bounding box center [240, 114] width 56 height 15
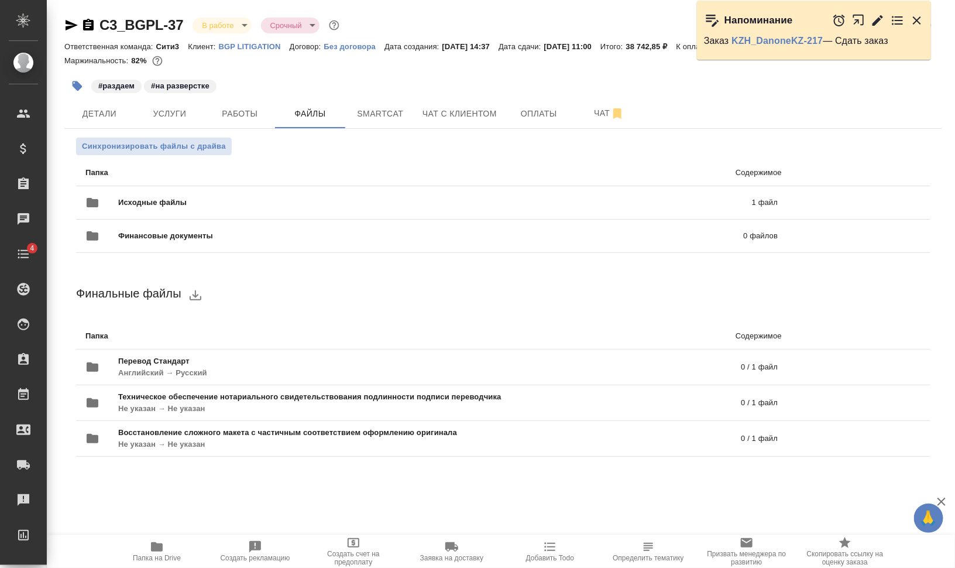
click at [915, 20] on icon "button" at bounding box center [917, 20] width 14 height 14
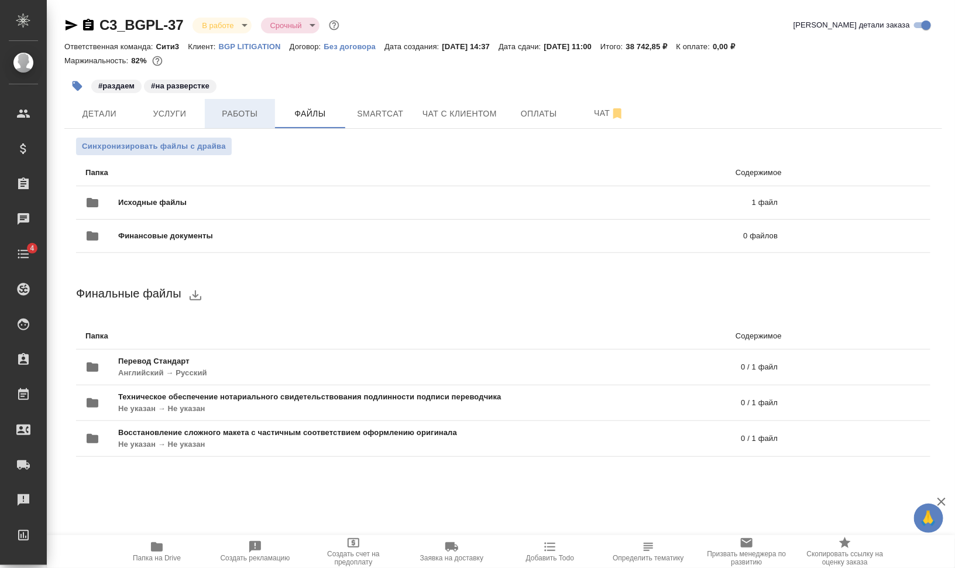
click at [228, 108] on span "Работы" at bounding box center [240, 114] width 56 height 15
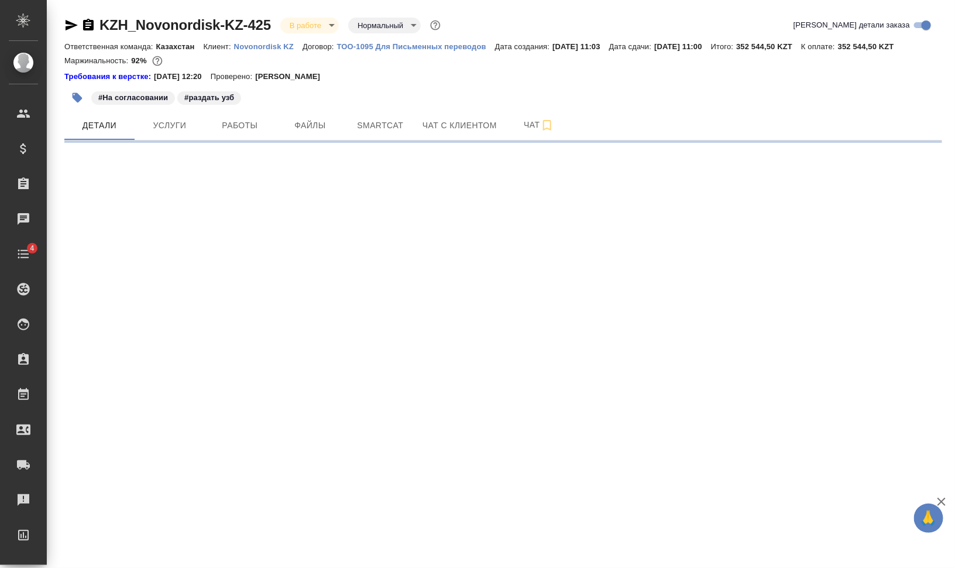
select select "RU"
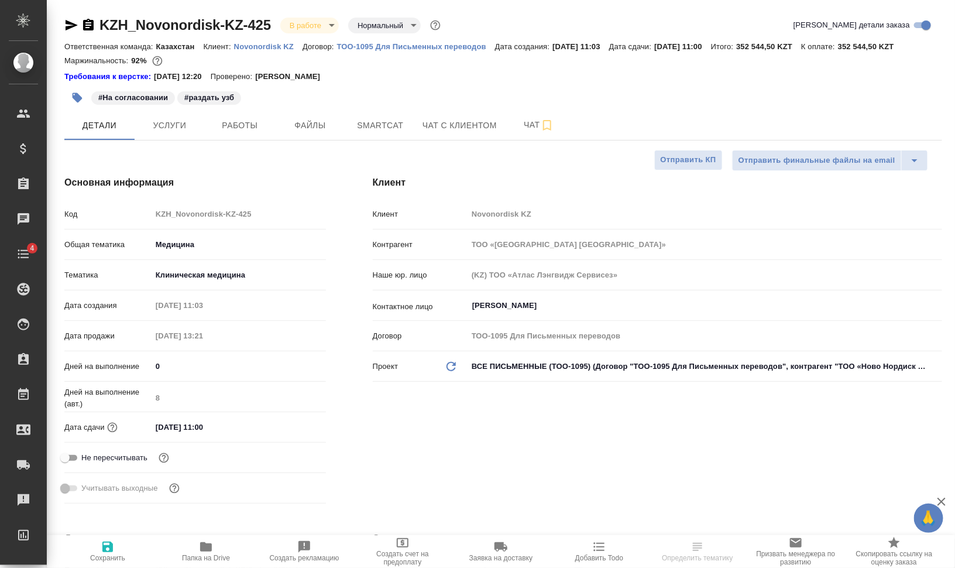
type textarea "x"
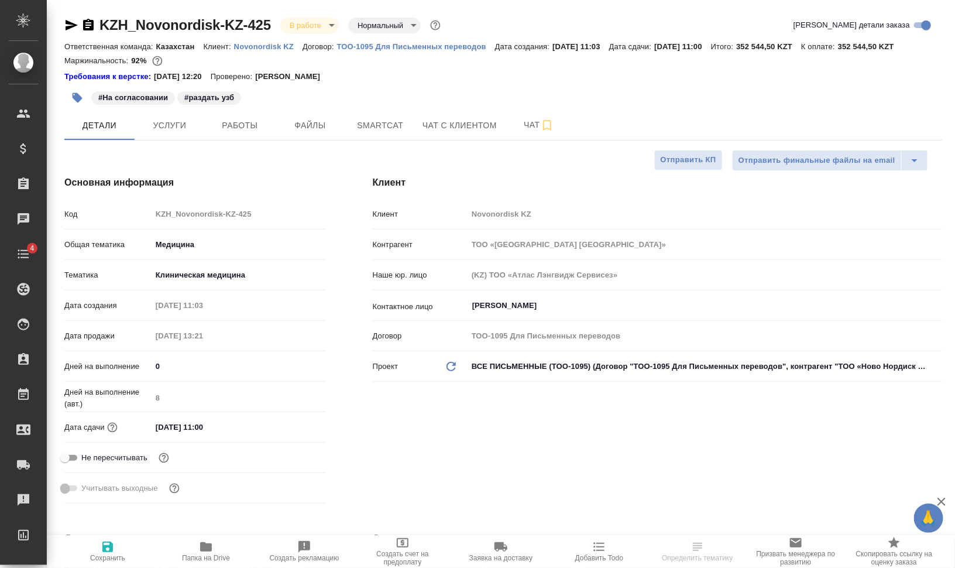
type textarea "x"
click at [91, 26] on icon "button" at bounding box center [88, 25] width 11 height 12
type textarea "x"
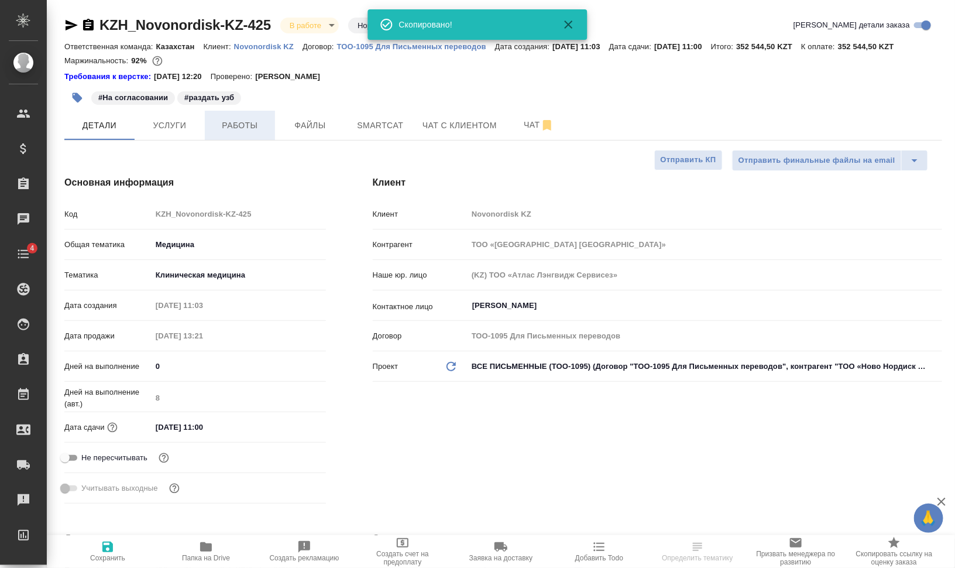
click at [239, 121] on span "Работы" at bounding box center [240, 125] width 56 height 15
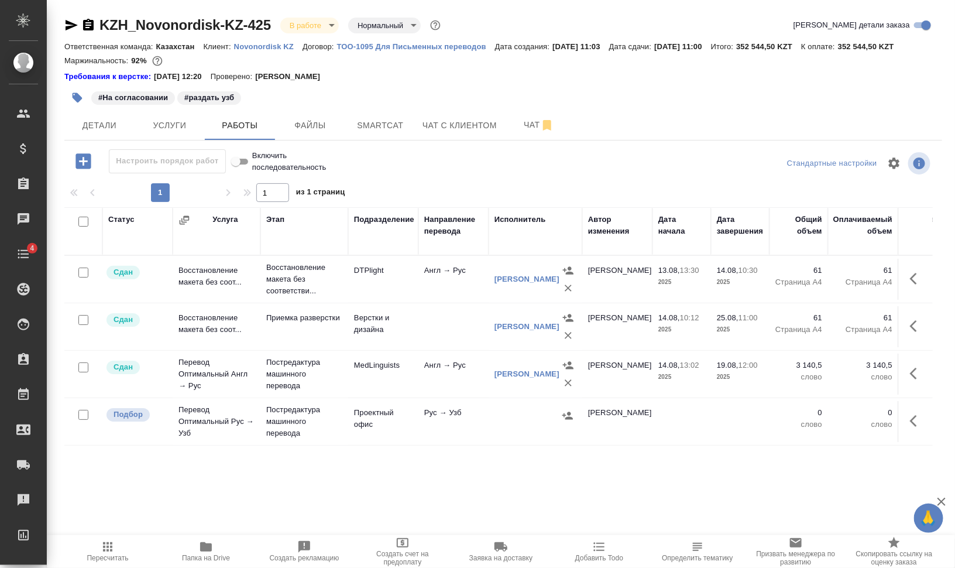
click at [718, 167] on div "Стандартные настройки" at bounding box center [791, 163] width 283 height 28
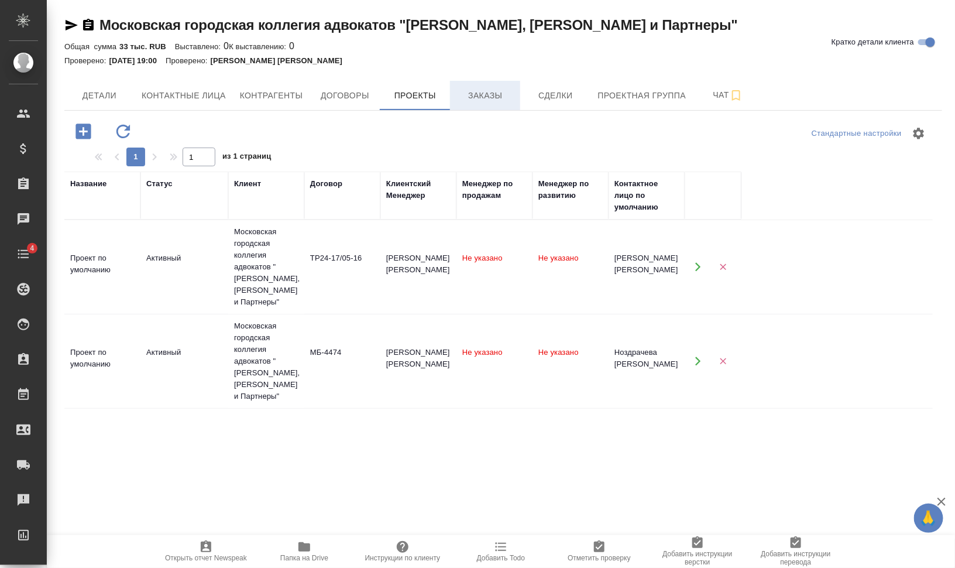
click at [505, 90] on span "Заказы" at bounding box center [485, 95] width 56 height 15
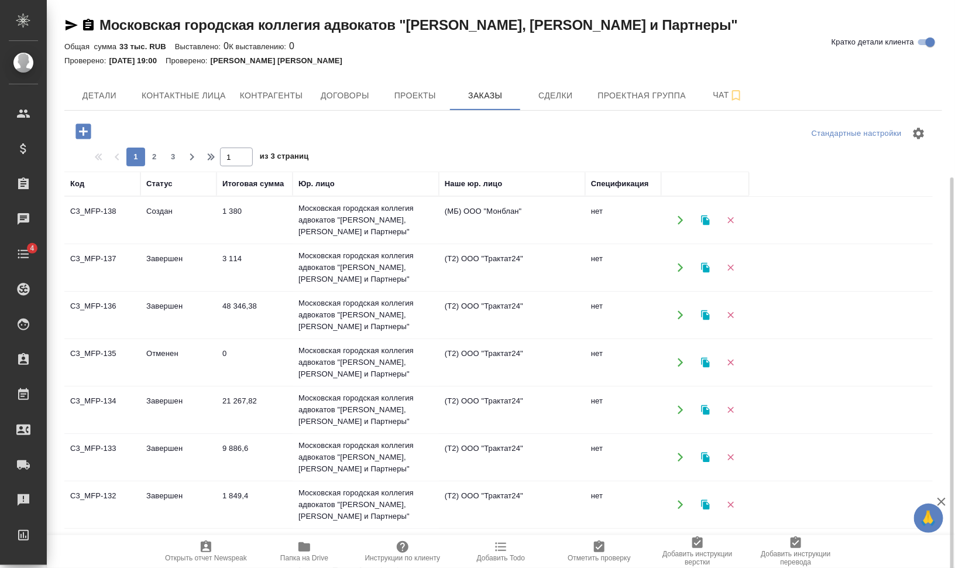
scroll to position [95, 0]
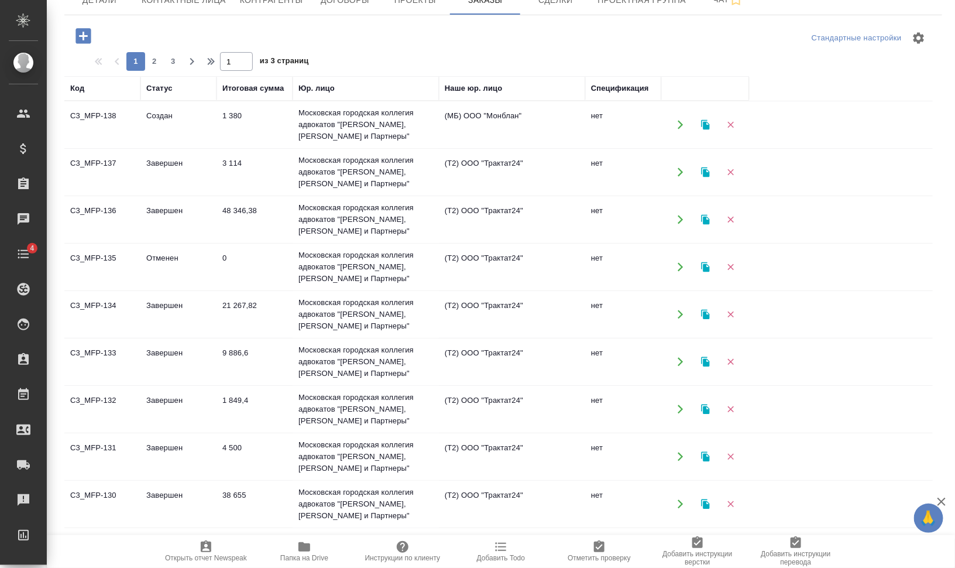
click at [171, 203] on td "Завершен" at bounding box center [178, 219] width 76 height 41
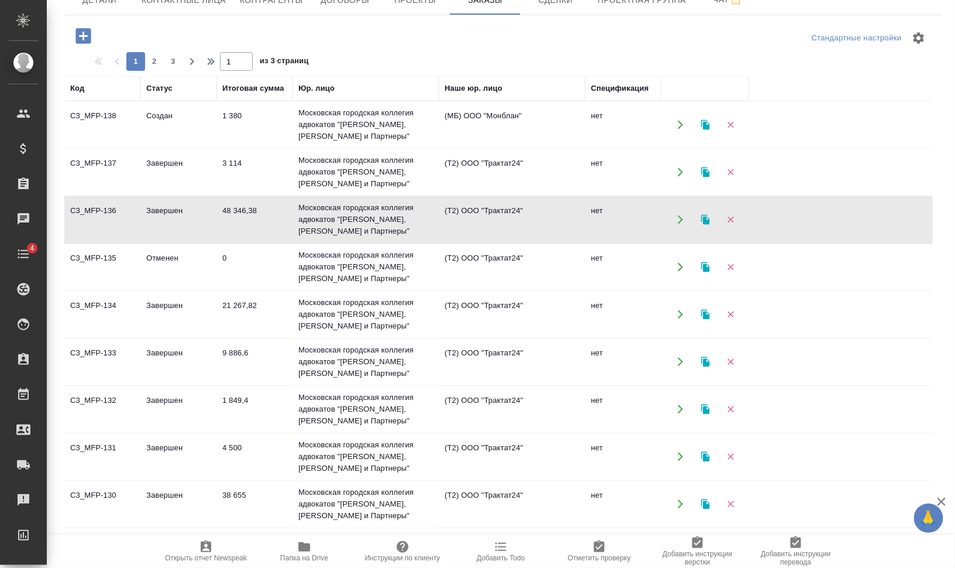
click at [171, 211] on td "Завершен" at bounding box center [178, 219] width 76 height 41
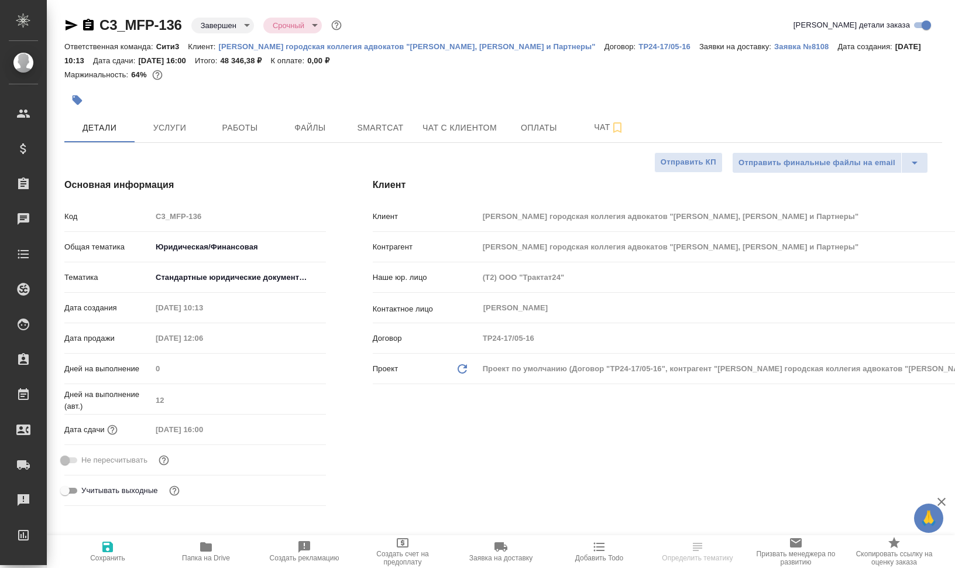
select select "RU"
click at [403, 128] on span "Smartcat" at bounding box center [380, 128] width 56 height 15
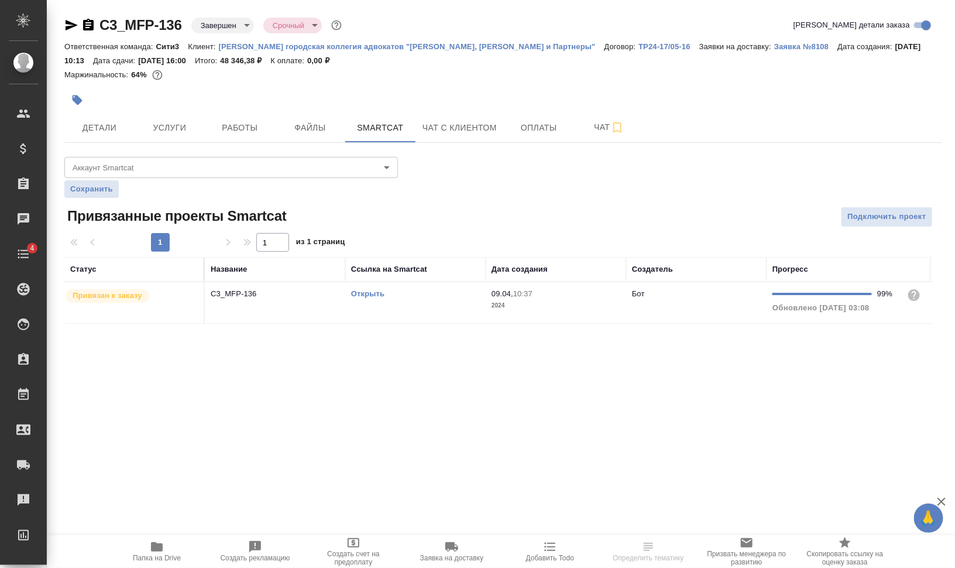
click at [370, 293] on link "Открыть" at bounding box center [367, 293] width 33 height 9
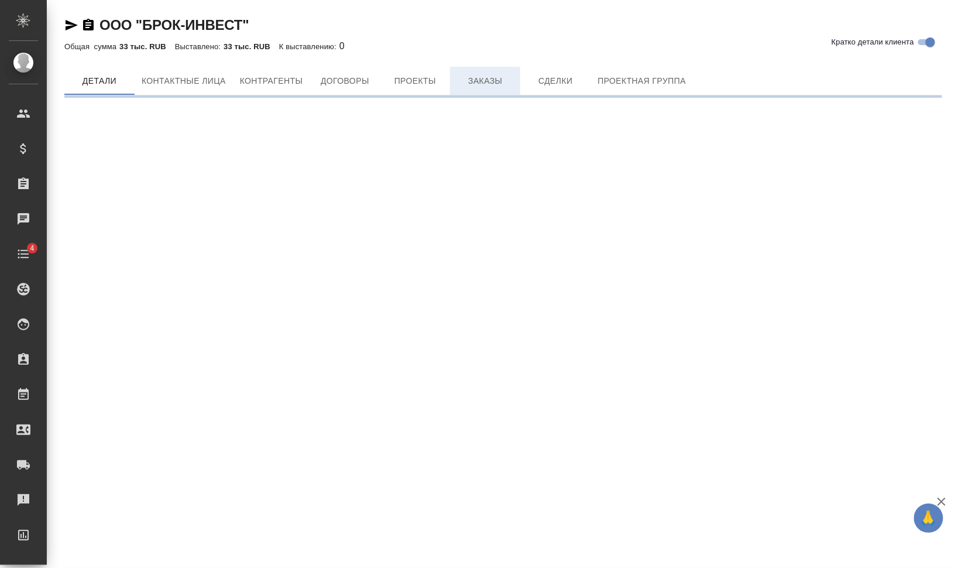
click at [472, 72] on button "Заказы" at bounding box center [485, 81] width 70 height 28
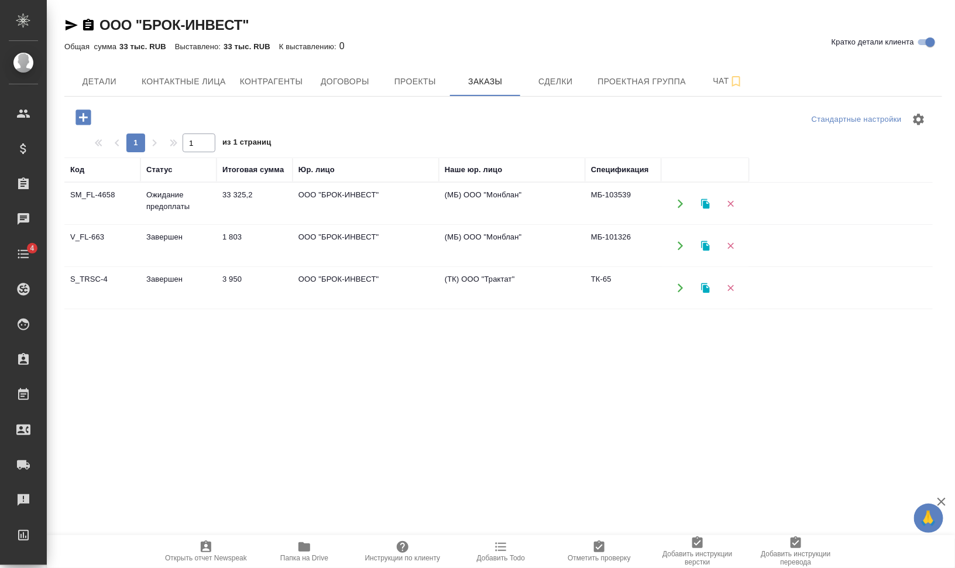
click at [160, 238] on td "Завершен" at bounding box center [178, 245] width 76 height 41
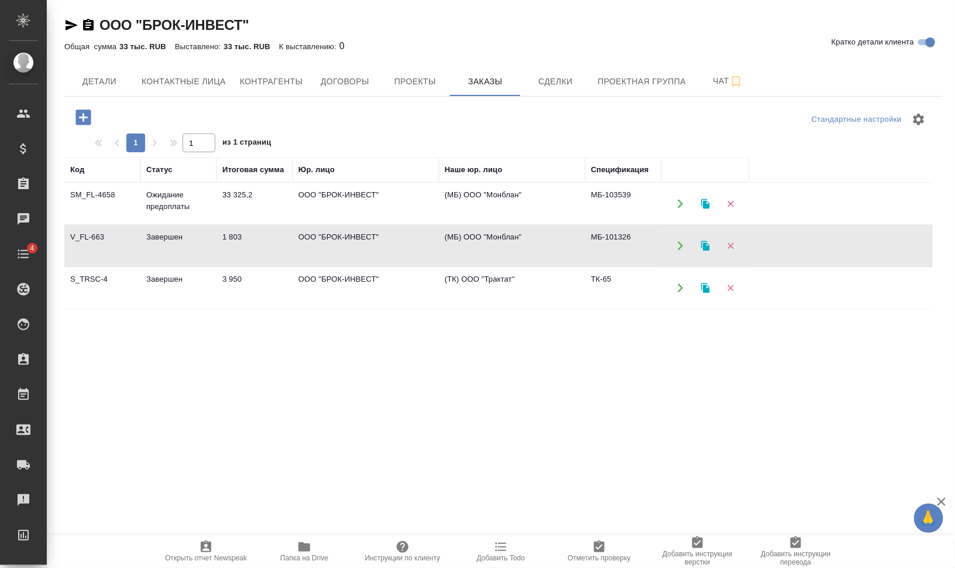
click at [170, 274] on td "Завершен" at bounding box center [178, 287] width 76 height 41
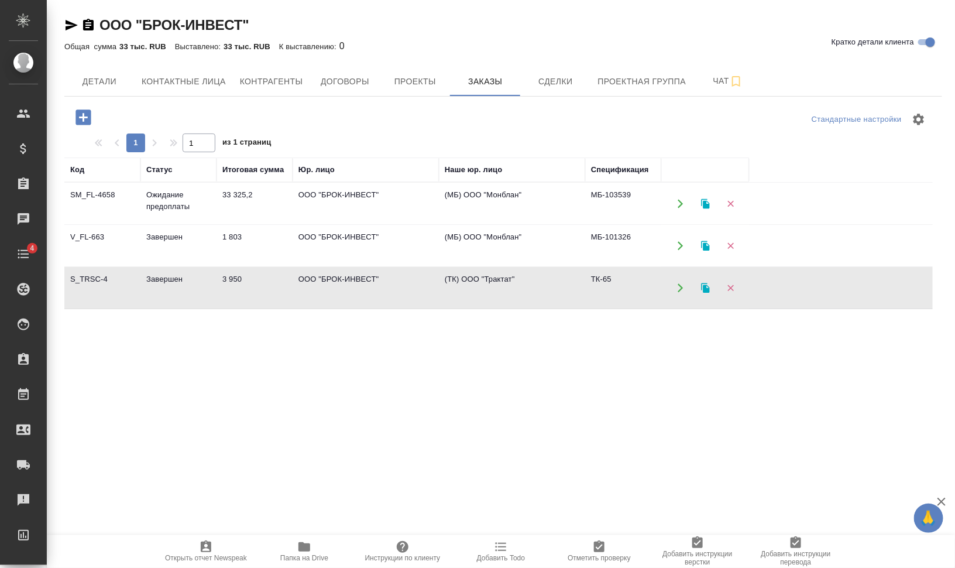
click at [179, 241] on td "Завершен" at bounding box center [178, 245] width 76 height 41
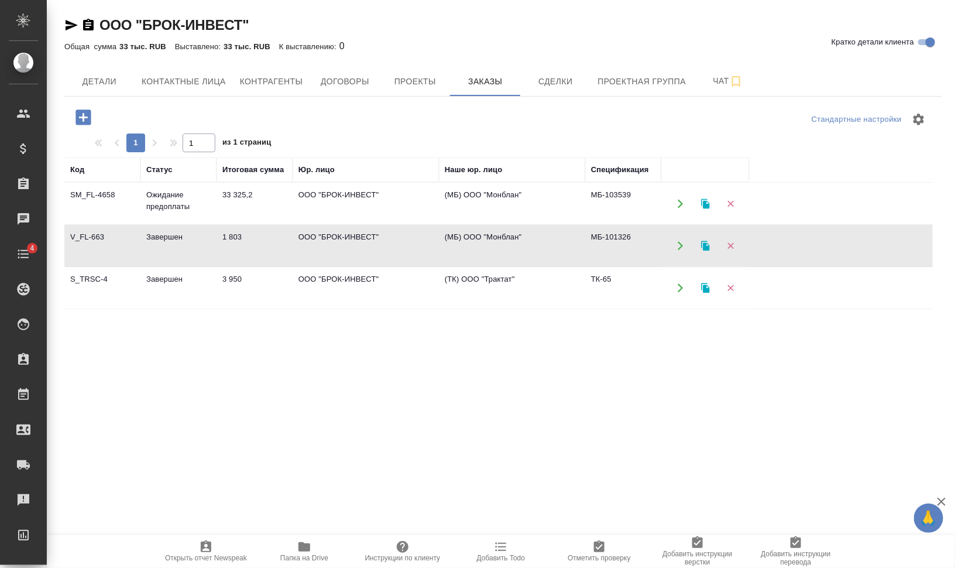
click at [175, 208] on td "Ожидание предоплаты" at bounding box center [178, 203] width 76 height 41
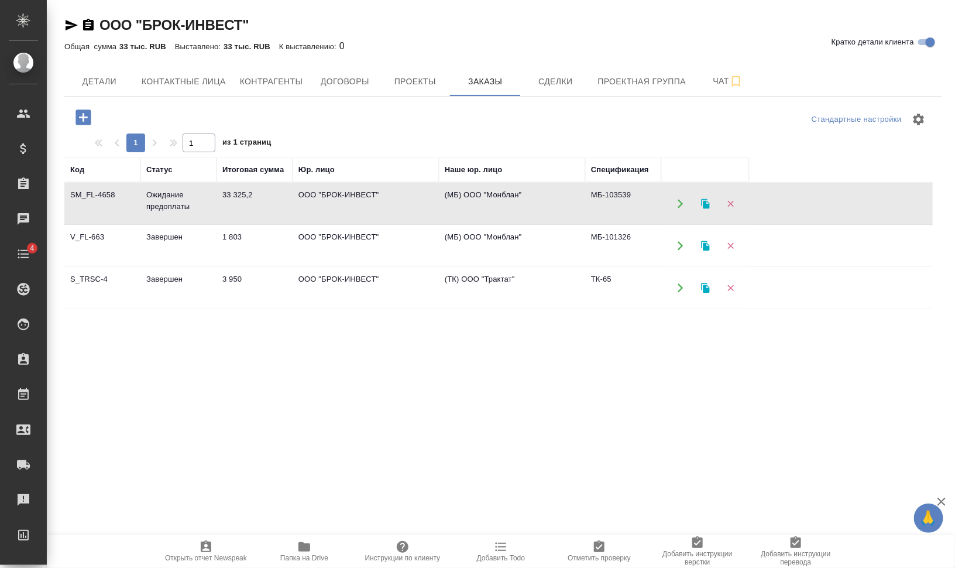
click at [196, 236] on td "Завершен" at bounding box center [178, 245] width 76 height 41
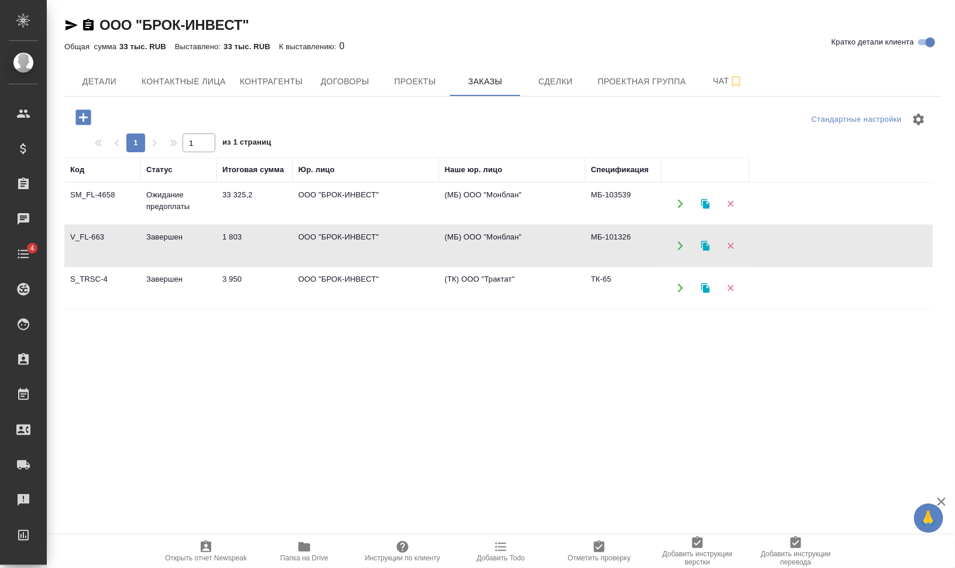
click at [200, 267] on td "Завершен" at bounding box center [178, 287] width 76 height 41
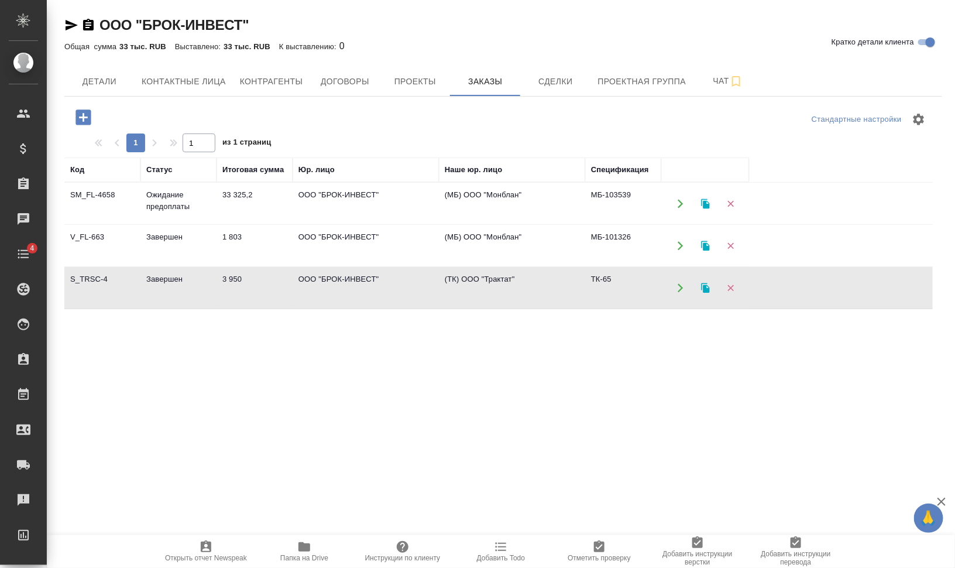
click at [202, 278] on td "Завершен" at bounding box center [178, 287] width 76 height 41
click at [407, 80] on span "Проекты" at bounding box center [415, 81] width 56 height 15
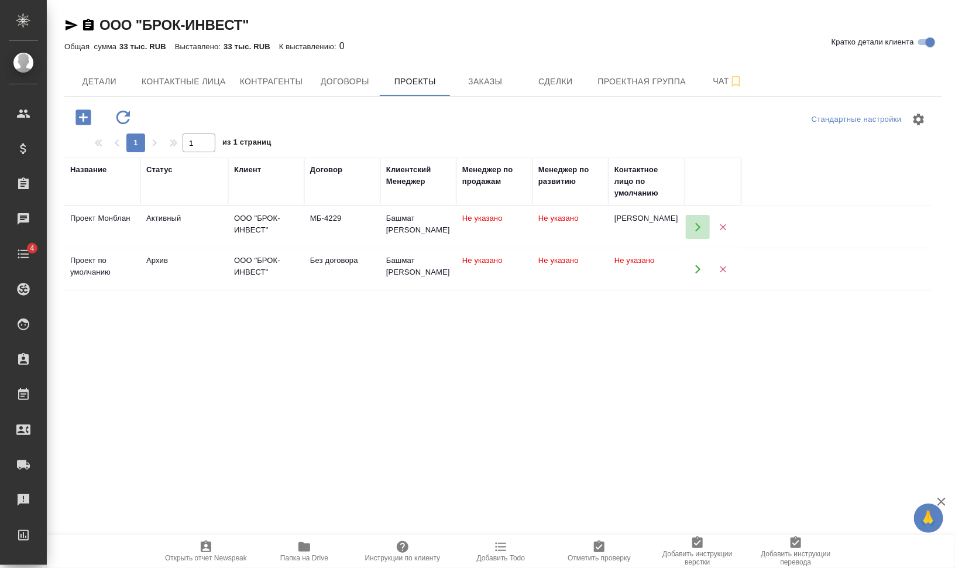
click at [695, 223] on icon "button" at bounding box center [698, 227] width 11 height 11
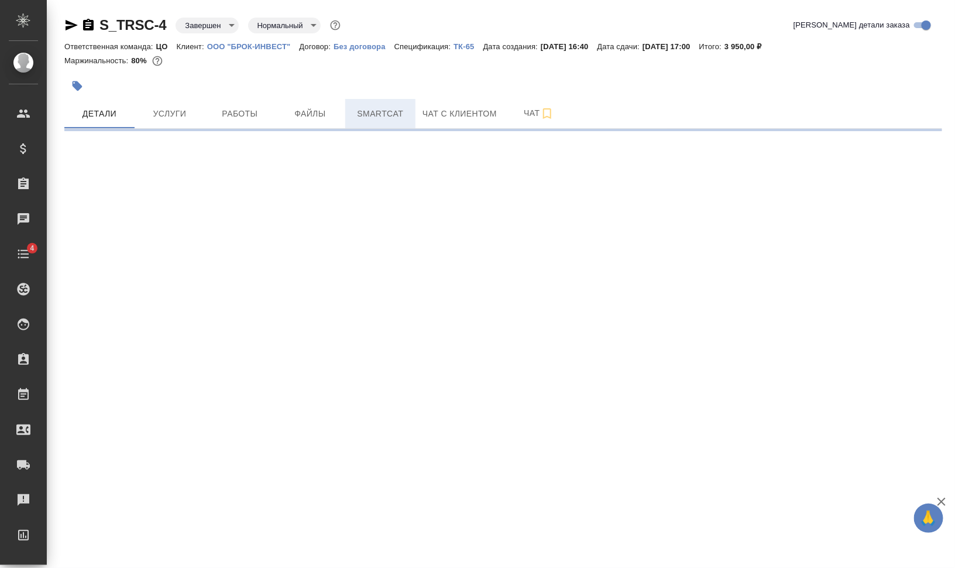
select select "RU"
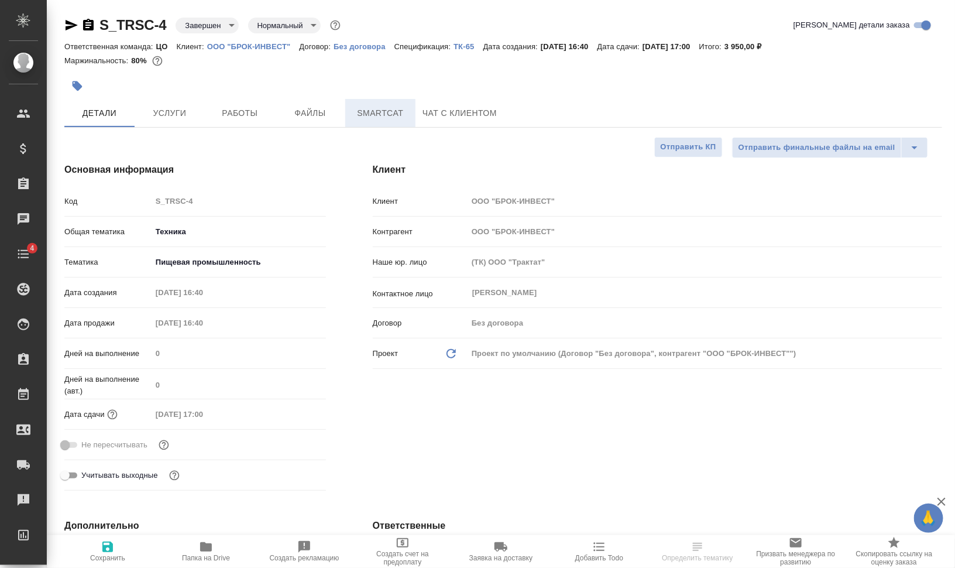
type textarea "x"
click at [389, 115] on span "Smartcat" at bounding box center [380, 113] width 56 height 15
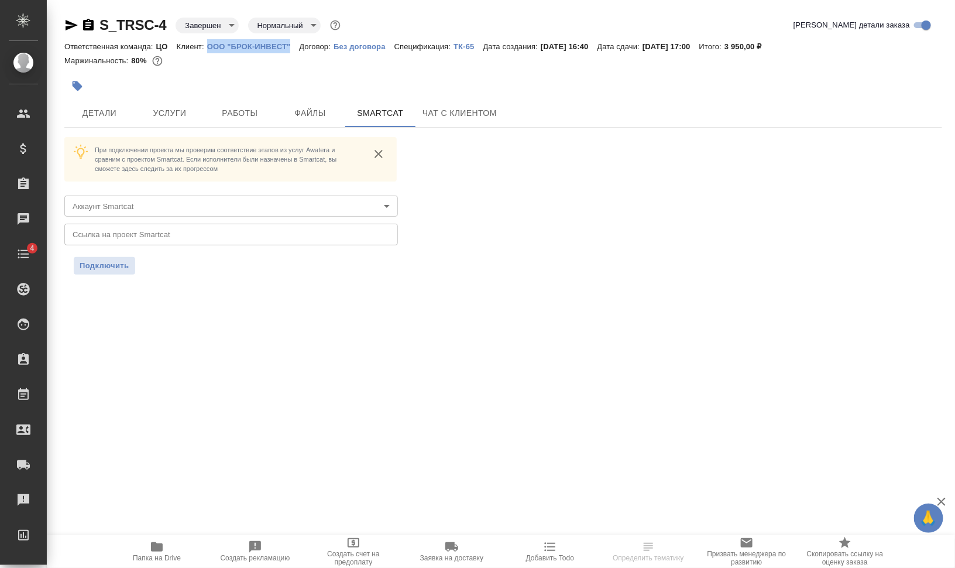
drag, startPoint x: 207, startPoint y: 46, endPoint x: 290, endPoint y: 44, distance: 83.1
click at [290, 44] on div "Ответственная команда: ЦО Клиент: ООО "БРОК-ИНВЕСТ" Договор: Без договора Специ…" at bounding box center [503, 46] width 878 height 14
copy p "ООО "БРОК-ИНВЕСТ""
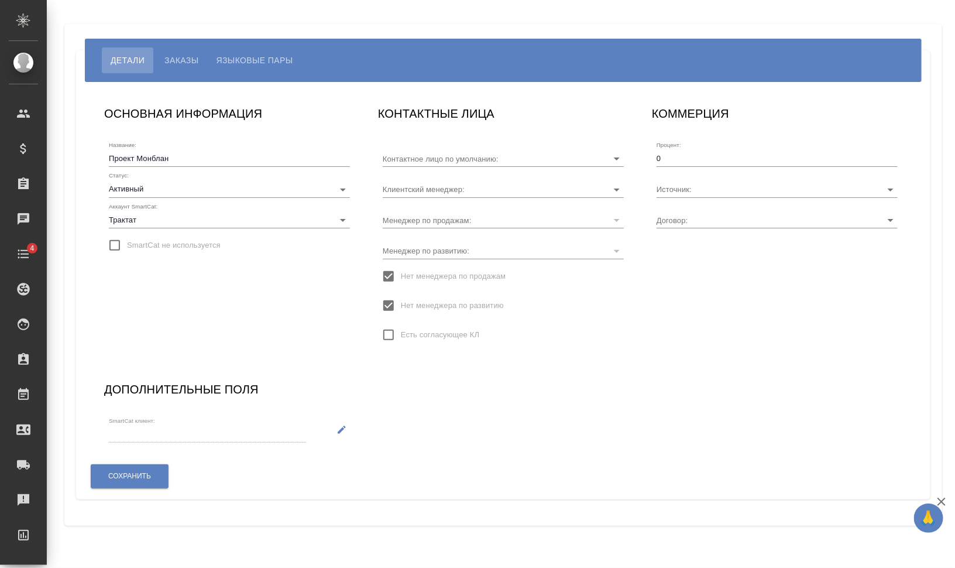
type input "[PERSON_NAME]"
type input "Башмат [PERSON_NAME]"
type input "МБ-4229"
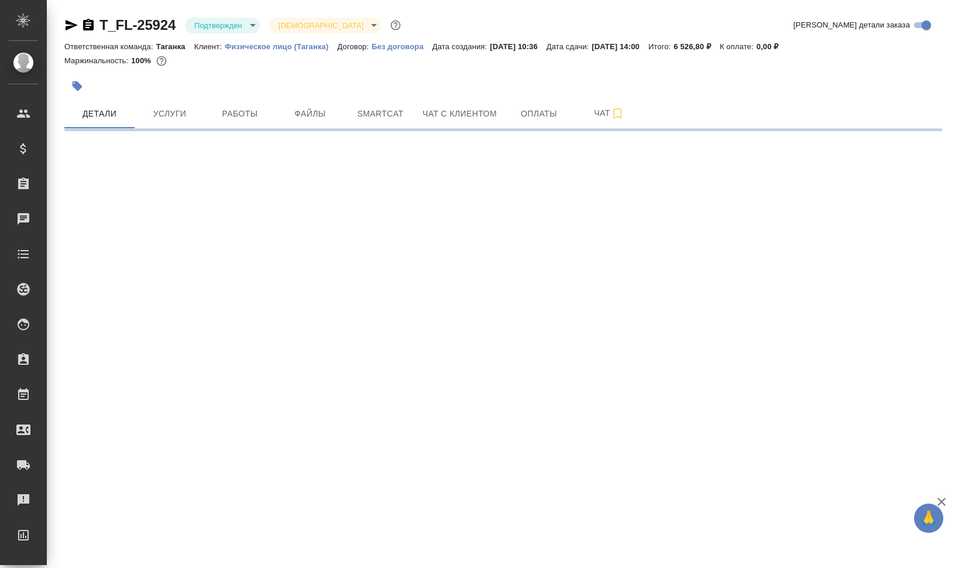
select select "RU"
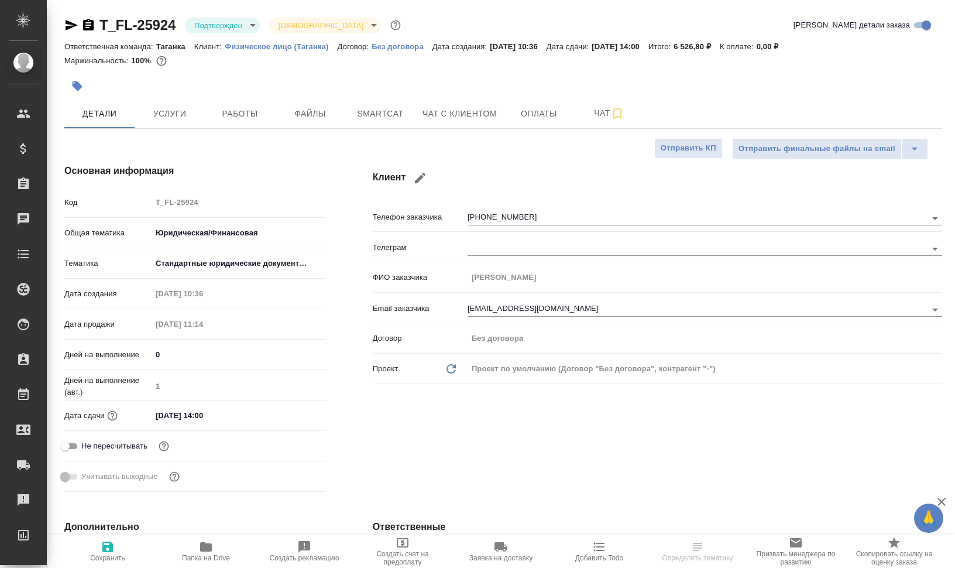
type textarea "x"
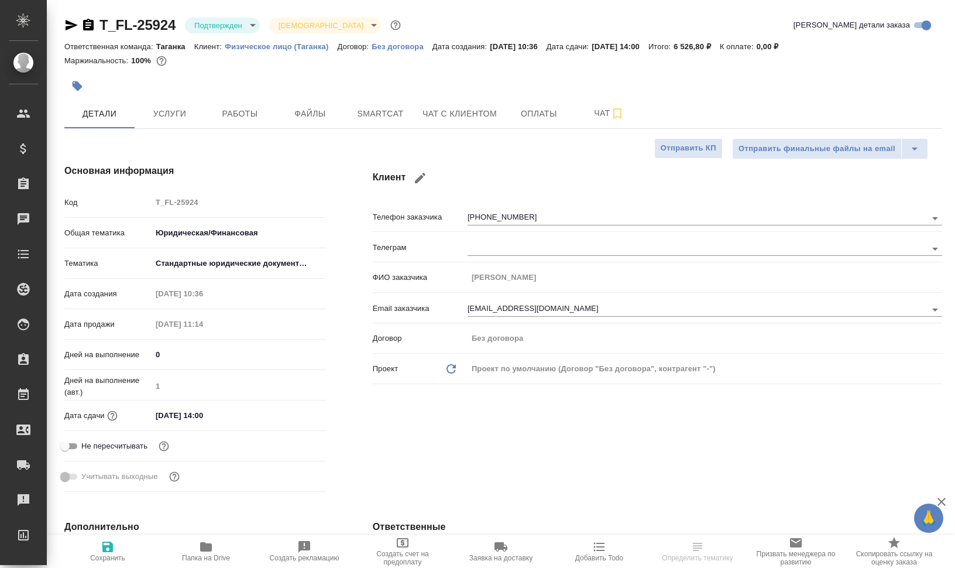
type textarea "x"
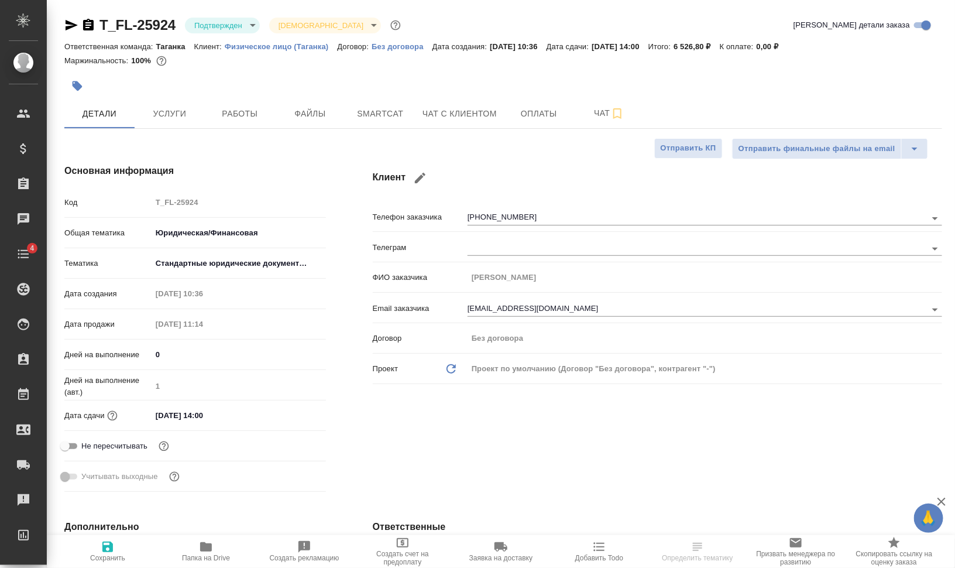
type textarea "x"
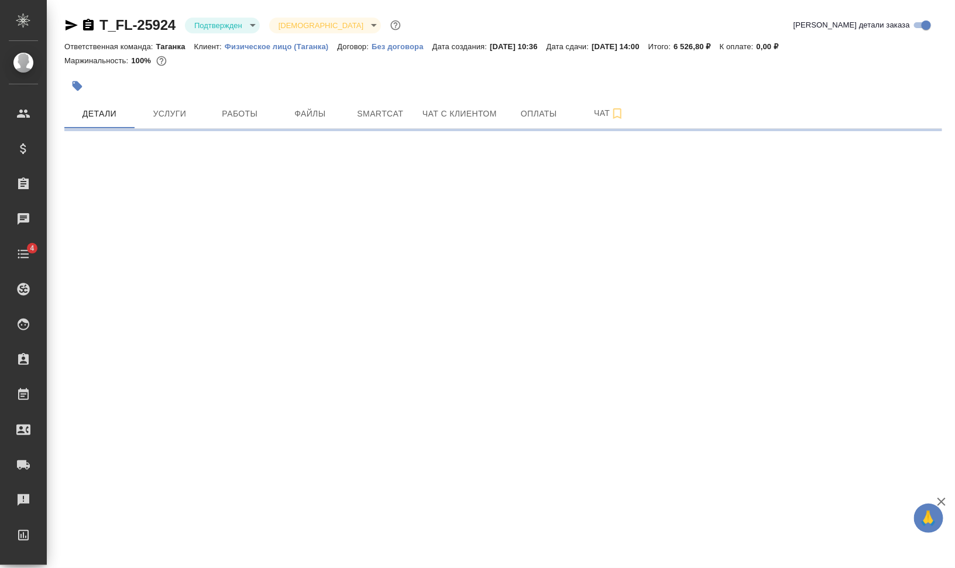
select select "RU"
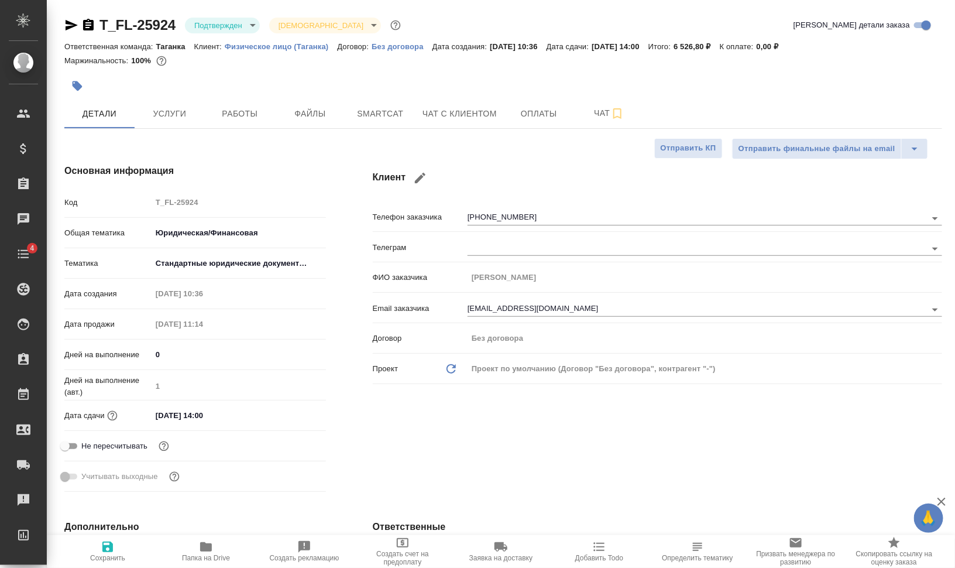
type textarea "x"
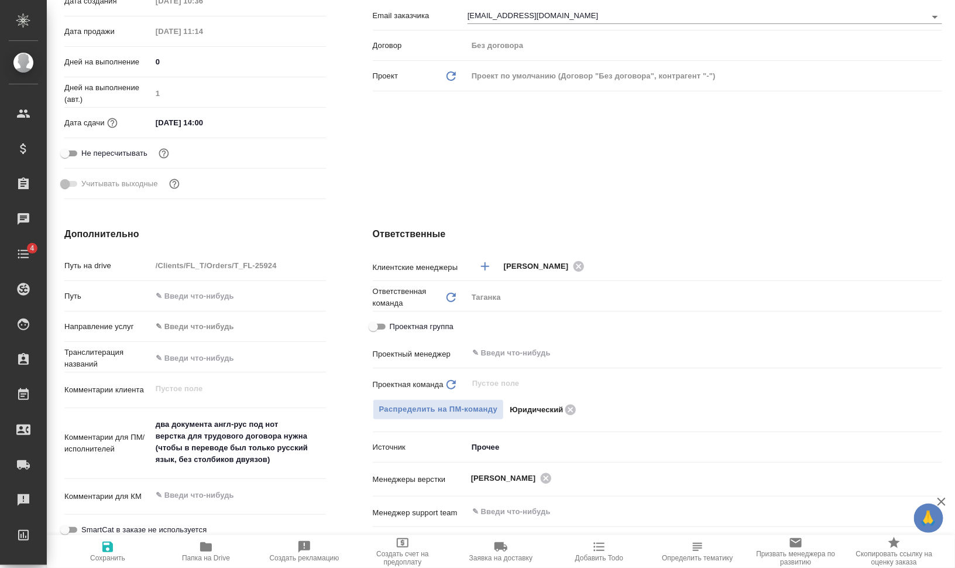
click at [194, 560] on span "Папка на Drive" at bounding box center [206, 558] width 48 height 8
type textarea "x"
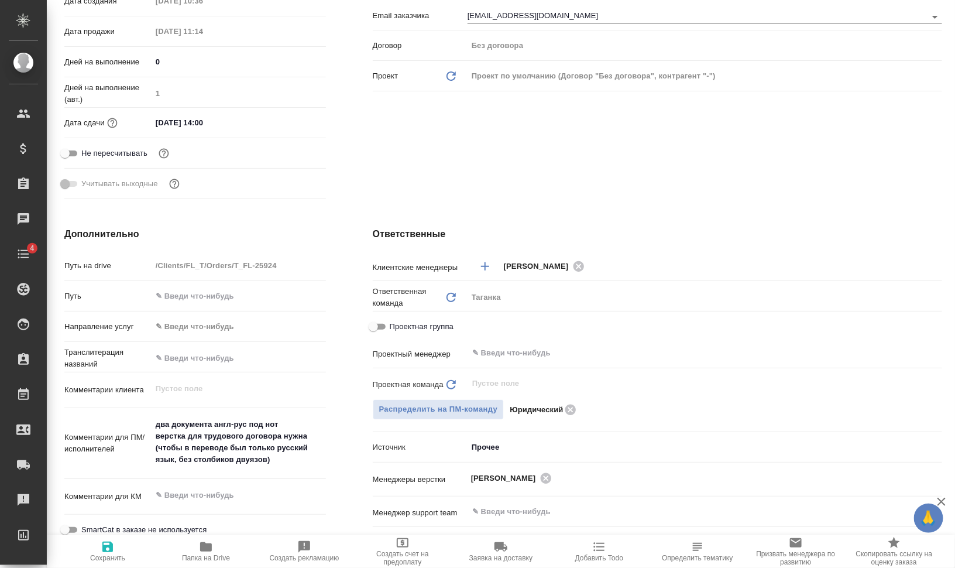
type textarea "x"
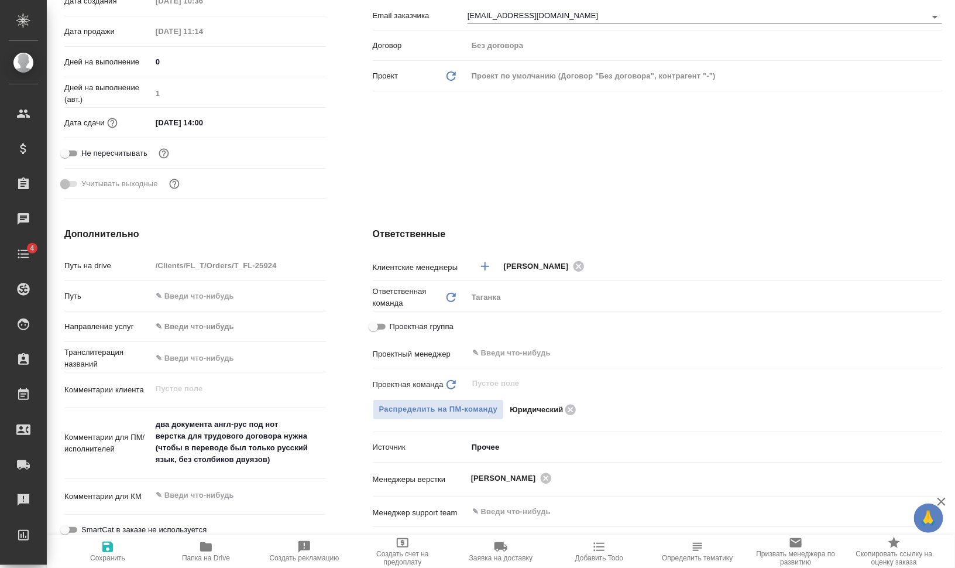
type textarea "x"
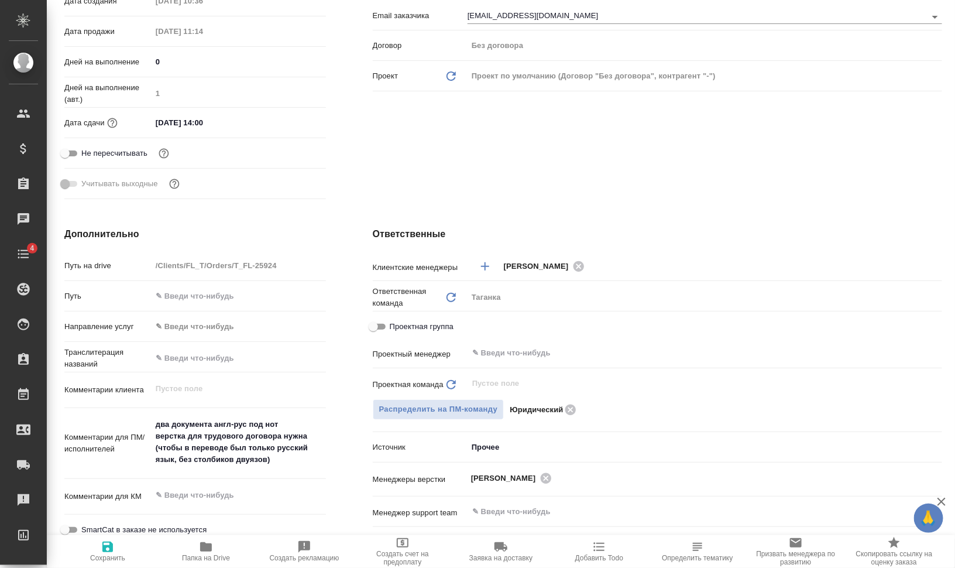
type textarea "x"
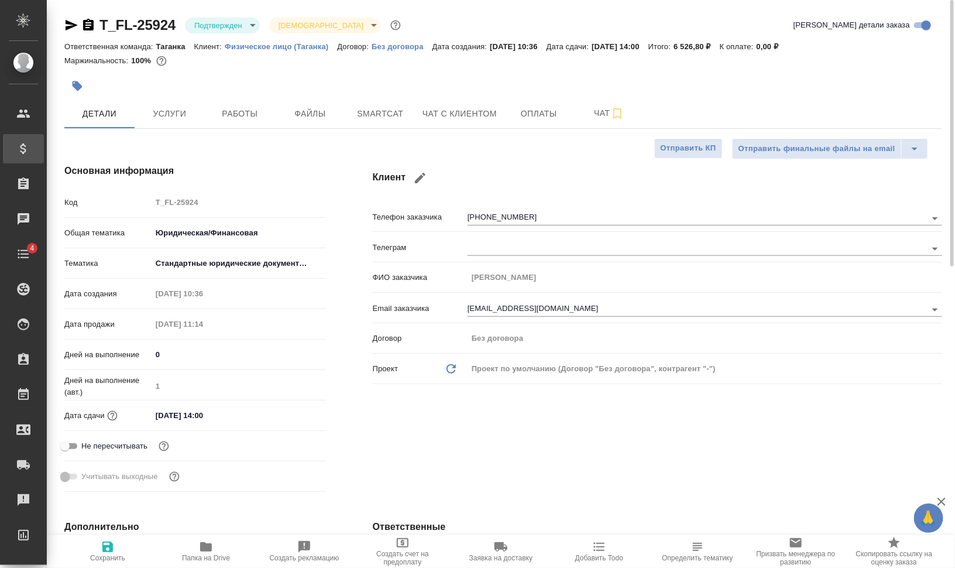
type textarea "x"
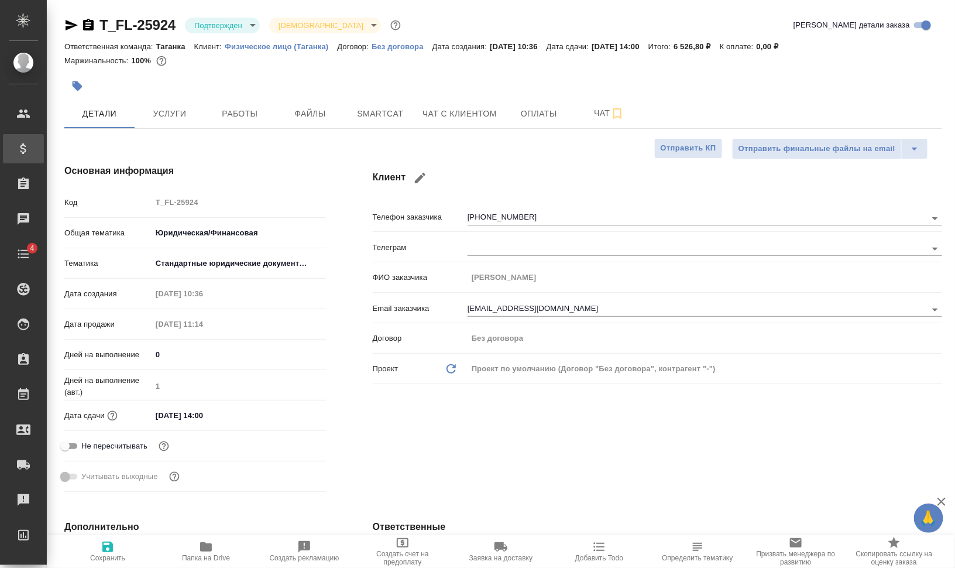
type textarea "x"
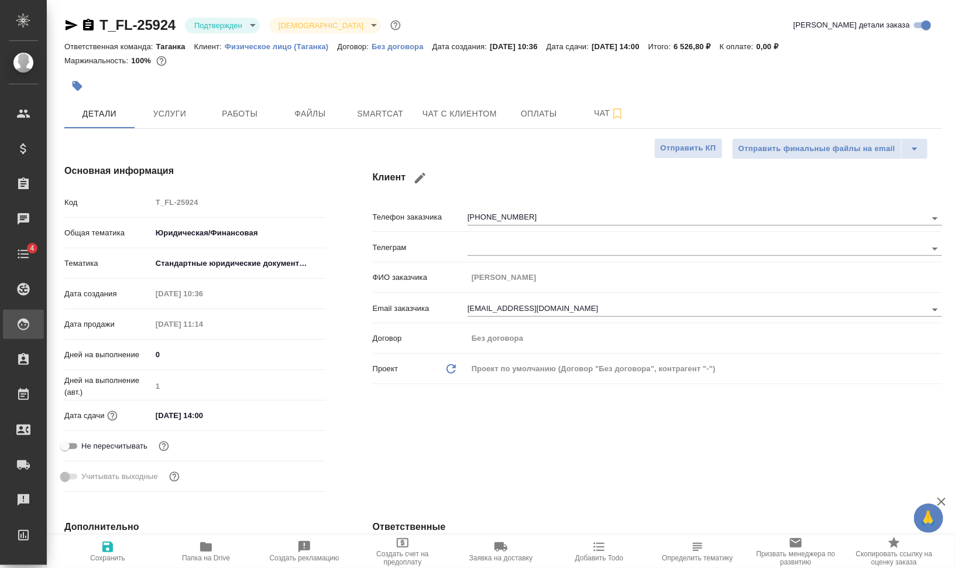
type textarea "x"
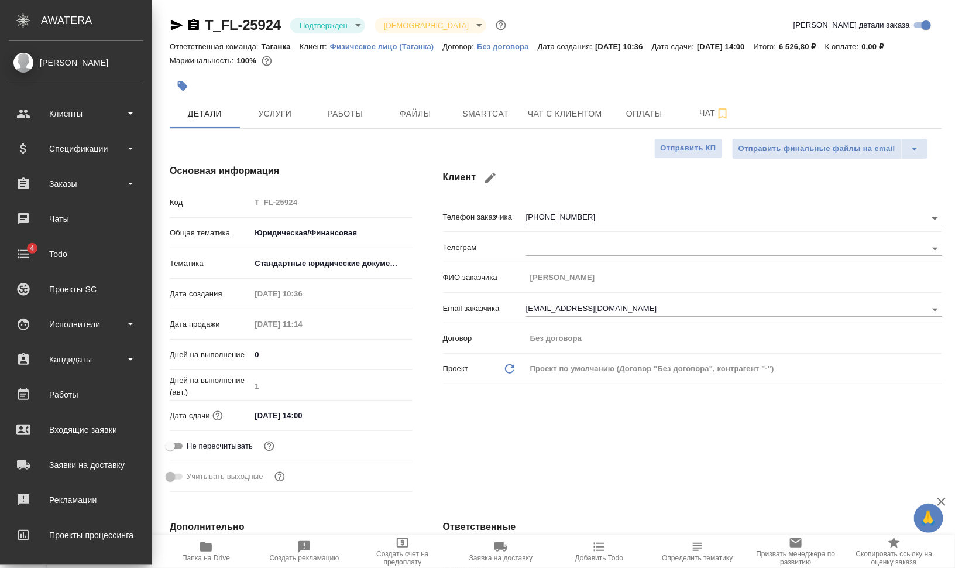
type textarea "x"
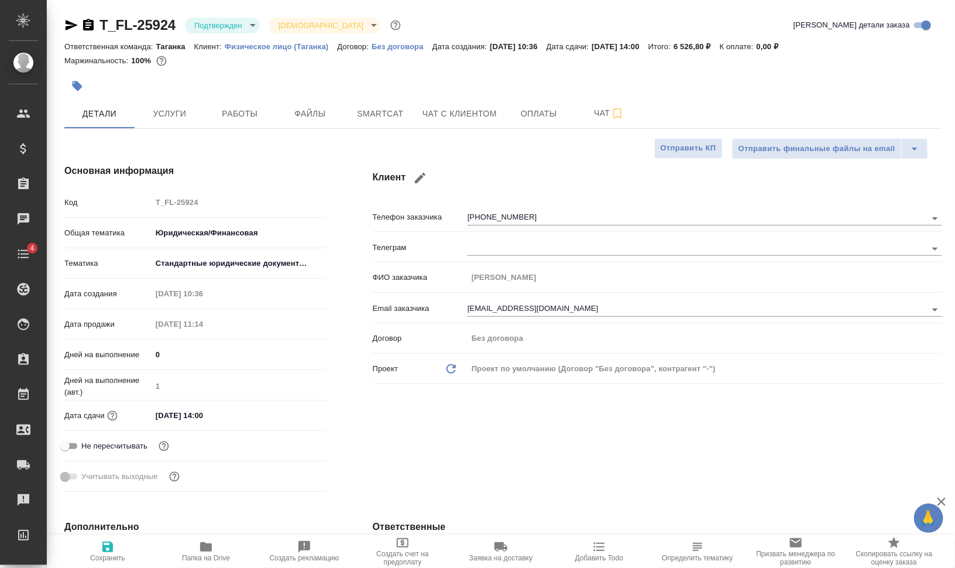
type textarea "x"
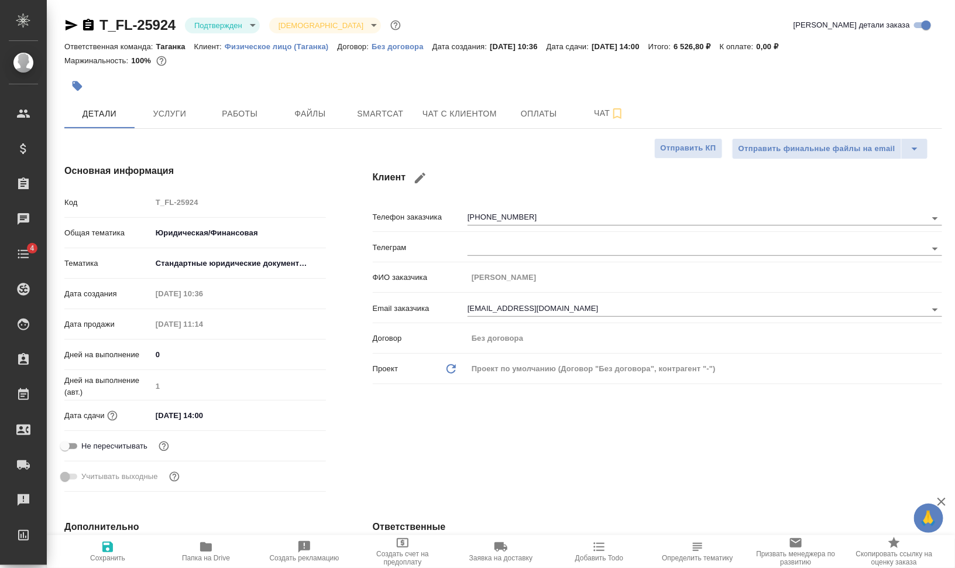
type textarea "x"
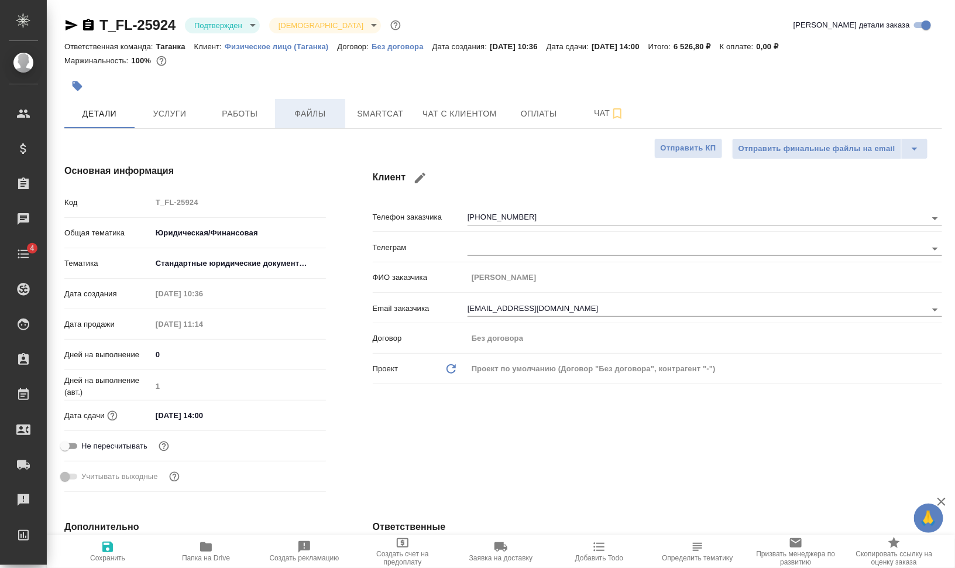
type textarea "x"
click at [244, 31] on body "🙏 .cls-1 fill:#fff; AWATERA Валеев Динар Клиенты Спецификации Заказы 0 Чаты 4 T…" at bounding box center [477, 331] width 955 height 662
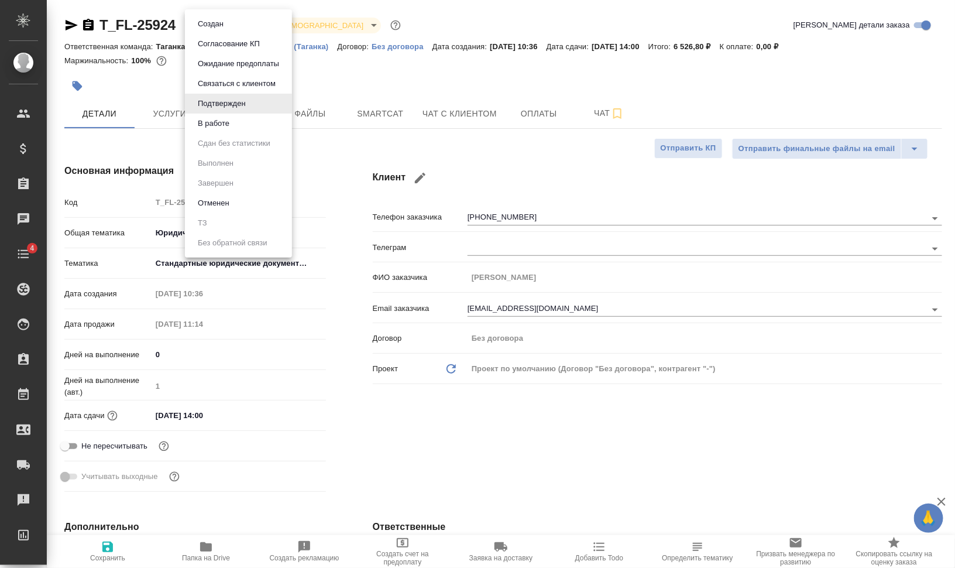
click at [375, 417] on div at bounding box center [477, 284] width 955 height 568
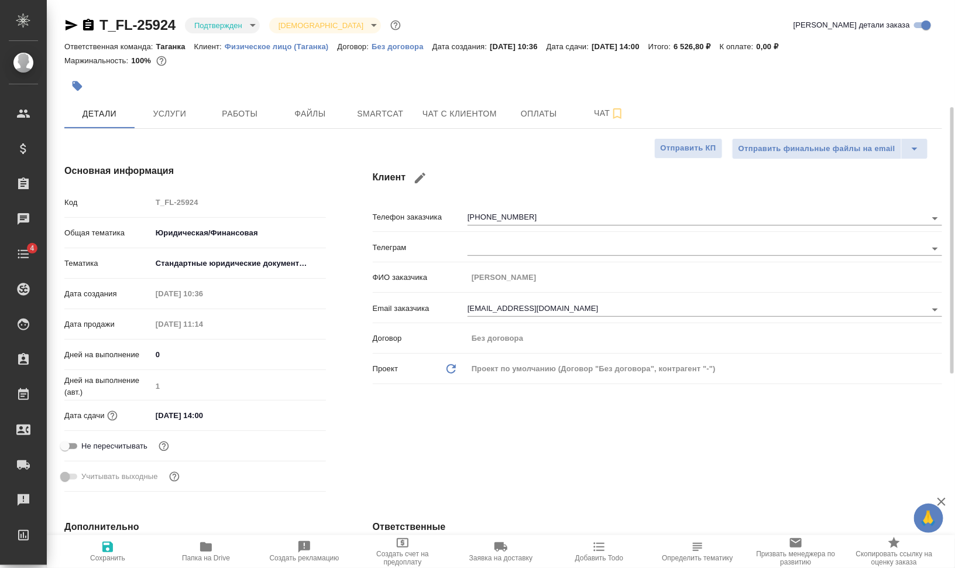
scroll to position [146, 0]
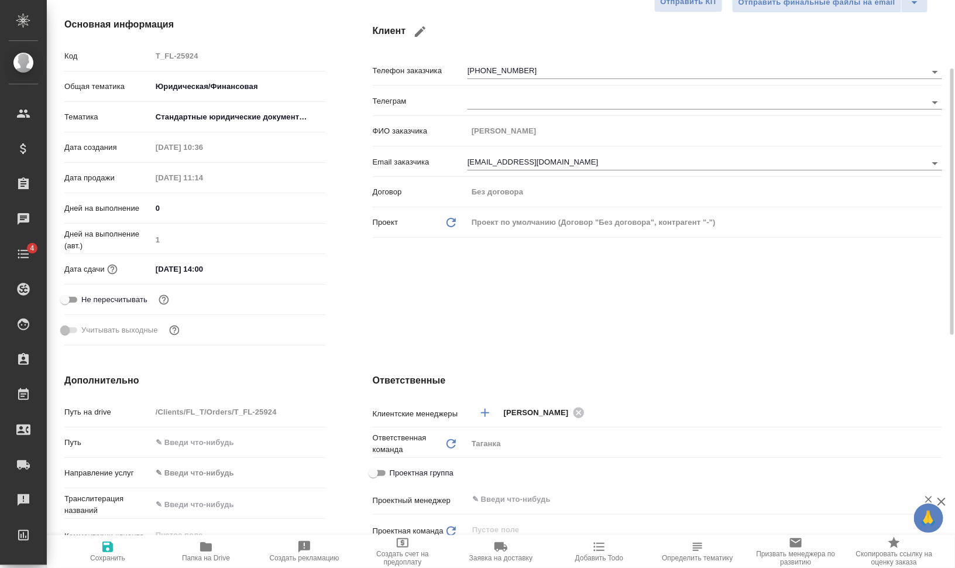
click at [627, 497] on input "text" at bounding box center [685, 499] width 428 height 14
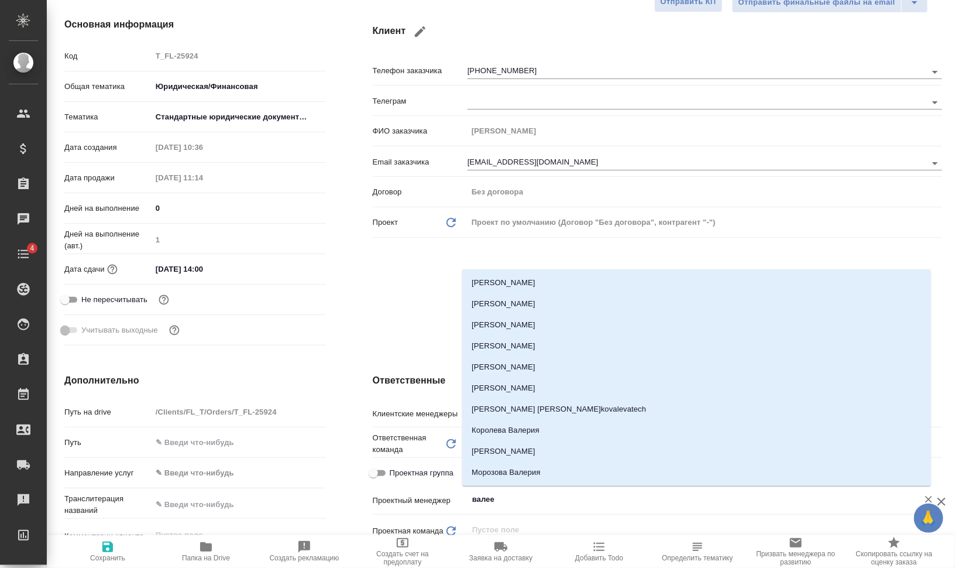
type input "валеев"
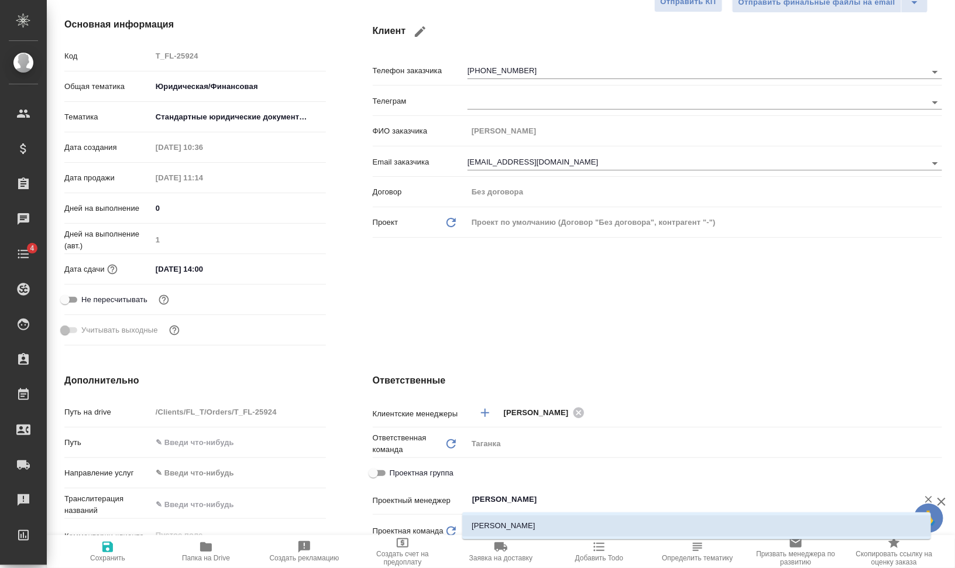
click at [483, 520] on li "[PERSON_NAME]" at bounding box center [696, 525] width 469 height 21
type textarea "x"
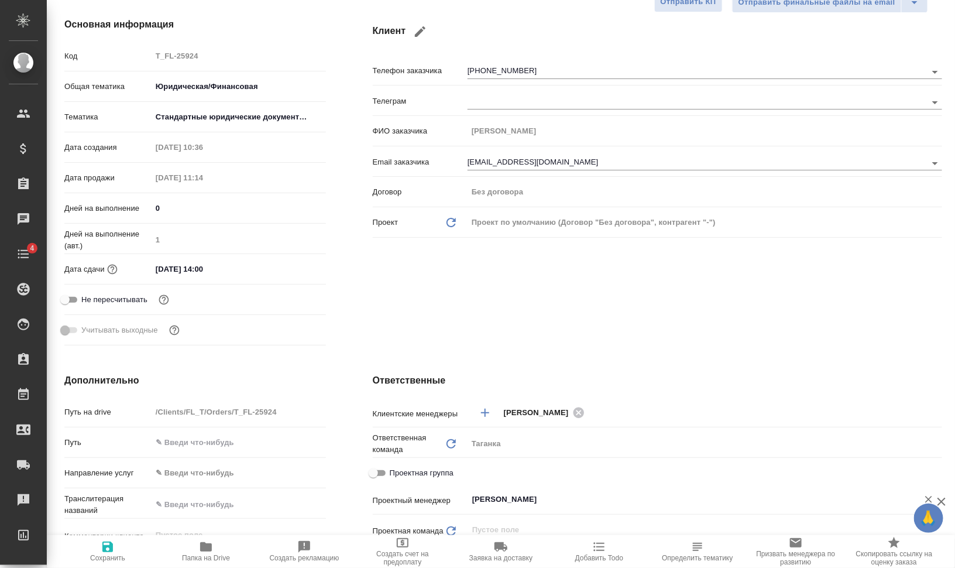
type input "[PERSON_NAME]"
click at [91, 555] on span "Сохранить" at bounding box center [107, 558] width 35 height 8
type textarea "x"
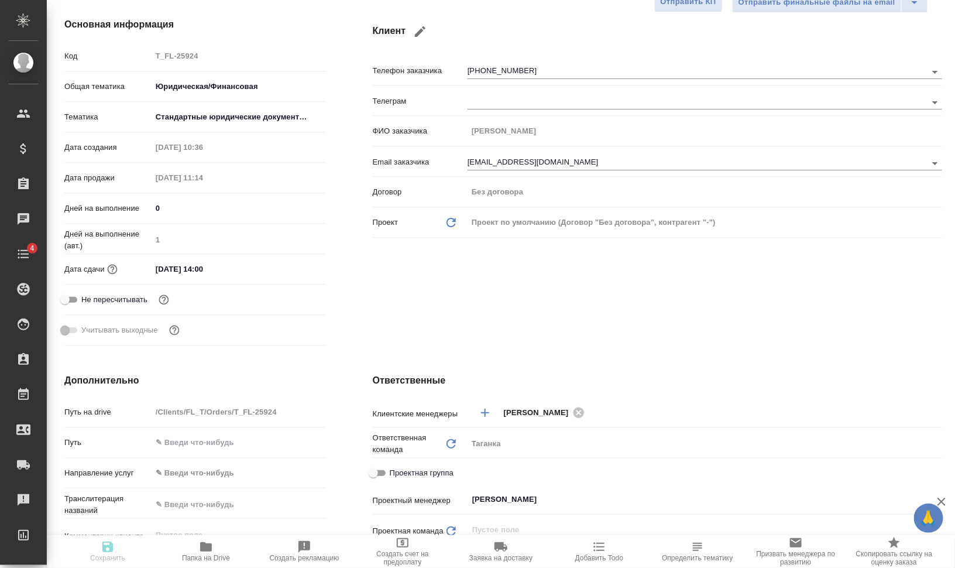
type textarea "x"
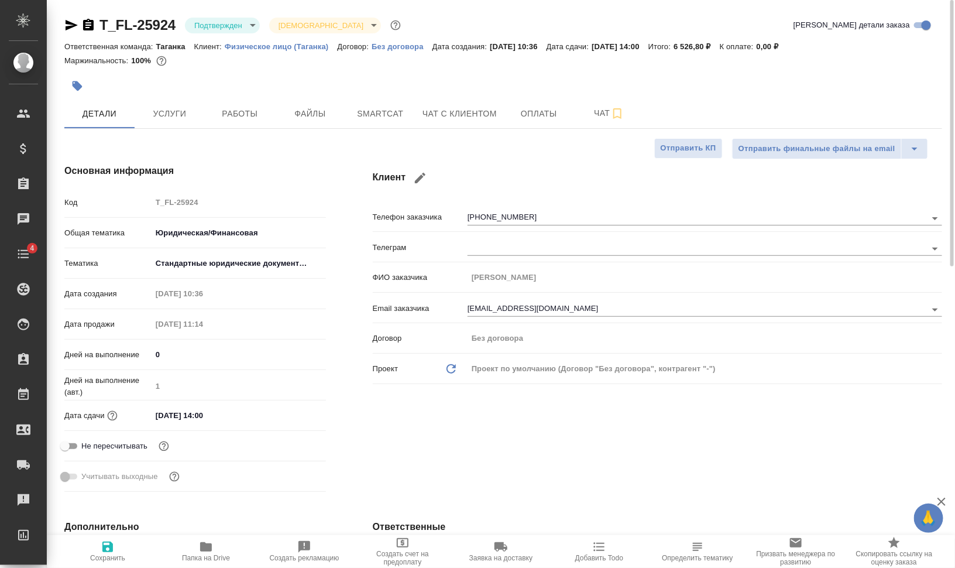
click at [246, 21] on body "🙏 .cls-1 fill:#fff; AWATERA Валеев Динар Клиенты Спецификации Заказы 0 Чаты 4 T…" at bounding box center [477, 331] width 955 height 662
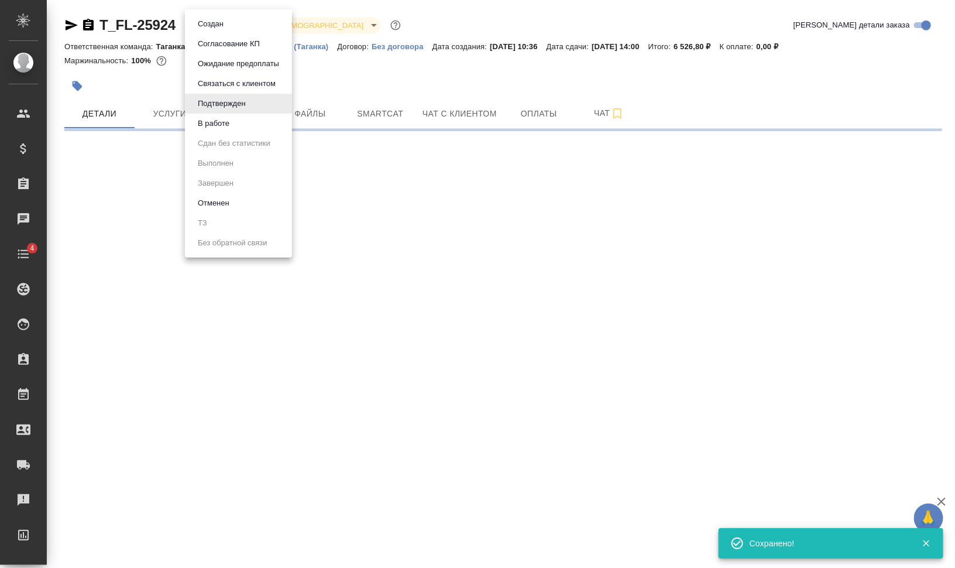
click at [214, 126] on button "В работе" at bounding box center [213, 123] width 39 height 13
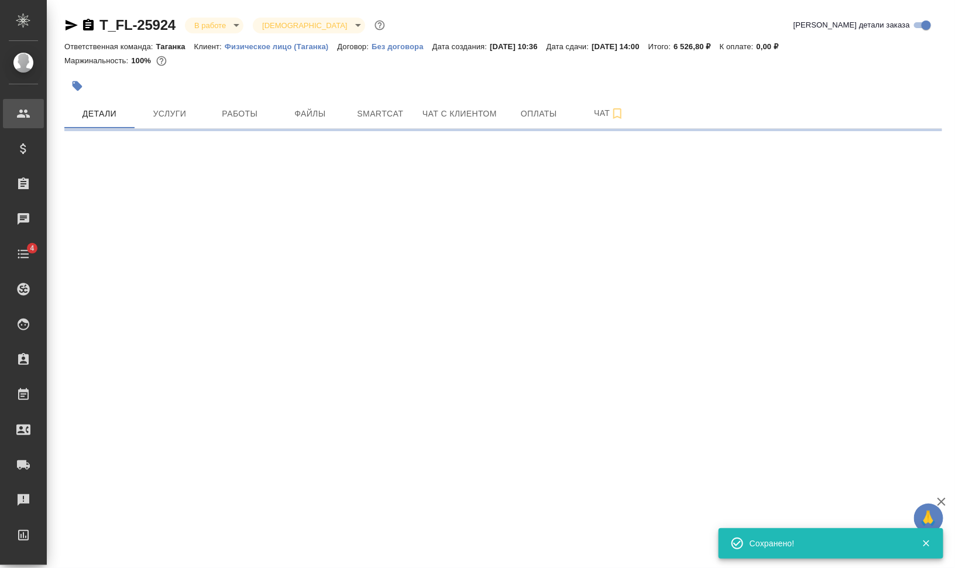
select select "RU"
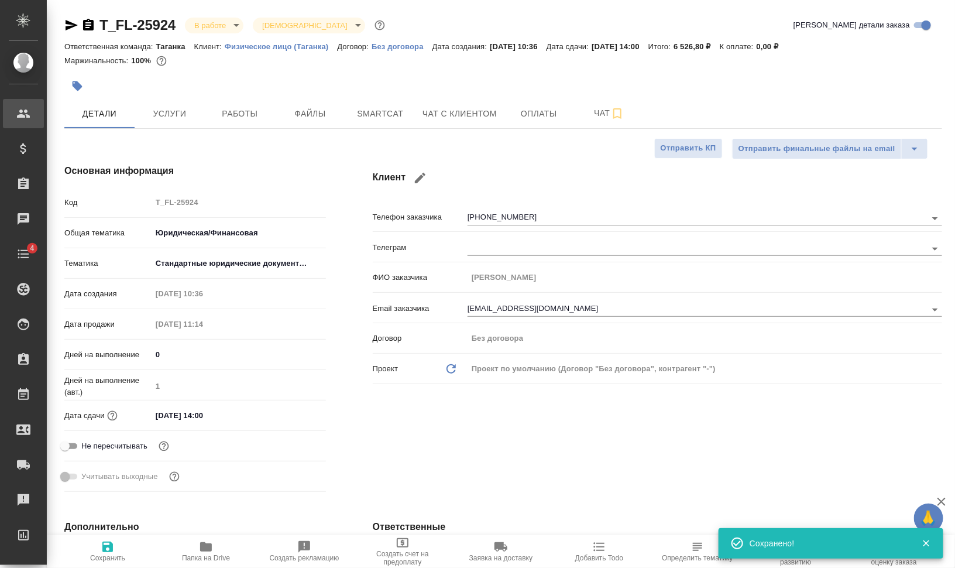
type textarea "x"
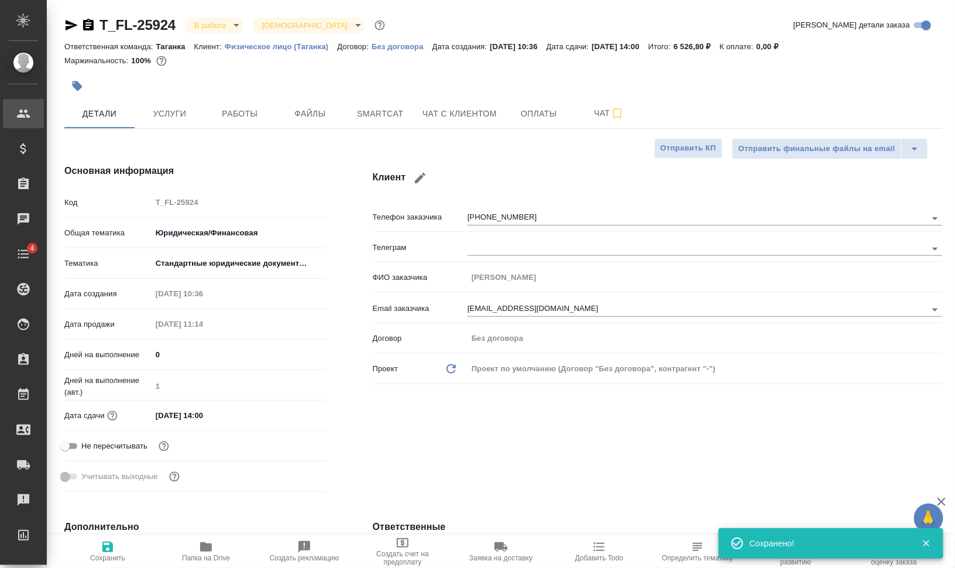
type textarea "x"
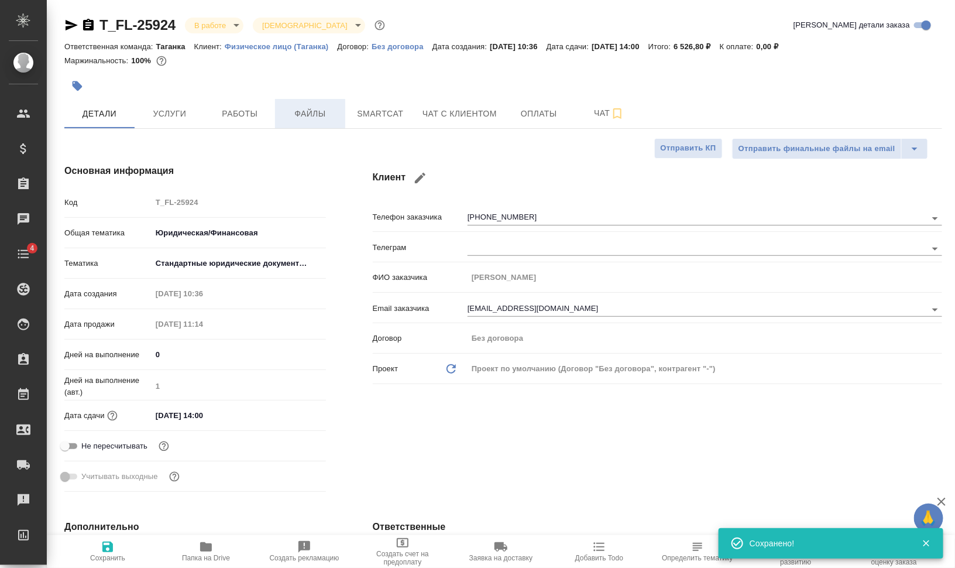
type textarea "x"
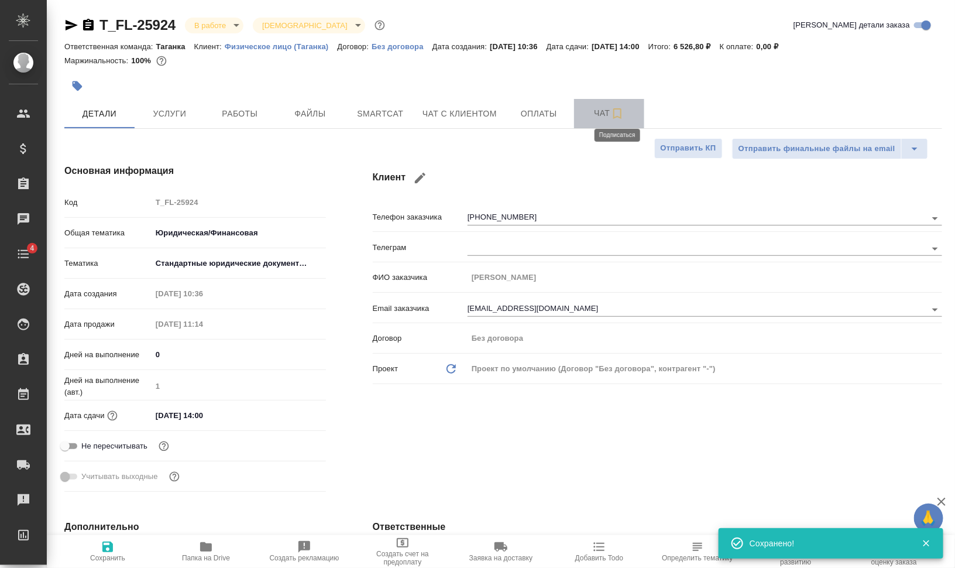
click at [622, 114] on icon "button" at bounding box center [617, 114] width 14 height 14
click at [69, 90] on button "button" at bounding box center [77, 86] width 26 height 26
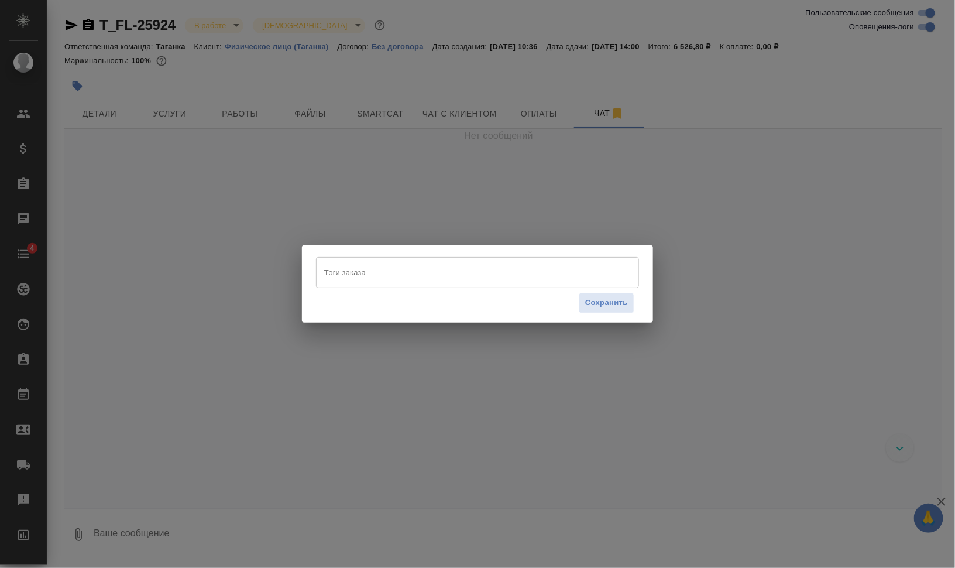
click at [387, 269] on input "Тэги заказа" at bounding box center [466, 272] width 290 height 20
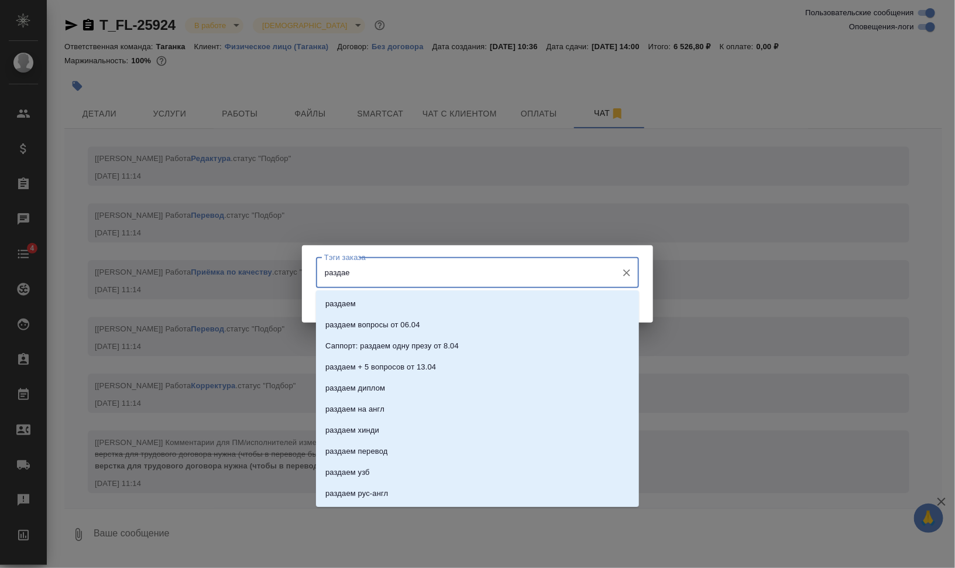
scroll to position [1511, 0]
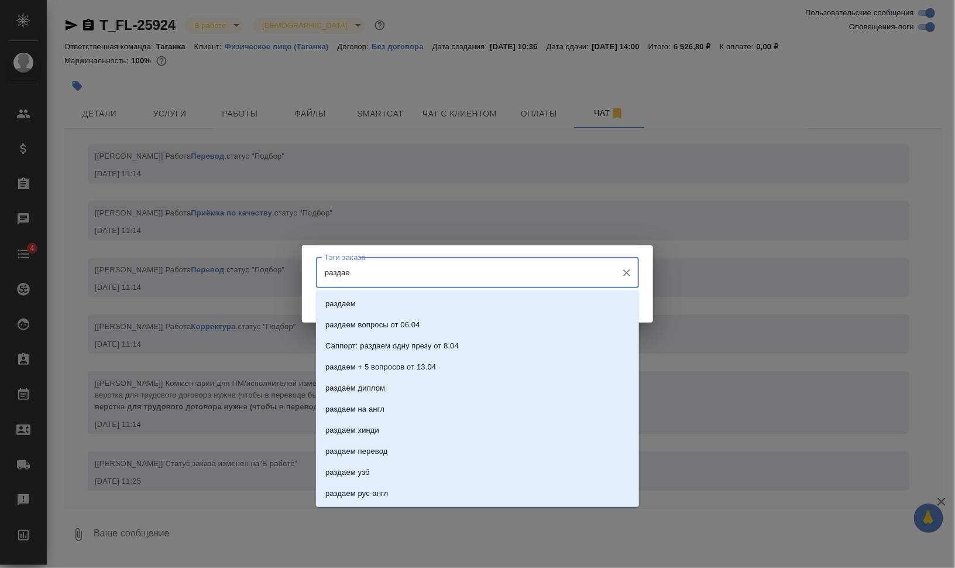
type input "раздаем"
click at [359, 306] on li "раздаем" at bounding box center [477, 303] width 323 height 21
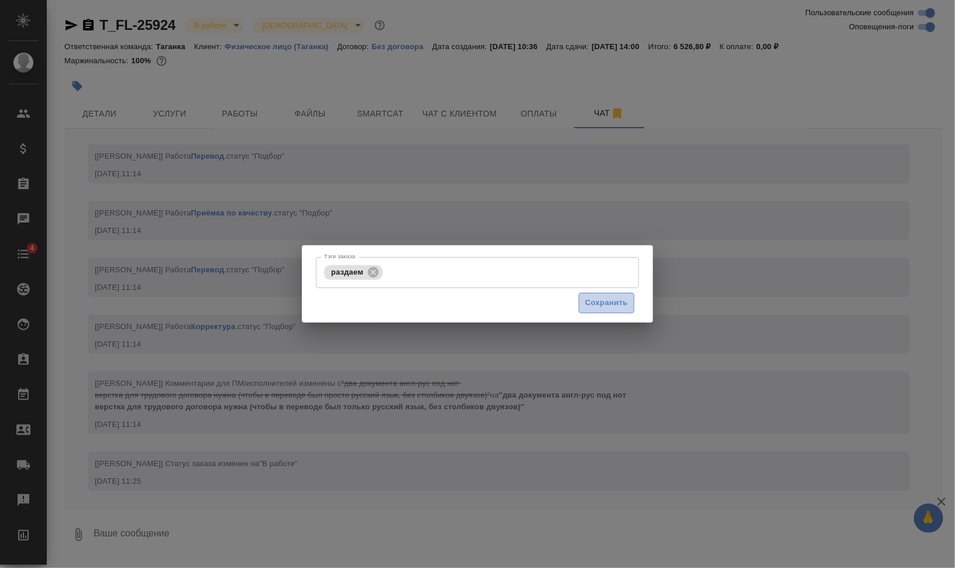
click at [616, 299] on span "Сохранить" at bounding box center [606, 302] width 43 height 13
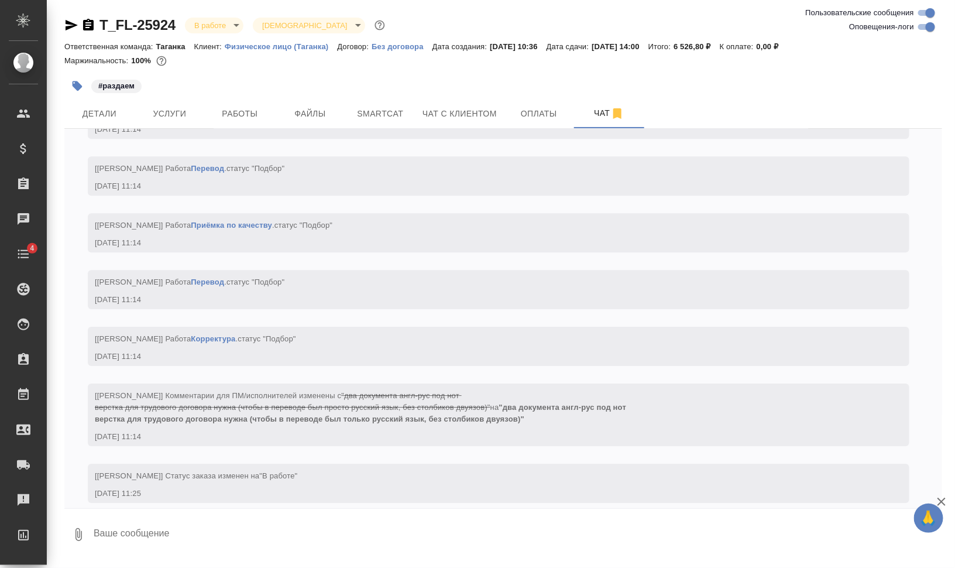
scroll to position [1500, 0]
click at [929, 29] on input "Оповещения-логи" at bounding box center [931, 27] width 42 height 14
checkbox input "false"
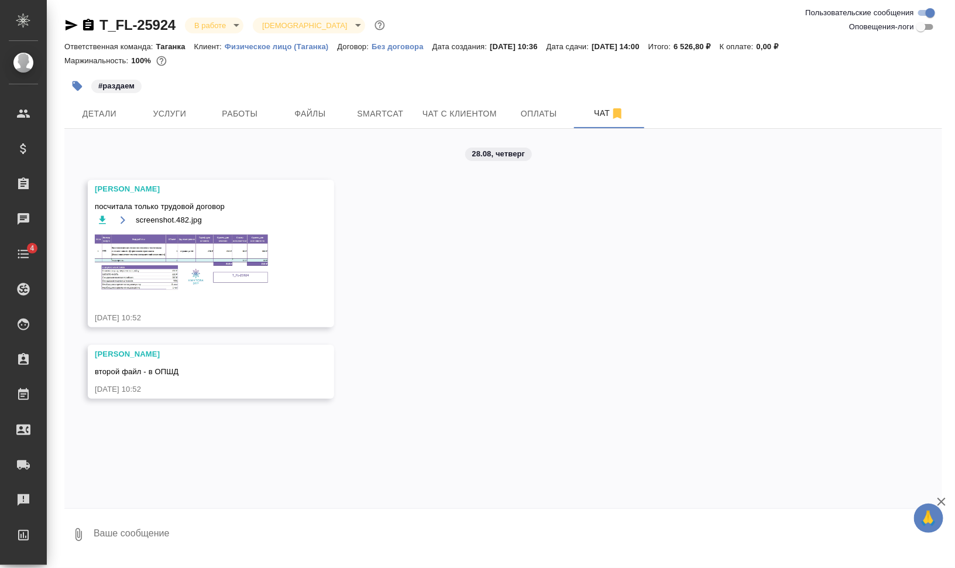
scroll to position [0, 0]
click at [224, 263] on img at bounding box center [183, 262] width 176 height 59
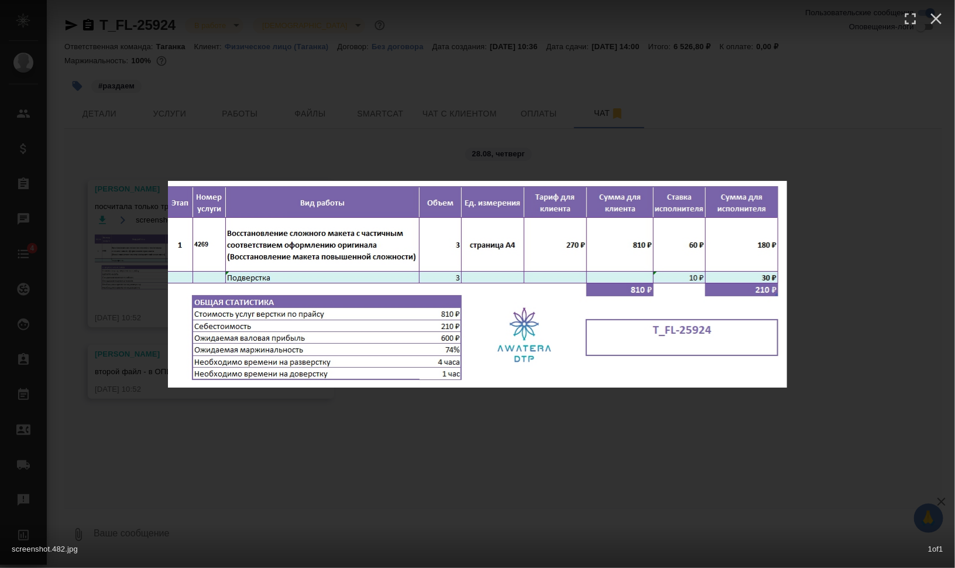
click at [496, 433] on div "screenshot.482.jpg 1 of 1" at bounding box center [477, 284] width 955 height 568
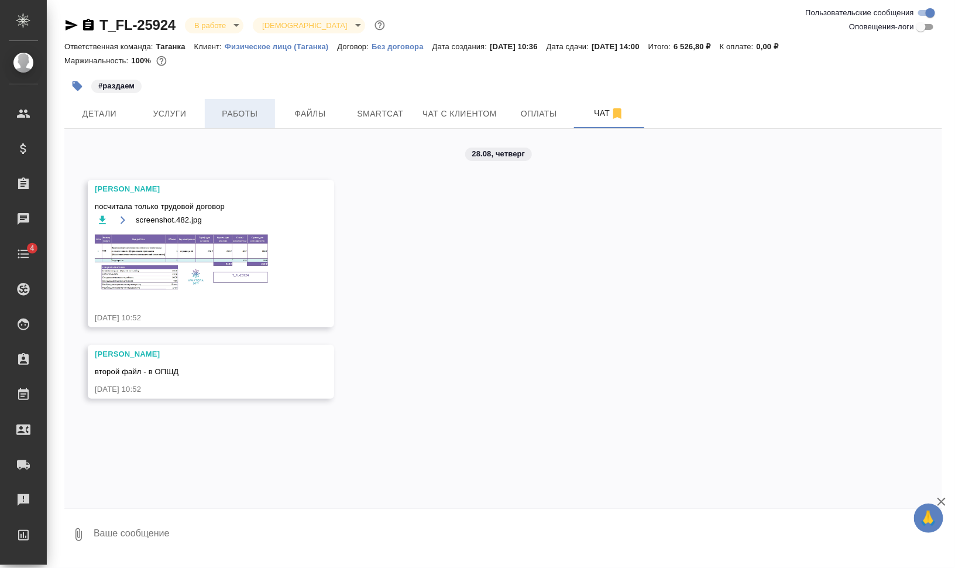
click at [229, 119] on span "Работы" at bounding box center [240, 114] width 56 height 15
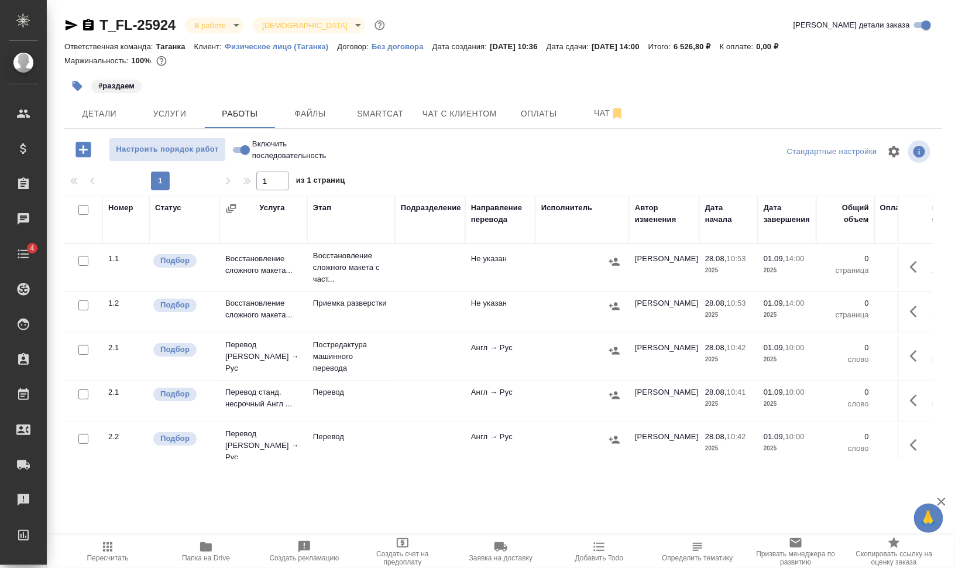
click at [83, 212] on input "checkbox" at bounding box center [83, 210] width 10 height 10
checkbox input "true"
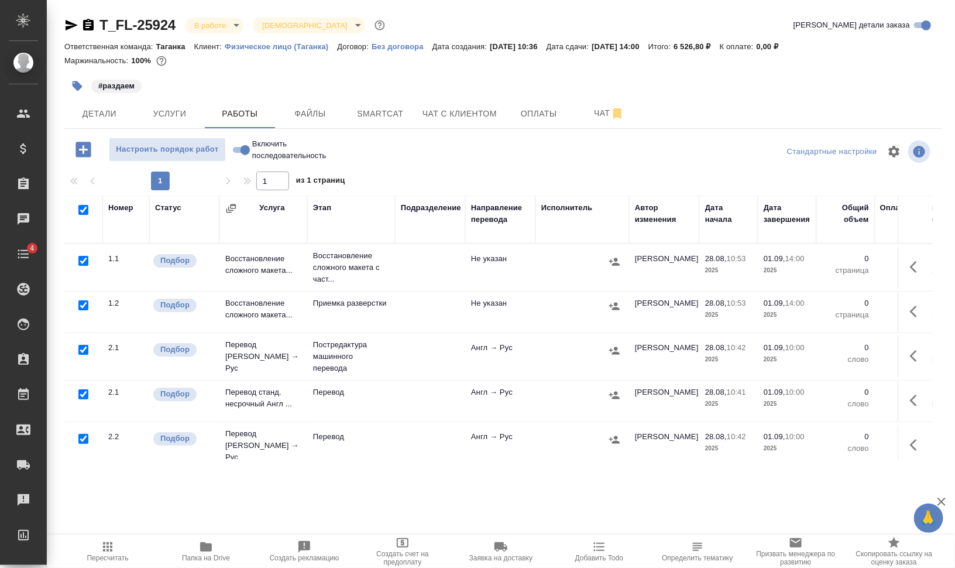
checkbox input "true"
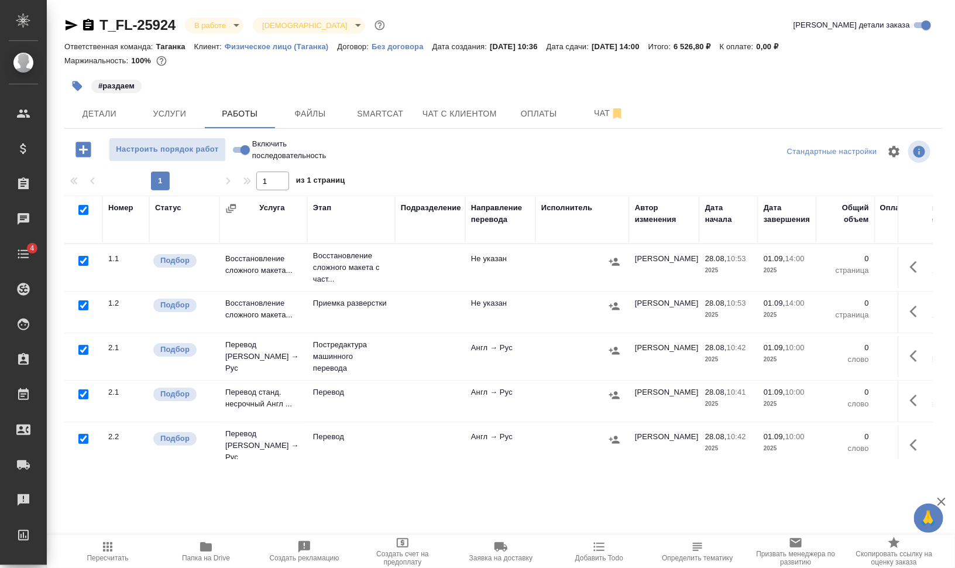
checkbox input "true"
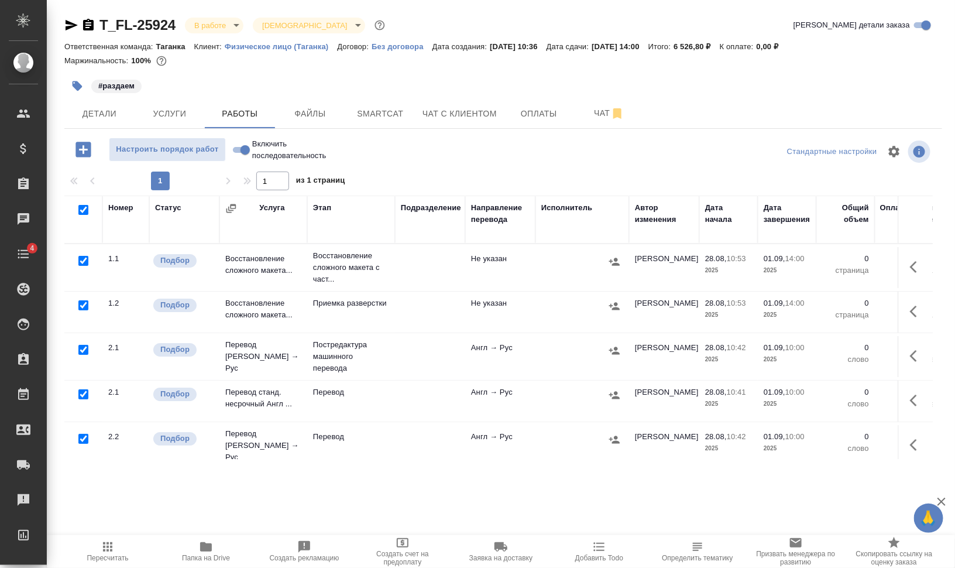
checkbox input "true"
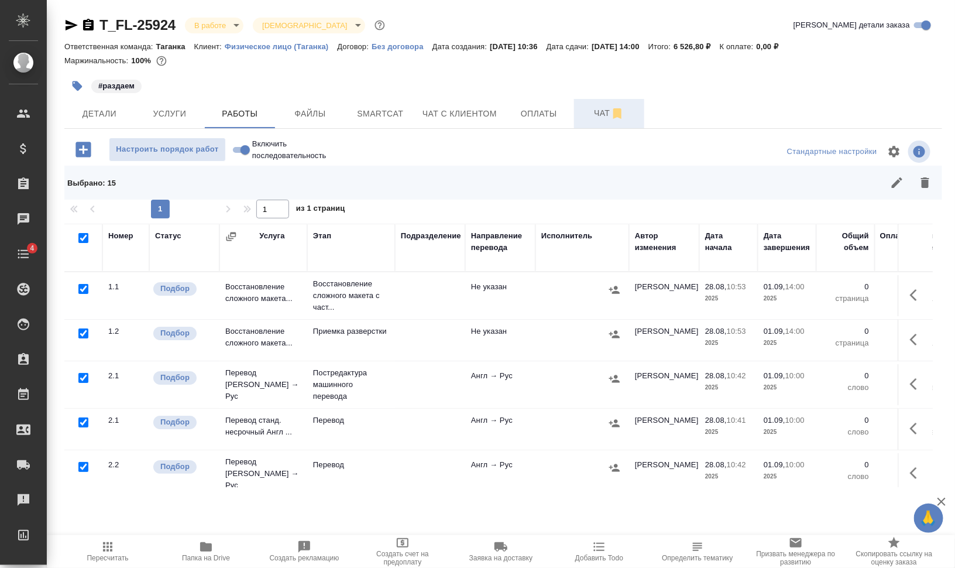
click at [587, 115] on span "Чат" at bounding box center [609, 113] width 56 height 15
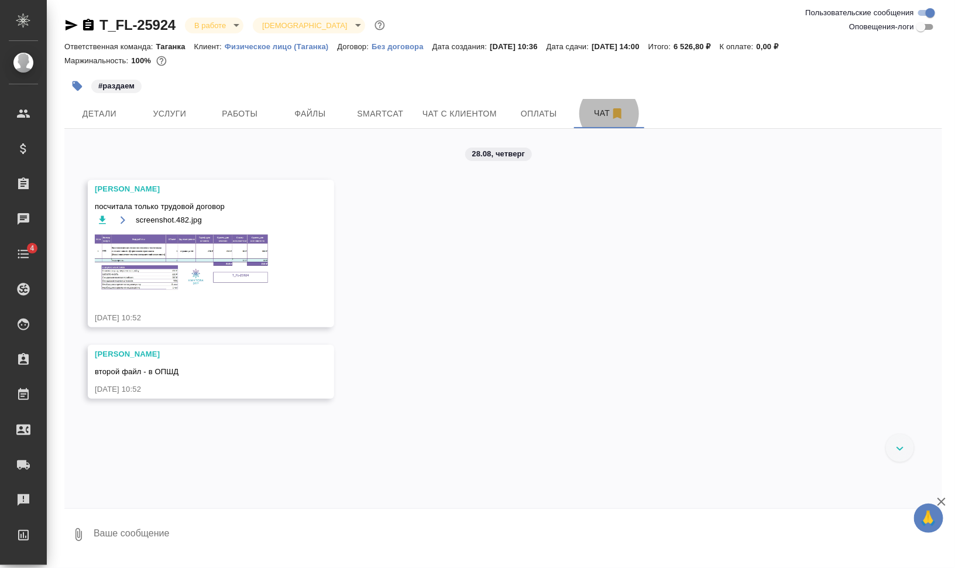
click at [252, 286] on img at bounding box center [183, 262] width 176 height 59
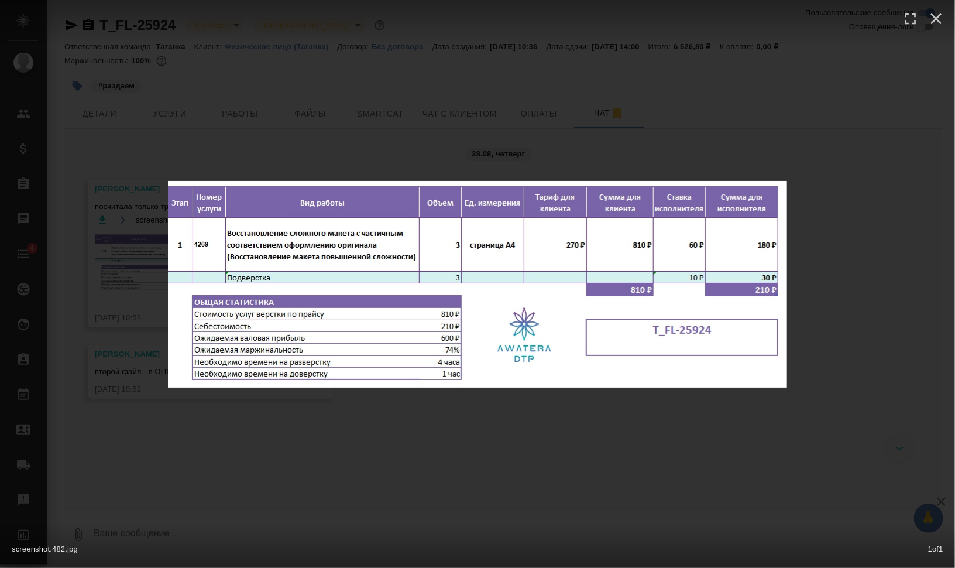
click at [568, 465] on div "screenshot.482.jpg 1 of 1" at bounding box center [477, 284] width 955 height 568
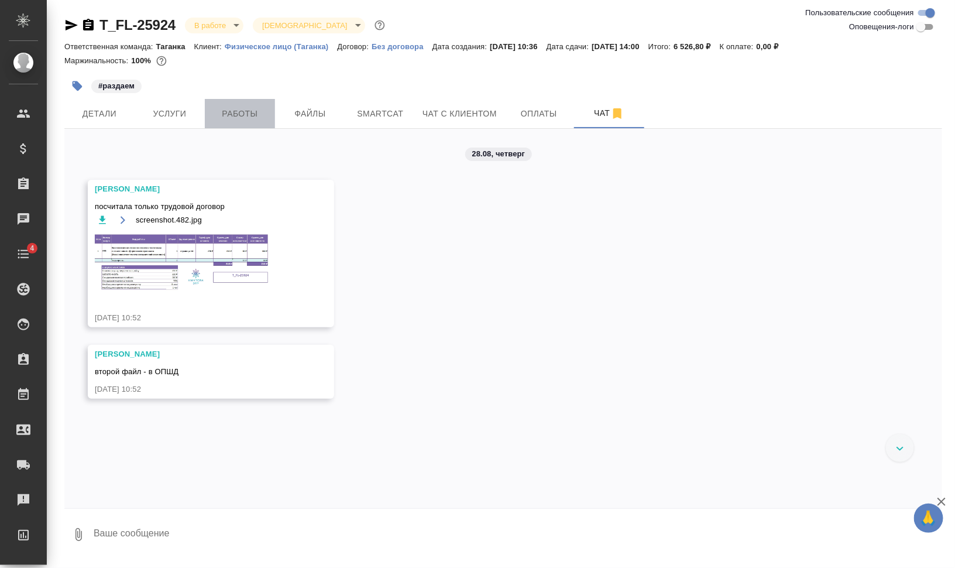
click at [242, 112] on span "Работы" at bounding box center [240, 114] width 56 height 15
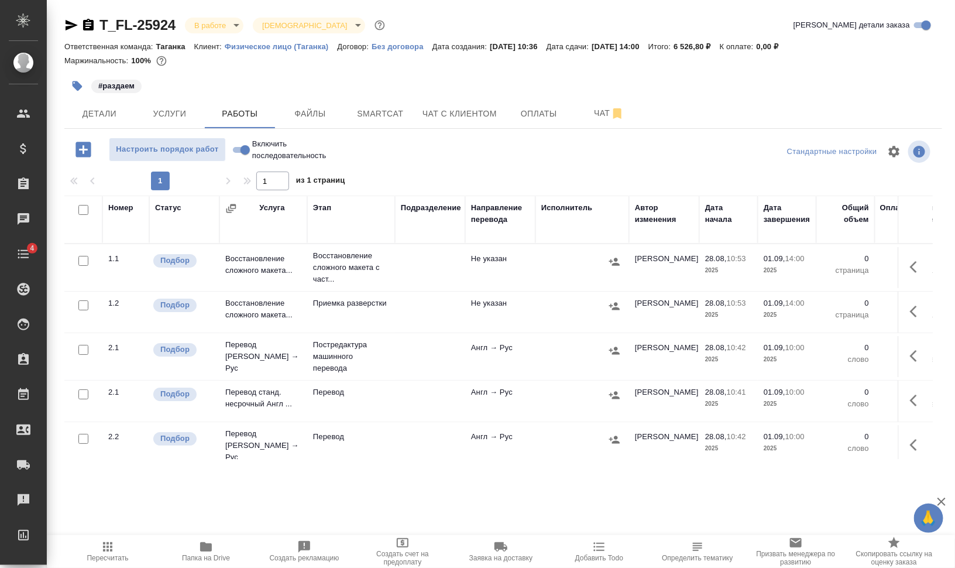
click at [79, 207] on input "checkbox" at bounding box center [83, 210] width 10 height 10
checkbox input "true"
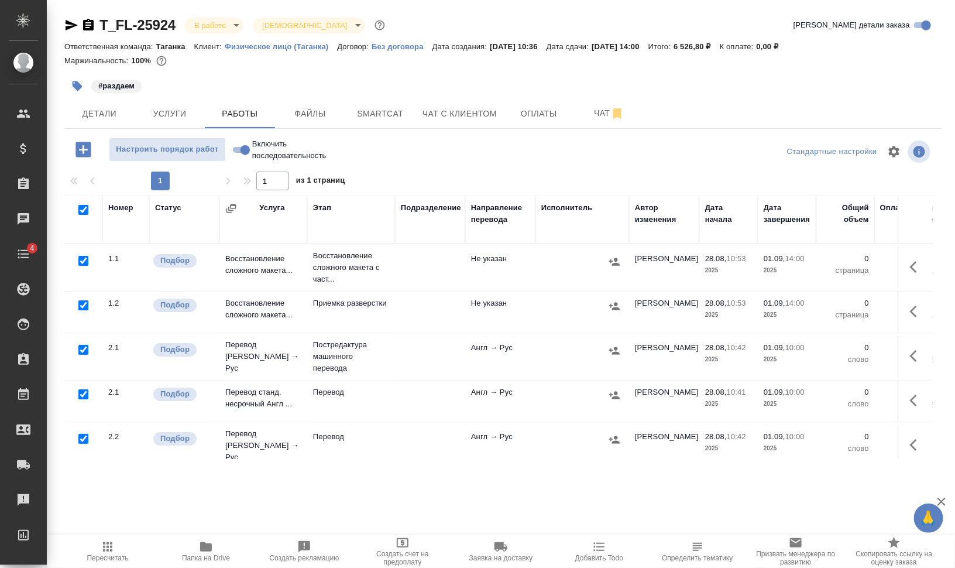
checkbox input "true"
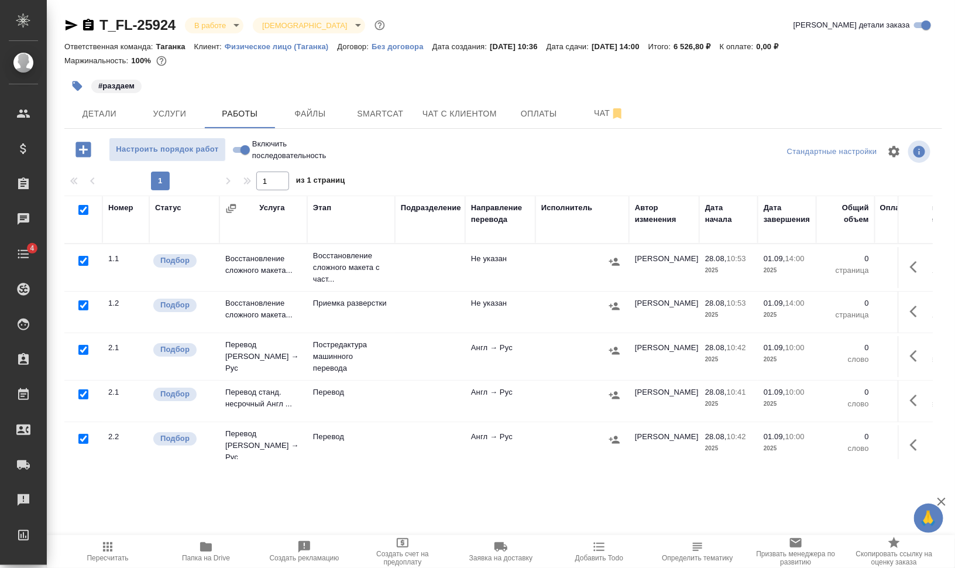
checkbox input "true"
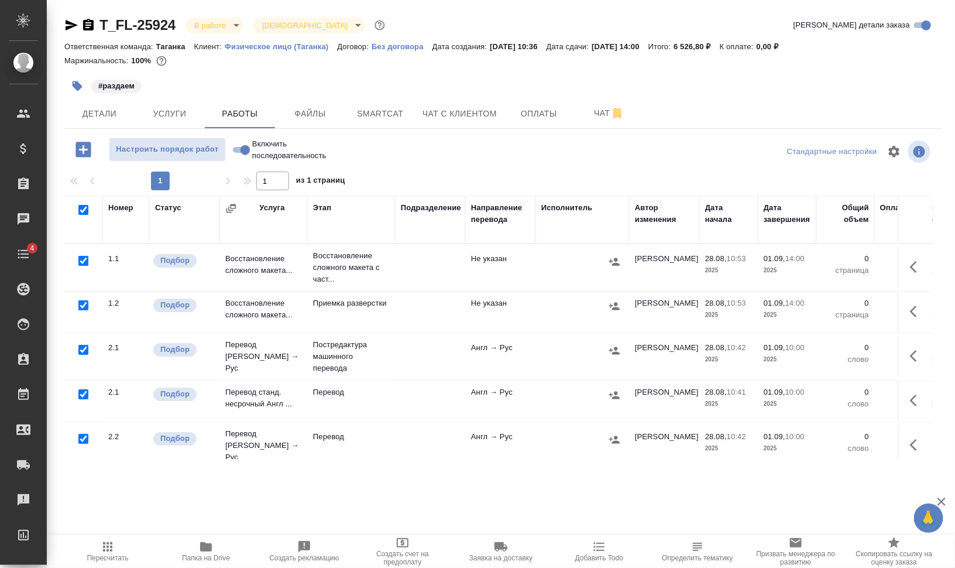
checkbox input "true"
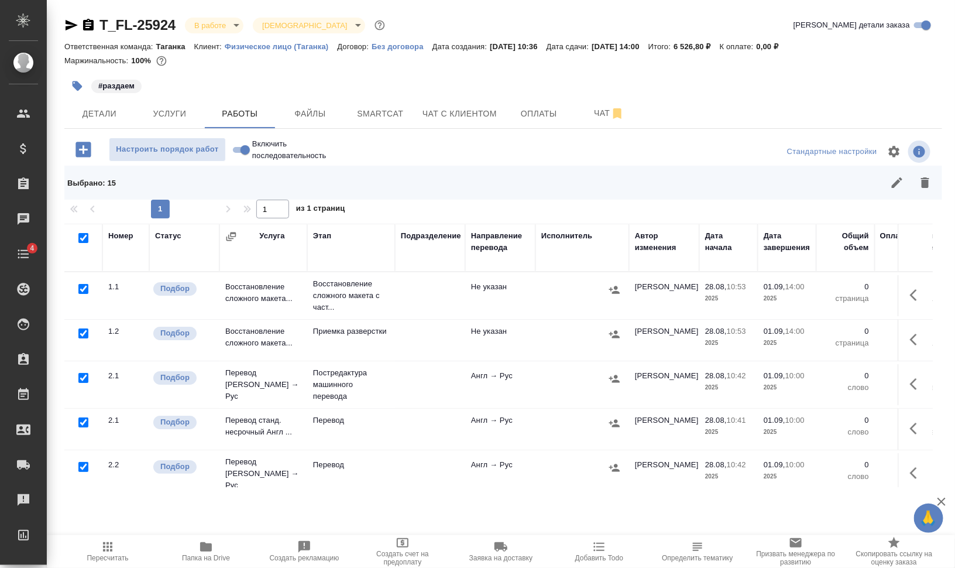
click at [81, 289] on input "checkbox" at bounding box center [83, 289] width 10 height 10
checkbox input "false"
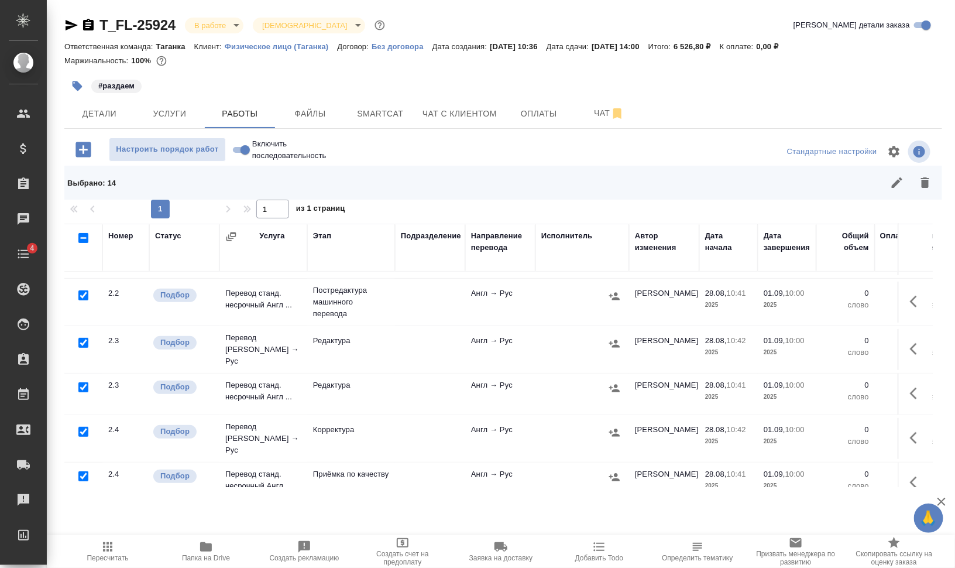
scroll to position [219, 0]
click at [84, 426] on input "checkbox" at bounding box center [83, 431] width 10 height 10
checkbox input "false"
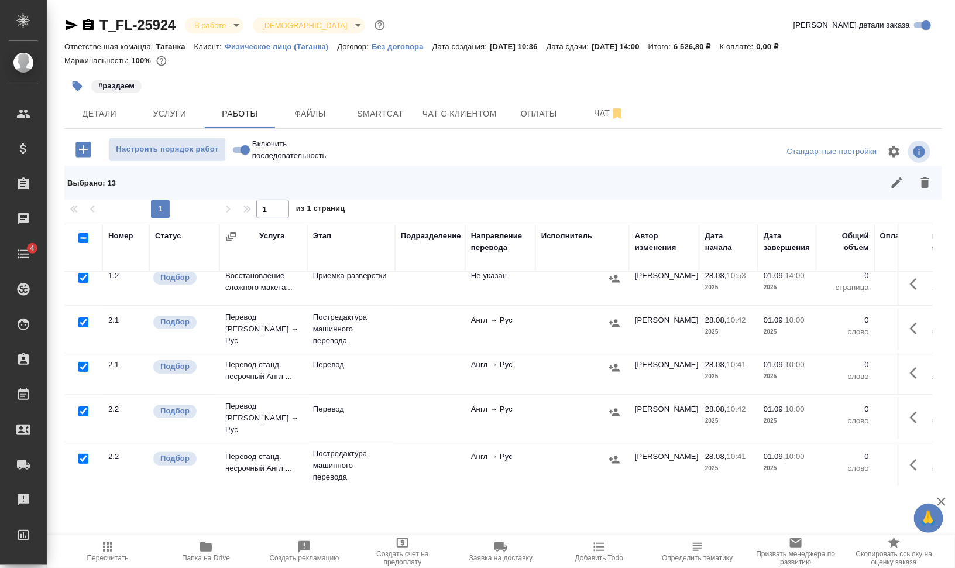
scroll to position [0, 0]
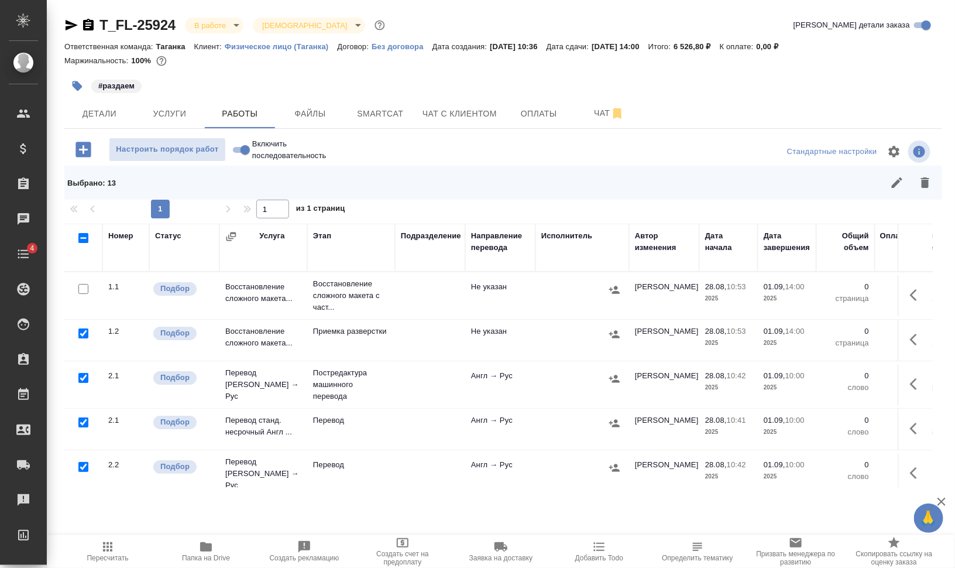
click at [83, 420] on input "checkbox" at bounding box center [83, 422] width 10 height 10
checkbox input "false"
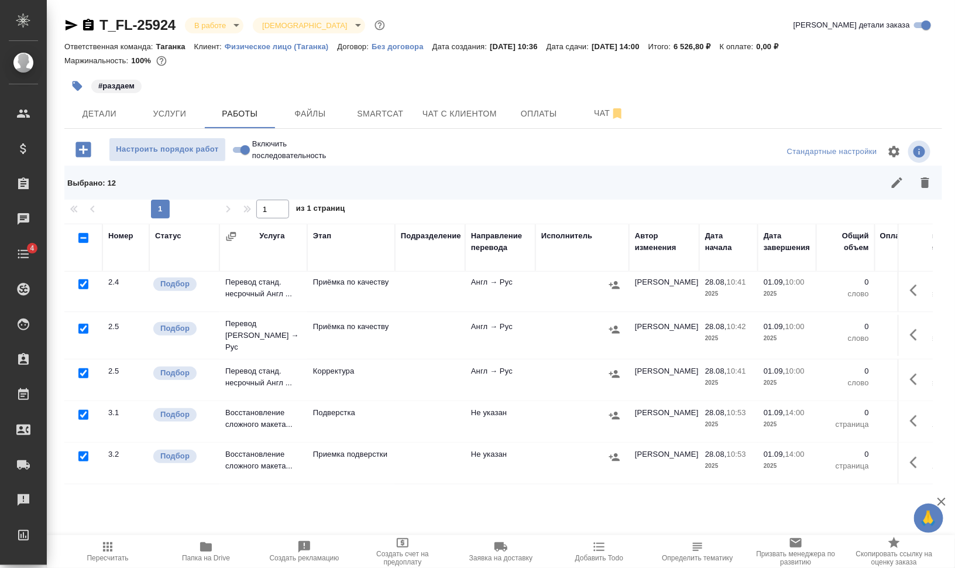
scroll to position [439, 0]
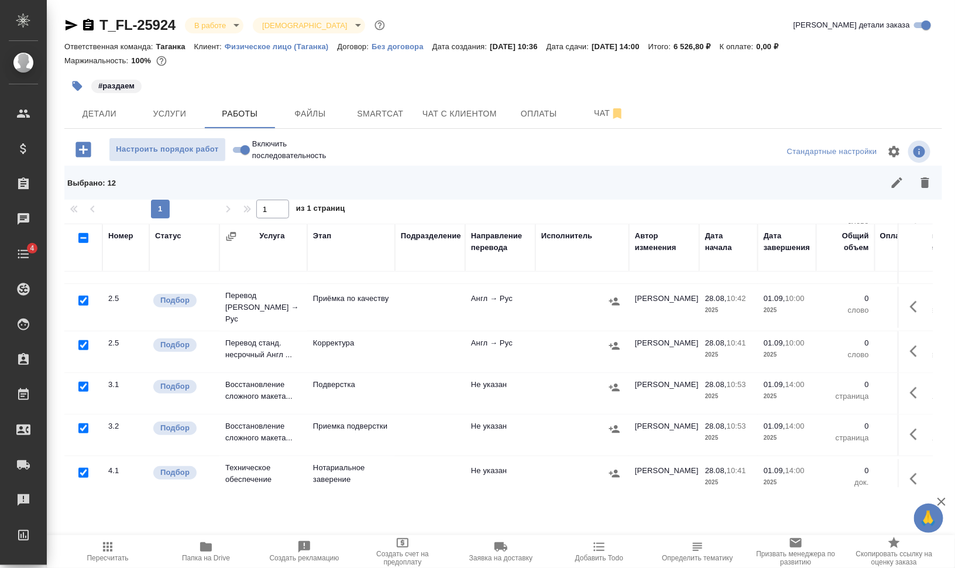
click at [82, 468] on input "checkbox" at bounding box center [83, 473] width 10 height 10
checkbox input "false"
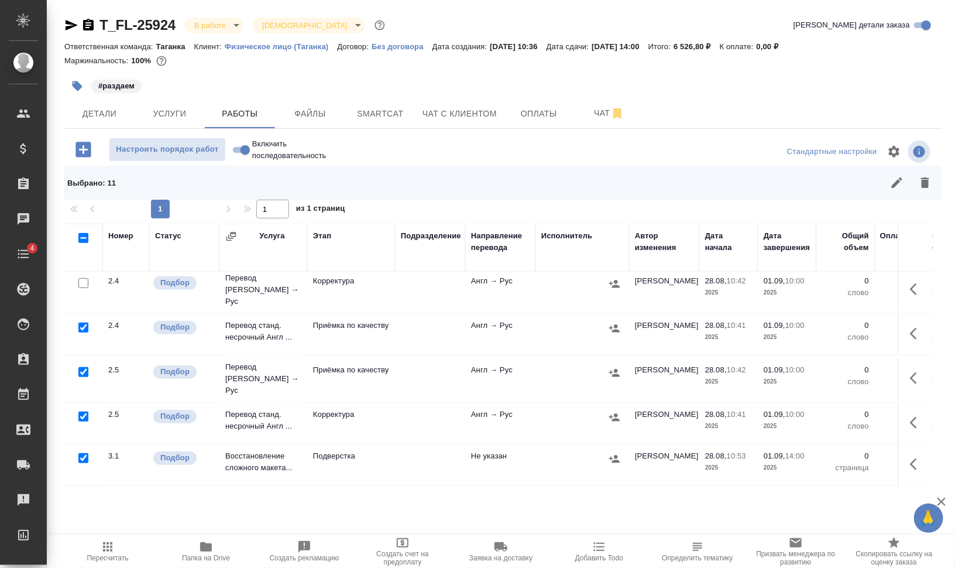
scroll to position [366, 0]
click at [928, 180] on icon "button" at bounding box center [925, 182] width 8 height 11
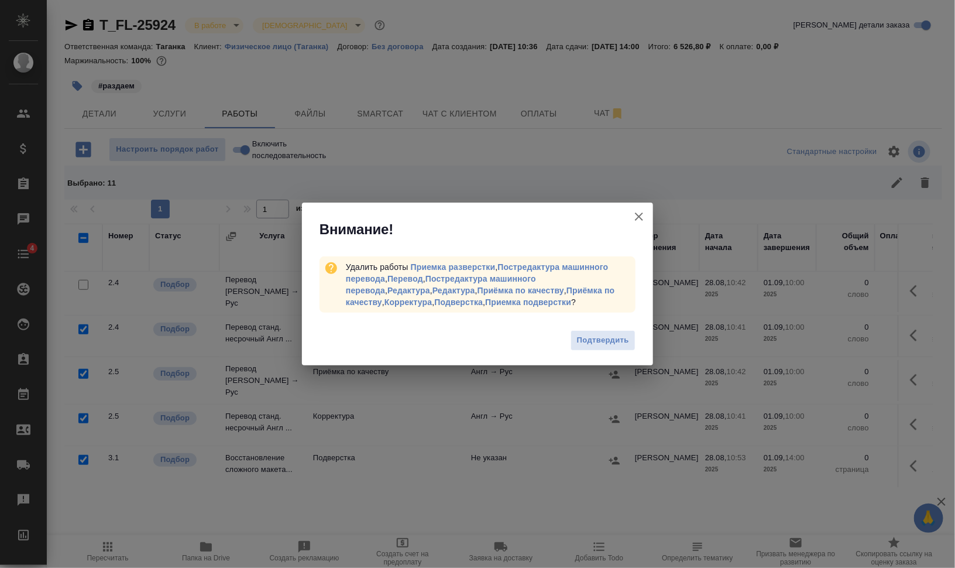
click at [601, 334] on span "Подтвердить" at bounding box center [603, 340] width 52 height 13
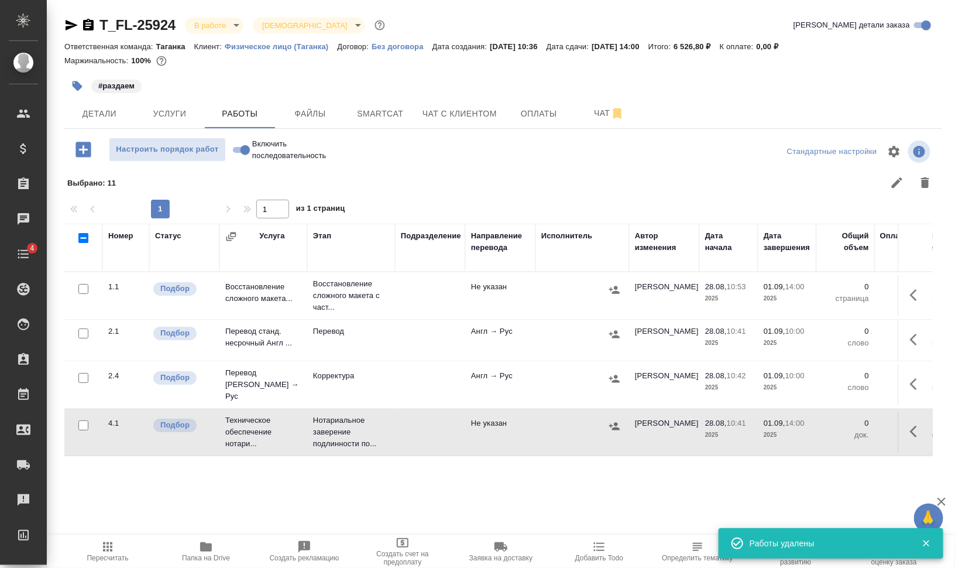
scroll to position [0, 0]
click at [929, 285] on td at bounding box center [915, 295] width 35 height 41
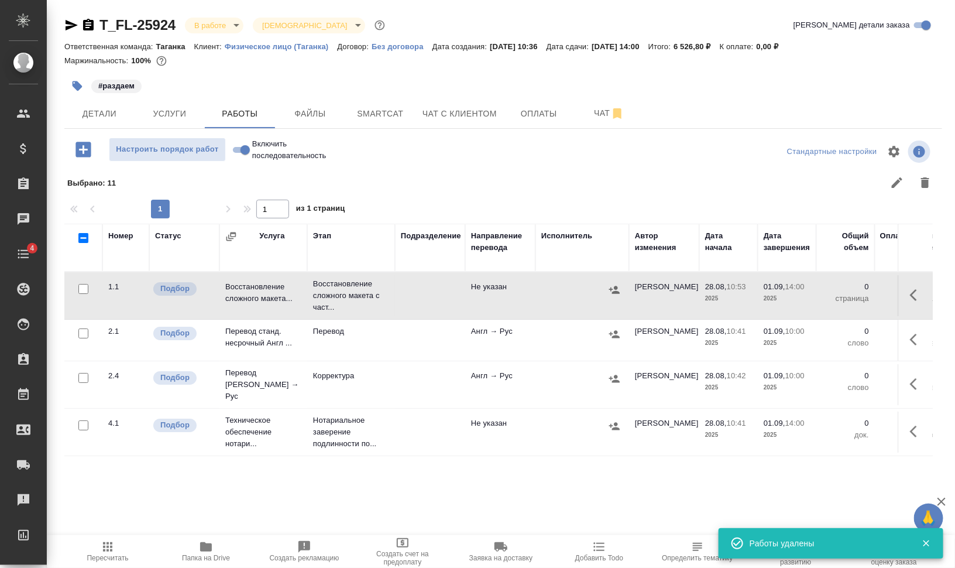
click at [918, 298] on icon "button" at bounding box center [917, 295] width 14 height 14
click at [832, 293] on icon "button" at bounding box center [831, 295] width 11 height 11
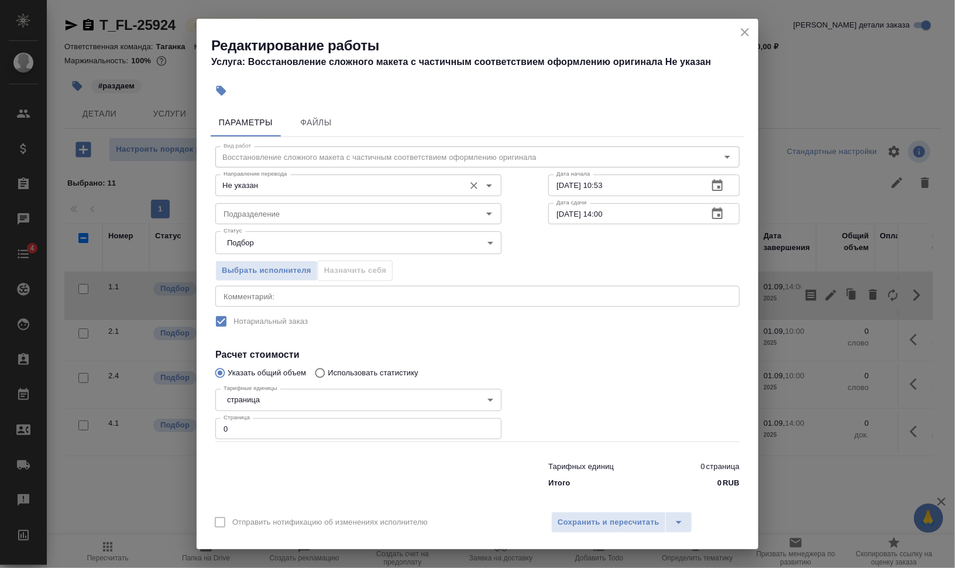
click at [268, 190] on input "Не указан" at bounding box center [339, 185] width 240 height 14
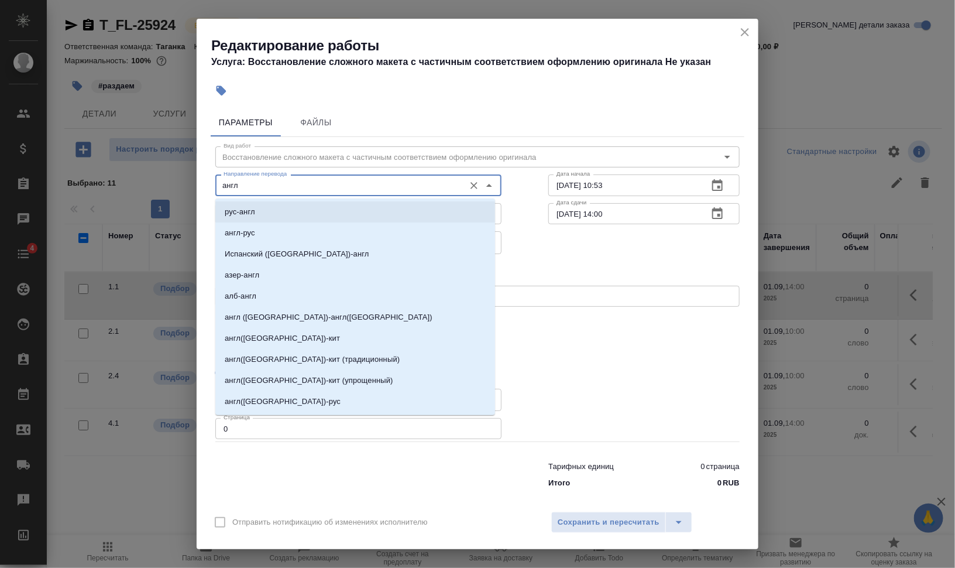
click at [348, 236] on li "англ-рус" at bounding box center [355, 232] width 280 height 21
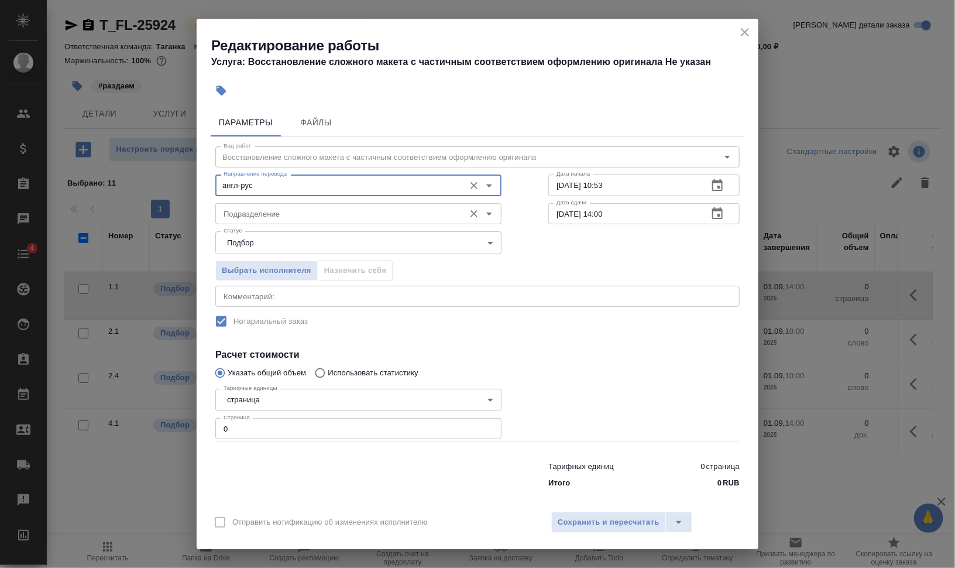
drag, startPoint x: 361, startPoint y: 223, endPoint x: 371, endPoint y: 224, distance: 10.6
click at [361, 223] on div "Подразделение" at bounding box center [358, 213] width 286 height 21
type input "англ-рус"
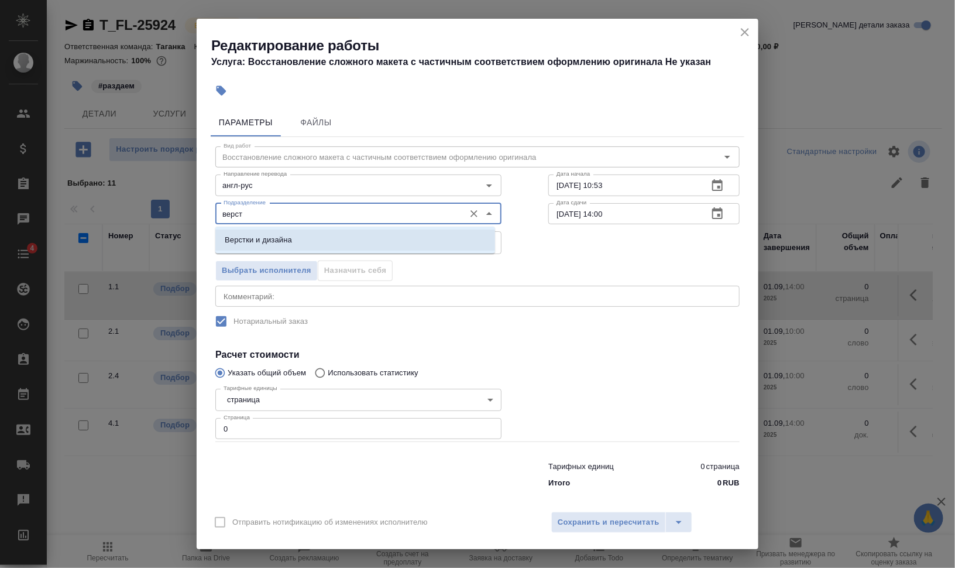
click at [337, 245] on li "Верстки и дизайна" at bounding box center [355, 239] width 280 height 21
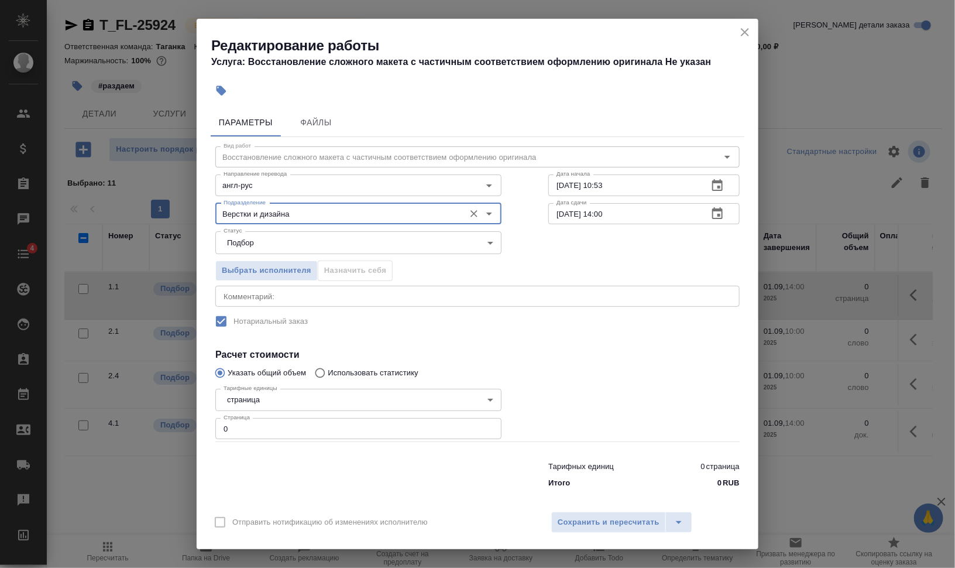
type input "Верстки и дизайна"
drag, startPoint x: 217, startPoint y: 436, endPoint x: 199, endPoint y: 434, distance: 18.3
click at [204, 435] on div "Параметры Файлы Вид работ Восстановление сложного макета с частичным соответств…" at bounding box center [478, 304] width 562 height 400
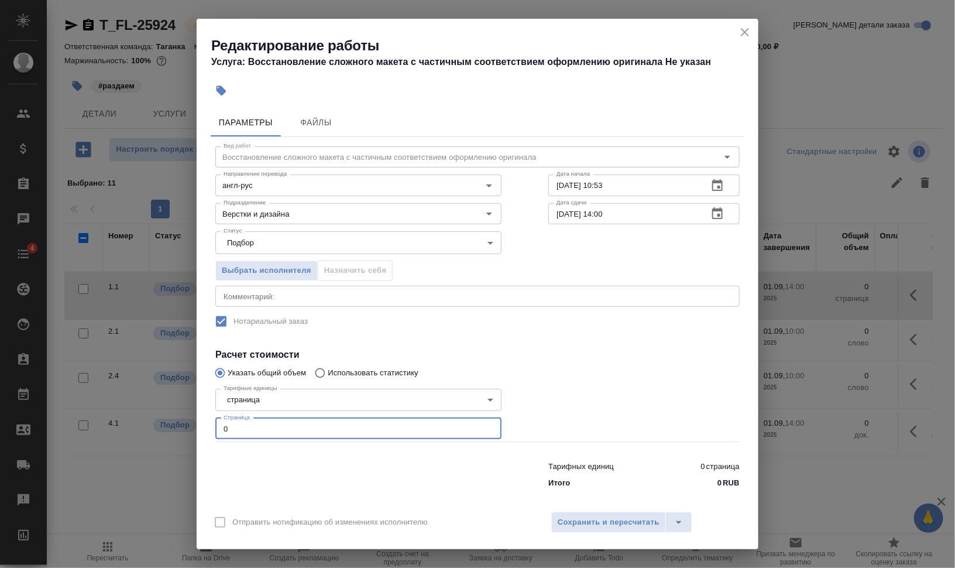
type input "1"
type input "3"
click at [328, 290] on div "x Комментарий:" at bounding box center [477, 296] width 524 height 21
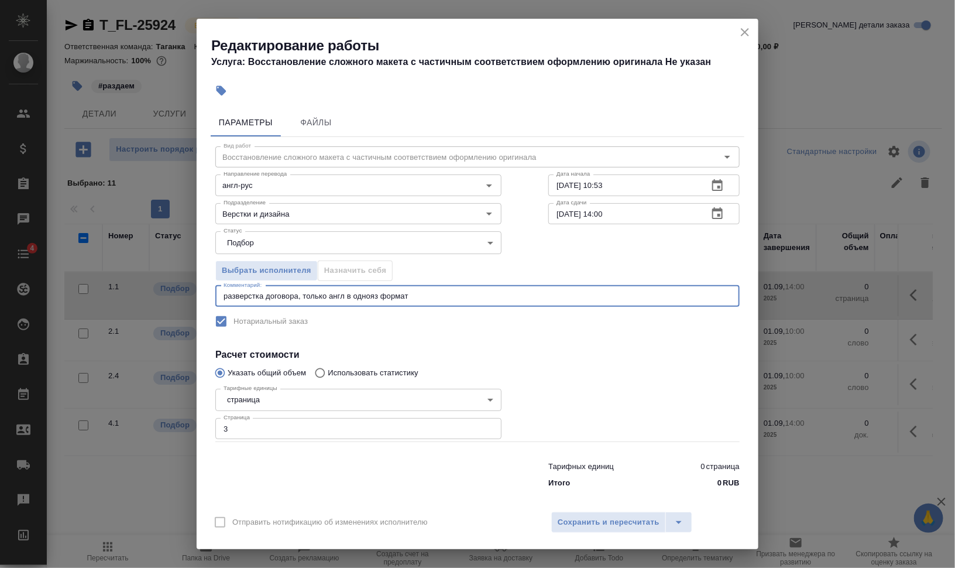
type textarea "разверстка договора, только англ в однояз формат"
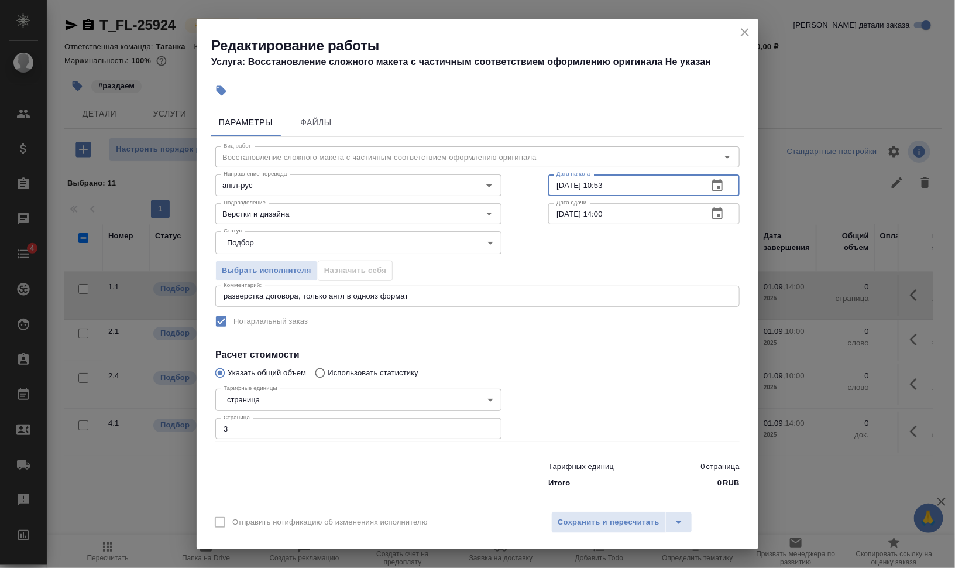
drag, startPoint x: 595, startPoint y: 190, endPoint x: 640, endPoint y: 190, distance: 45.1
click at [630, 189] on input "28.08.2025 10:53" at bounding box center [623, 184] width 150 height 21
type input "28.08.2025 11:30"
drag, startPoint x: 569, startPoint y: 212, endPoint x: 527, endPoint y: 214, distance: 41.6
click at [530, 214] on div "Вид работ Восстановление сложного макета с частичным соответствием оформлению о…" at bounding box center [478, 315] width 534 height 356
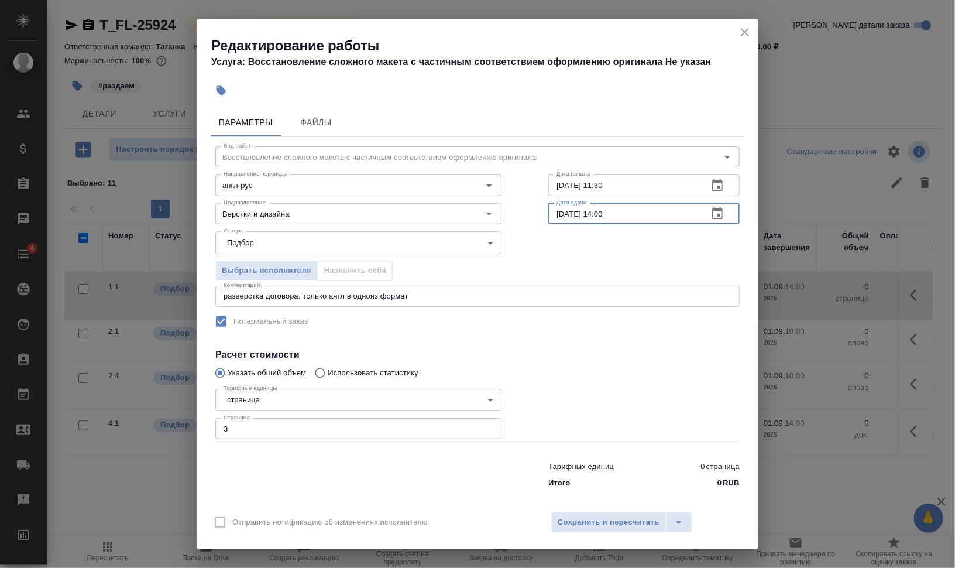
drag, startPoint x: 591, startPoint y: 211, endPoint x: 647, endPoint y: 214, distance: 55.7
click at [630, 212] on input "28.08.2025 14:00" at bounding box center [623, 213] width 150 height 21
type input "28.08.2025 15:30"
click at [577, 514] on button "Сохранить и пересчитать" at bounding box center [608, 522] width 115 height 21
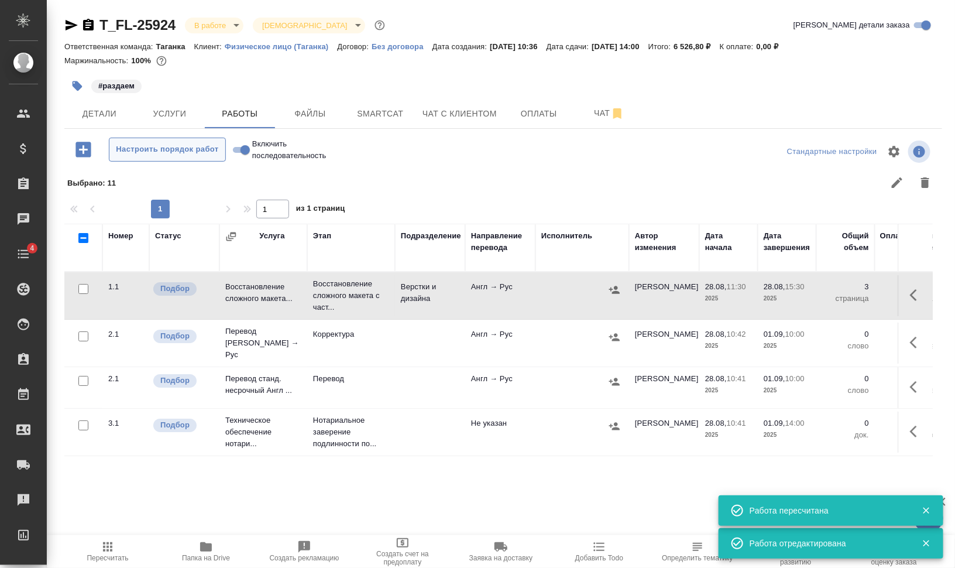
click at [183, 145] on span "Настроить порядок работ" at bounding box center [167, 149] width 104 height 13
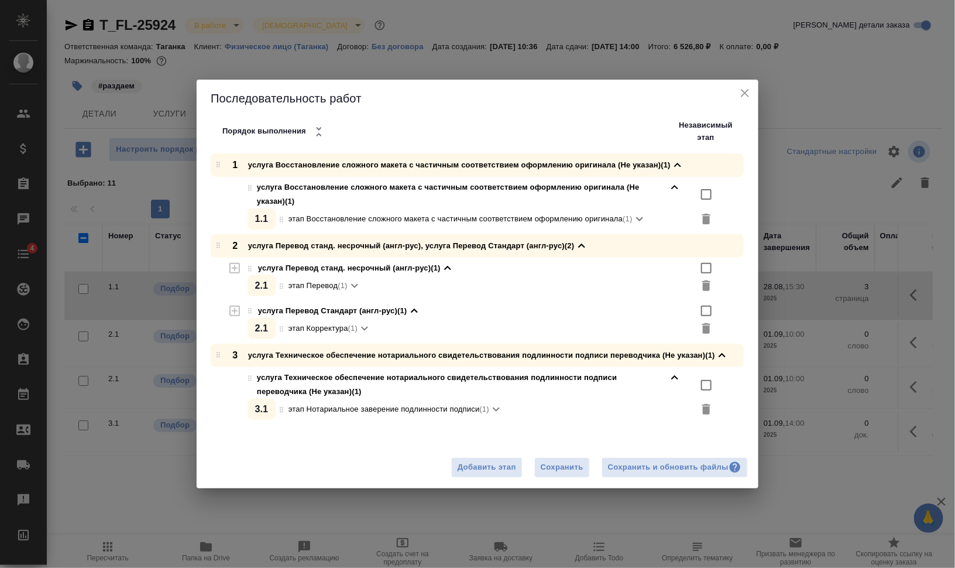
click at [232, 269] on icon "button" at bounding box center [235, 268] width 14 height 14
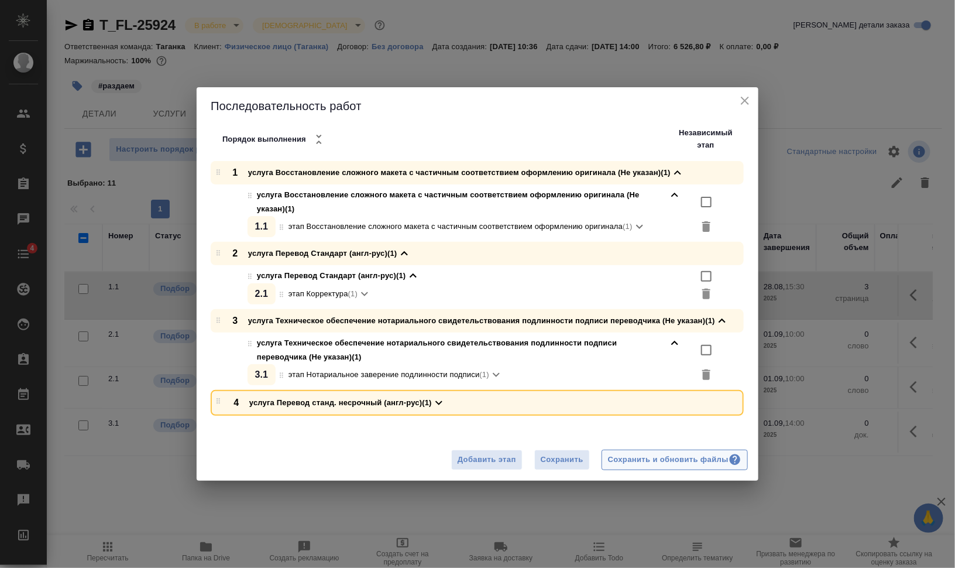
click at [667, 461] on div "Сохранить и обновить файлы" at bounding box center [674, 459] width 133 height 13
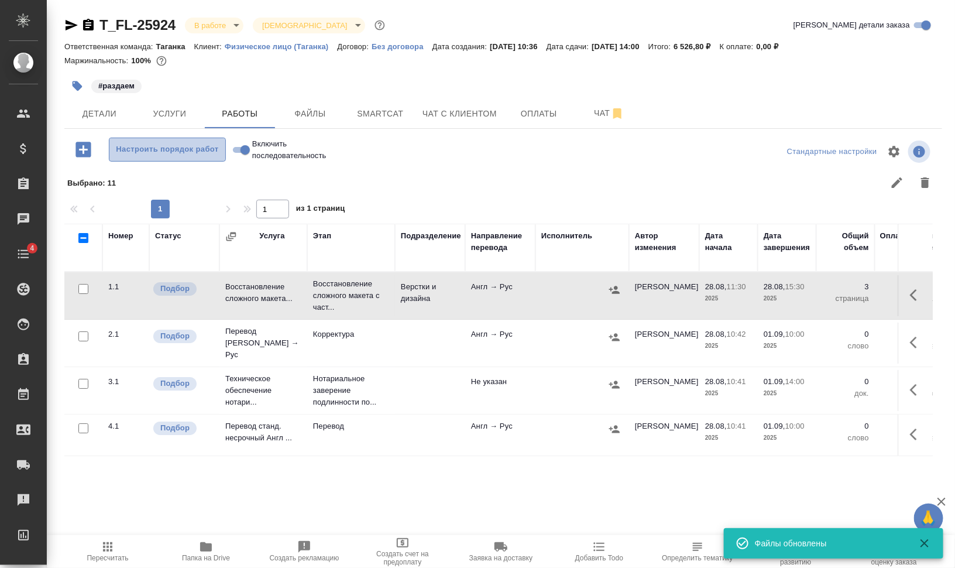
click at [173, 145] on span "Настроить порядок работ" at bounding box center [167, 149] width 104 height 13
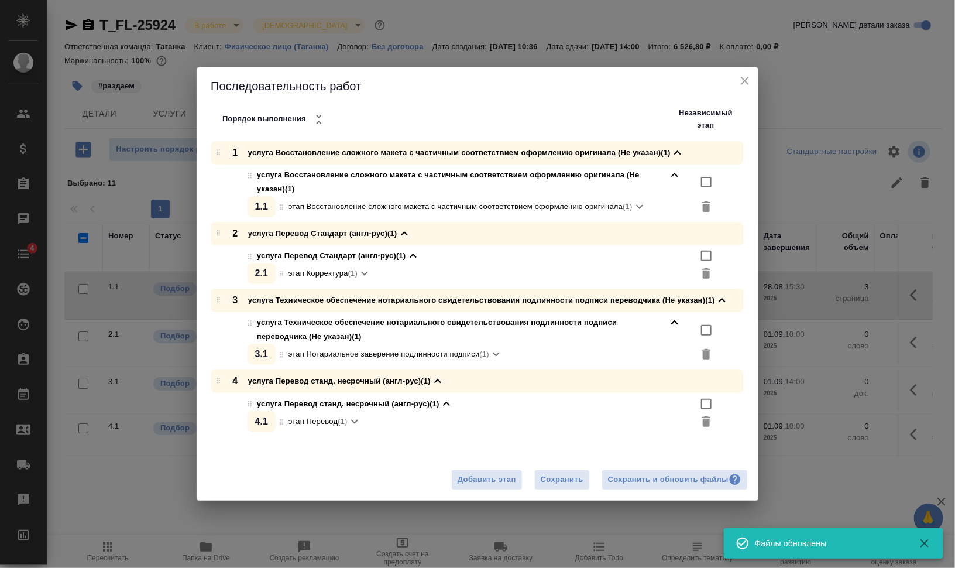
click at [680, 466] on div "Добавить этап Сохранить Сохранить и обновить файлы" at bounding box center [478, 480] width 562 height 42
click at [691, 481] on div "Сохранить и обновить файлы" at bounding box center [674, 479] width 133 height 13
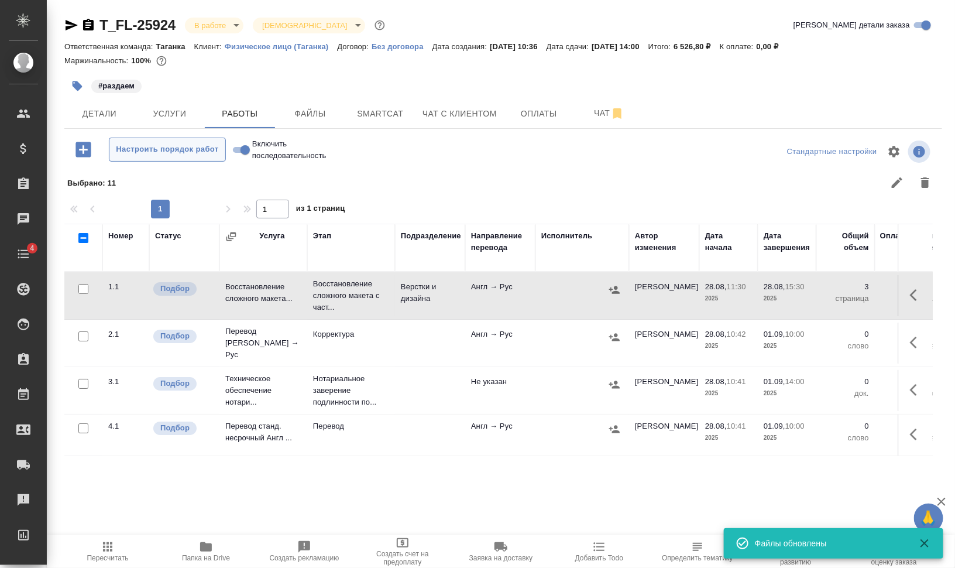
click at [180, 147] on span "Настроить порядок работ" at bounding box center [167, 149] width 104 height 13
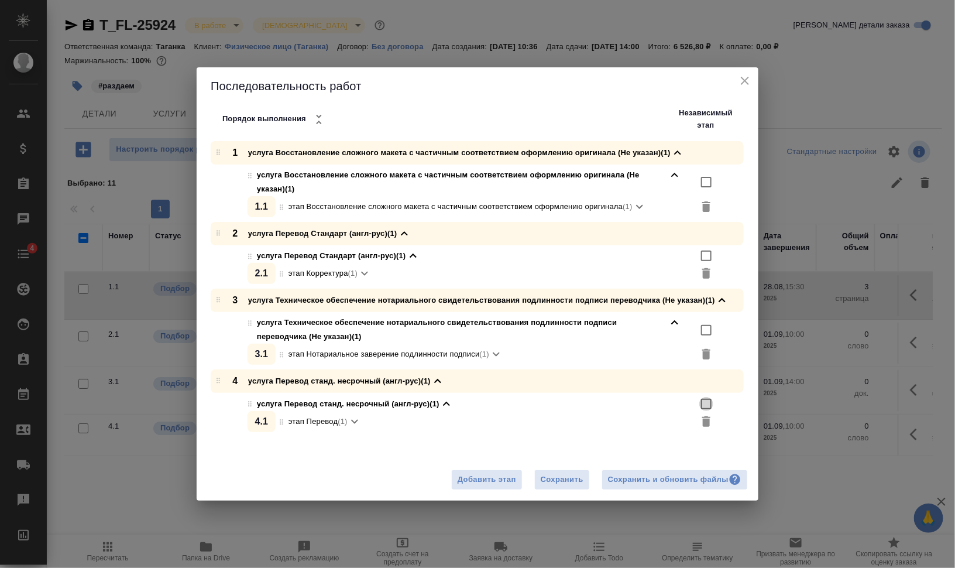
click at [706, 404] on input "checkbox" at bounding box center [706, 404] width 14 height 14
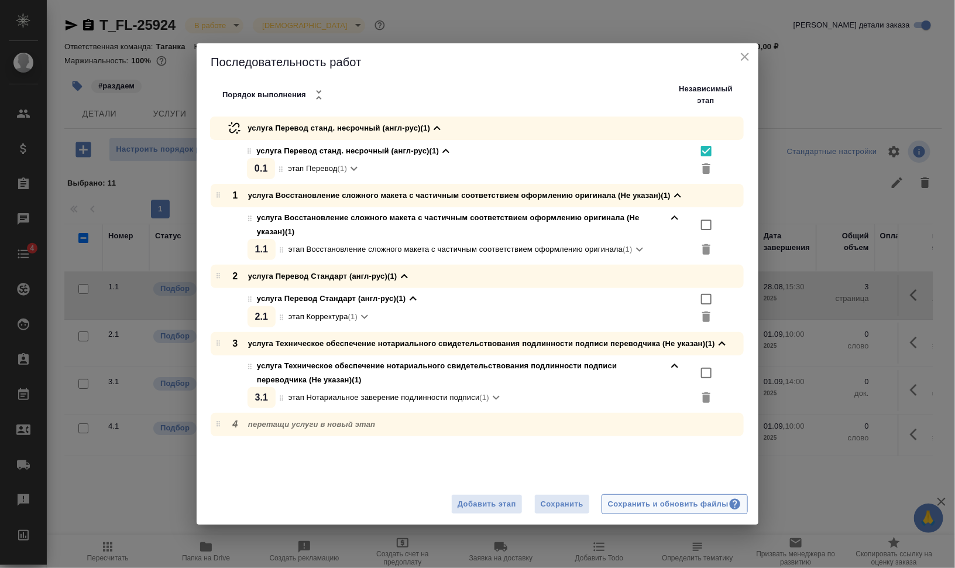
click at [704, 503] on div "Сохранить и обновить файлы" at bounding box center [674, 503] width 133 height 13
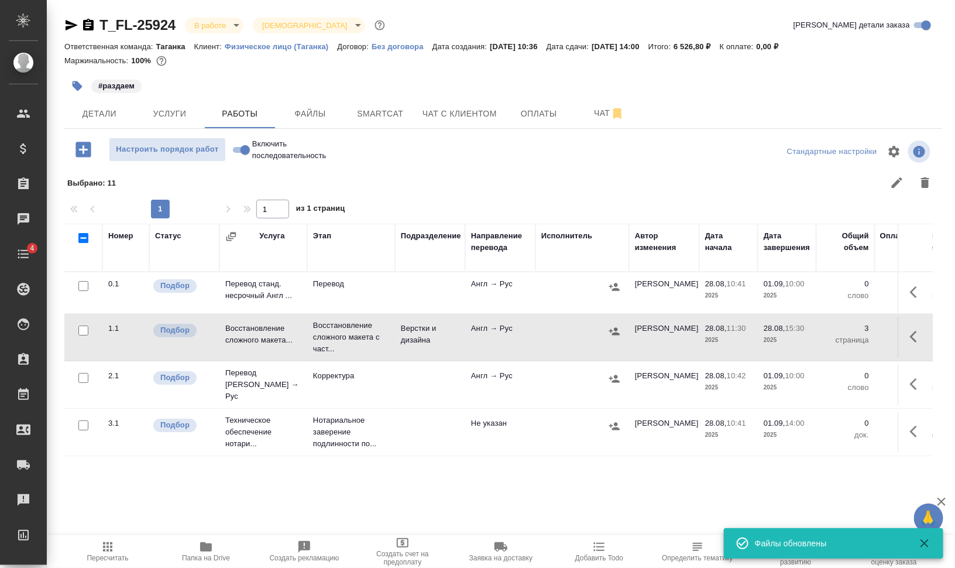
click at [73, 82] on icon "button" at bounding box center [78, 86] width 10 height 10
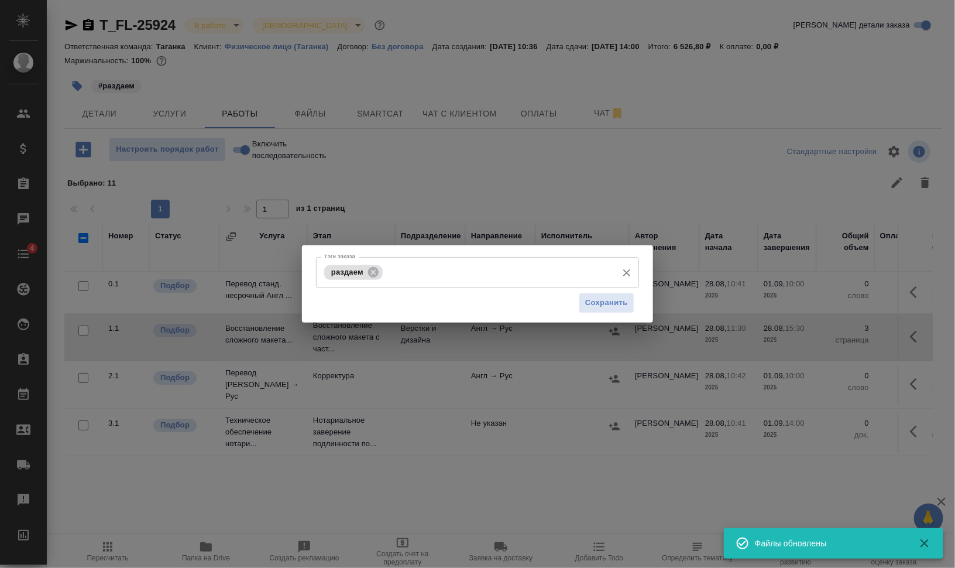
click at [457, 274] on input "Тэги заказа" at bounding box center [499, 272] width 226 height 20
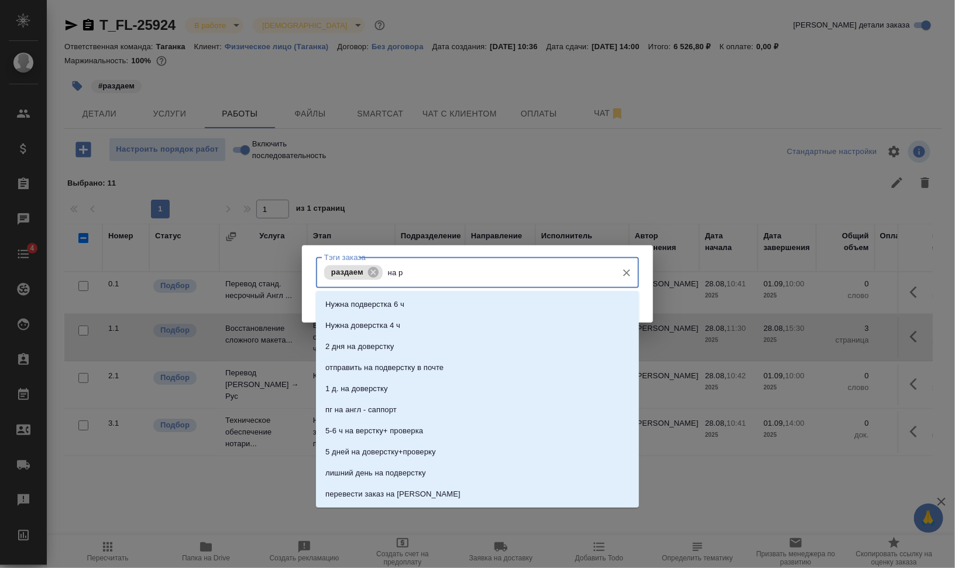
type input "на ра"
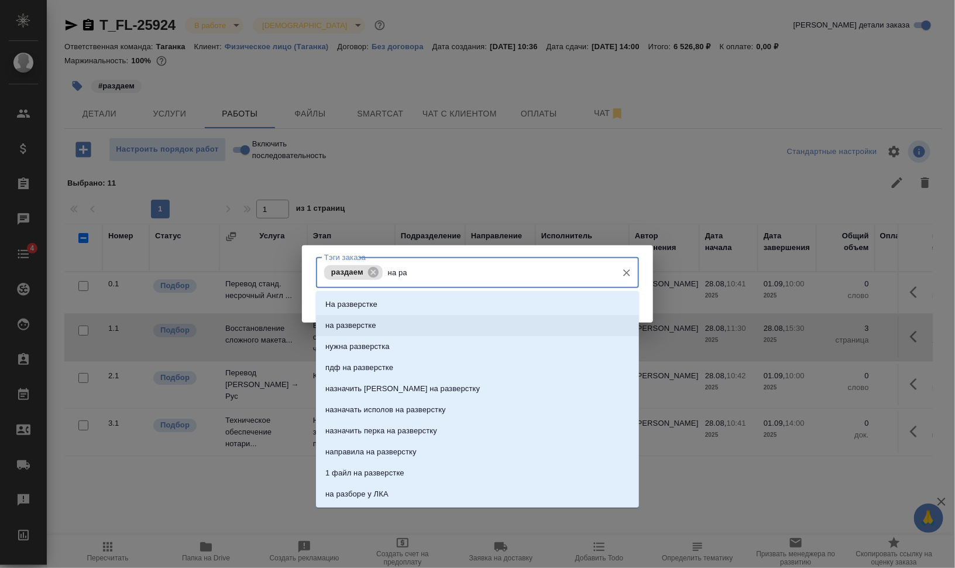
click at [454, 318] on li "на разверстке" at bounding box center [477, 325] width 323 height 21
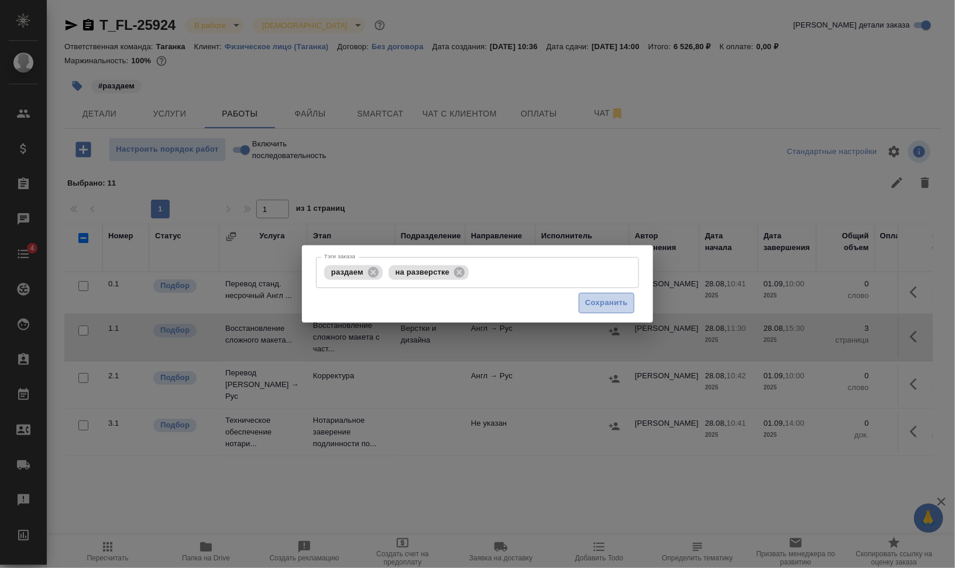
click at [603, 303] on span "Сохранить" at bounding box center [606, 302] width 43 height 13
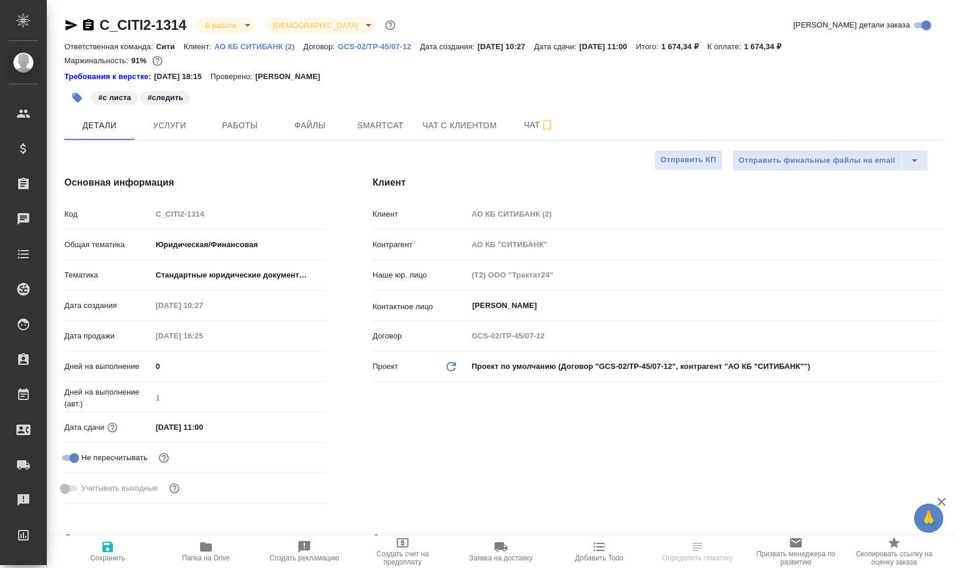
select select "RU"
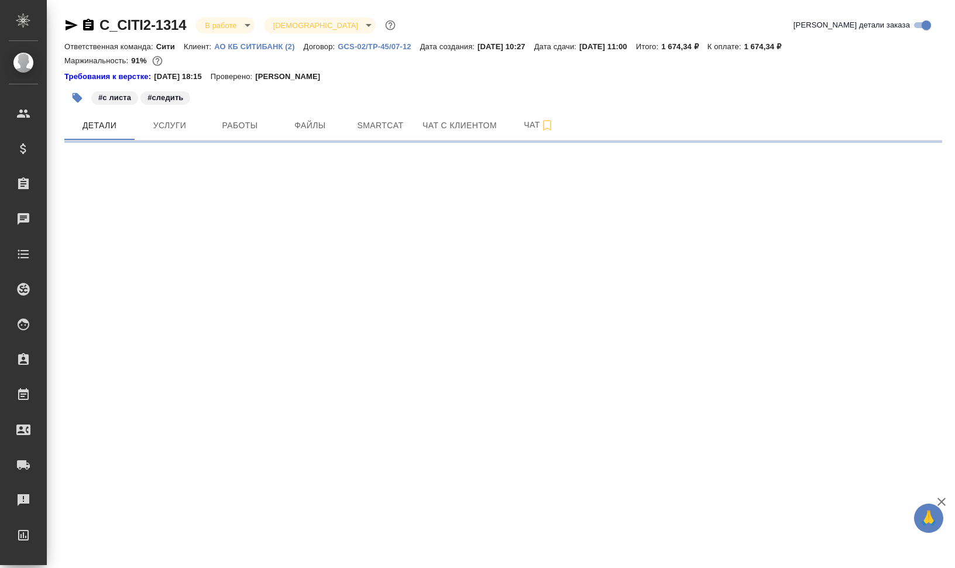
select select "RU"
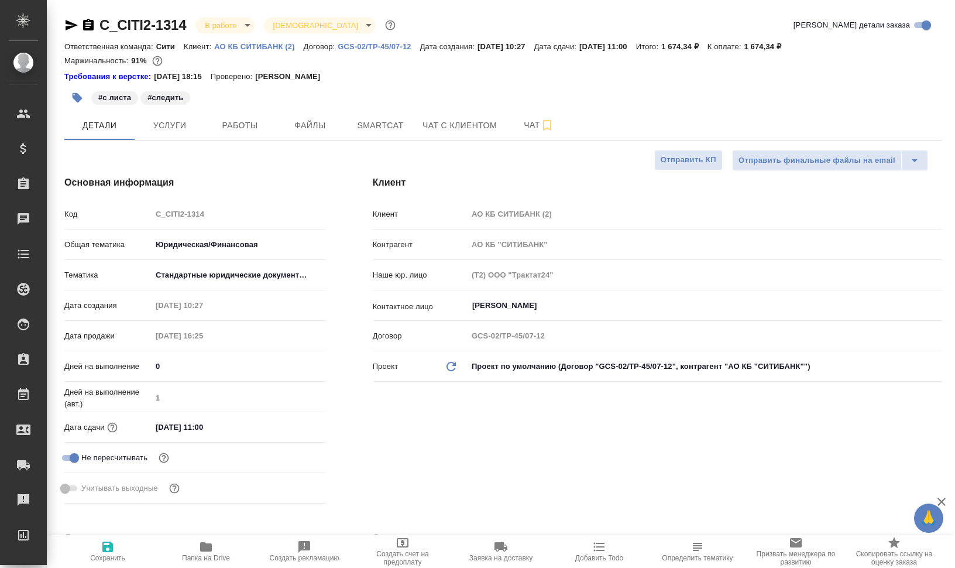
type textarea "x"
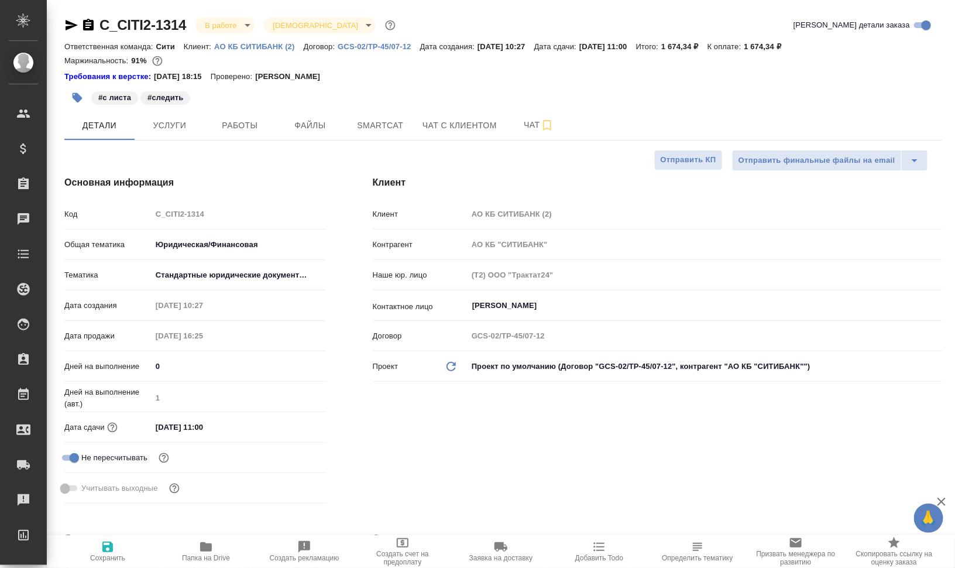
type textarea "x"
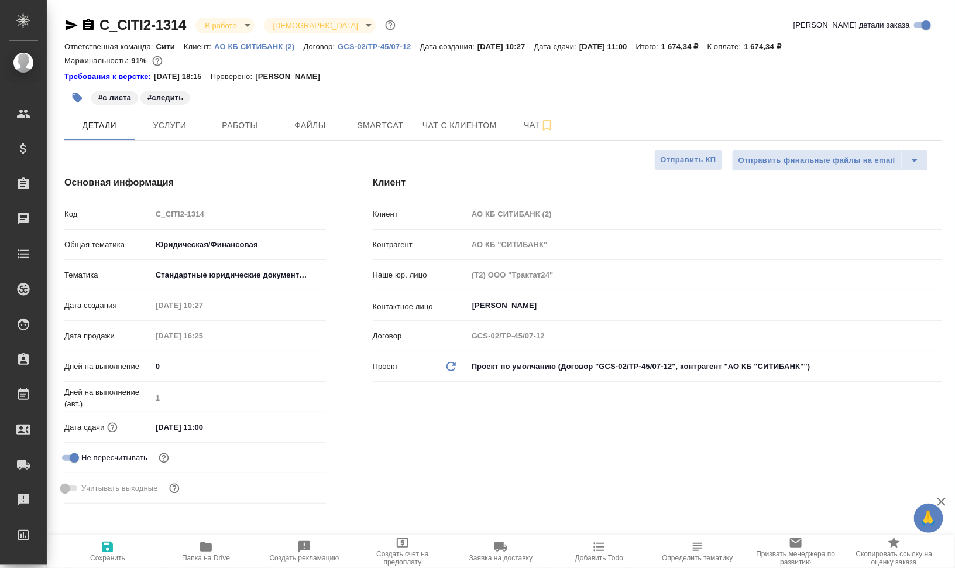
type textarea "x"
click at [201, 550] on icon "button" at bounding box center [206, 546] width 12 height 9
click at [262, 113] on button "Работы" at bounding box center [240, 125] width 70 height 29
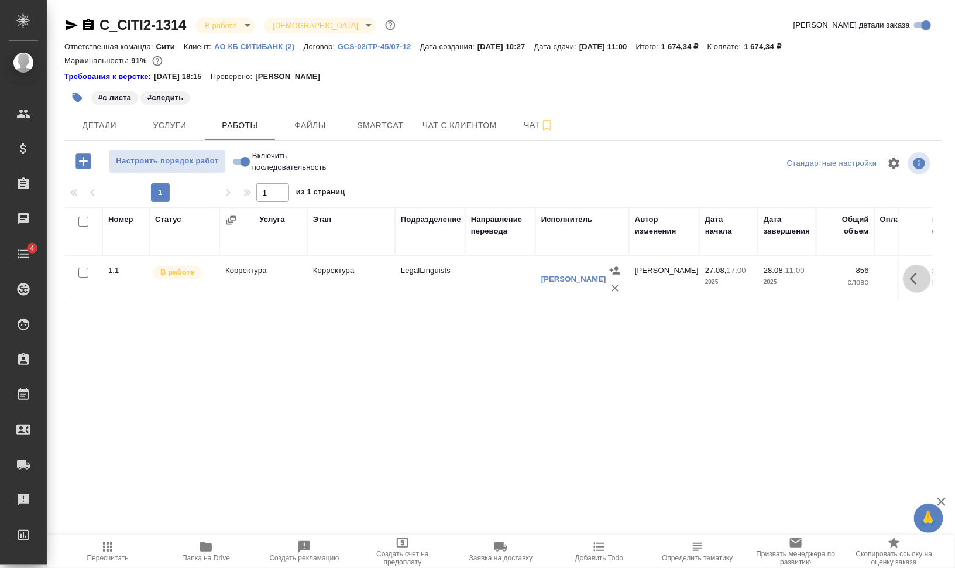
click at [913, 279] on icon "button" at bounding box center [913, 279] width 7 height 12
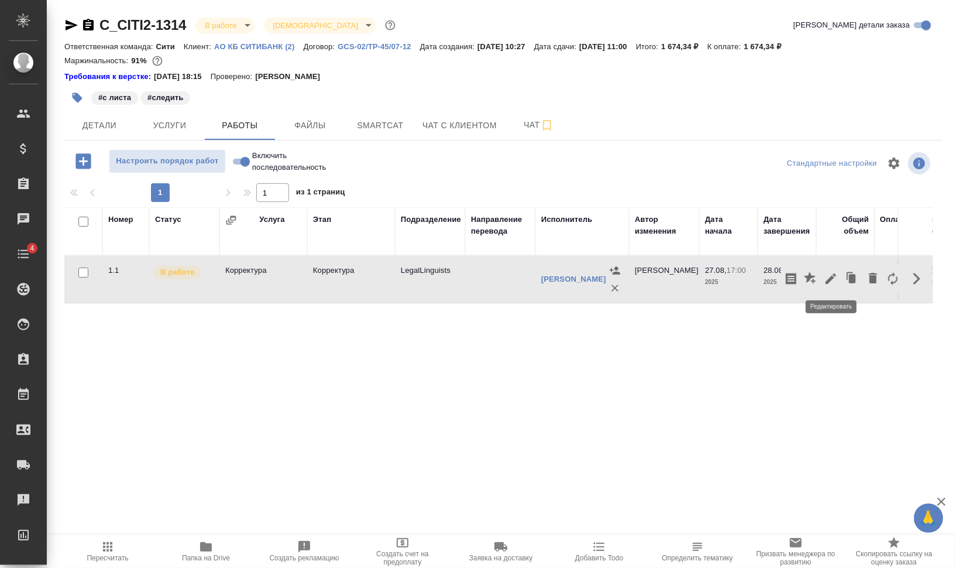
click at [826, 270] on button "button" at bounding box center [831, 279] width 20 height 28
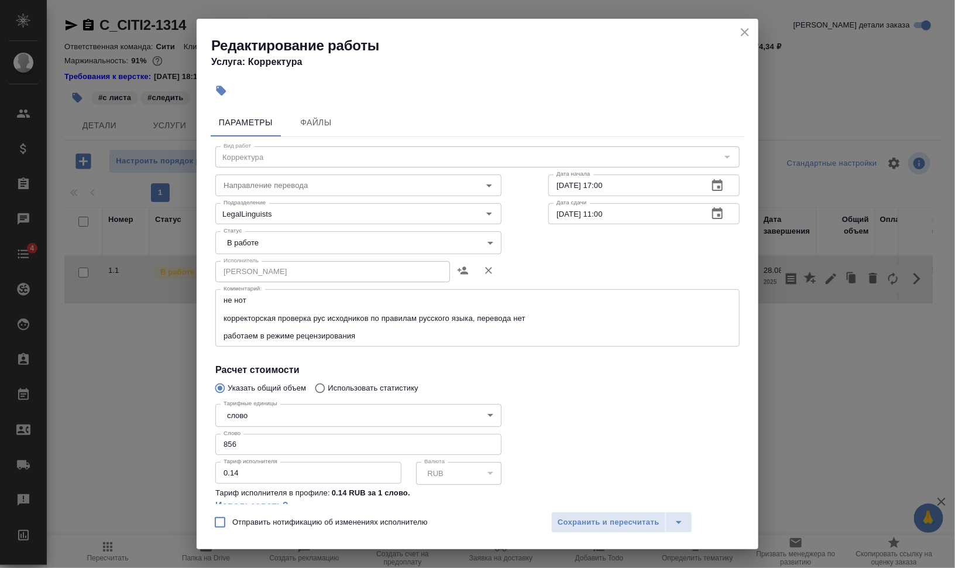
click at [283, 240] on body "🙏 .cls-1 fill:#fff; AWATERA [PERSON_NAME] Динар Клиенты Спецификации Заказы 0 Ч…" at bounding box center [477, 331] width 955 height 662
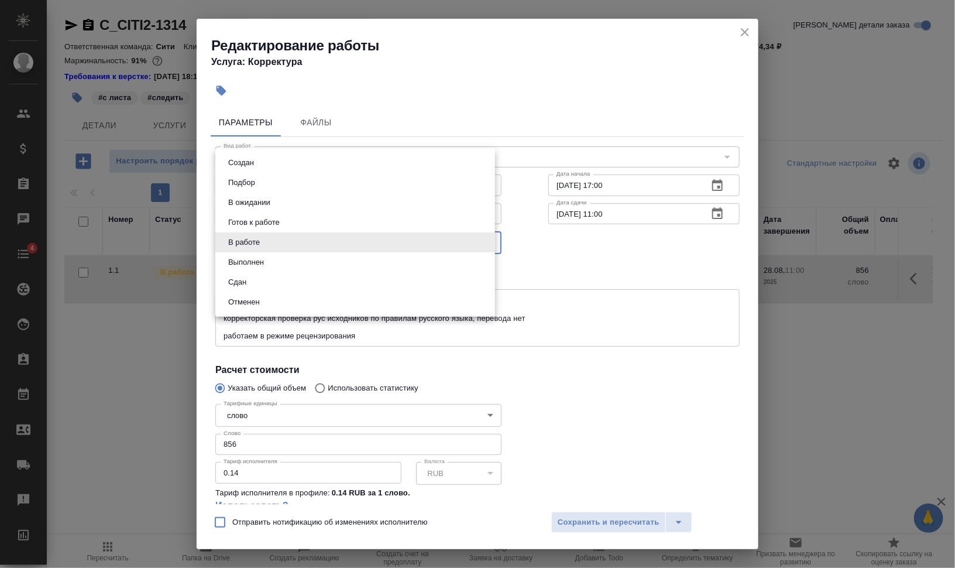
click at [286, 279] on li "Сдан" at bounding box center [355, 282] width 280 height 20
type input "closed"
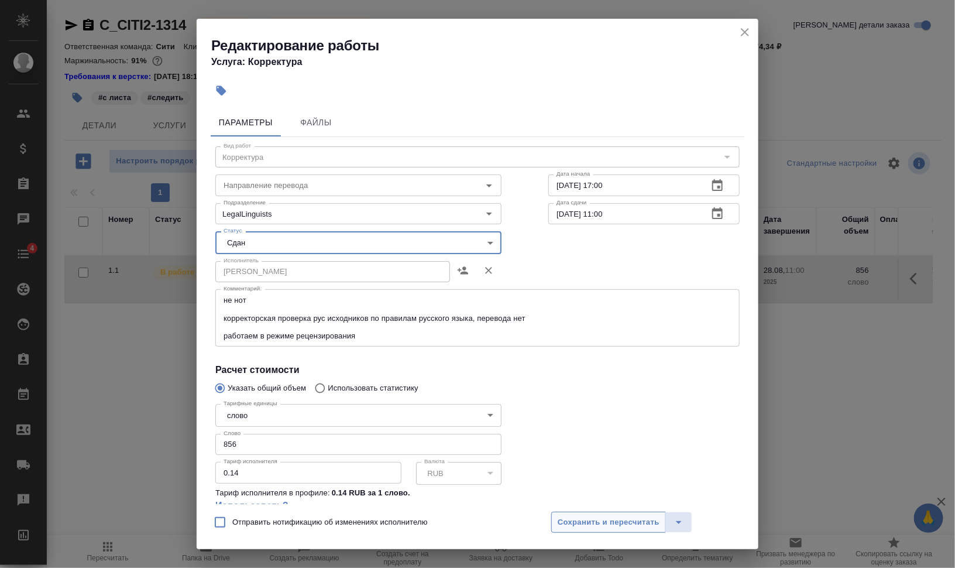
click at [636, 513] on button "Сохранить и пересчитать" at bounding box center [608, 522] width 115 height 21
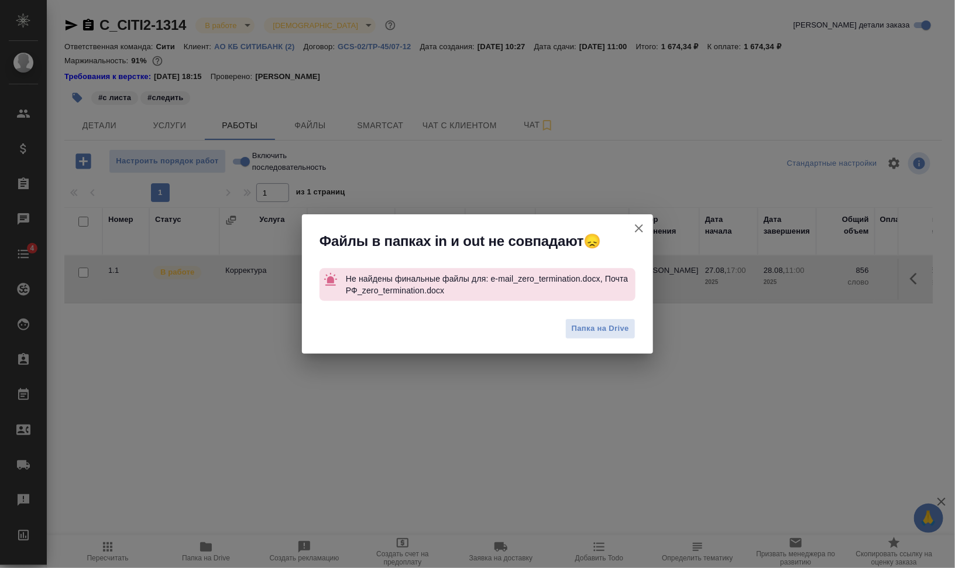
click at [637, 227] on icon "button" at bounding box center [639, 228] width 14 height 14
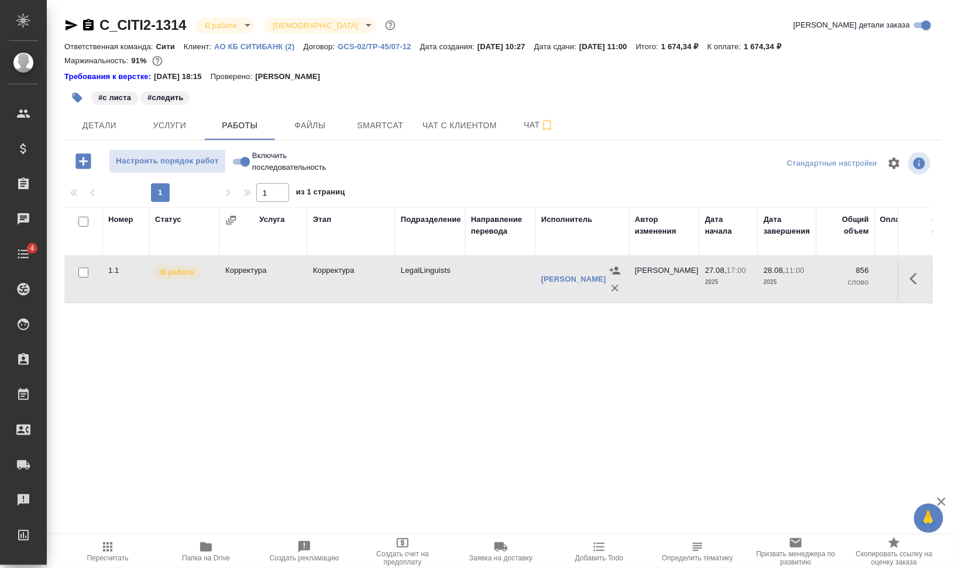
click at [217, 561] on span "Папка на Drive" at bounding box center [206, 558] width 48 height 8
click at [925, 284] on button "button" at bounding box center [917, 279] width 28 height 28
click at [825, 274] on icon "button" at bounding box center [831, 279] width 14 height 14
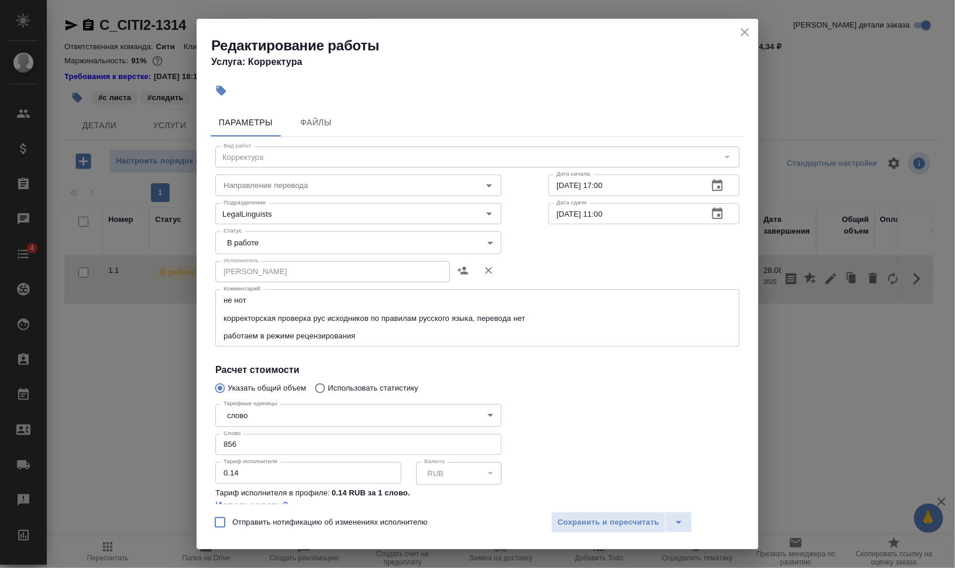
click at [296, 240] on body "🙏 .cls-1 fill:#fff; AWATERA Валеев Динар Клиенты Спецификации Заказы 0 Чаты 4 T…" at bounding box center [477, 331] width 955 height 662
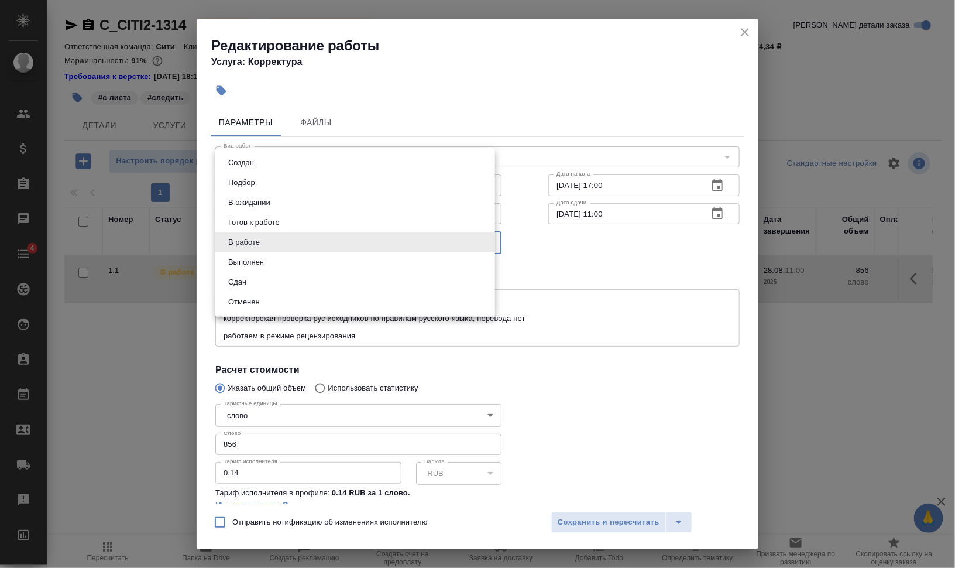
click at [284, 270] on li "Выполнен" at bounding box center [355, 262] width 280 height 20
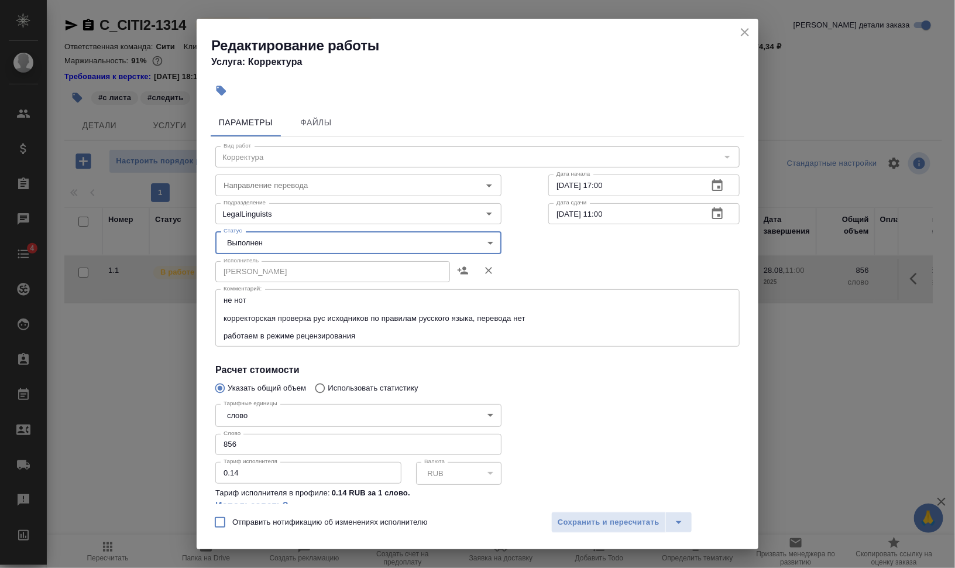
click at [280, 237] on body "🙏 .cls-1 fill:#fff; AWATERA Валеев Динар Клиенты Спецификации Заказы 0 Чаты 4 T…" at bounding box center [477, 331] width 955 height 662
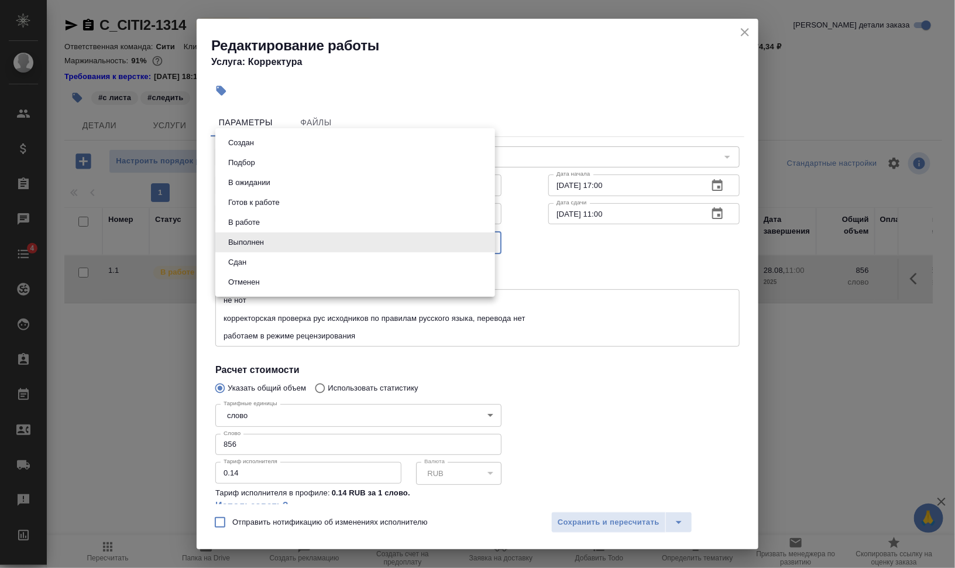
click at [269, 260] on li "Сдан" at bounding box center [355, 262] width 280 height 20
type input "closed"
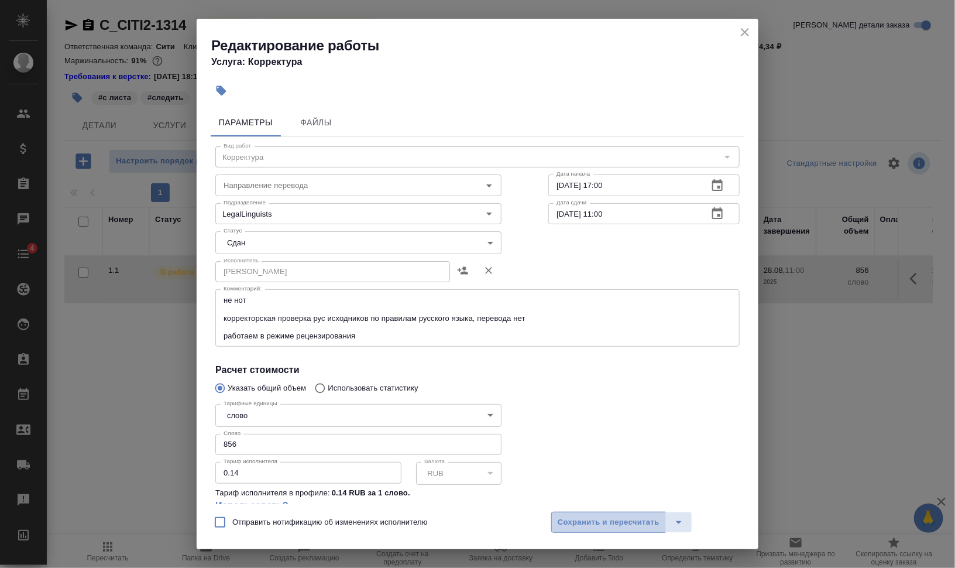
click at [656, 524] on span "Сохранить и пересчитать" at bounding box center [609, 522] width 102 height 13
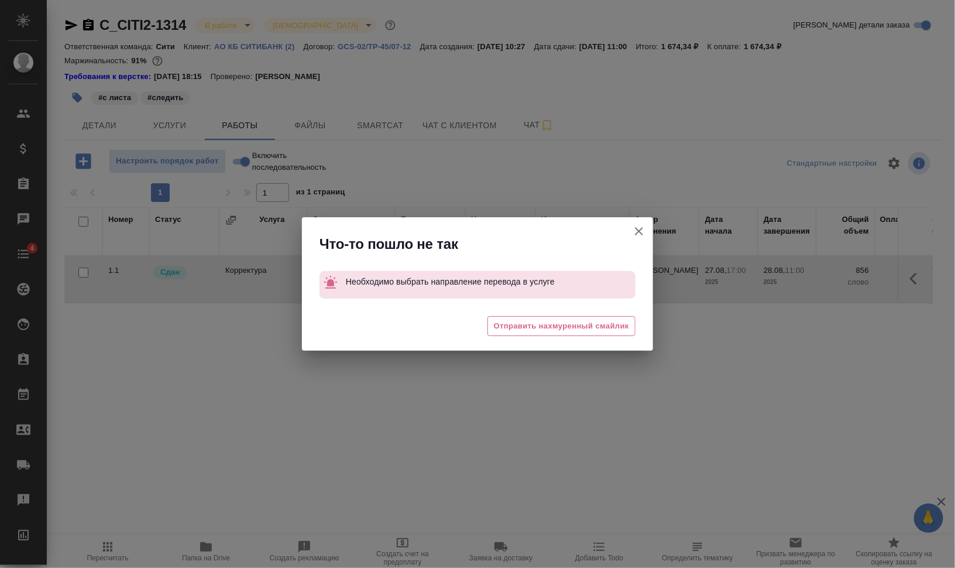
click at [646, 227] on icon "button" at bounding box center [639, 231] width 14 height 14
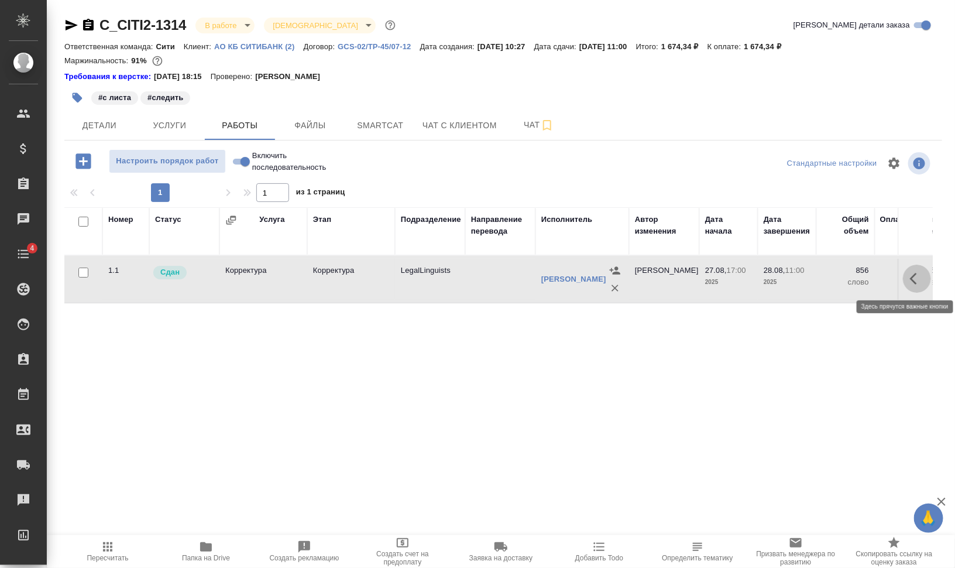
click at [918, 280] on icon "button" at bounding box center [917, 279] width 14 height 14
click at [830, 275] on icon "button" at bounding box center [831, 279] width 14 height 14
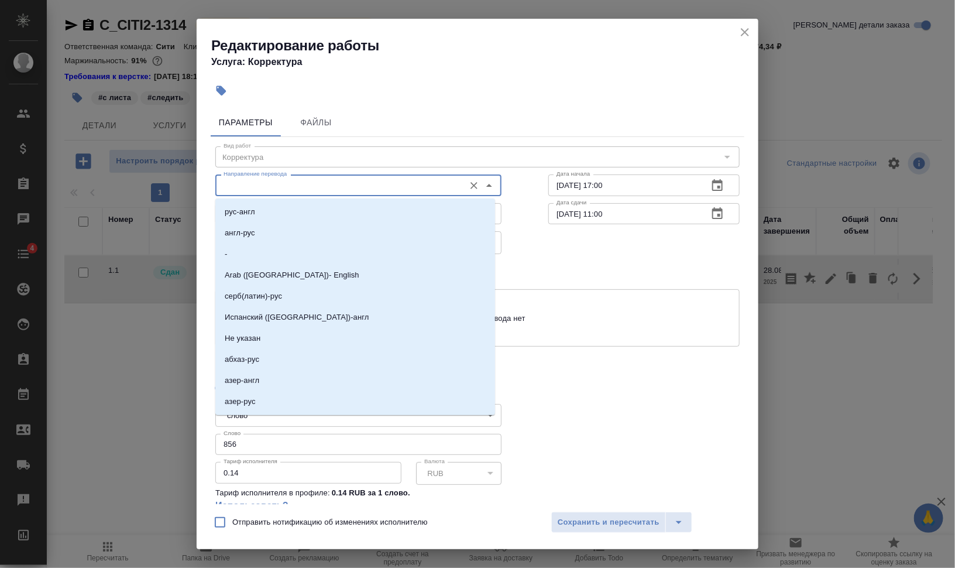
click at [287, 182] on input "Направление перевода" at bounding box center [339, 185] width 240 height 14
click at [284, 206] on li "рус-англ" at bounding box center [355, 211] width 280 height 21
type input "рус-англ"
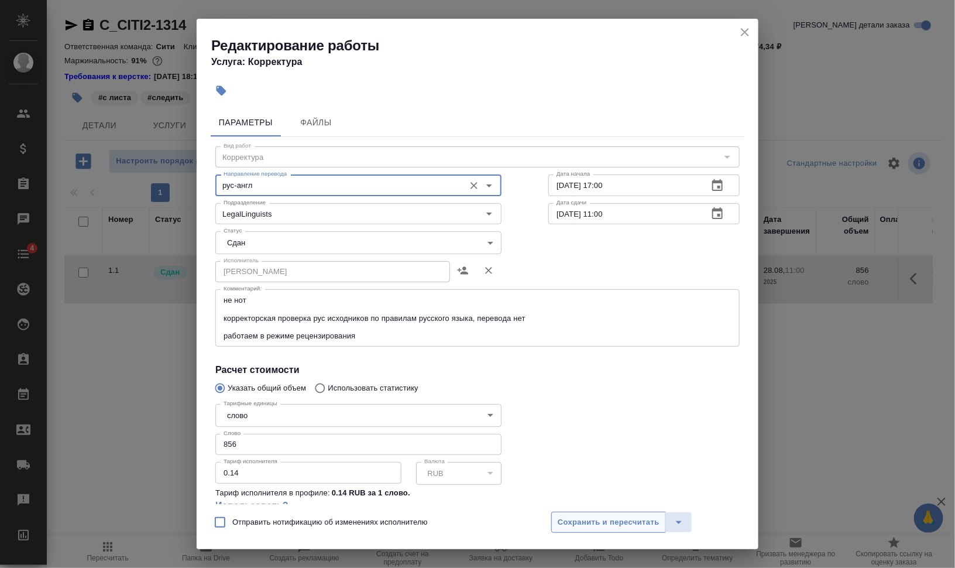
click at [591, 523] on span "Сохранить и пересчитать" at bounding box center [609, 522] width 102 height 13
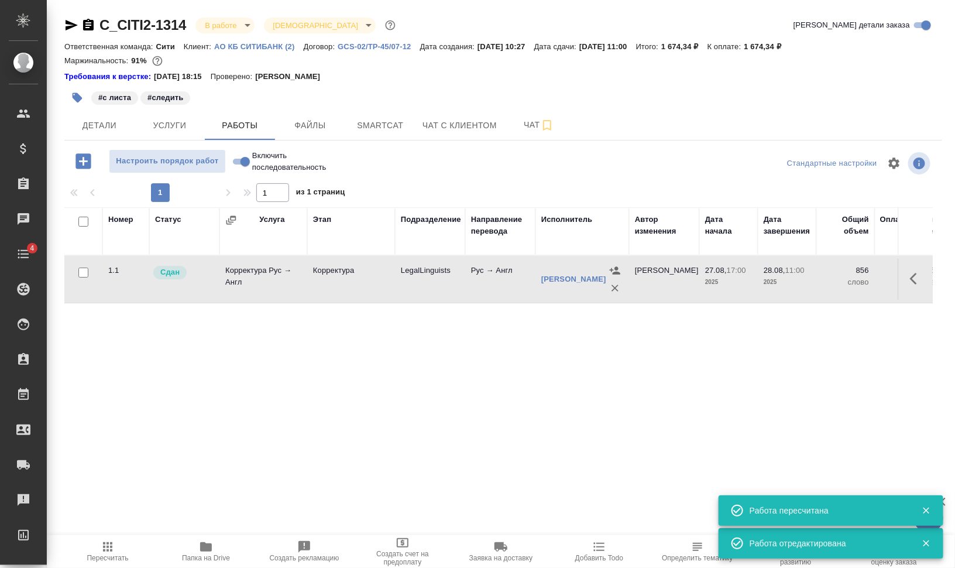
click at [77, 98] on icon "button" at bounding box center [78, 98] width 10 height 10
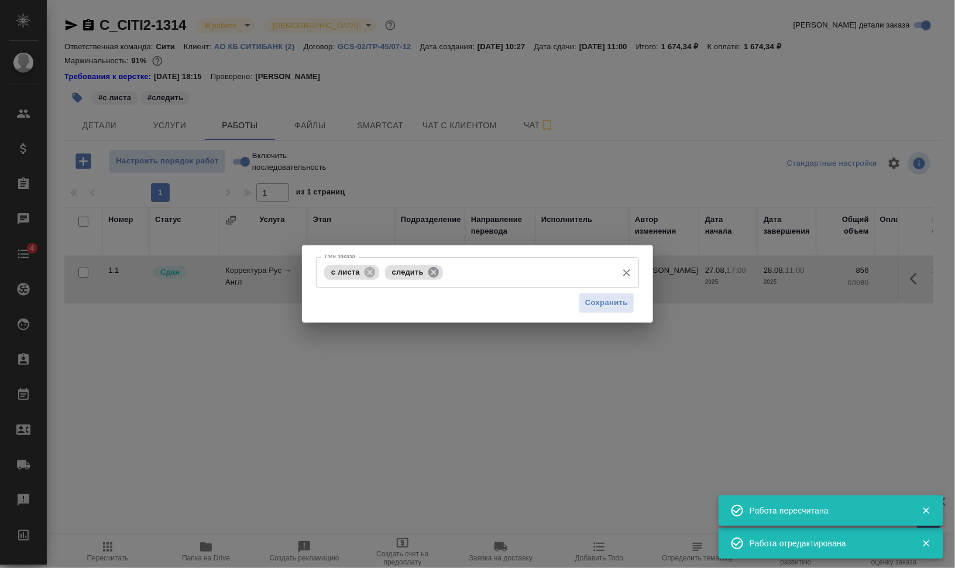
click at [436, 270] on icon at bounding box center [433, 271] width 11 height 11
click at [369, 268] on icon at bounding box center [370, 271] width 11 height 11
click at [595, 296] on span "Сохранить" at bounding box center [606, 302] width 43 height 13
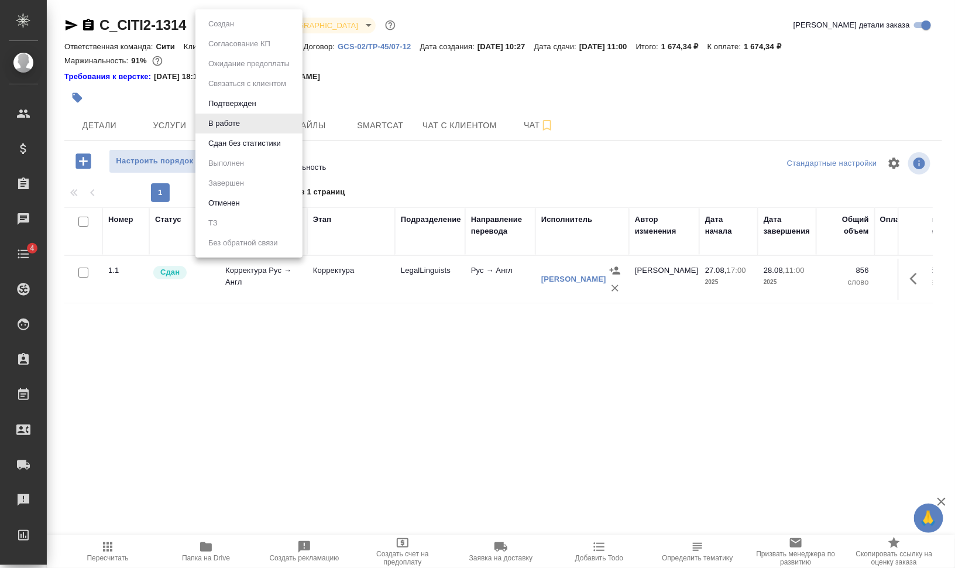
click at [241, 26] on body "🙏 .cls-1 fill:#fff; AWATERA Валеев Динар Клиенты Спецификации Заказы 0 Чаты 4 T…" at bounding box center [477, 331] width 955 height 662
drag, startPoint x: 230, startPoint y: 135, endPoint x: 245, endPoint y: 115, distance: 25.2
click at [230, 136] on li "Сдан без статистики" at bounding box center [248, 143] width 107 height 20
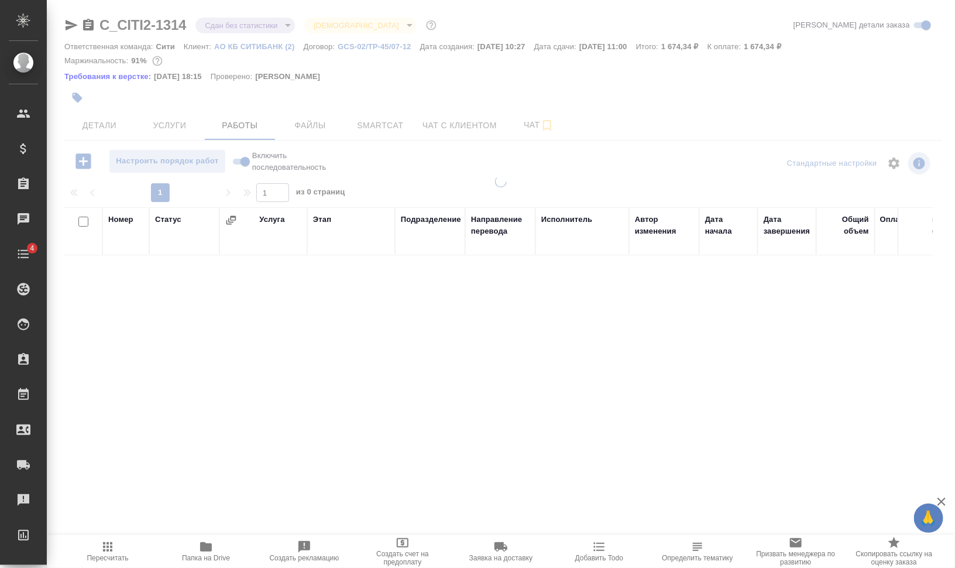
click at [238, 27] on div at bounding box center [501, 250] width 908 height 500
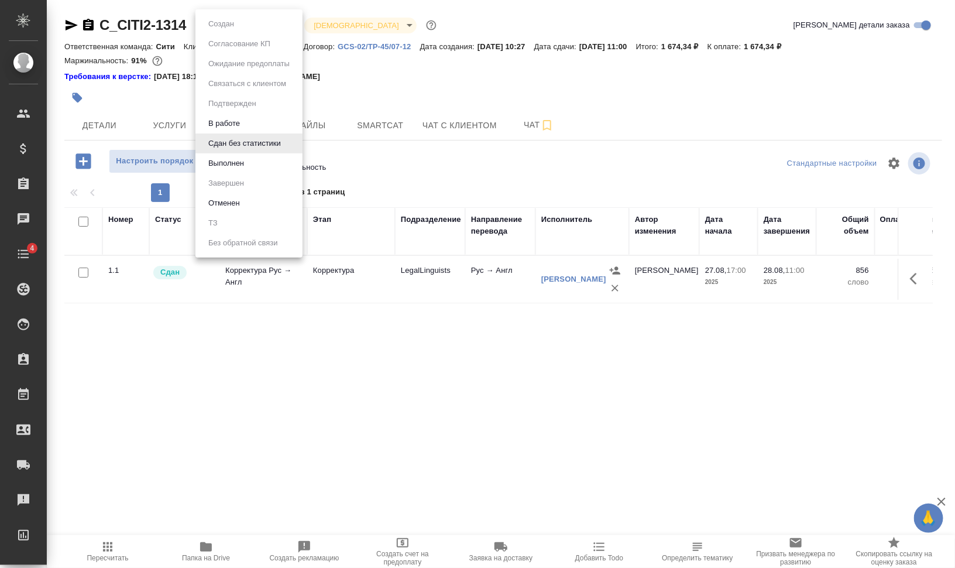
click at [241, 27] on body "🙏 .cls-1 fill:#fff; AWATERA Валеев Динар Клиенты Спецификации Заказы 0 Чаты 4 T…" at bounding box center [477, 331] width 955 height 662
click at [238, 162] on button "Выполнен" at bounding box center [226, 163] width 43 height 13
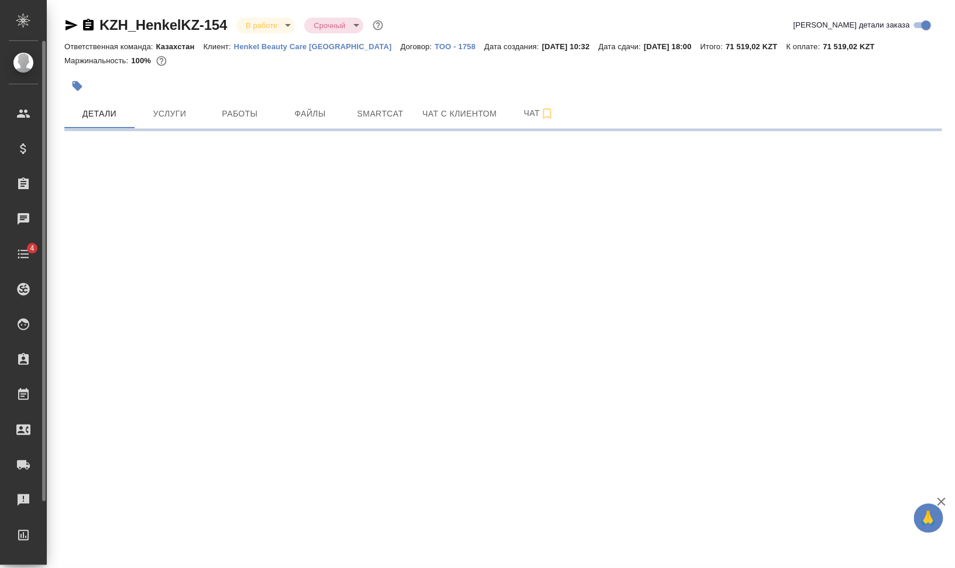
click at [87, 26] on icon "button" at bounding box center [88, 25] width 11 height 12
select select "RU"
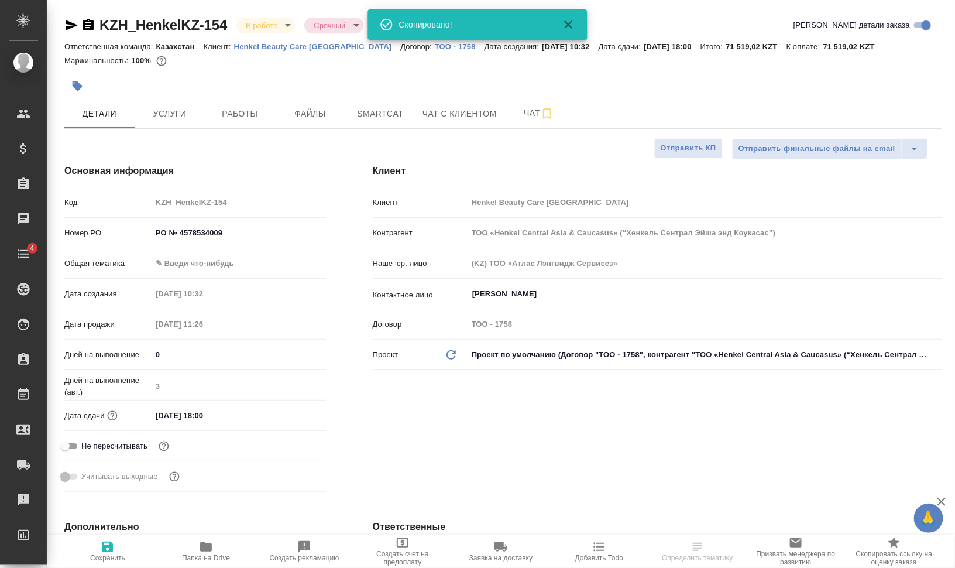
type textarea "x"
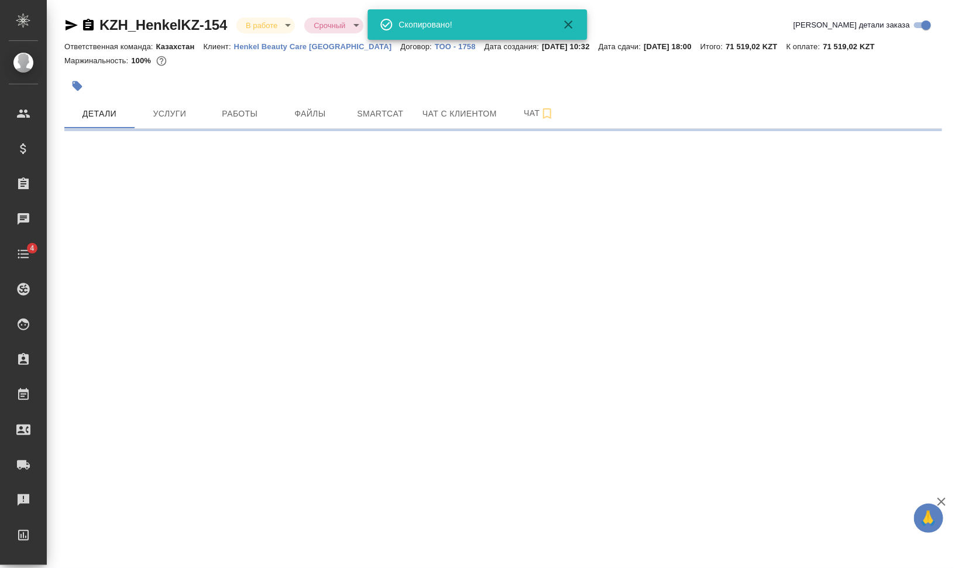
select select "RU"
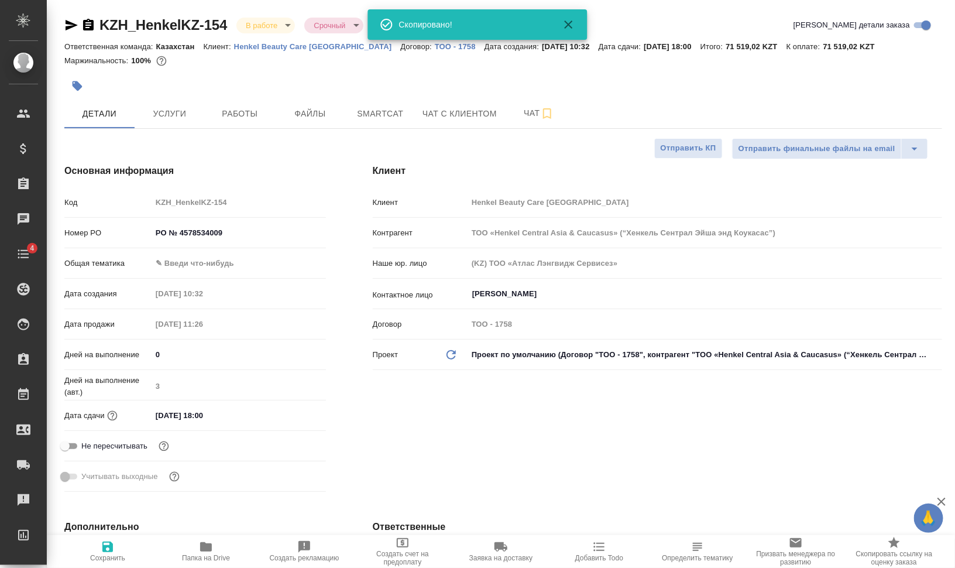
type textarea "x"
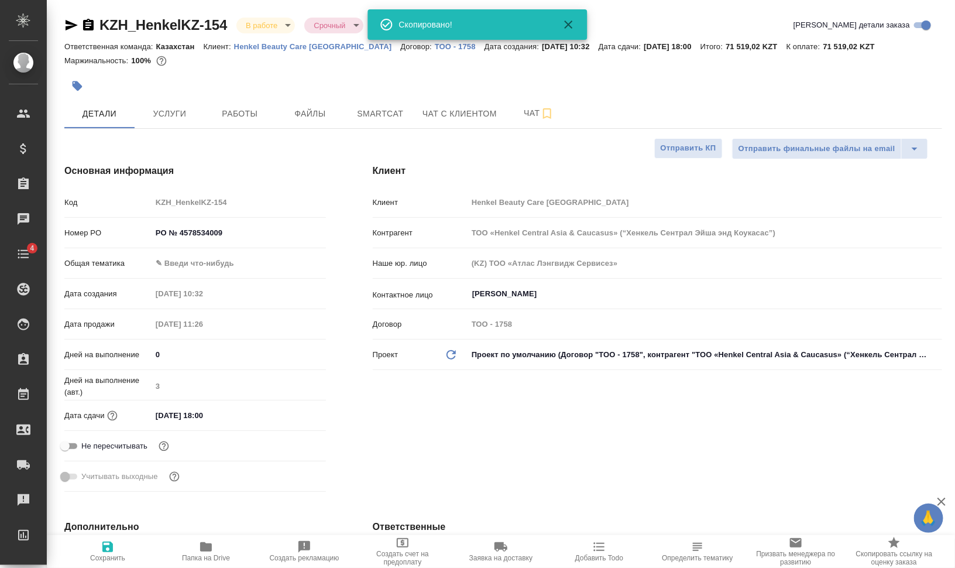
type textarea "x"
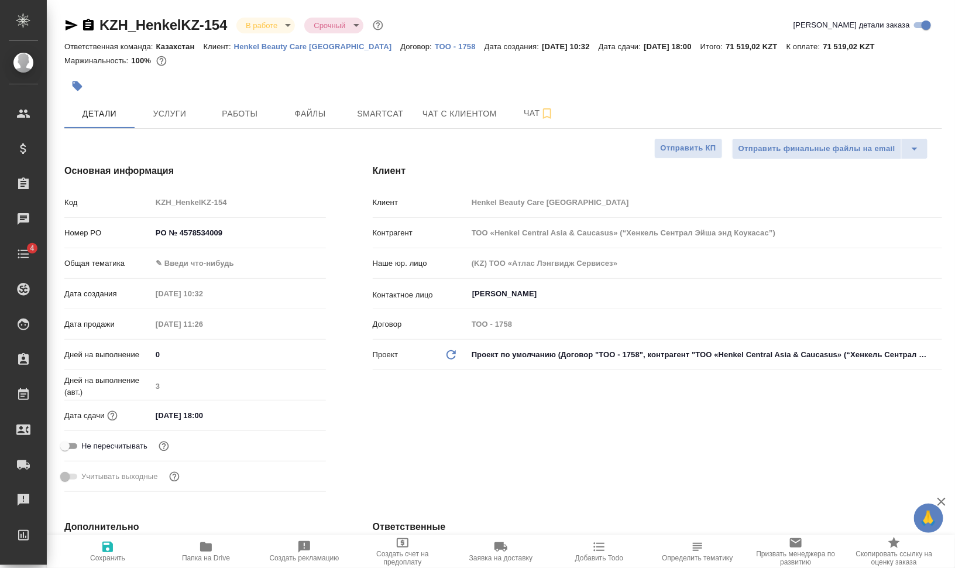
click at [69, 23] on icon "button" at bounding box center [72, 25] width 12 height 11
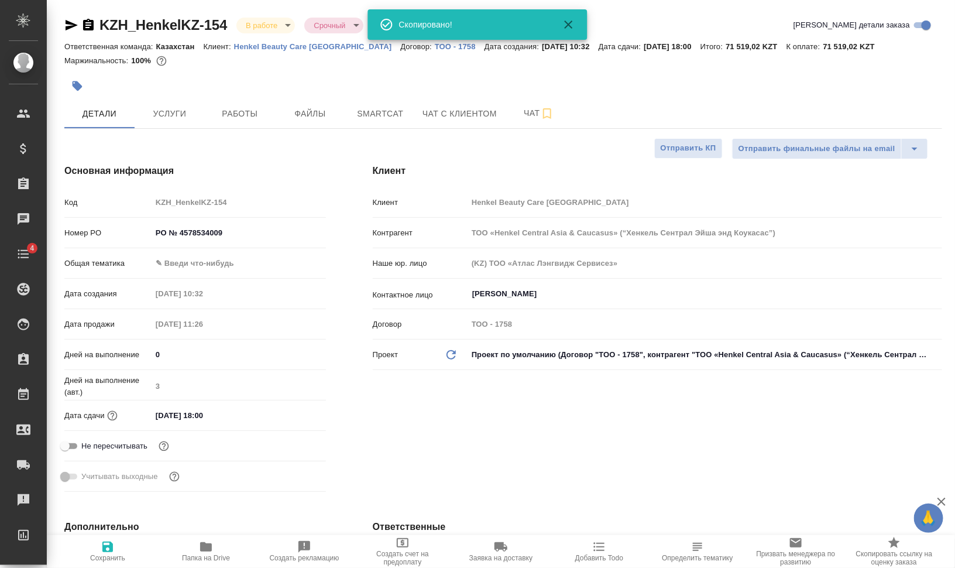
type textarea "x"
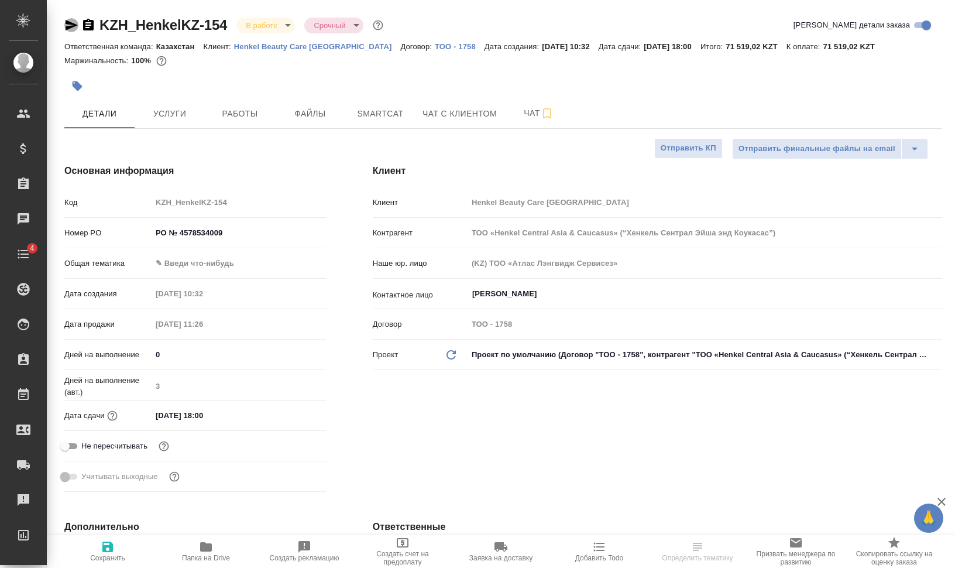
select select "RU"
click at [70, 29] on icon "button" at bounding box center [71, 25] width 14 height 14
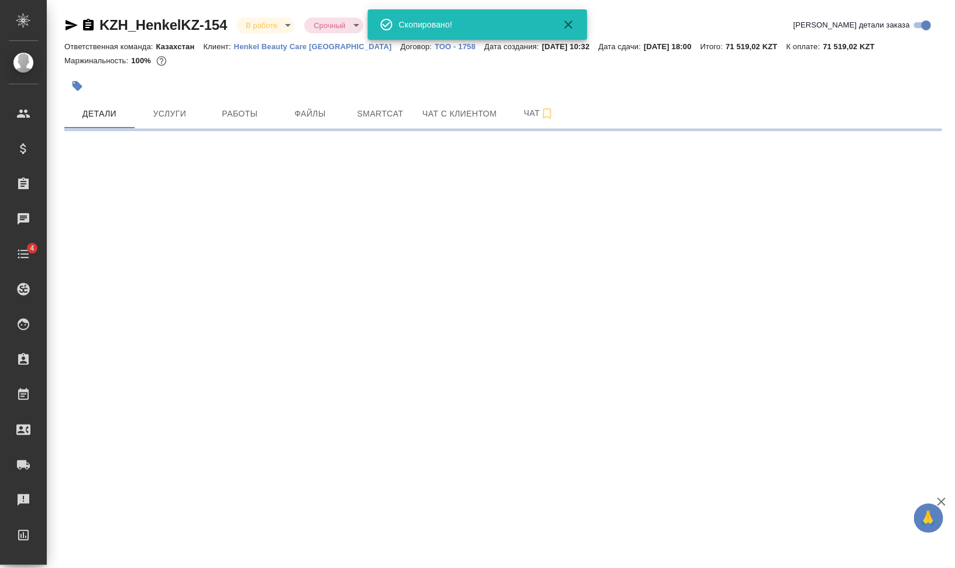
select select "RU"
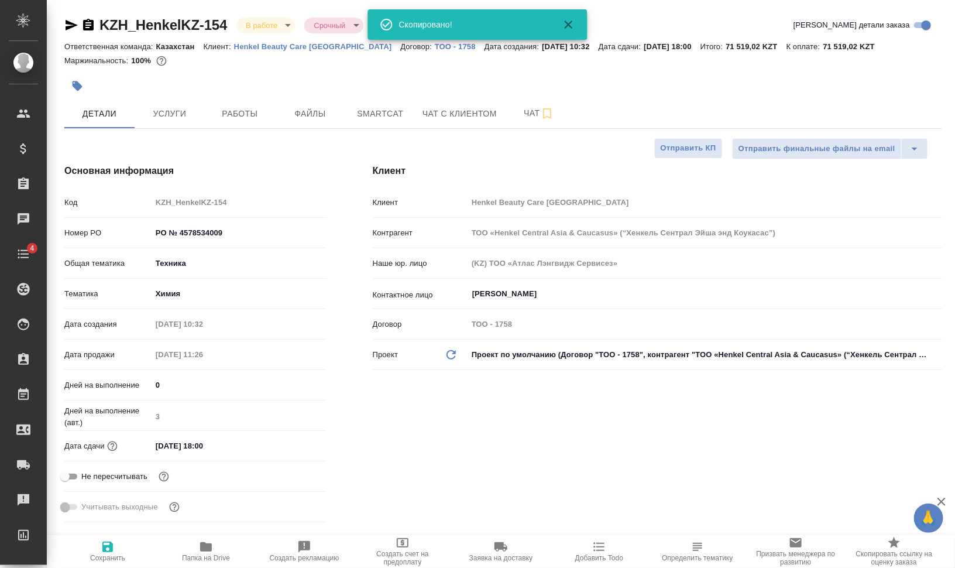
type textarea "x"
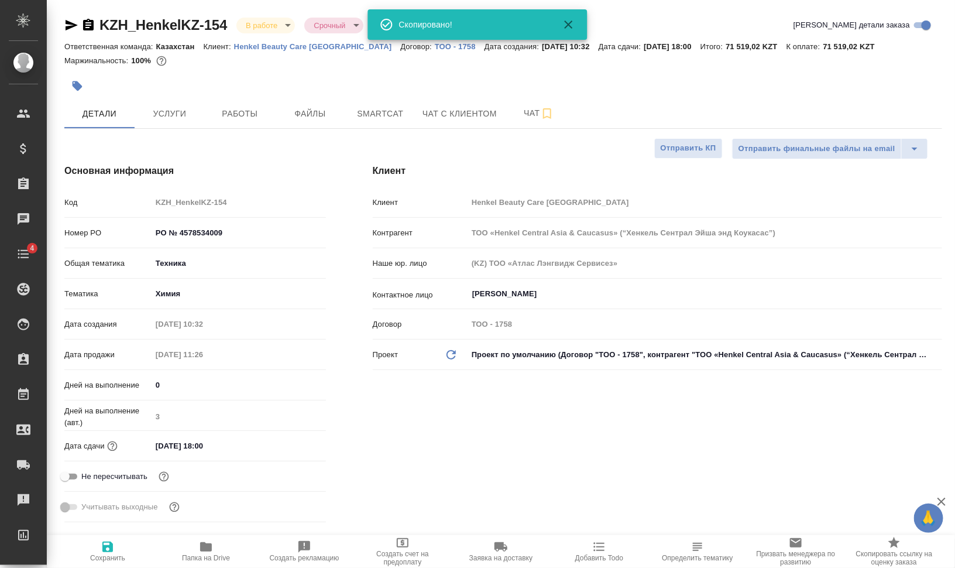
type textarea "x"
